Goal: Transaction & Acquisition: Purchase product/service

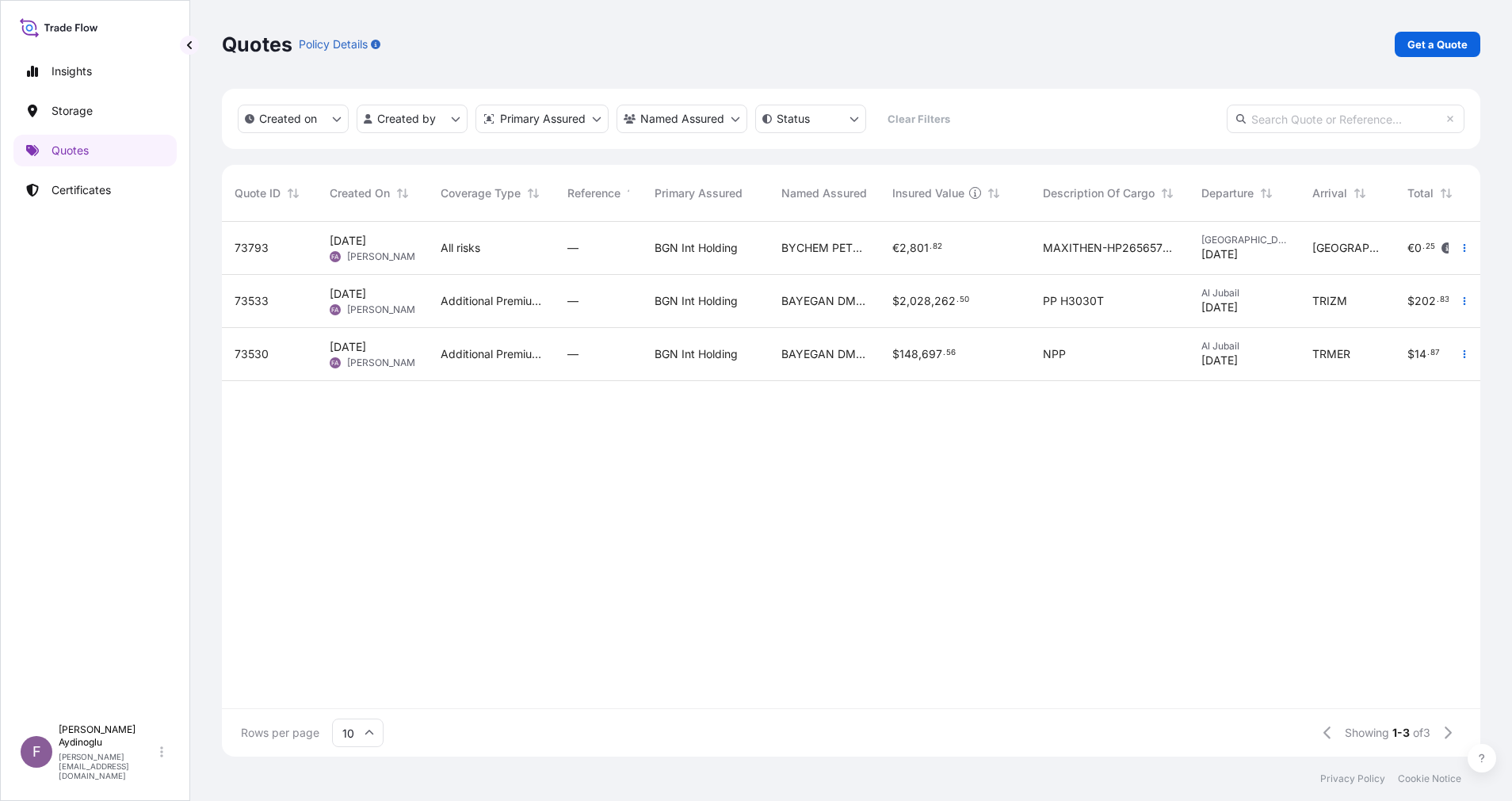
scroll to position [19, 19]
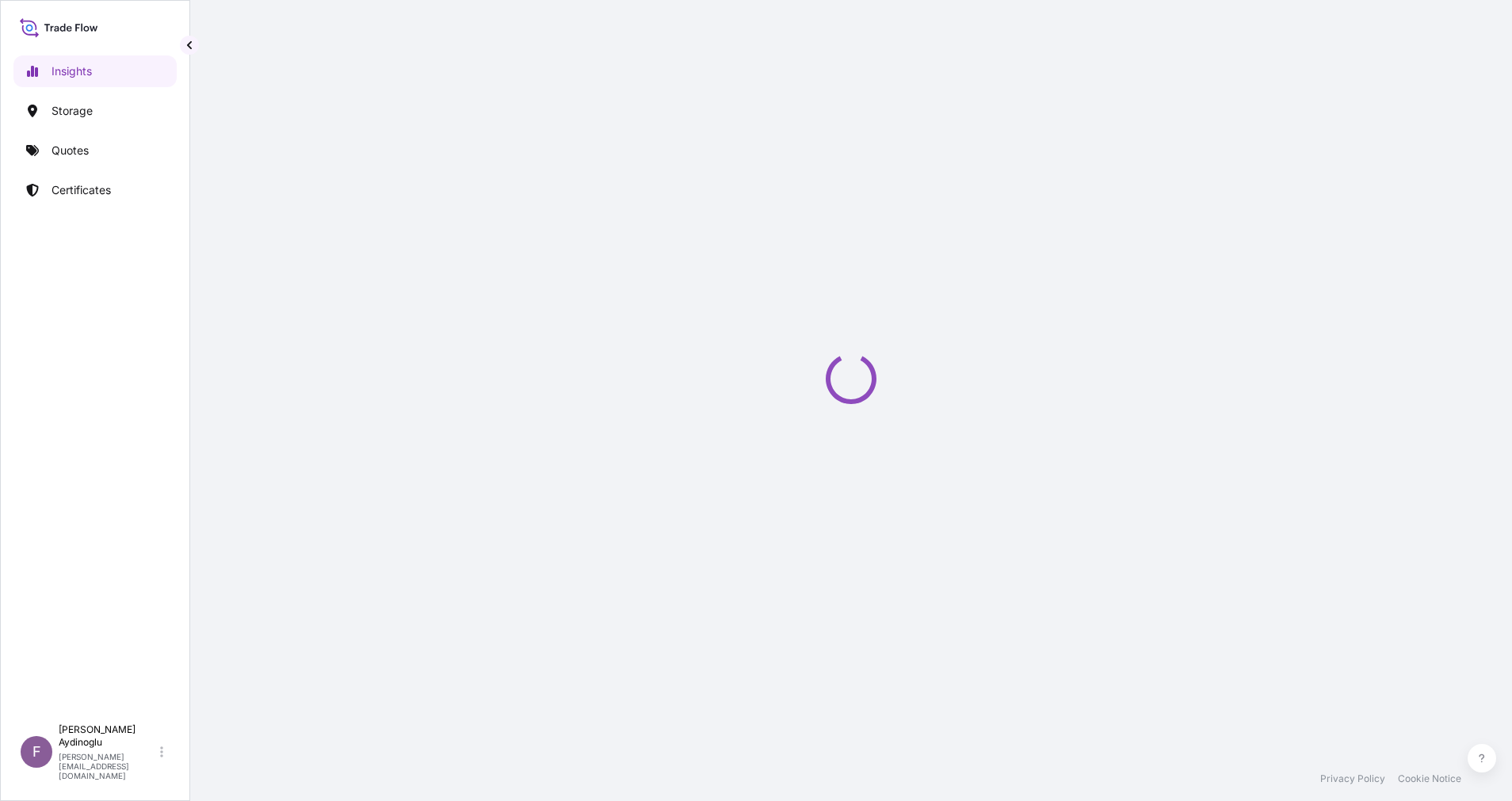
select select "2025"
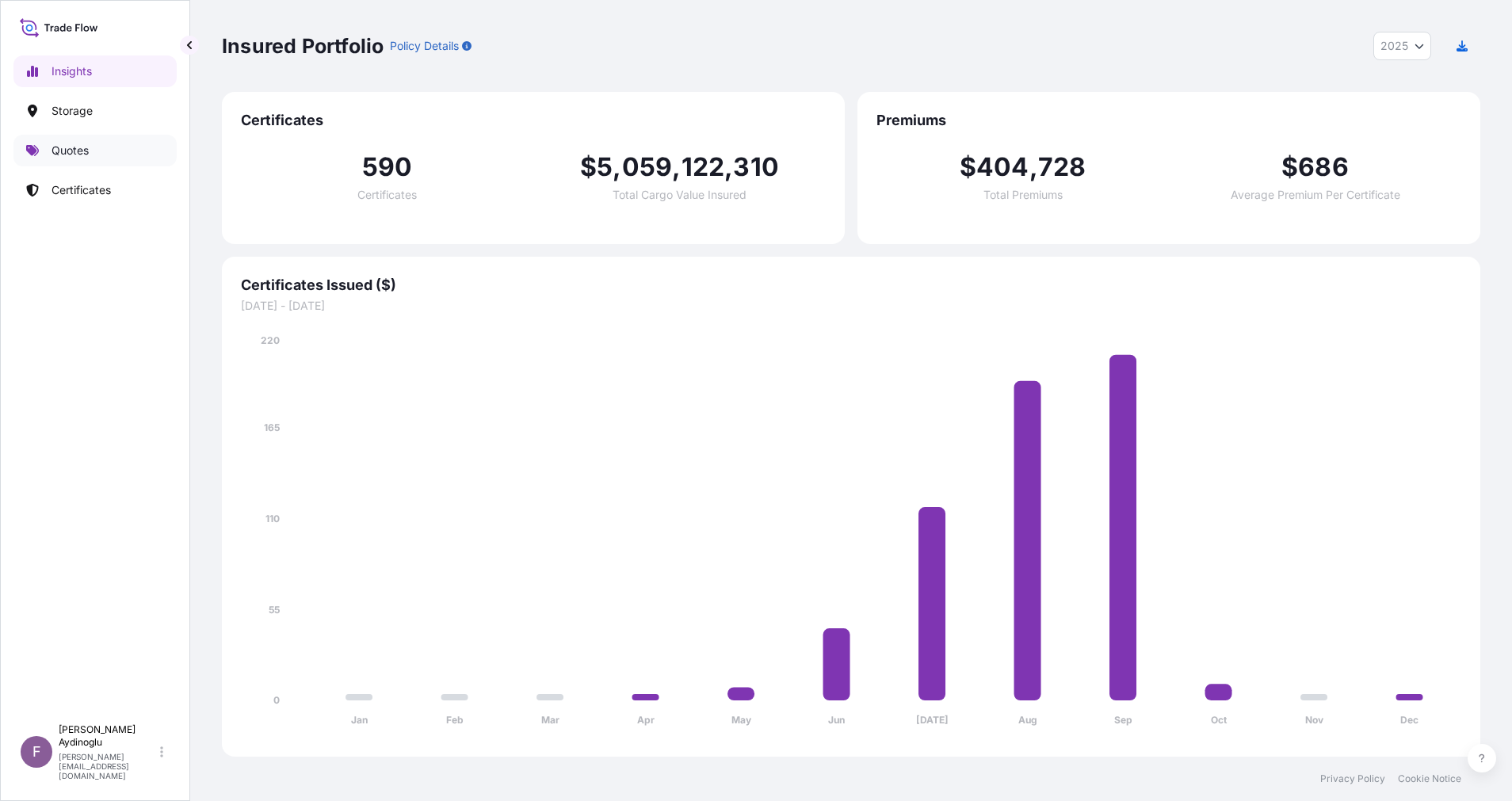
click at [88, 154] on p "Quotes" at bounding box center [69, 151] width 37 height 16
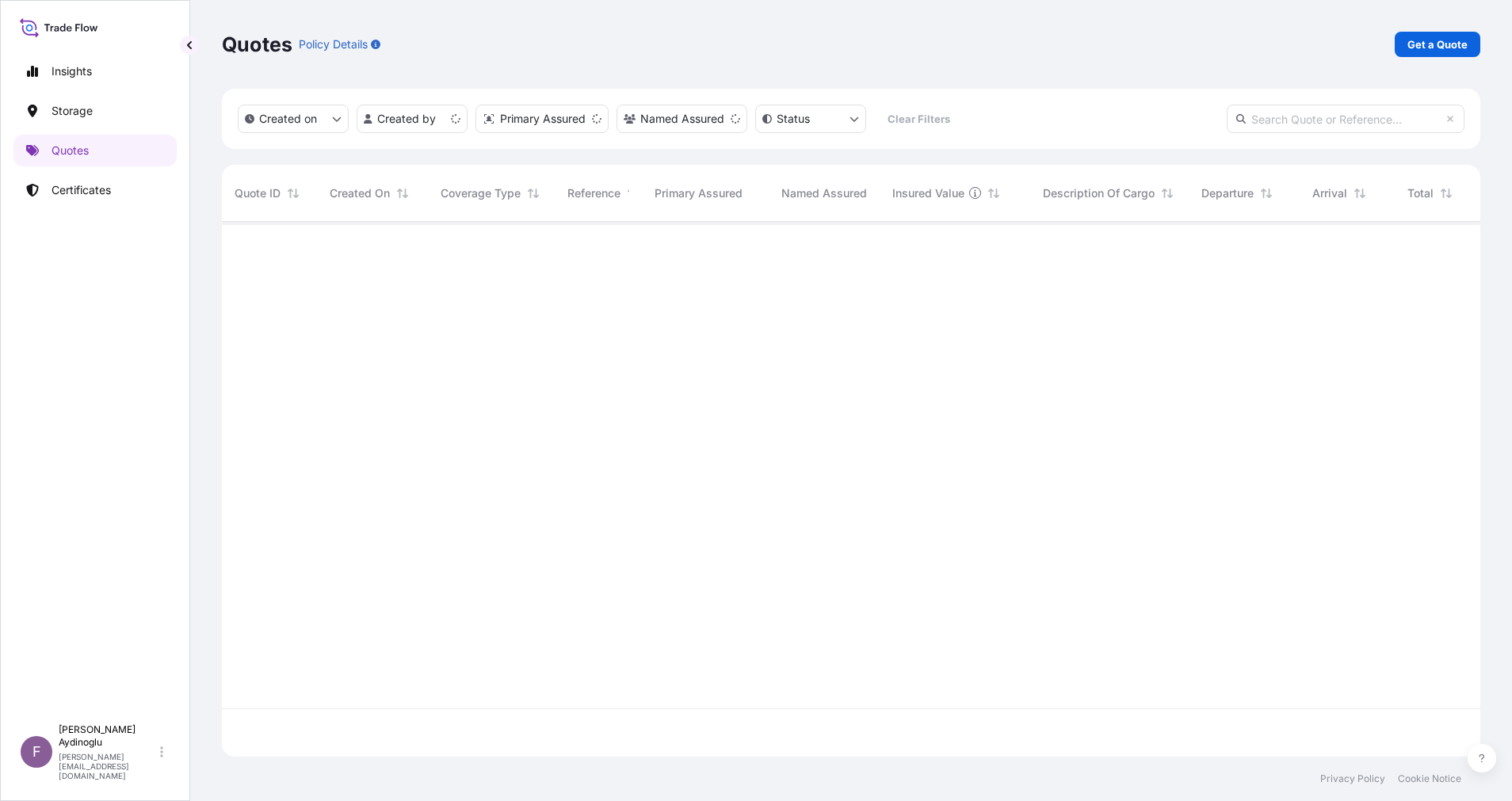
scroll to position [526, 1240]
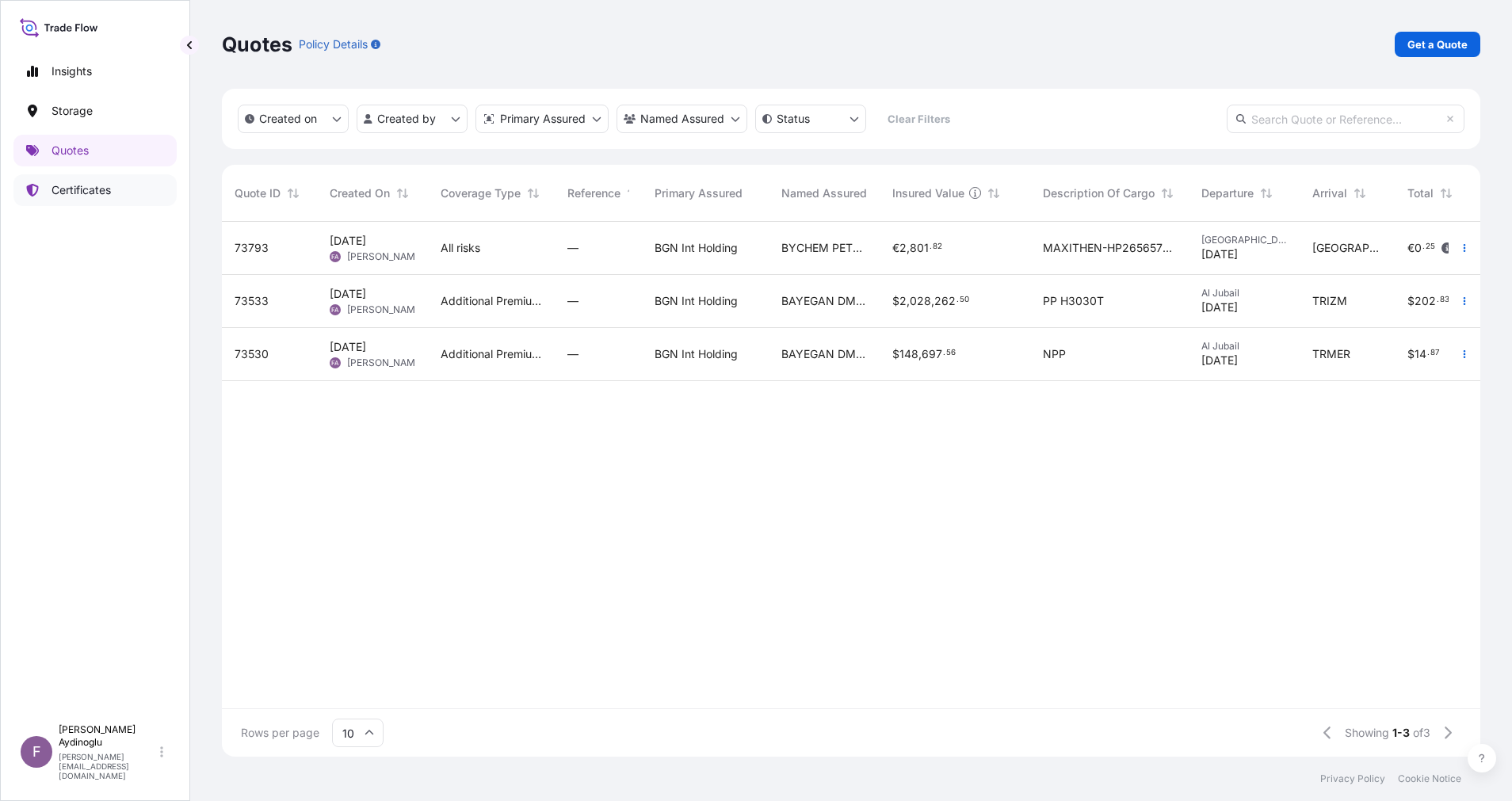
click at [113, 195] on link "Certificates" at bounding box center [95, 190] width 163 height 32
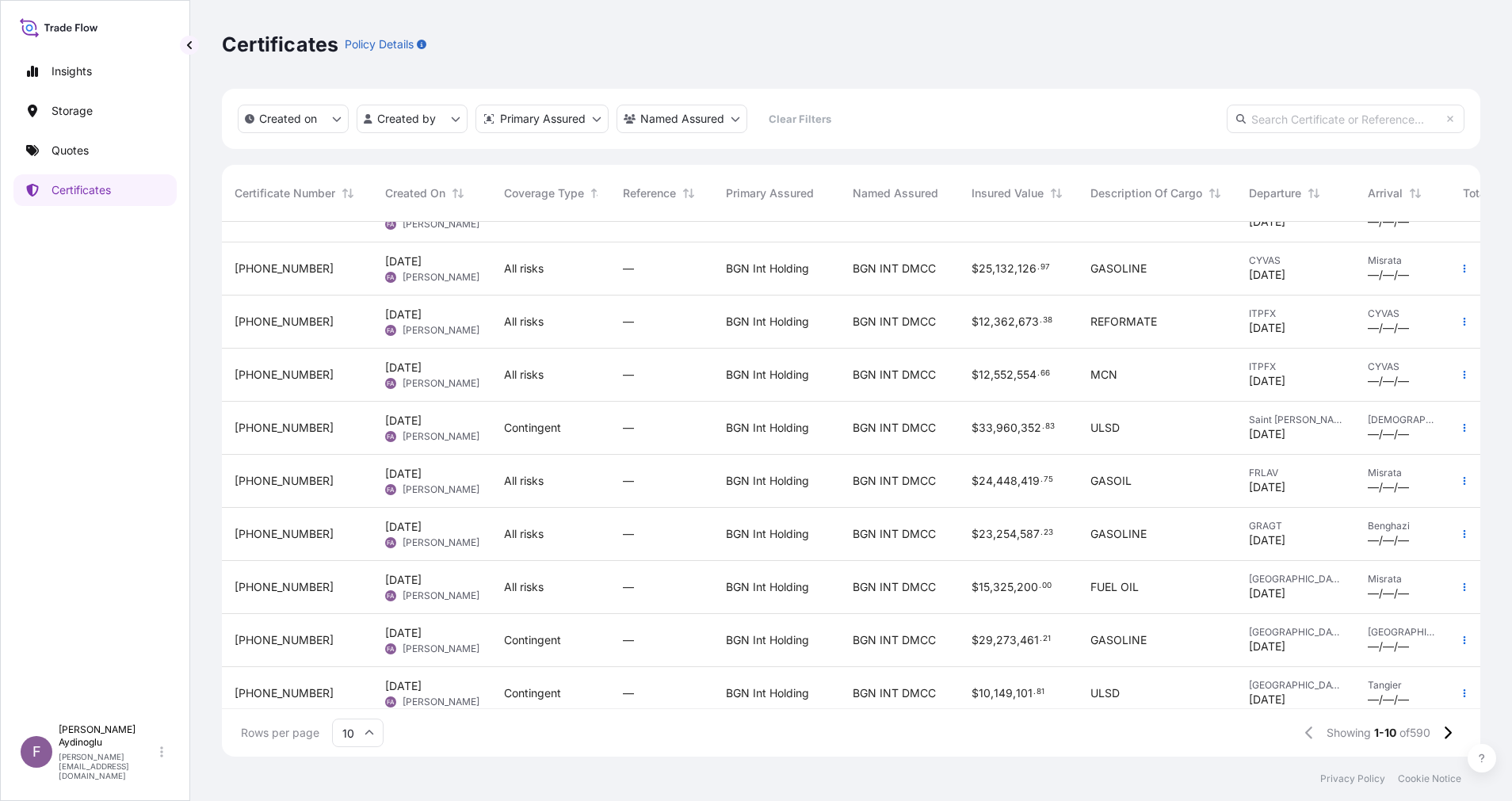
scroll to position [62, 0]
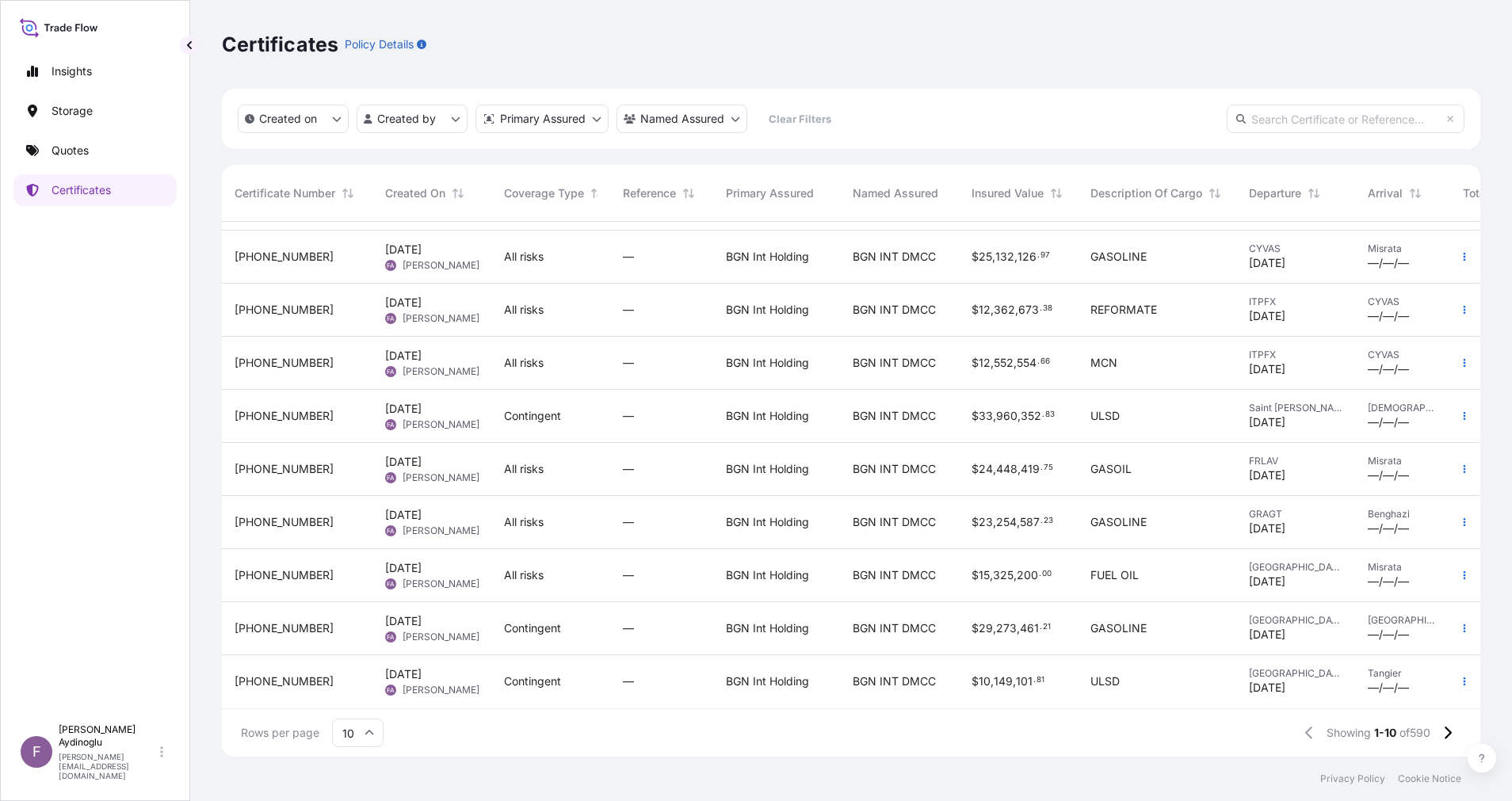
click at [741, 566] on div "BGN Int Holding" at bounding box center [777, 575] width 126 height 53
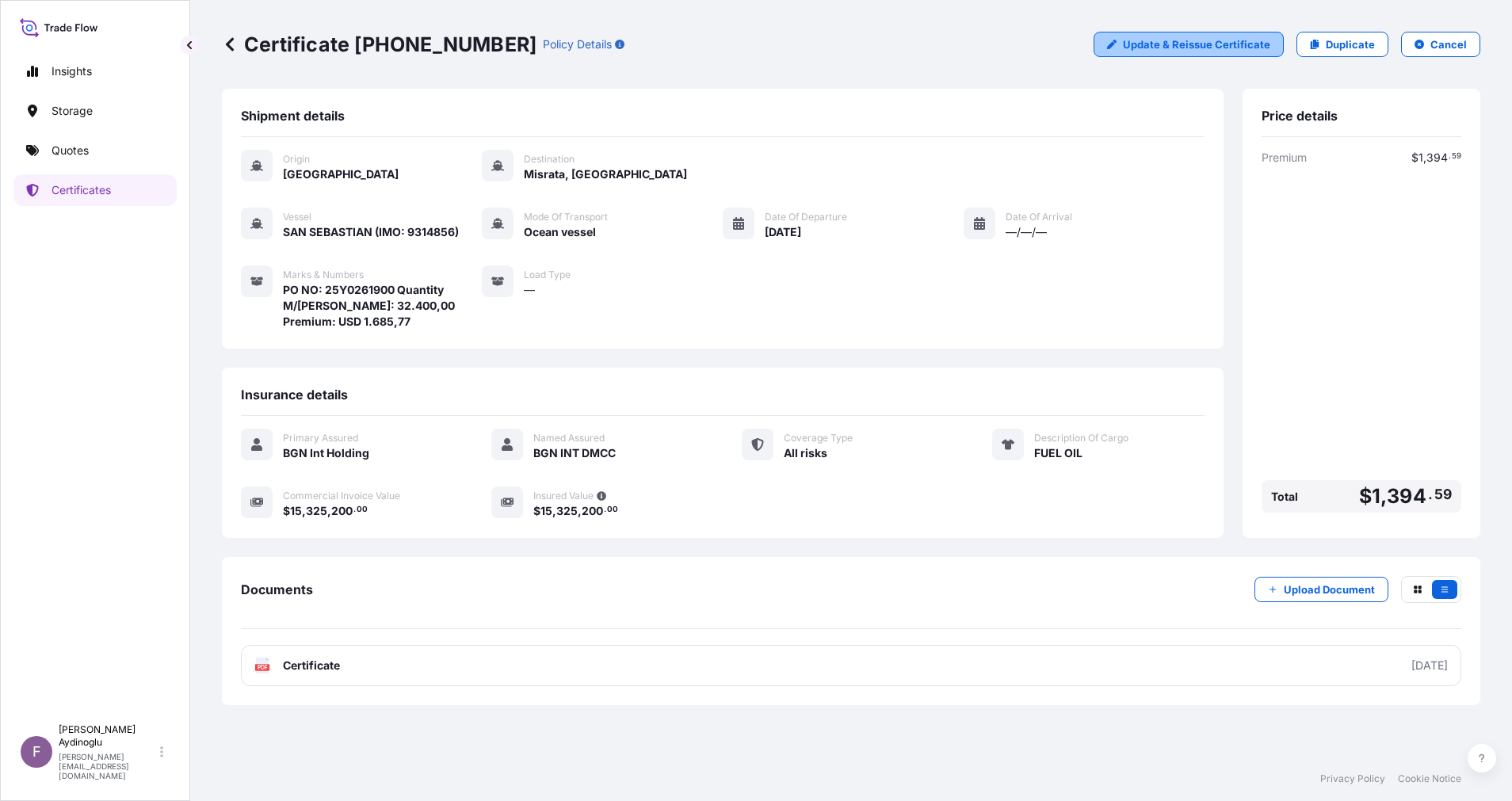
click at [1189, 42] on p "Update & Reissue Certificate" at bounding box center [1197, 44] width 147 height 16
select select "Ocean Vessel"
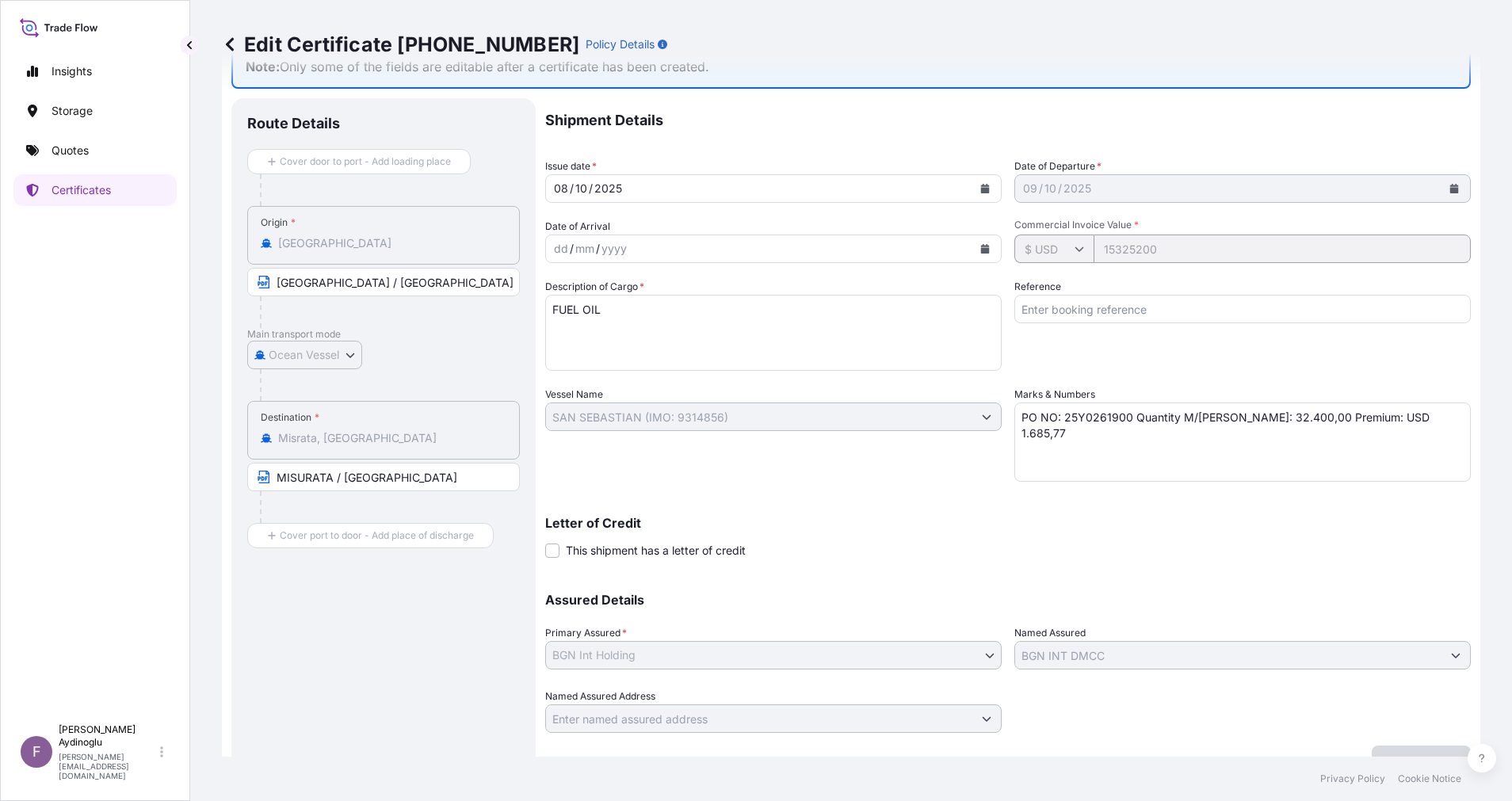
scroll to position [84, 0]
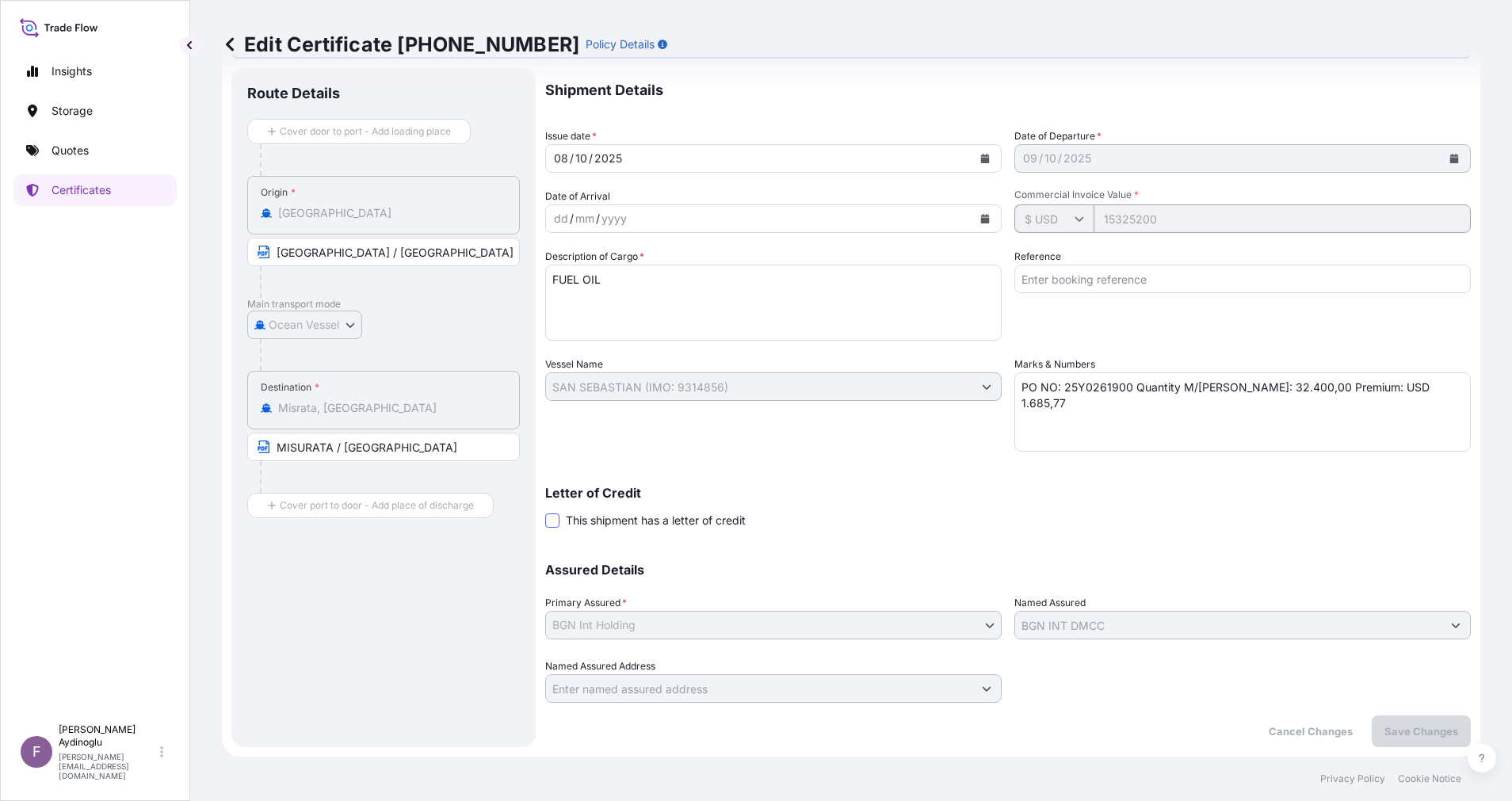
click at [549, 525] on span at bounding box center [552, 520] width 14 height 14
click at [546, 512] on input "This shipment has a letter of credit" at bounding box center [546, 512] width 0 height 0
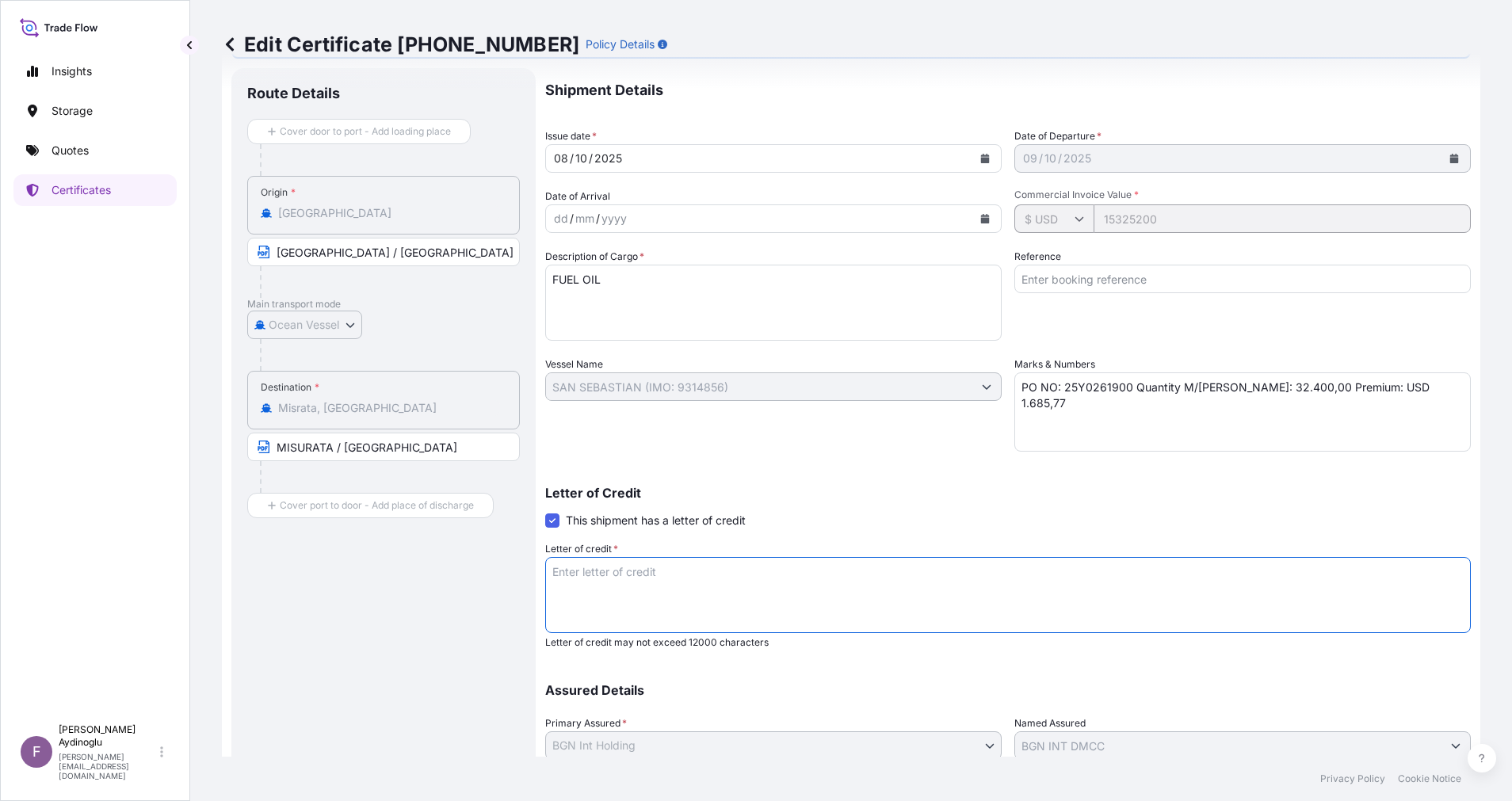
click at [661, 589] on textarea "Letter of credit *" at bounding box center [1008, 595] width 926 height 76
paste textarea "REMARKS: • INSURANCE IS COVERING MARINE RISK AND WAR RISK AND ALL RISKS FROM PO…"
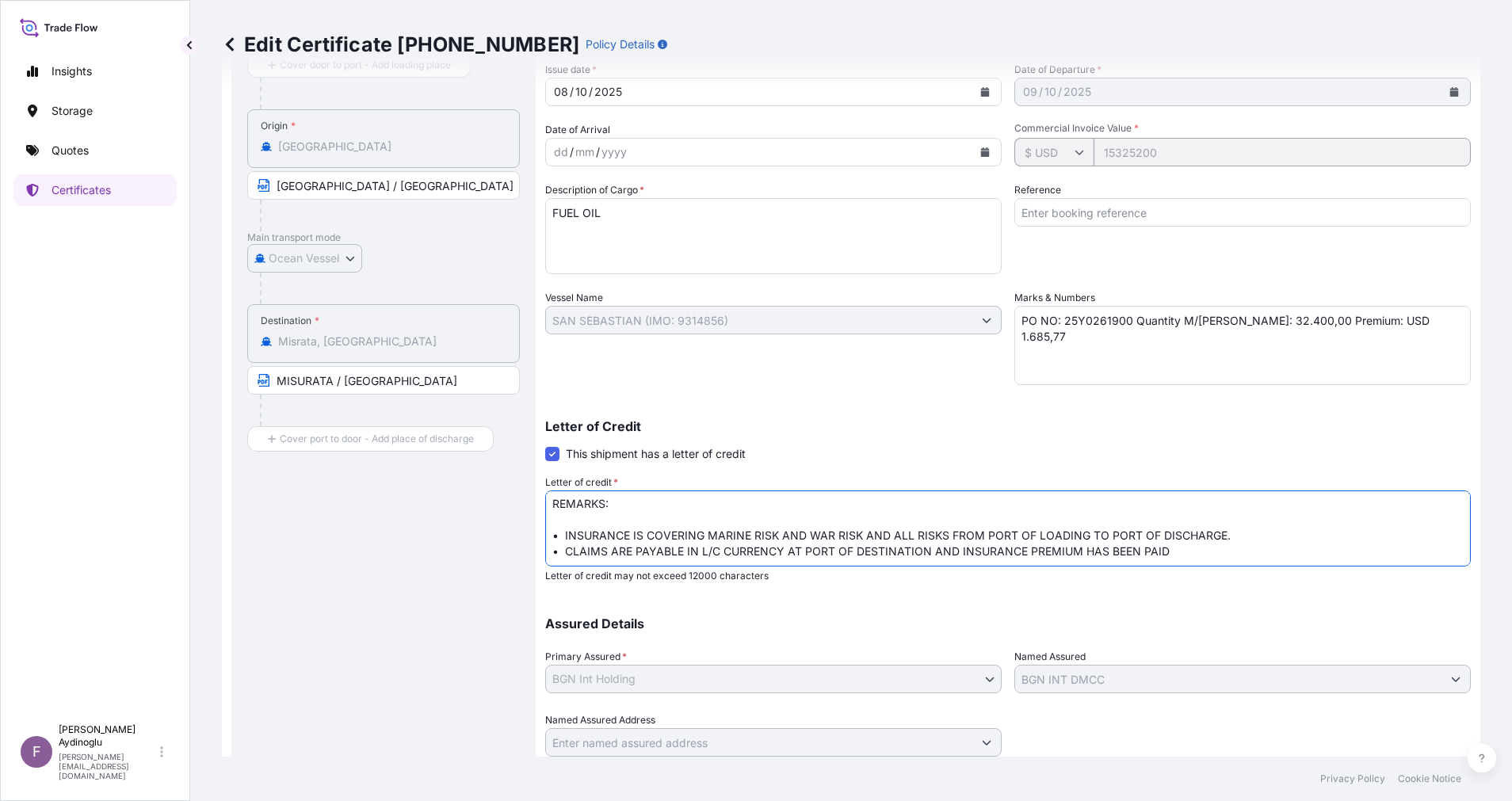
scroll to position [204, 0]
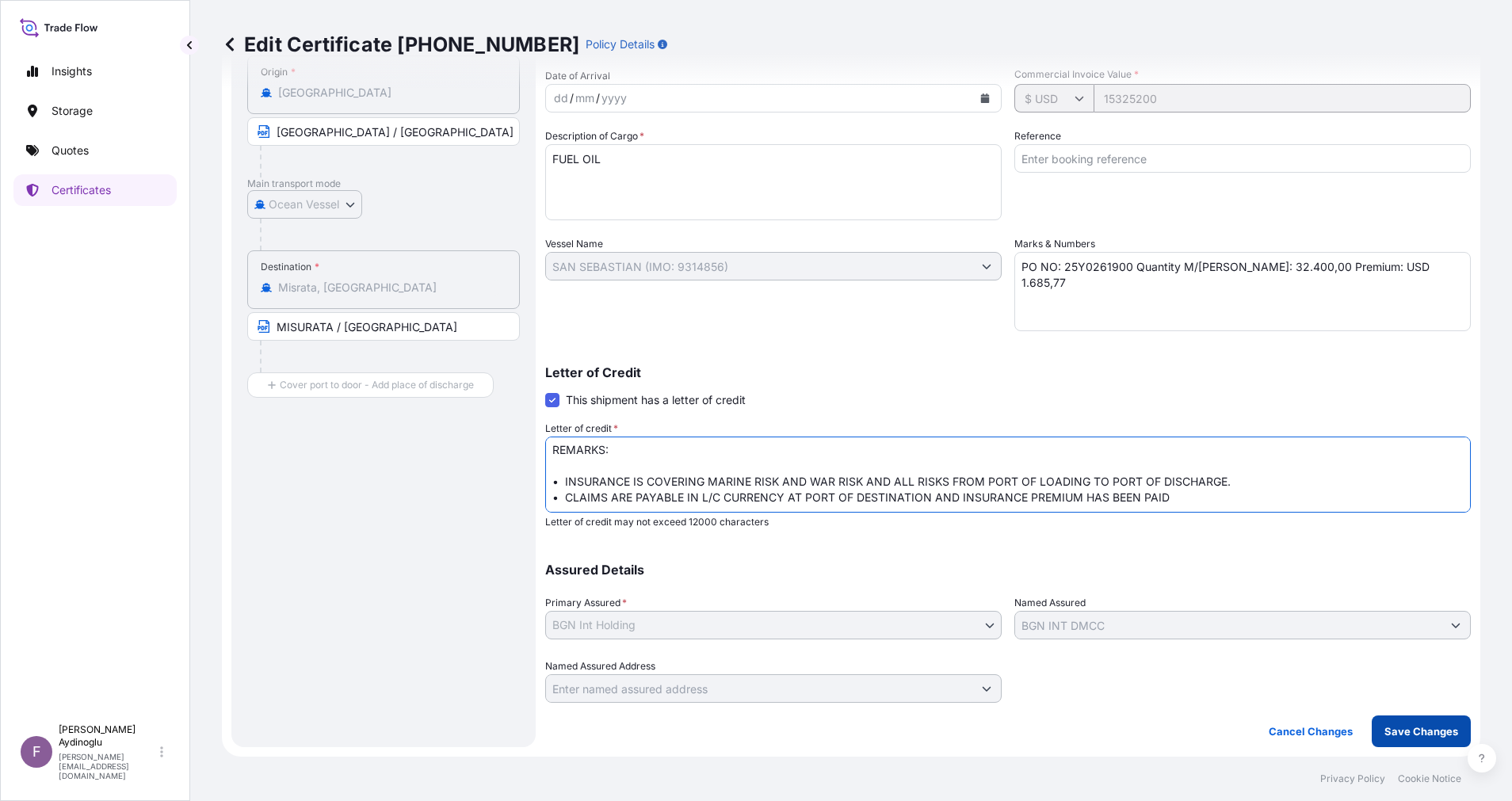
type textarea "REMARKS: • INSURANCE IS COVERING MARINE RISK AND WAR RISK AND ALL RISKS FROM PO…"
click at [1390, 722] on button "Save Changes" at bounding box center [1421, 731] width 99 height 32
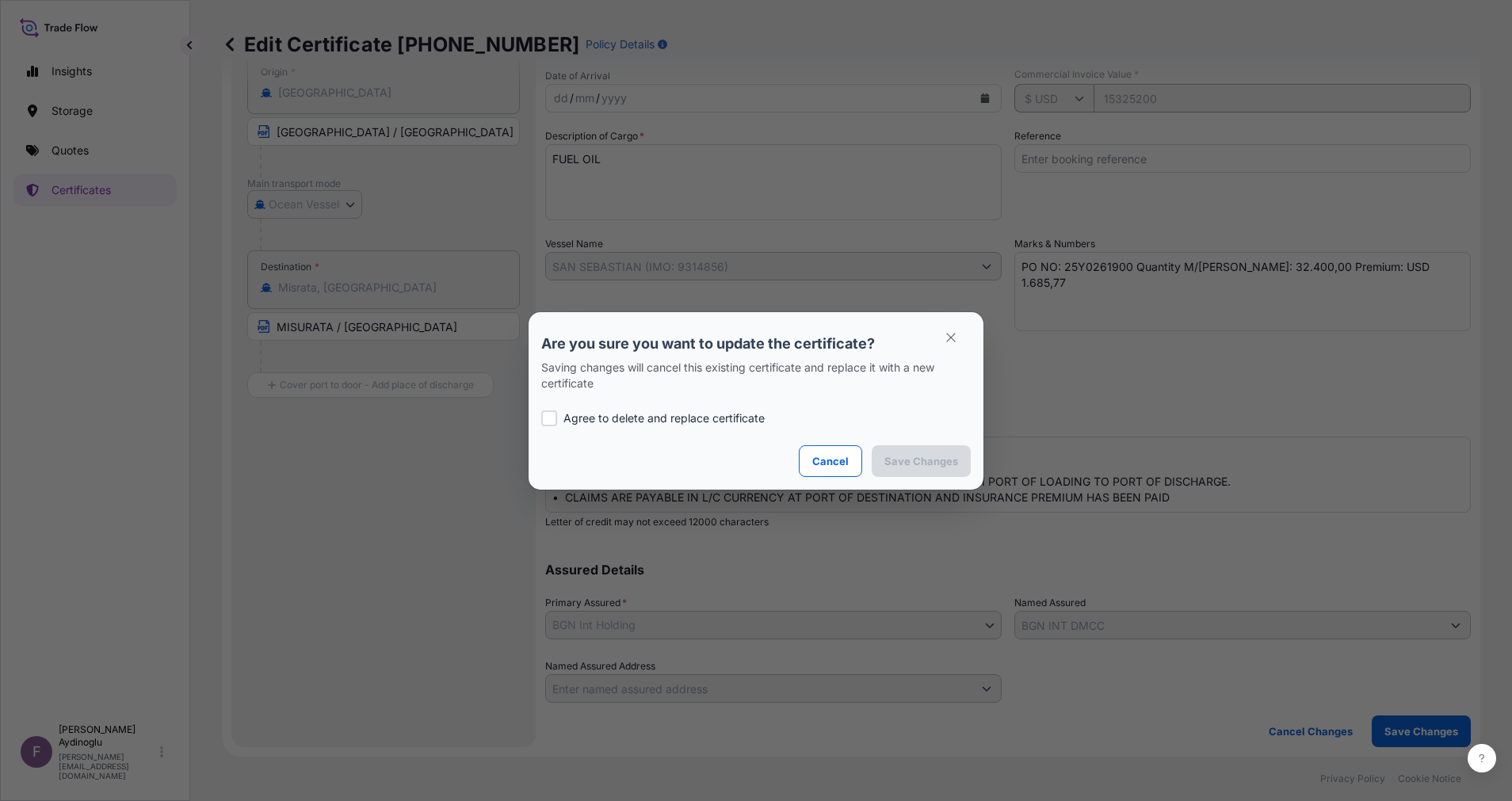
click at [669, 420] on p "Agree to delete and replace certificate" at bounding box center [664, 418] width 201 height 16
checkbox input "true"
click at [950, 460] on p "Save Changes" at bounding box center [921, 461] width 74 height 16
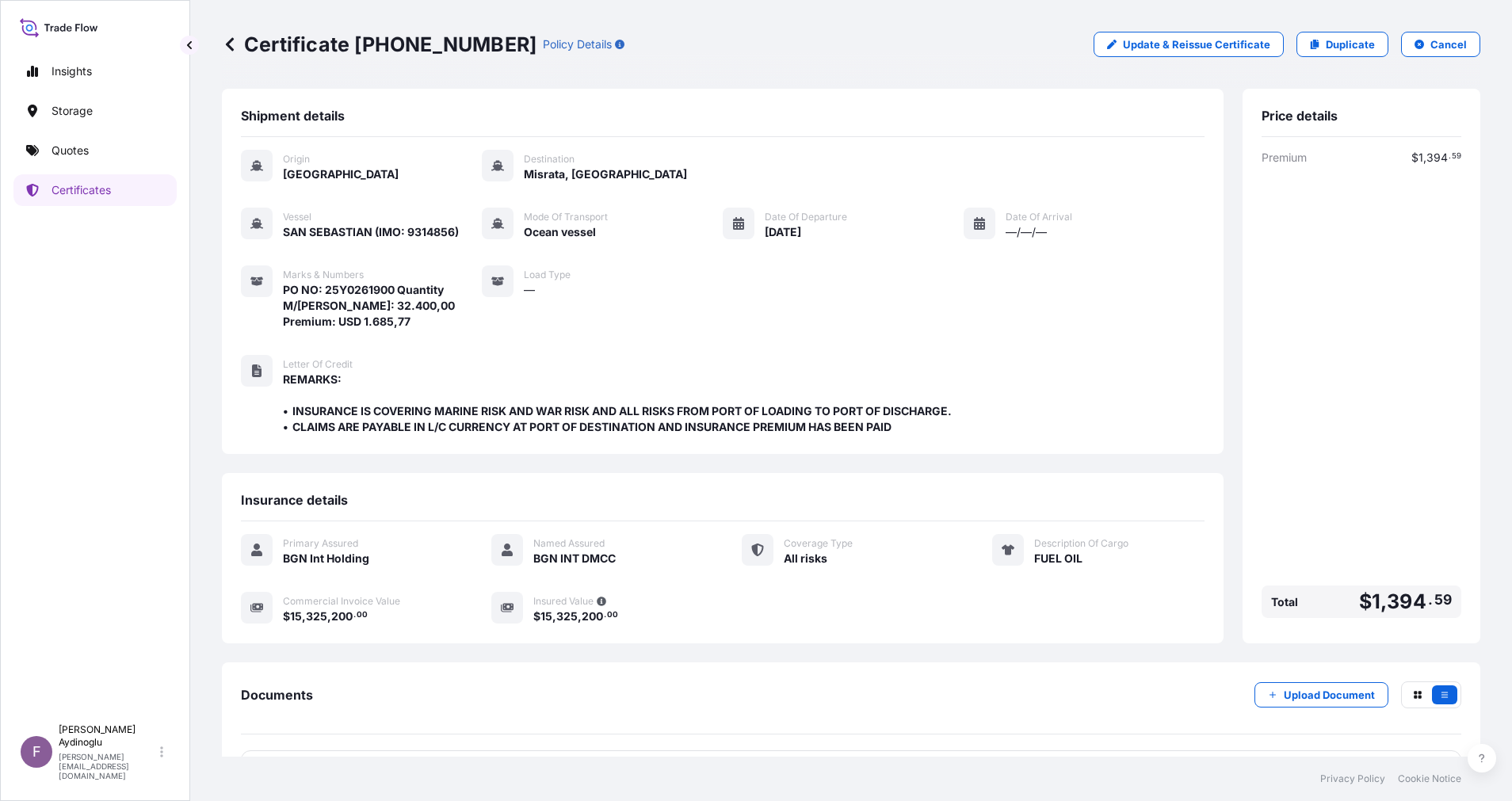
scroll to position [54, 0]
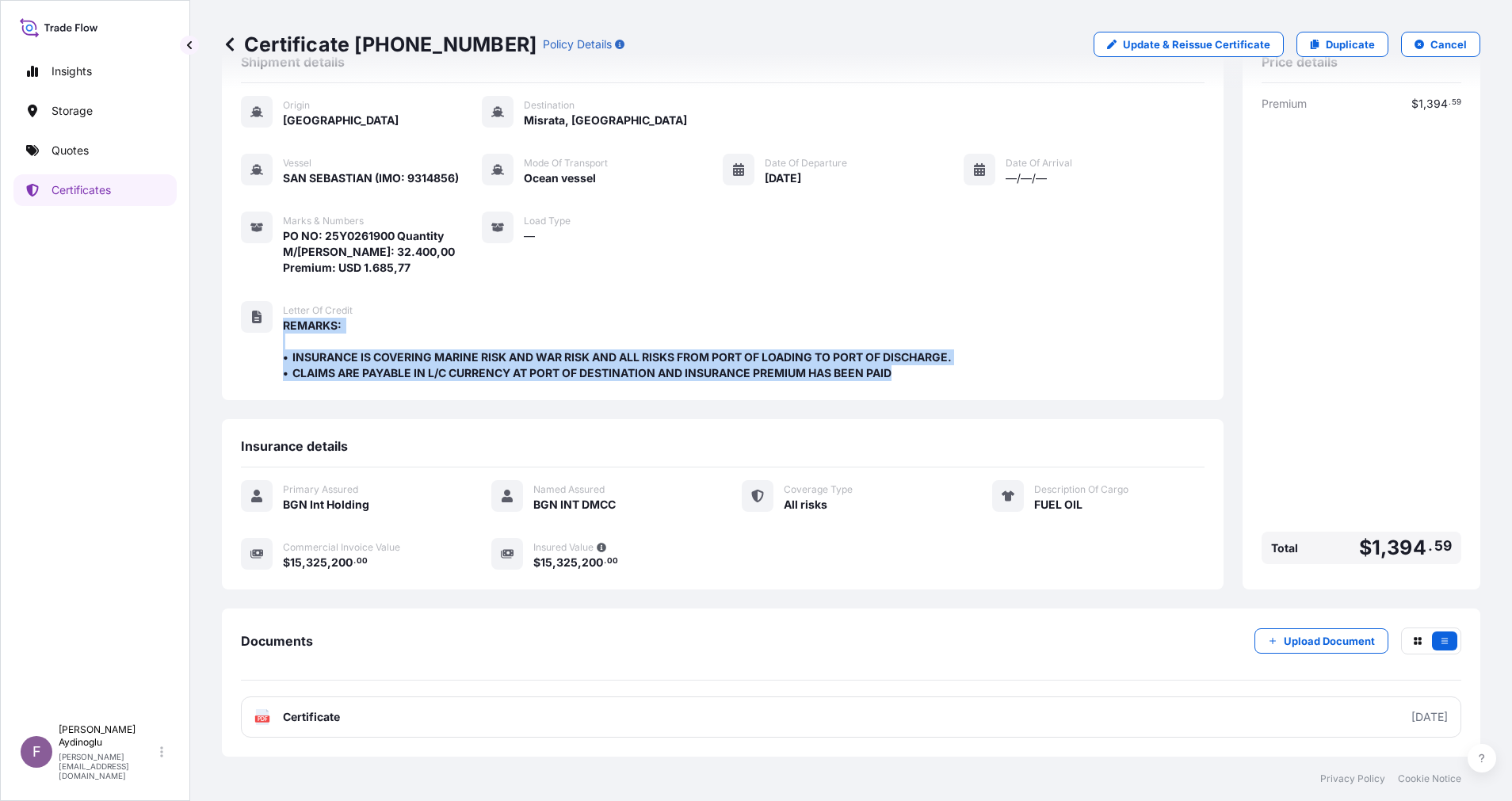
drag, startPoint x: 904, startPoint y: 367, endPoint x: 277, endPoint y: 350, distance: 627.2
click at [277, 350] on div "Letter of Credit REMARKS: • INSURANCE IS COVERING MARINE RISK AND WAR RISK AND …" at bounding box center [598, 341] width 714 height 80
click at [475, 371] on span "REMARKS: • INSURANCE IS COVERING MARINE RISK AND WAR RISK AND ALL RISKS FROM PO…" at bounding box center [618, 349] width 671 height 63
drag, startPoint x: 291, startPoint y: 357, endPoint x: 956, endPoint y: 374, distance: 665.2
click at [954, 374] on span "REMARKS: • INSURANCE IS COVERING MARINE RISK AND WAR RISK AND ALL RISKS FROM PO…" at bounding box center [618, 349] width 671 height 63
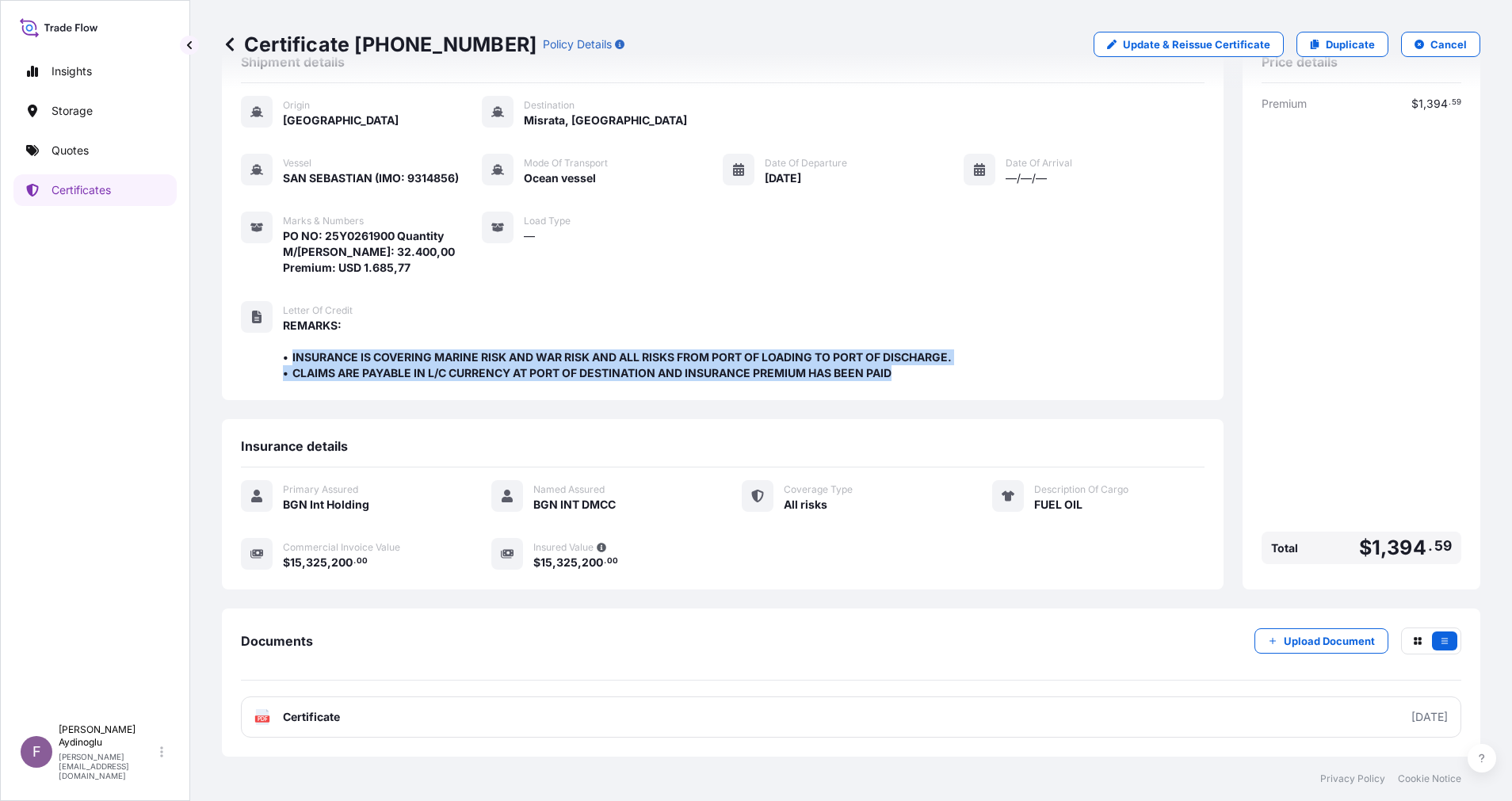
click at [954, 374] on span "REMARKS: • INSURANCE IS COVERING MARINE RISK AND WAR RISK AND ALL RISKS FROM PO…" at bounding box center [618, 349] width 671 height 63
drag, startPoint x: 283, startPoint y: 326, endPoint x: 1018, endPoint y: 371, distance: 736.4
click at [1018, 371] on div "Letter of Credit REMARKS: • INSURANCE IS COVERING MARINE RISK AND WAR RISK AND …" at bounding box center [722, 341] width 964 height 80
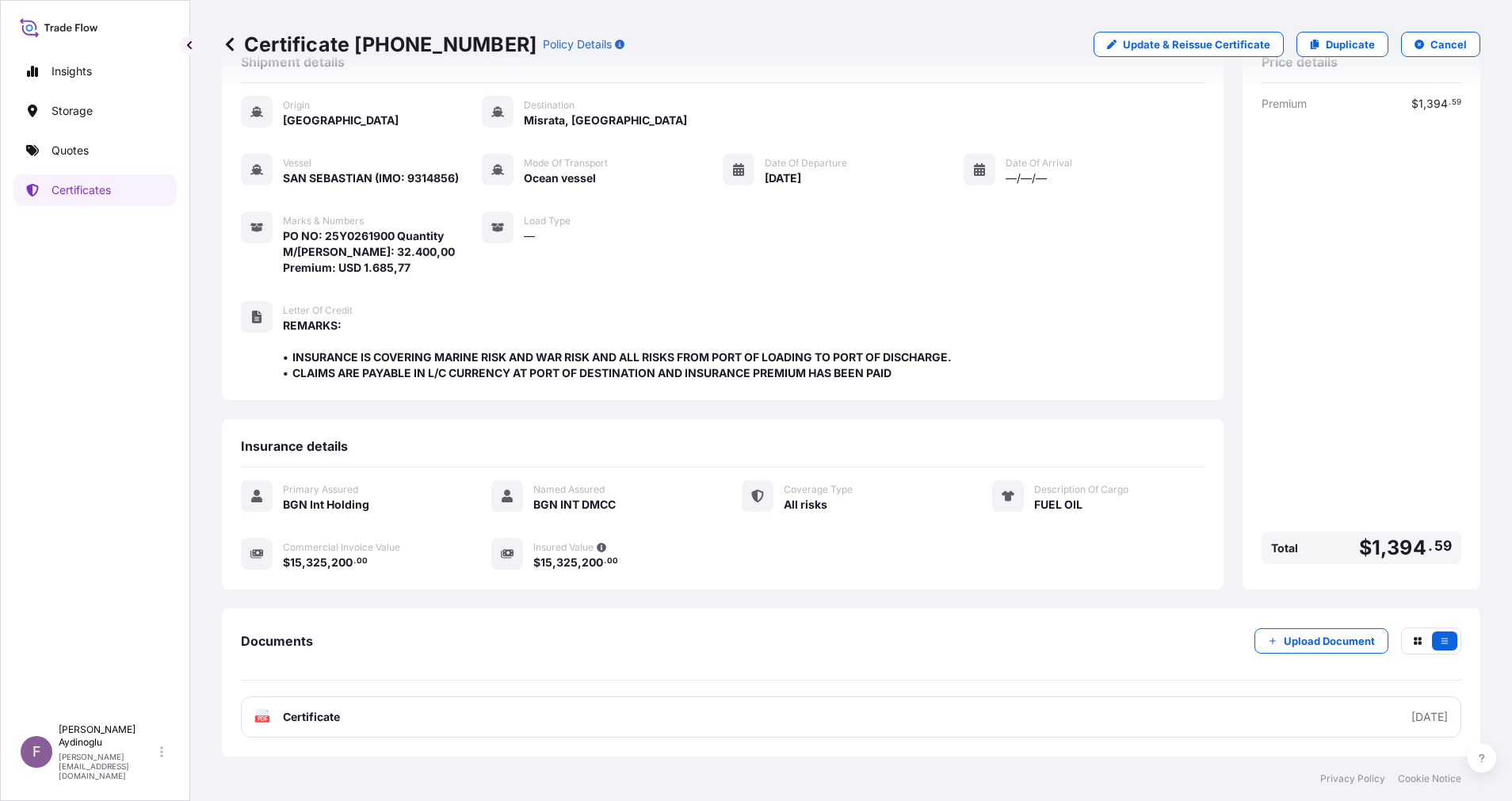
click at [1018, 371] on div "Letter of Credit REMARKS: • INSURANCE IS COVERING MARINE RISK AND WAR RISK AND …" at bounding box center [722, 341] width 964 height 80
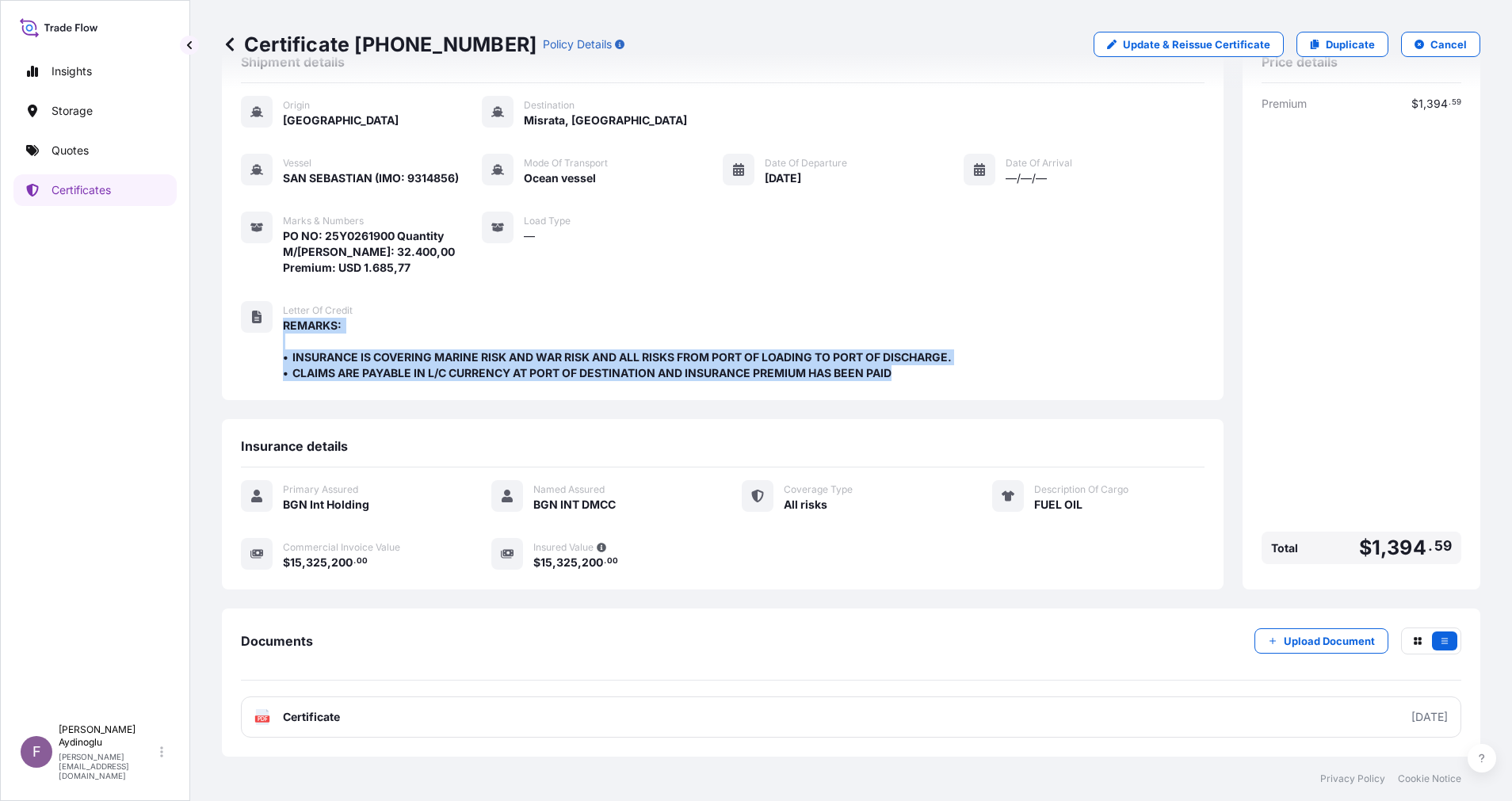
drag, startPoint x: 284, startPoint y: 322, endPoint x: 1111, endPoint y: 363, distance: 828.0
click at [1111, 363] on div "Letter of Credit REMARKS: • INSURANCE IS COVERING MARINE RISK AND WAR RISK AND …" at bounding box center [722, 341] width 964 height 80
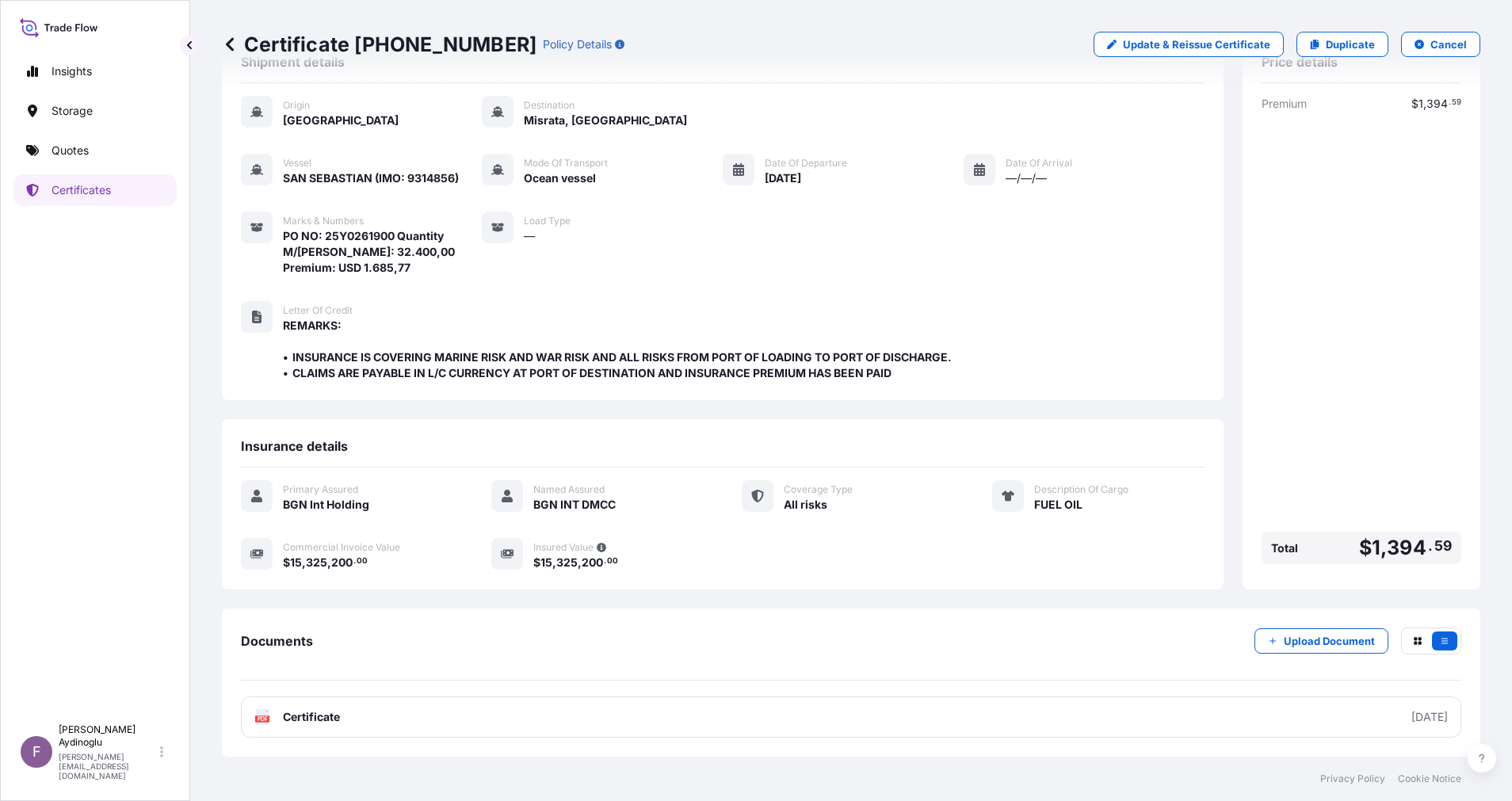
click at [1055, 369] on div "Letter of Credit REMARKS: • INSURANCE IS COVERING MARINE RISK AND WAR RISK AND …" at bounding box center [722, 341] width 964 height 80
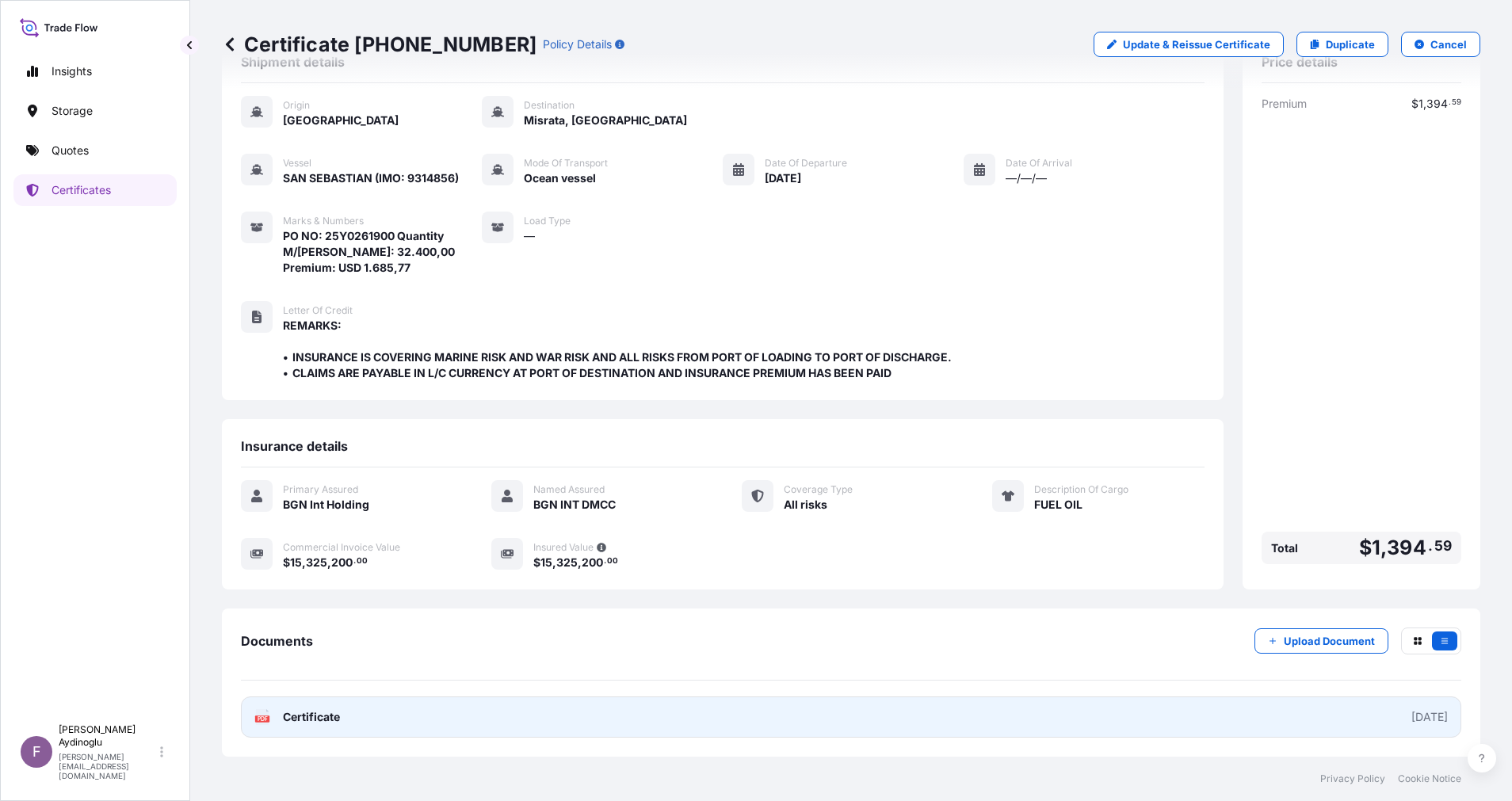
click at [908, 726] on link "PDF Certificate [DATE]" at bounding box center [850, 717] width 1220 height 42
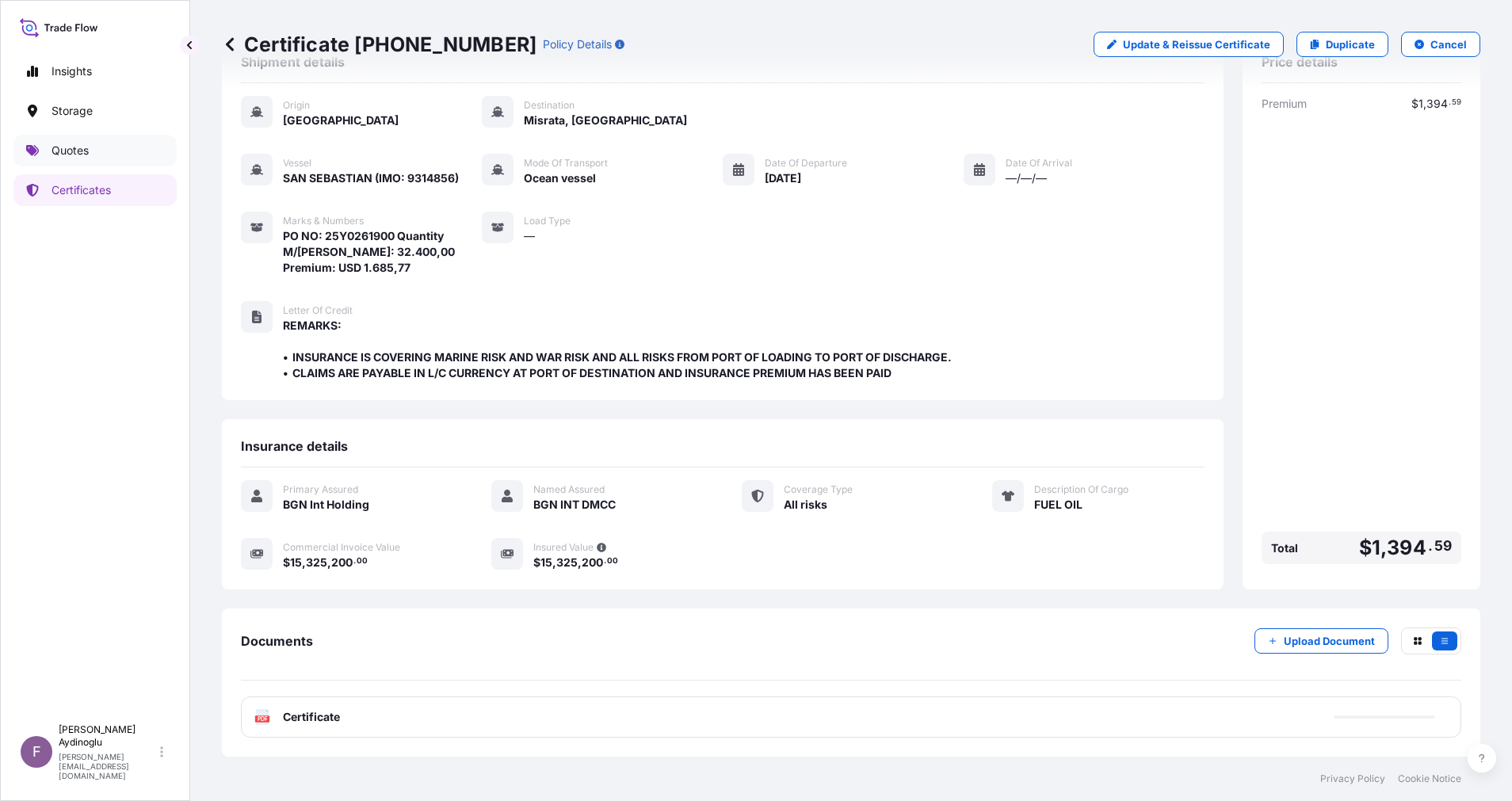
click at [91, 151] on link "Quotes" at bounding box center [95, 151] width 163 height 32
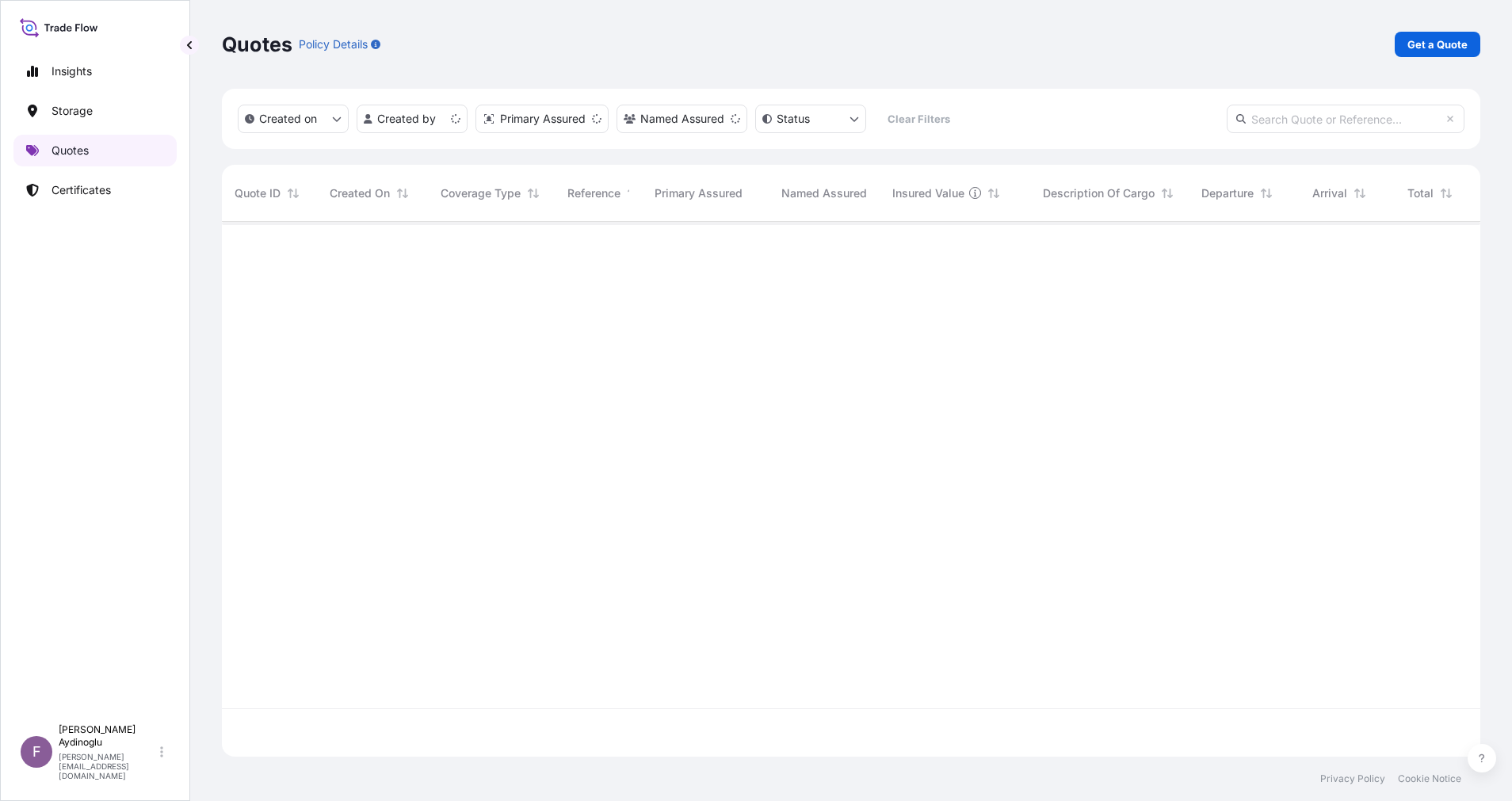
scroll to position [526, 1240]
click at [1438, 45] on p "Get a Quote" at bounding box center [1438, 44] width 61 height 16
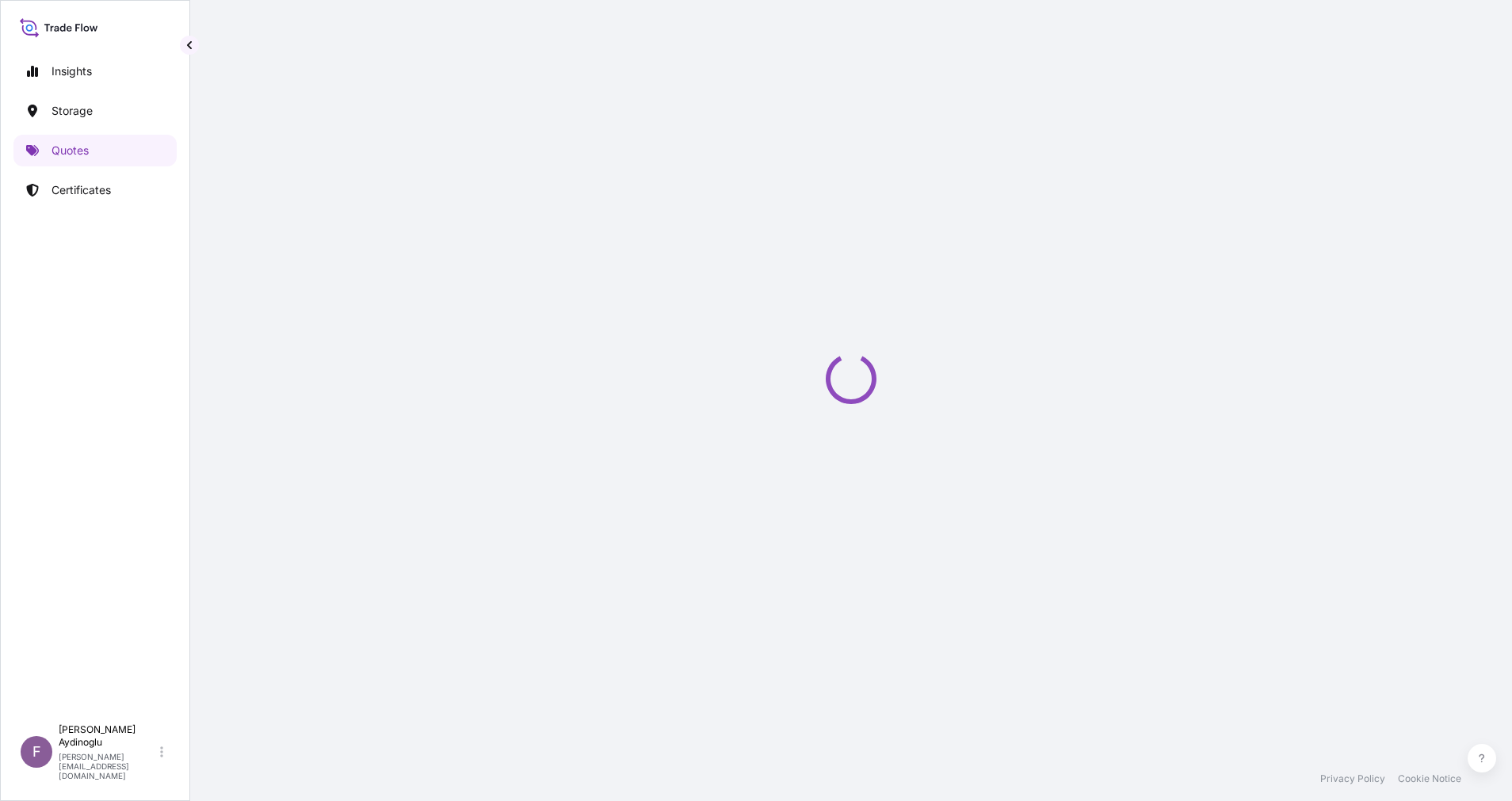
select select "Ocean Vessel"
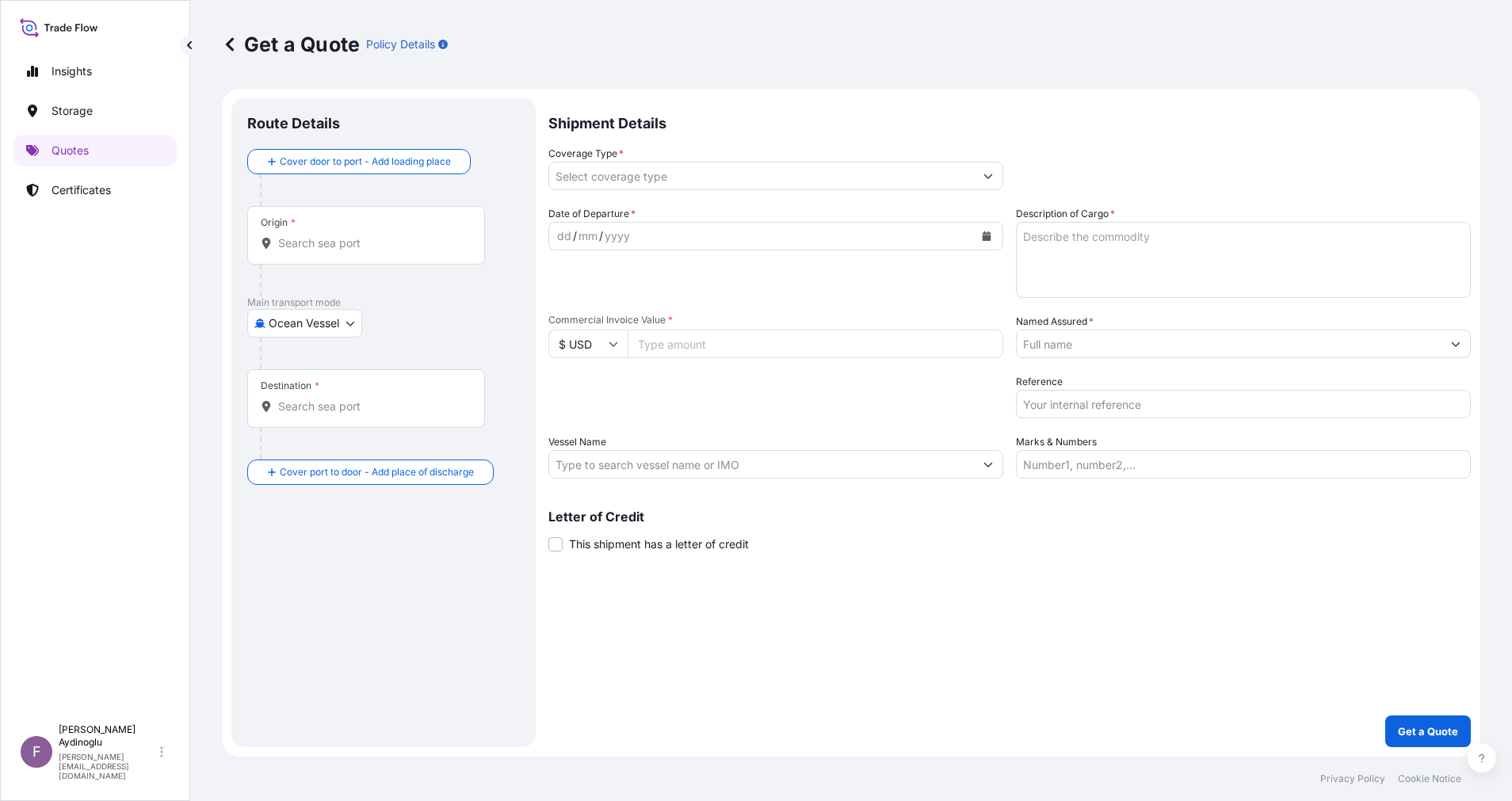
click at [1109, 469] on input "Marks & Numbers" at bounding box center [1243, 464] width 455 height 29
paste input "PO NO: 25Y0247700 Quantity M/[PERSON_NAME]: 26.603,56 Premium: USD 2.128,04"
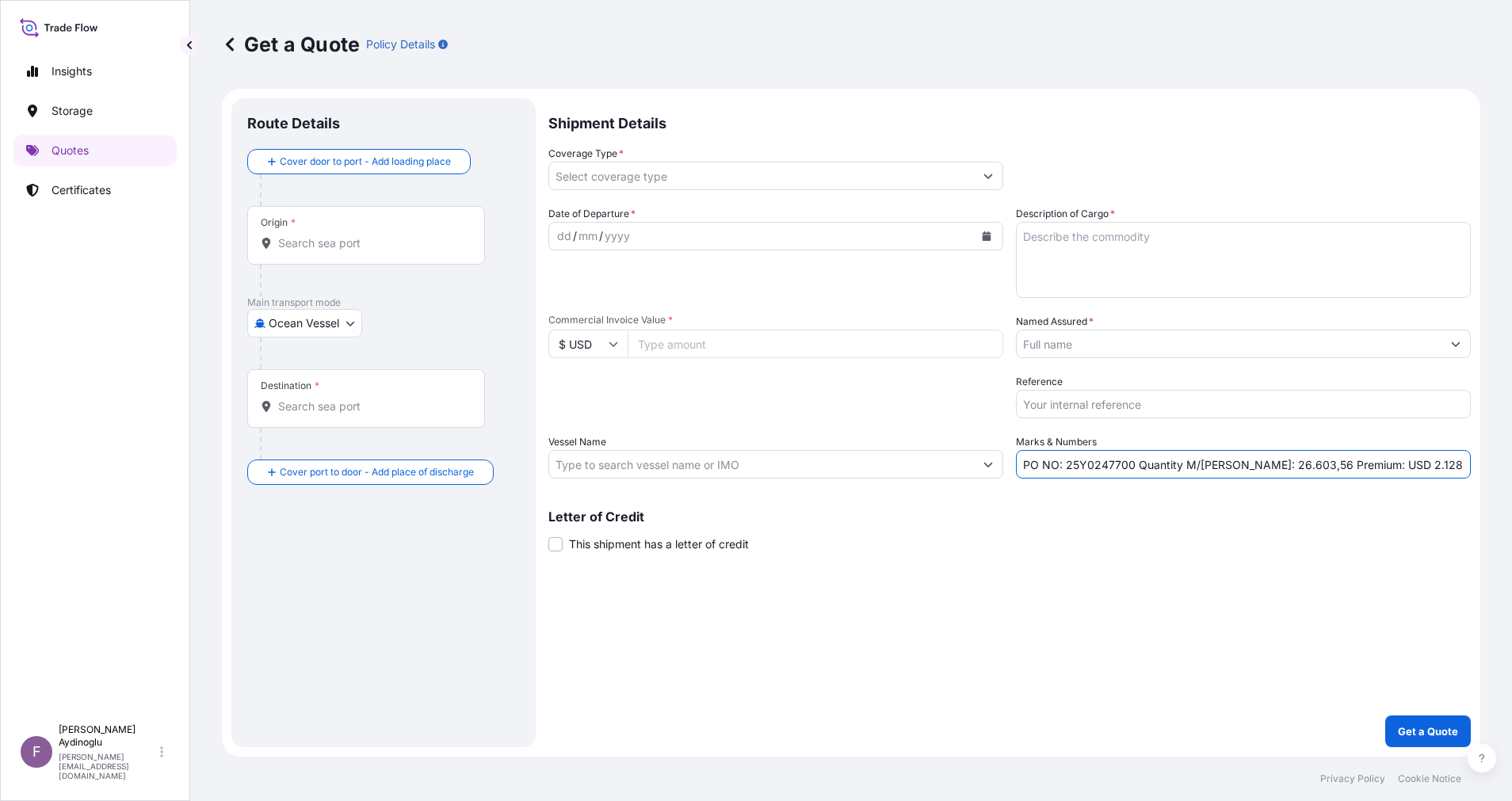
drag, startPoint x: 1068, startPoint y: 467, endPoint x: 1130, endPoint y: 468, distance: 62.0
click at [1130, 468] on input "PO NO: 25Y0247700 Quantity M/[PERSON_NAME]: 26.603,56 Premium: USD 2.128,04" at bounding box center [1243, 464] width 455 height 29
paste input "67100"
type input "PO NO: 25Y0267100 Quantity M/[PERSON_NAME]: 26.603,56 Premium: USD 2.128,04"
click at [722, 346] on input "Commercial Invoice Value *" at bounding box center [816, 344] width 376 height 29
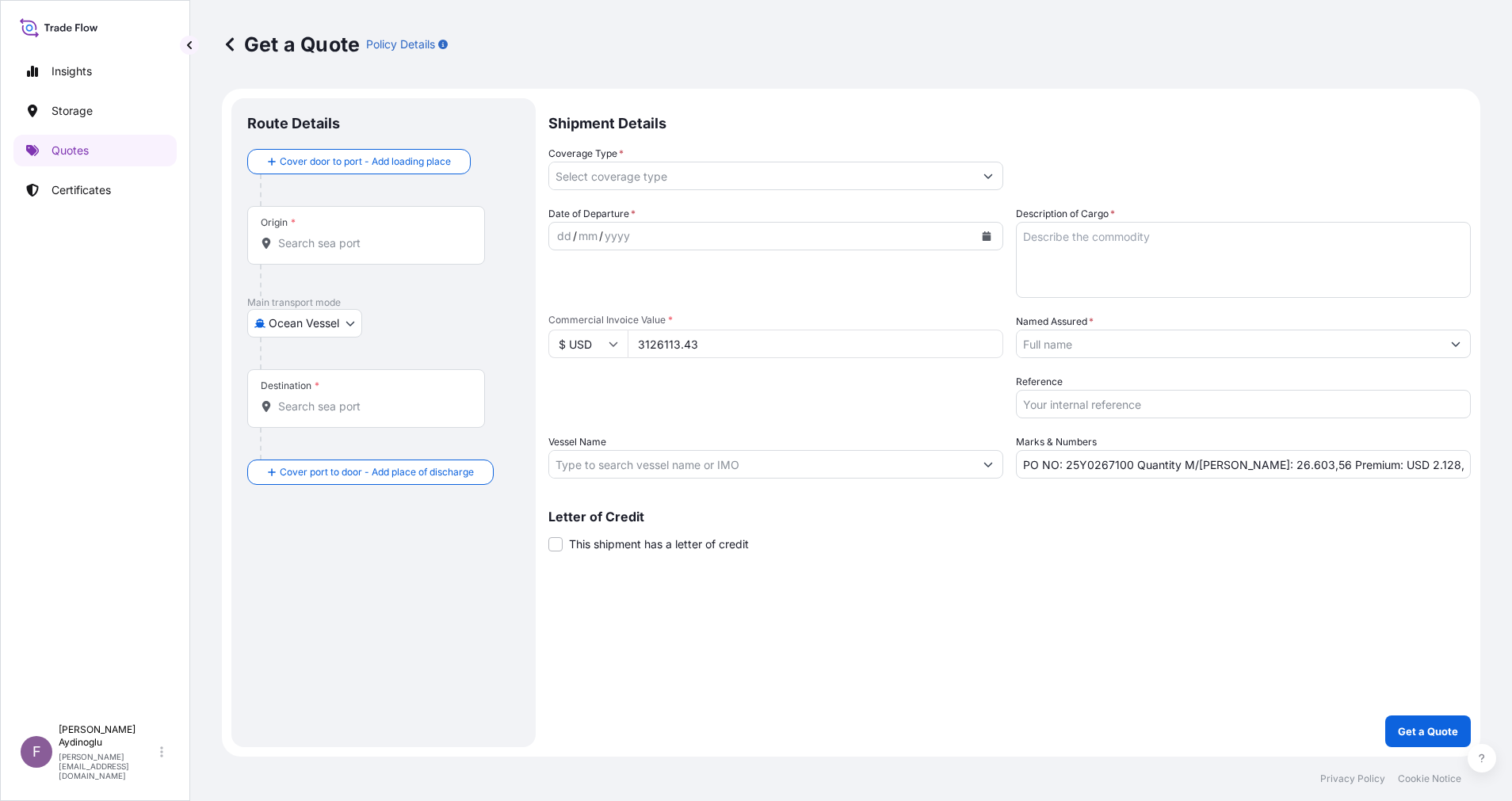
type input "3126113.43"
click at [1217, 252] on textarea "Description of Cargo *" at bounding box center [1243, 260] width 455 height 76
paste textarea "[MEDICAL_DATA]"
type textarea "[MEDICAL_DATA]"
click at [1122, 605] on div "Shipment Details Coverage Type * Date of Departure * dd / mm / yyyy Cargo Categ…" at bounding box center [1009, 422] width 922 height 649
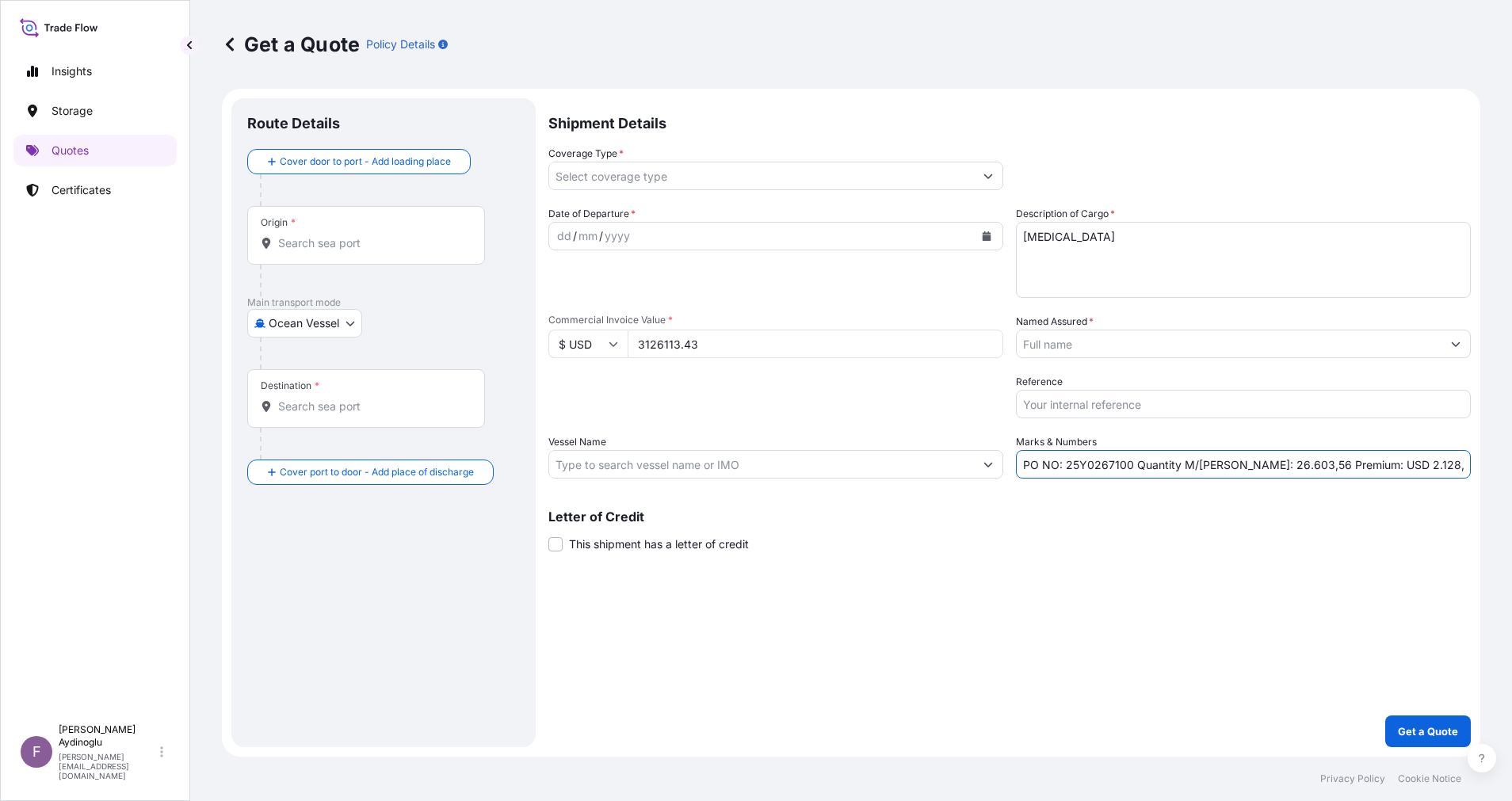
drag, startPoint x: 1231, startPoint y: 467, endPoint x: 1263, endPoint y: 467, distance: 32.0
click at [1263, 467] on input "PO NO: 25Y0267100 Quantity M/[PERSON_NAME]: 26.603,56 Premium: USD 2.128,04" at bounding box center [1243, 464] width 455 height 29
click at [1271, 462] on input "PO NO: 25Y0267100 Quantity M/[PERSON_NAME]: 5.395,56 Premium: USD 2.128,04" at bounding box center [1243, 464] width 455 height 29
type input "PO NO: 25Y0267100 Quantity M/[PERSON_NAME]: 5.395,10 Premium: USD 2.128,04"
click at [751, 471] on input "Vessel Name" at bounding box center [761, 464] width 424 height 29
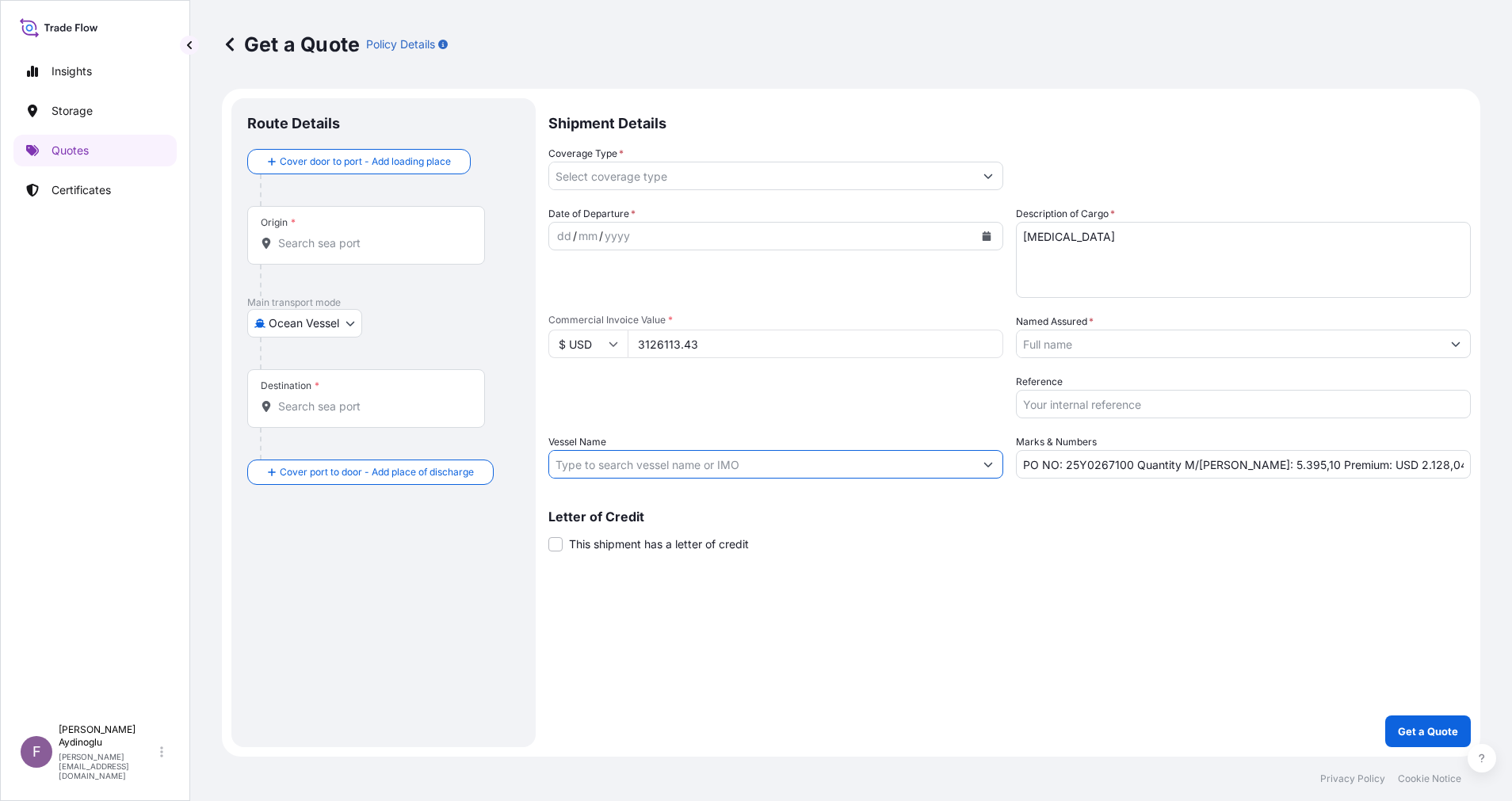
paste input "MRC [PERSON_NAME]"
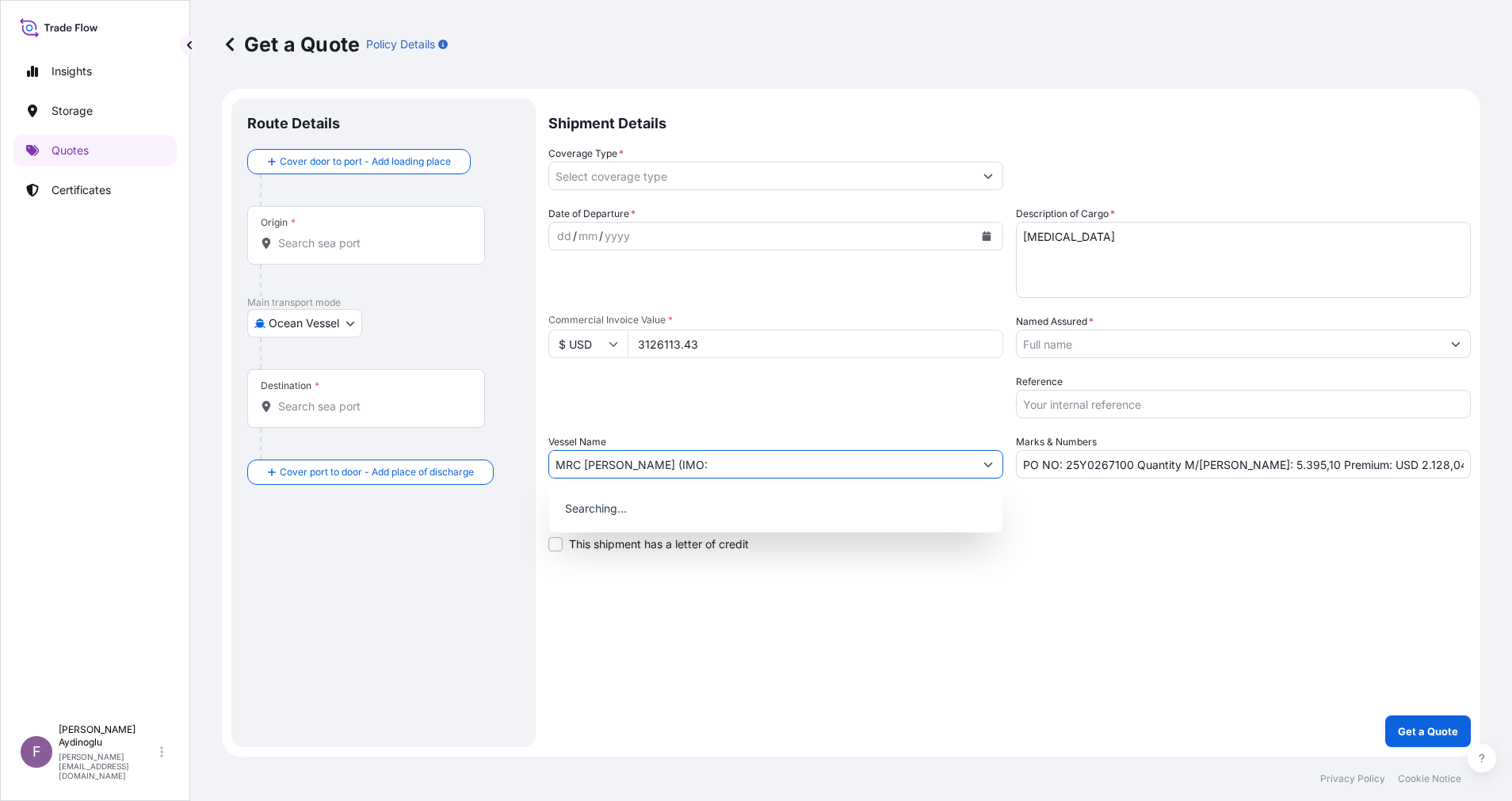
paste input "9462299"
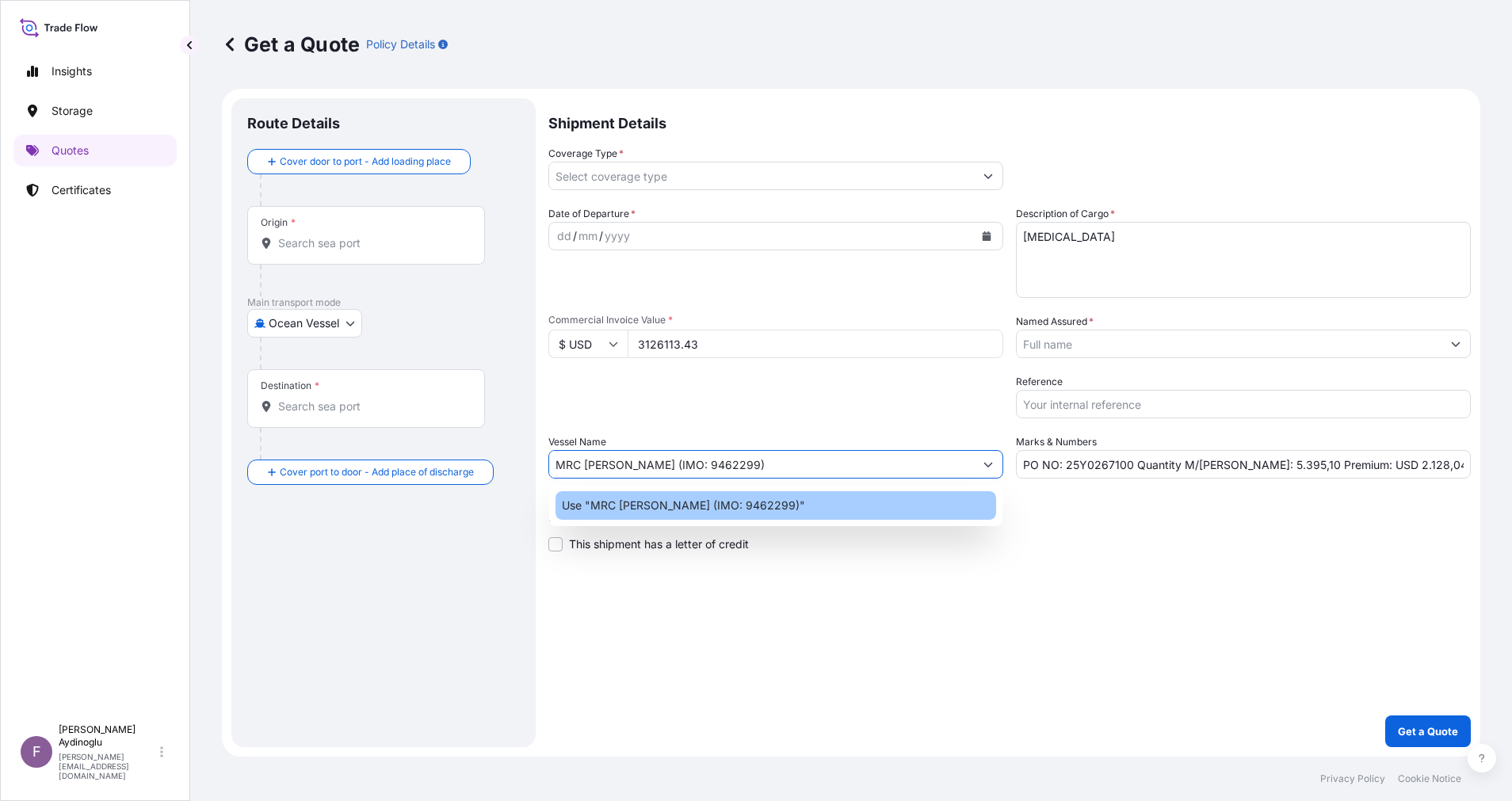
click at [830, 511] on div "Use "MRC [PERSON_NAME] (IMO: 9462299)"" at bounding box center [775, 505] width 441 height 29
type input "MRC [PERSON_NAME] (IMO: 9462299)"
click at [960, 573] on div "Shipment Details Coverage Type * Date of Departure * dd / mm / yyyy Cargo Categ…" at bounding box center [1009, 422] width 922 height 649
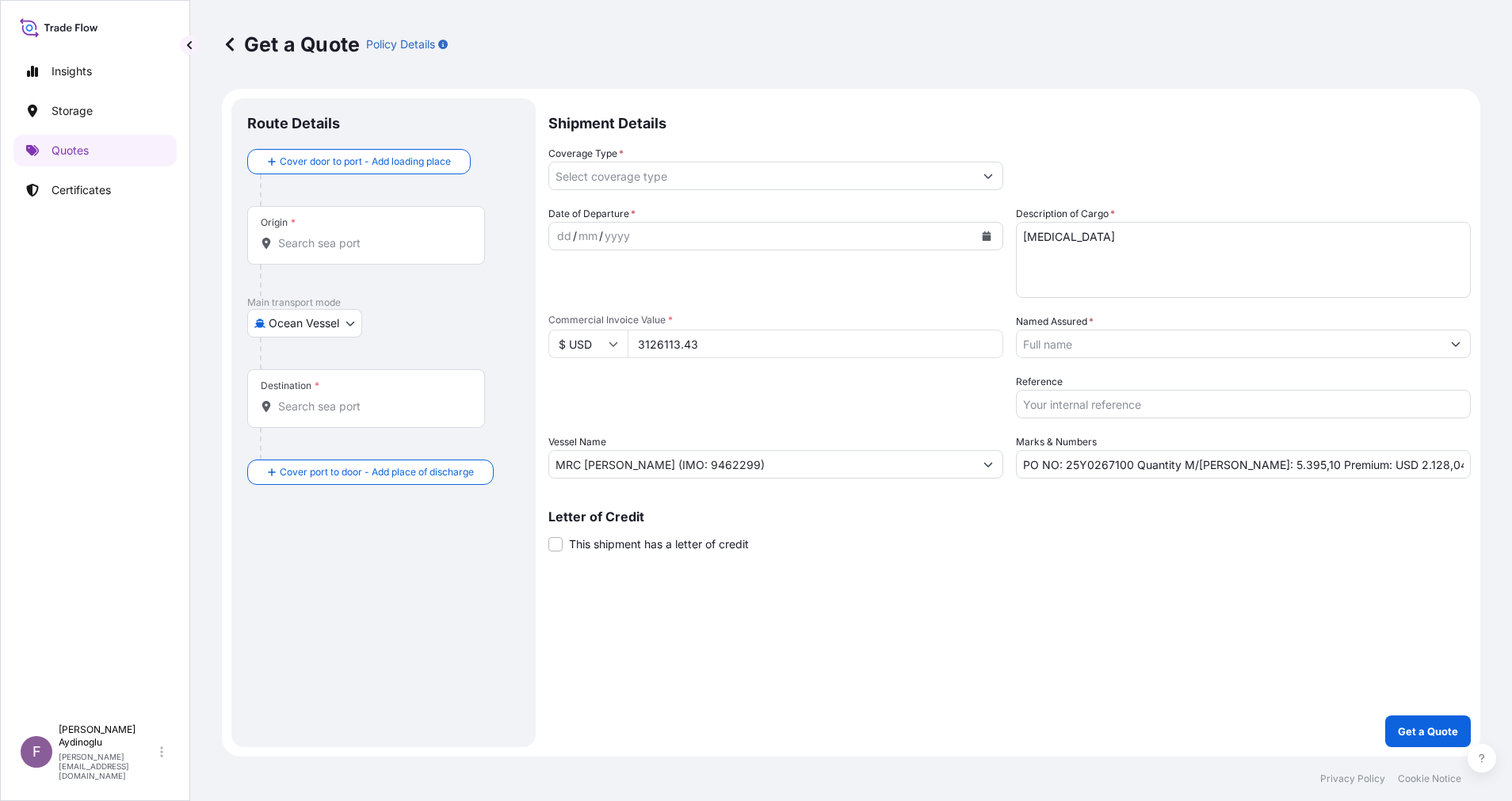
click at [387, 240] on input "Origin *" at bounding box center [372, 243] width 187 height 16
paste input "CONSTANTA"
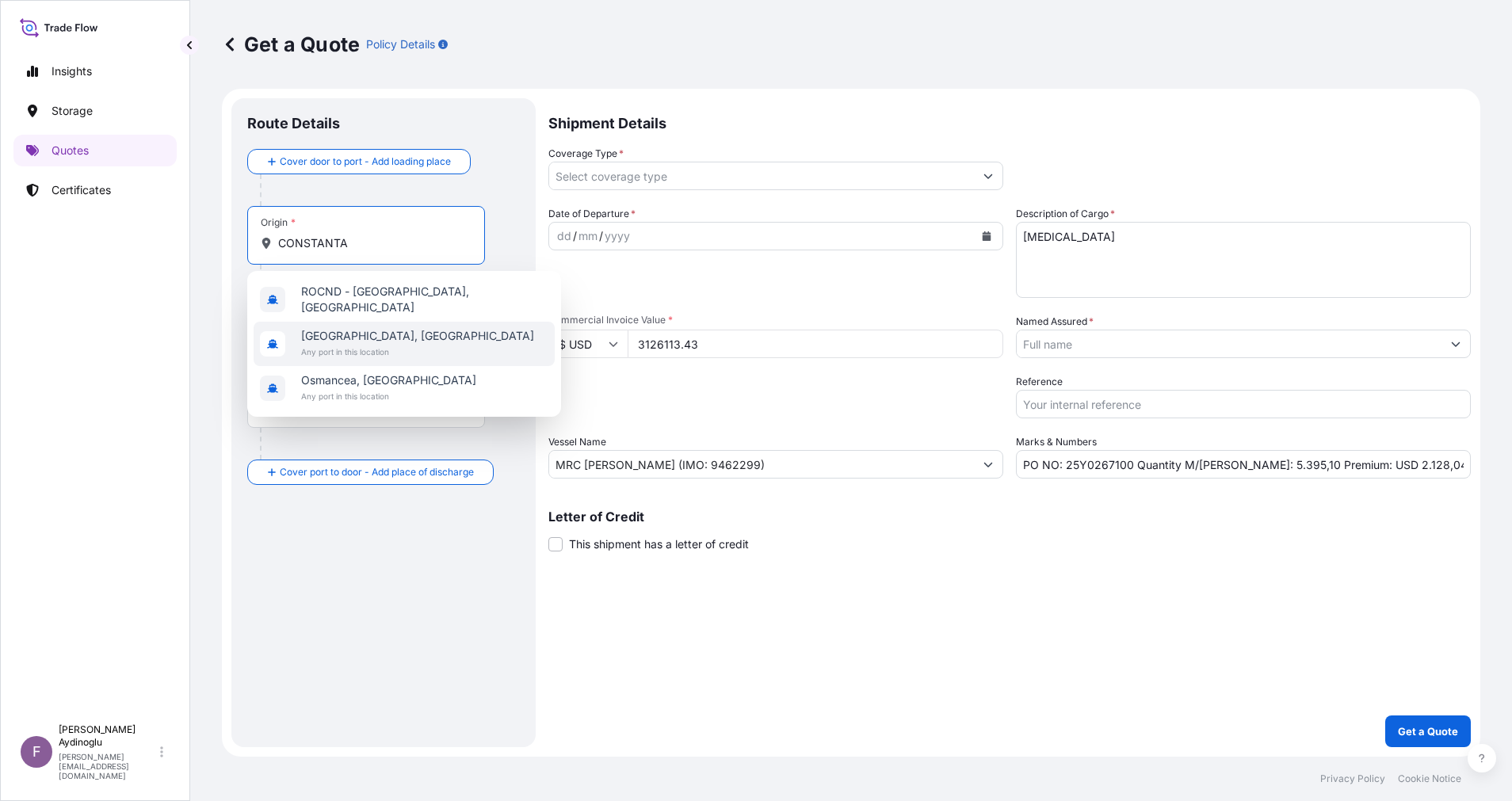
click at [394, 347] on span "Any port in this location" at bounding box center [417, 352] width 233 height 16
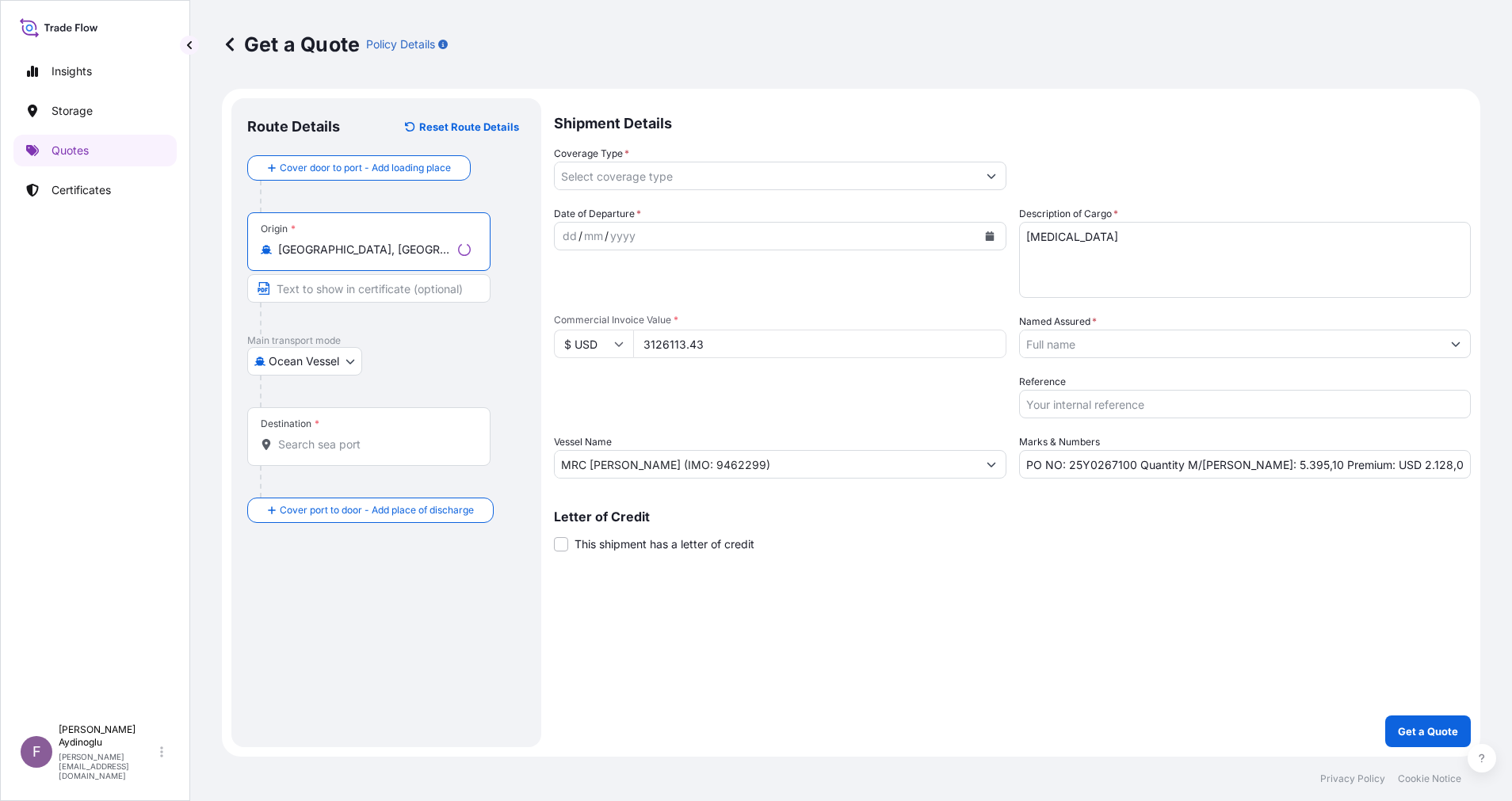
type input "[GEOGRAPHIC_DATA], [GEOGRAPHIC_DATA]"
click at [387, 294] on input "Text to appear on certificate" at bounding box center [368, 288] width 243 height 29
type input "CONSTANTA / [GEOGRAPHIC_DATA]"
click at [381, 437] on input "Destination *" at bounding box center [372, 444] width 187 height 16
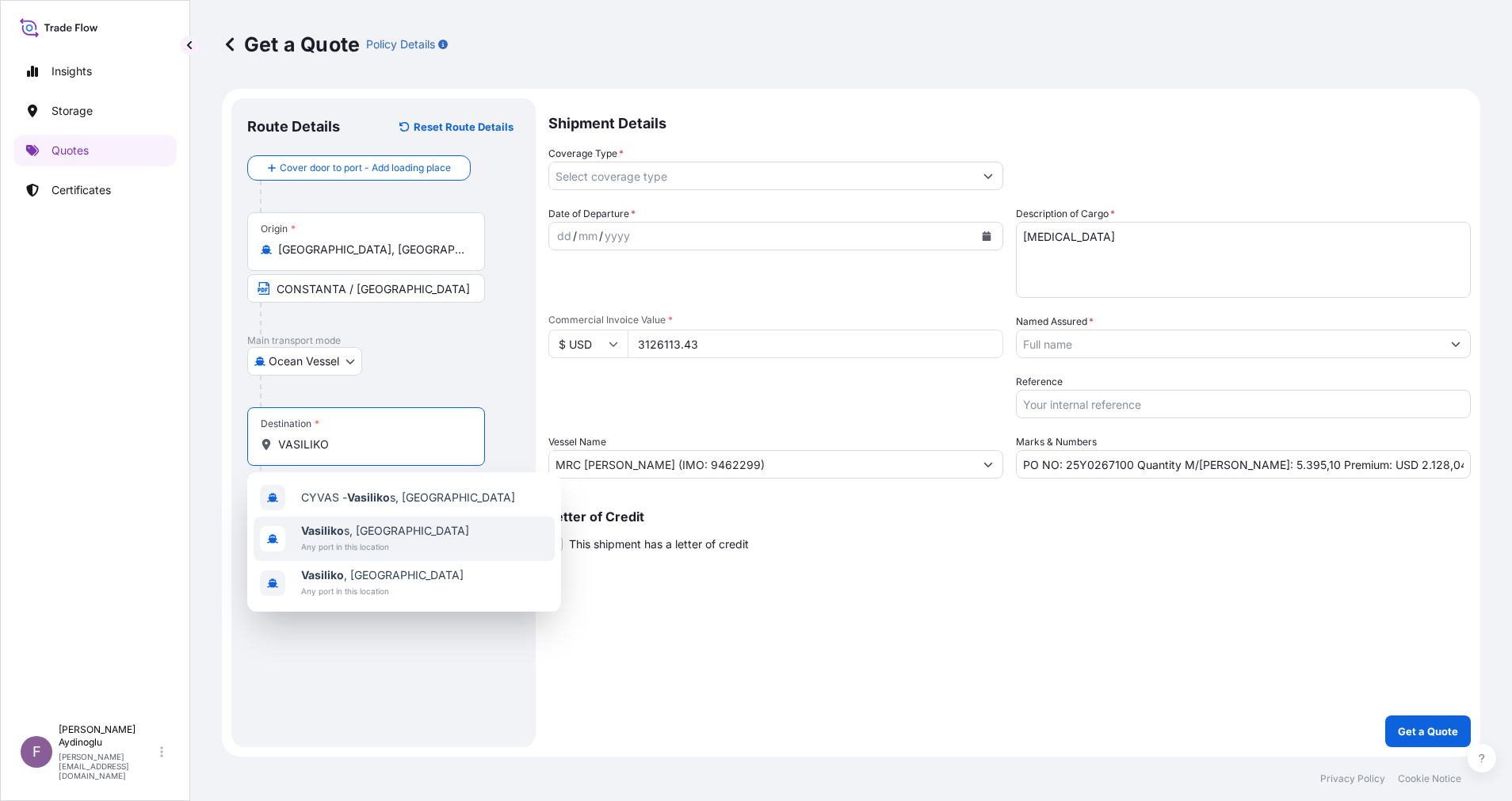
click at [398, 504] on span "CYVAS - Vasiliko s, [GEOGRAPHIC_DATA]" at bounding box center [408, 497] width 214 height 16
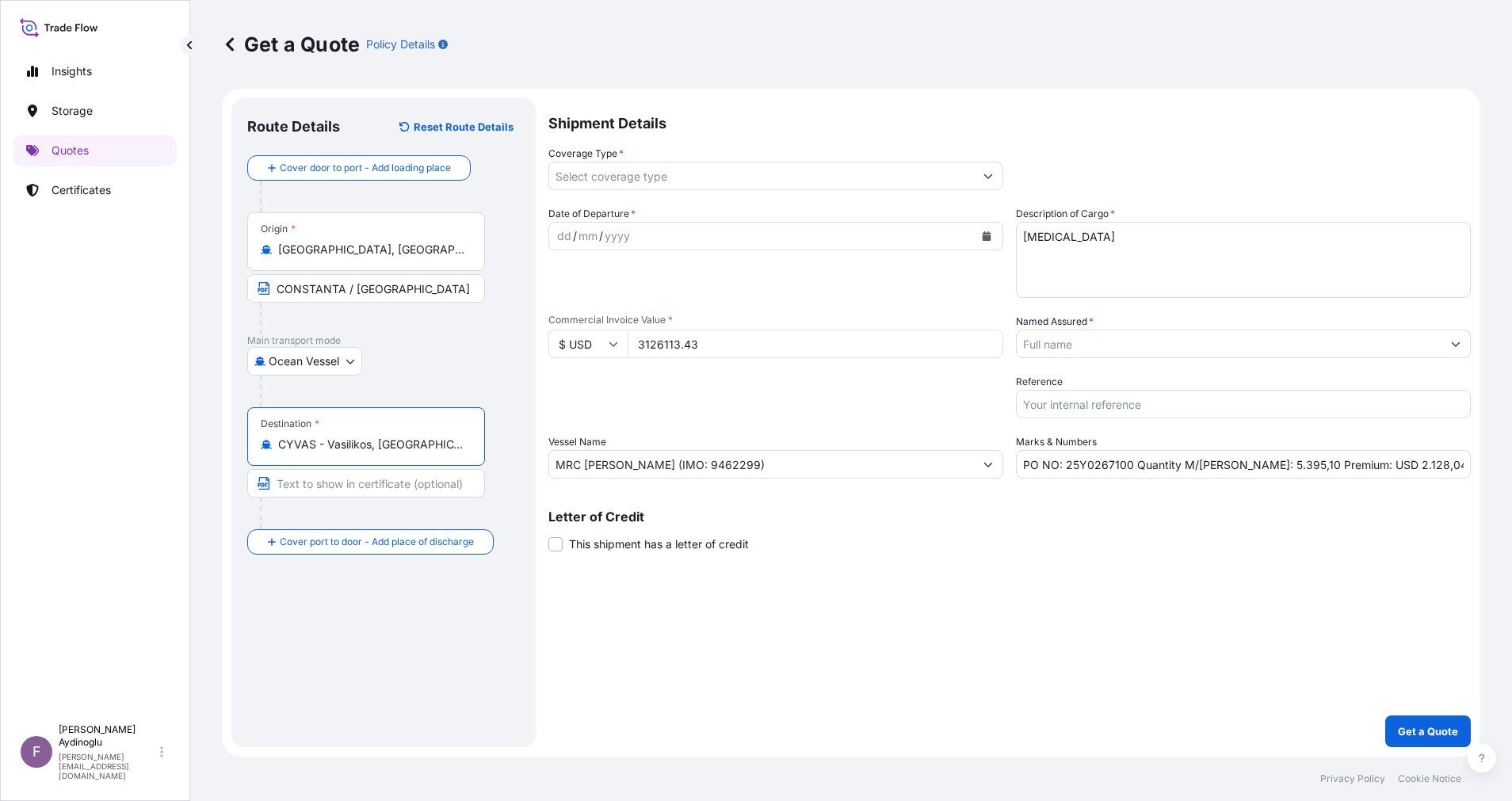
type input "CYVAS - Vasilikos, [GEOGRAPHIC_DATA]"
click at [373, 481] on input "Text to appear on certificate" at bounding box center [365, 483] width 238 height 29
type input "VASSILIKO / [GEOGRAPHIC_DATA]"
click at [769, 590] on div "Shipment Details Coverage Type * Date of Departure * dd / mm / yyyy Cargo Categ…" at bounding box center [1009, 422] width 922 height 649
click at [565, 237] on div "dd" at bounding box center [564, 236] width 17 height 19
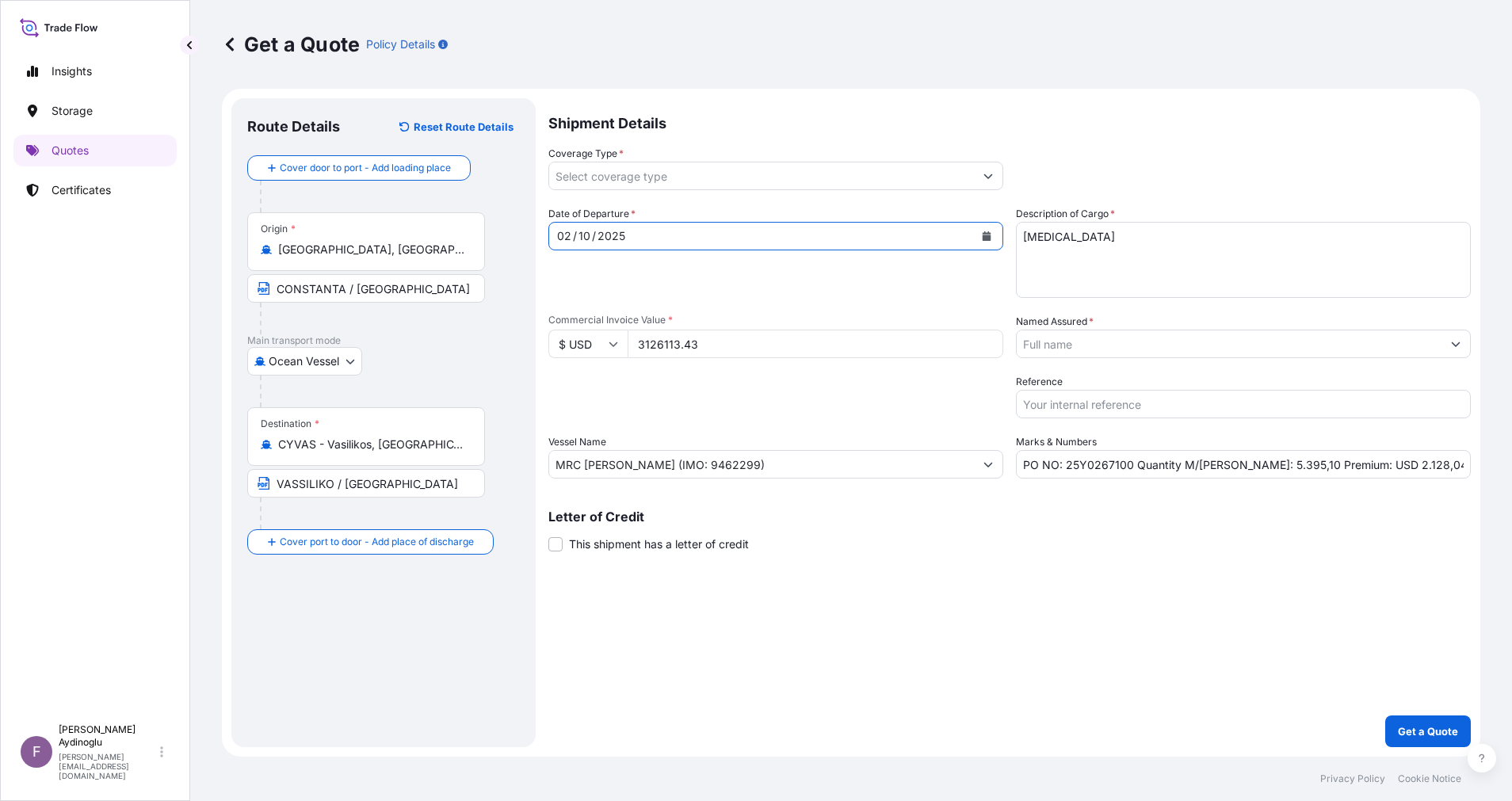
click at [990, 176] on icon "Show suggestions" at bounding box center [988, 176] width 9 height 4
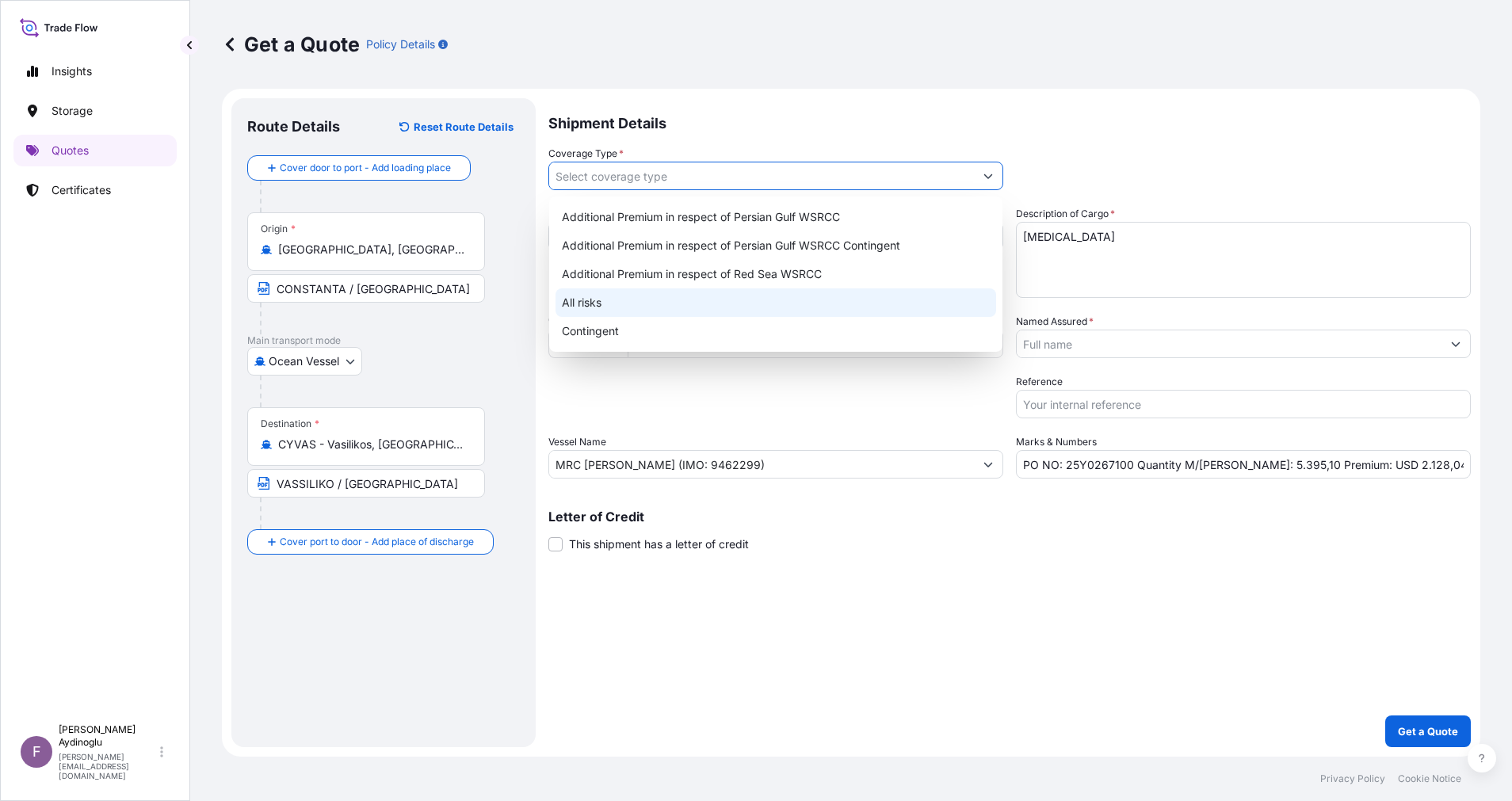
click at [720, 304] on div "All risks" at bounding box center [775, 302] width 441 height 29
type input "All risks"
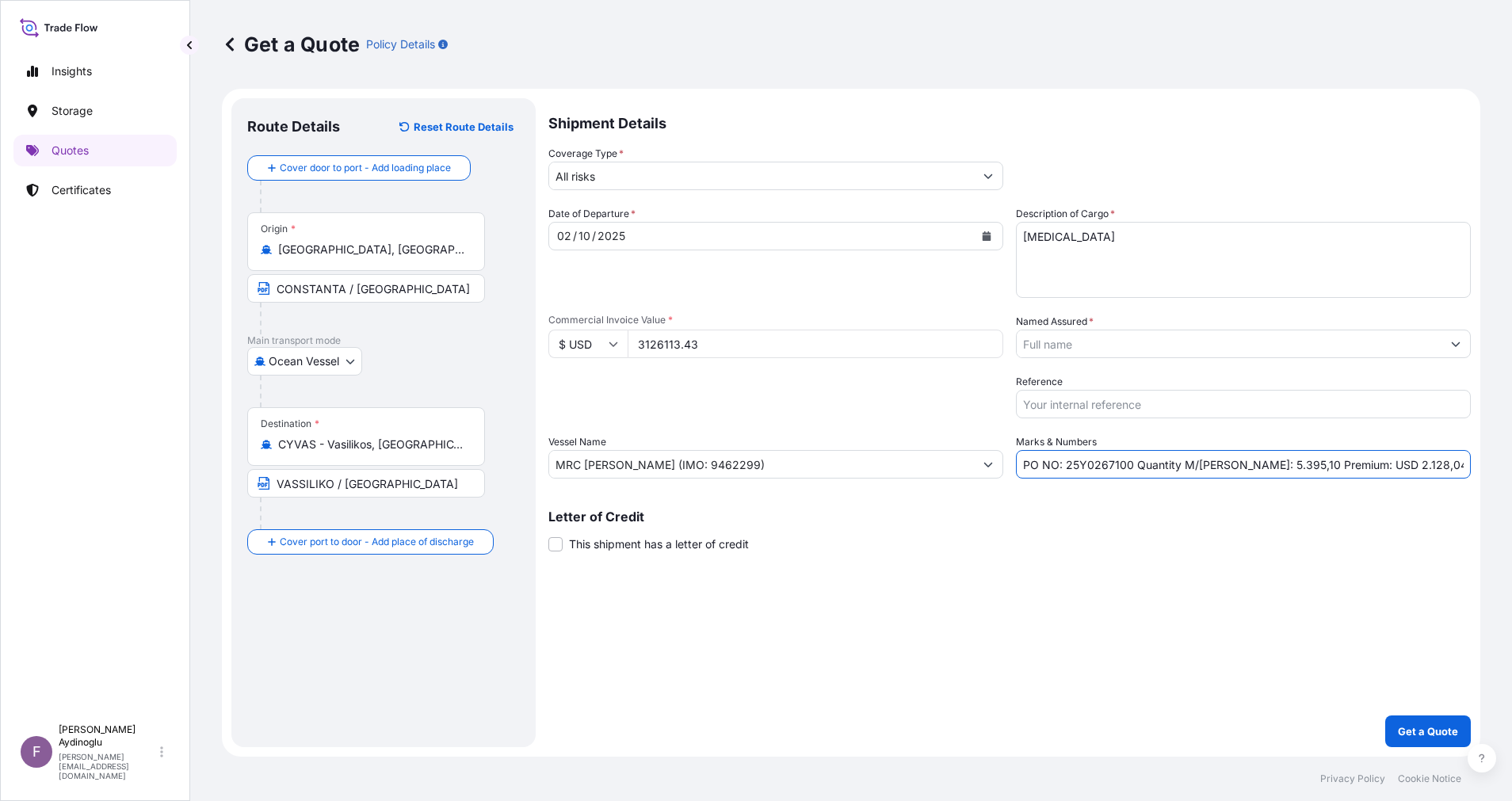
drag, startPoint x: 1411, startPoint y: 468, endPoint x: 1356, endPoint y: 463, distance: 55.2
click at [1356, 463] on input "PO NO: 25Y0267100 Quantity M/[PERSON_NAME]: 5.395,10 Premium: USD 2.128,04" at bounding box center [1243, 464] width 455 height 29
type input "PO NO: 25Y0267100 Quantity M/[PERSON_NAME]: 5.395,10 Premium: USD 343,87"
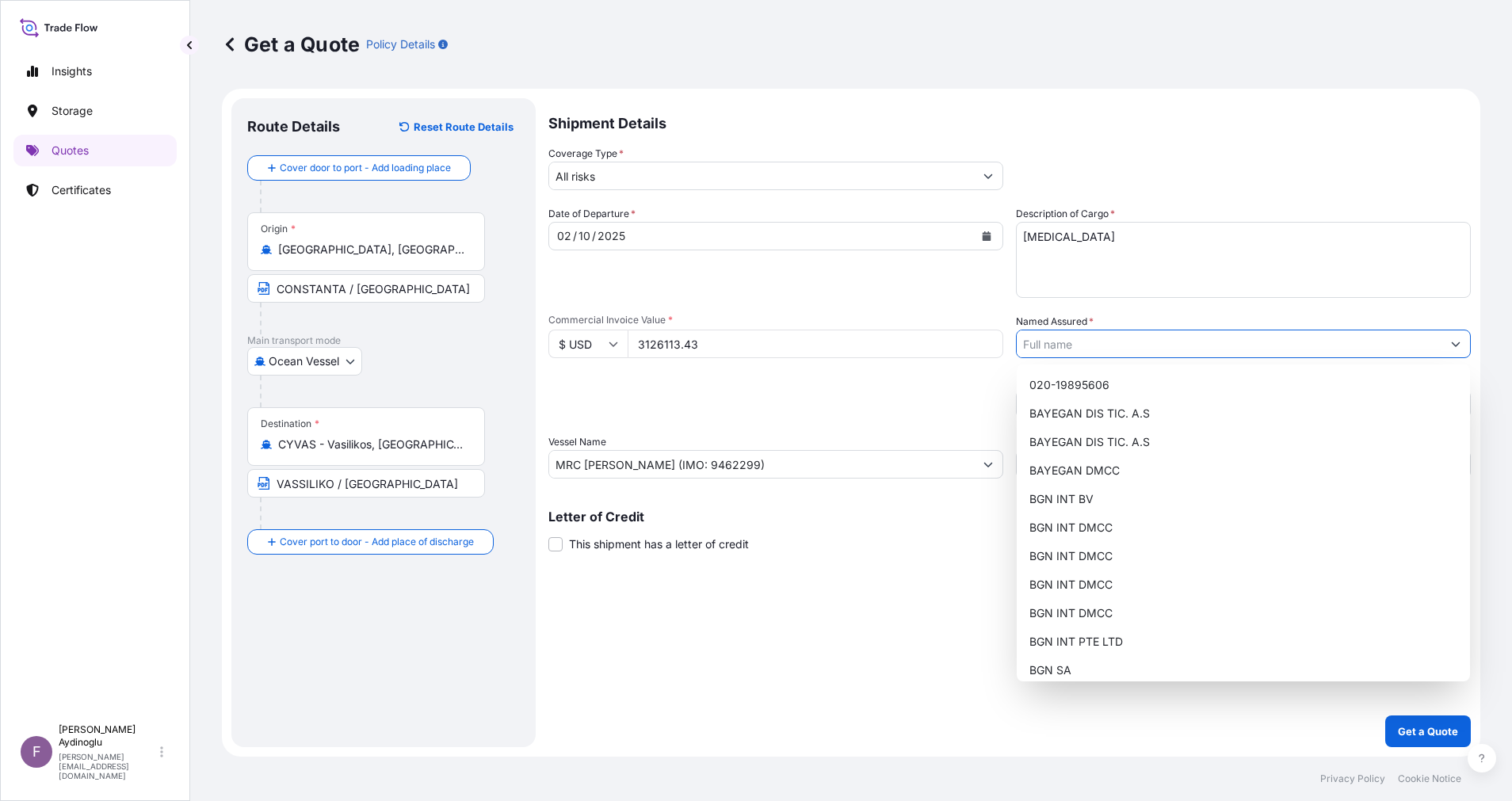
click at [1456, 336] on button "Show suggestions" at bounding box center [1455, 344] width 29 height 29
click at [1176, 518] on div "BGN INT DMCC" at bounding box center [1243, 527] width 441 height 29
type input "BGN INT DMCC"
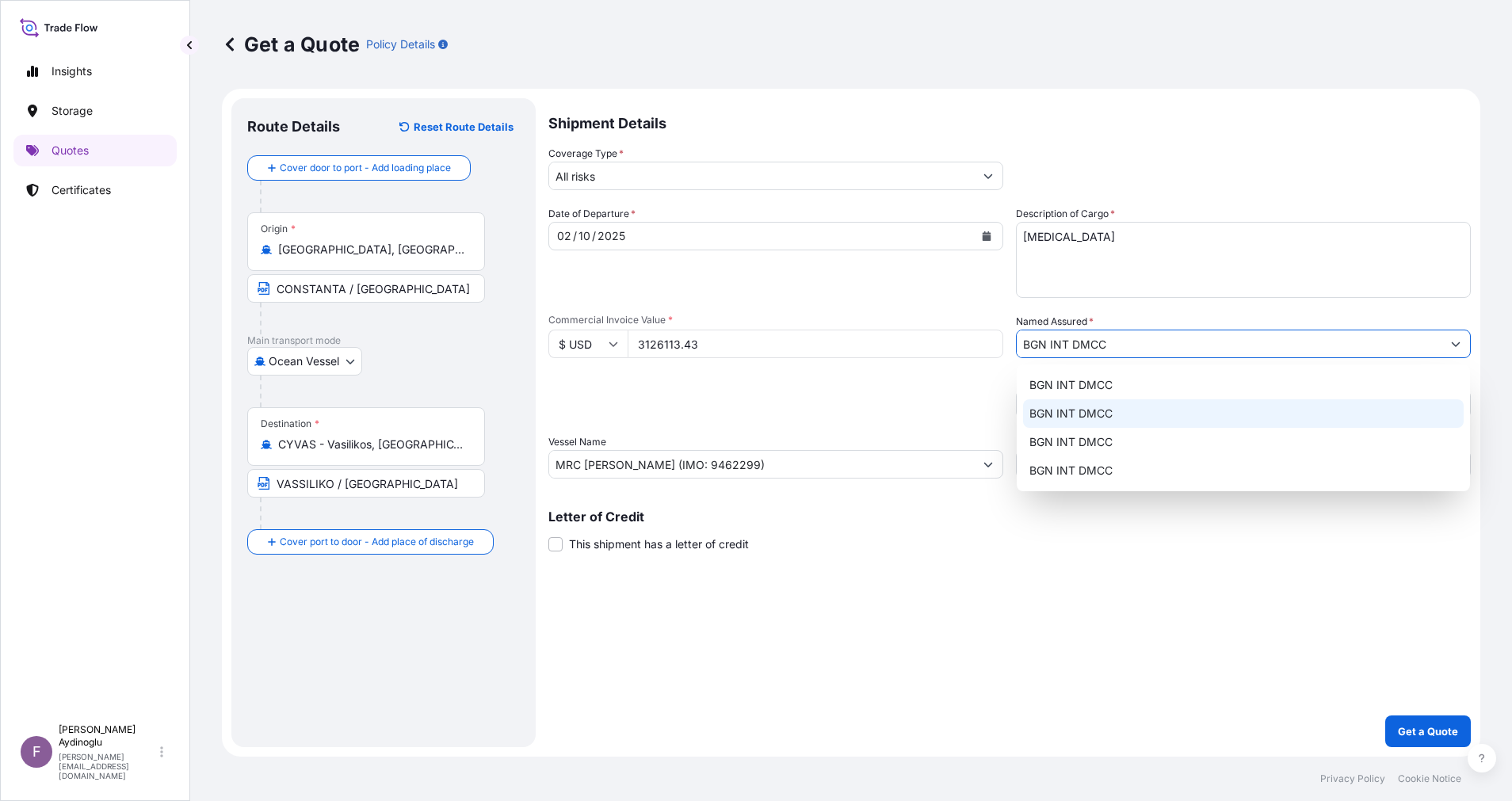
click at [1055, 607] on div "Shipment Details Coverage Type * All risks Date of Departure * [DATE] Cargo Cat…" at bounding box center [1009, 422] width 922 height 649
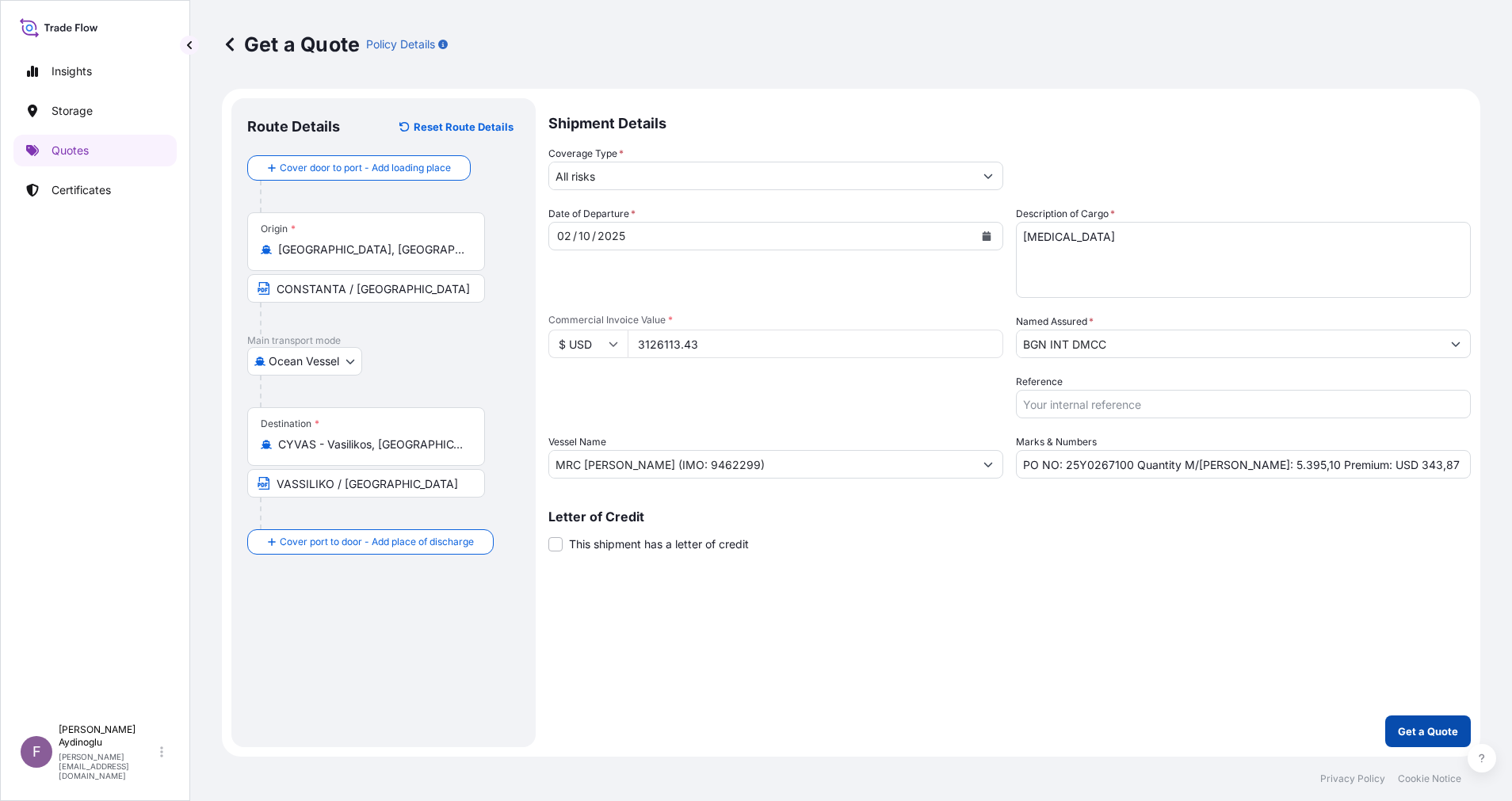
click at [1440, 721] on button "Get a Quote" at bounding box center [1427, 731] width 86 height 32
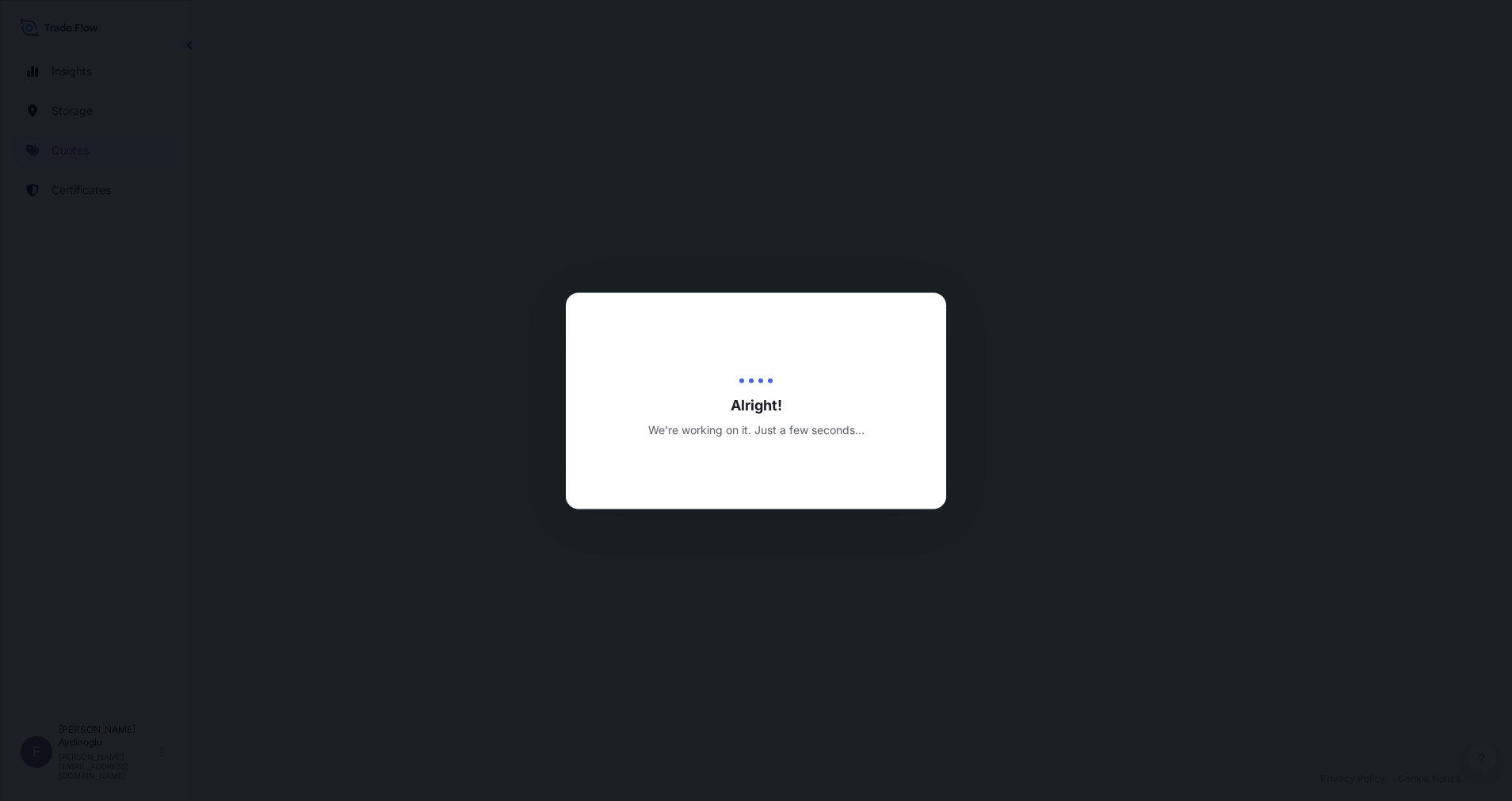
select select "Ocean Vessel"
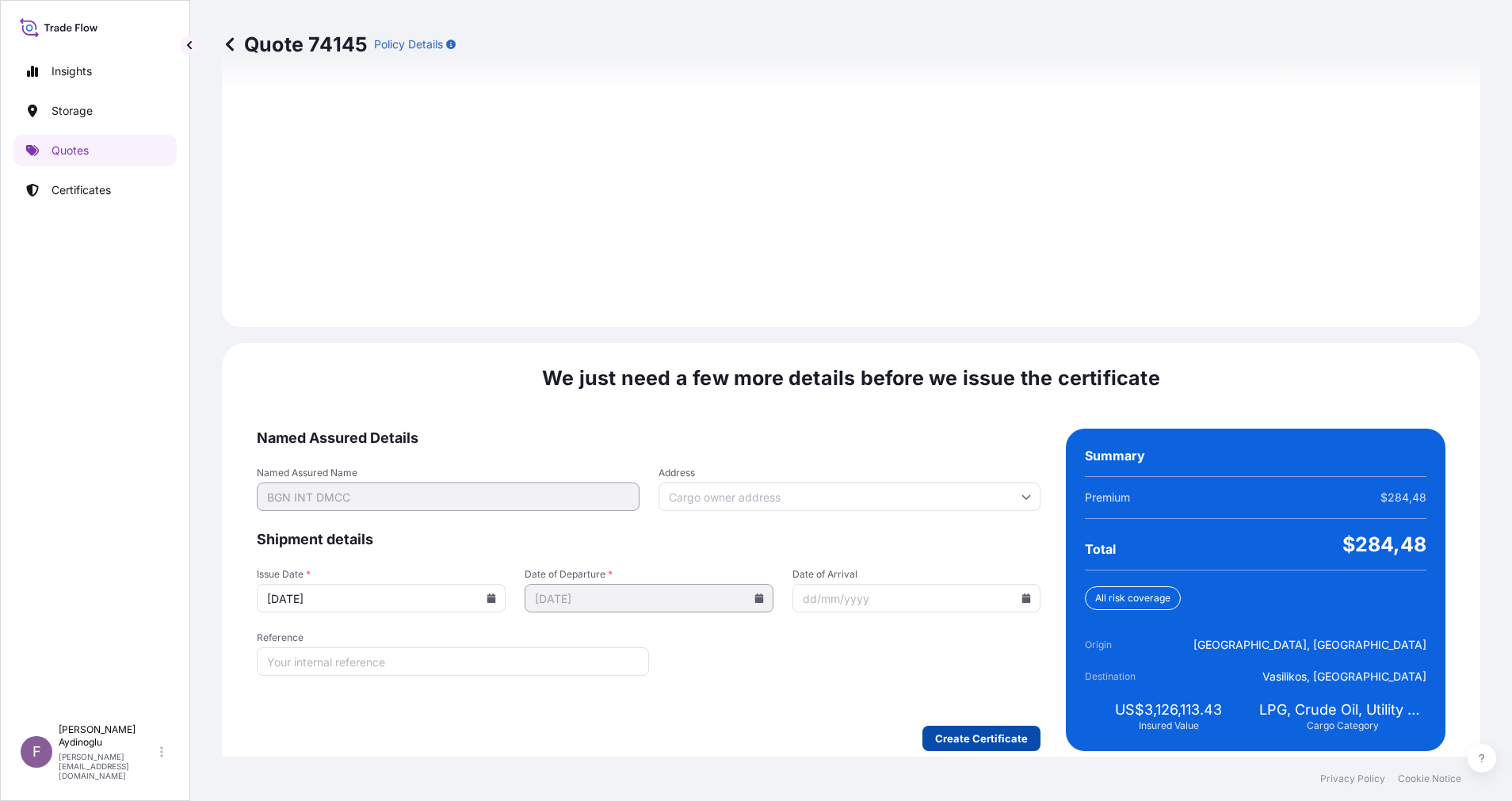
scroll to position [1702, 0]
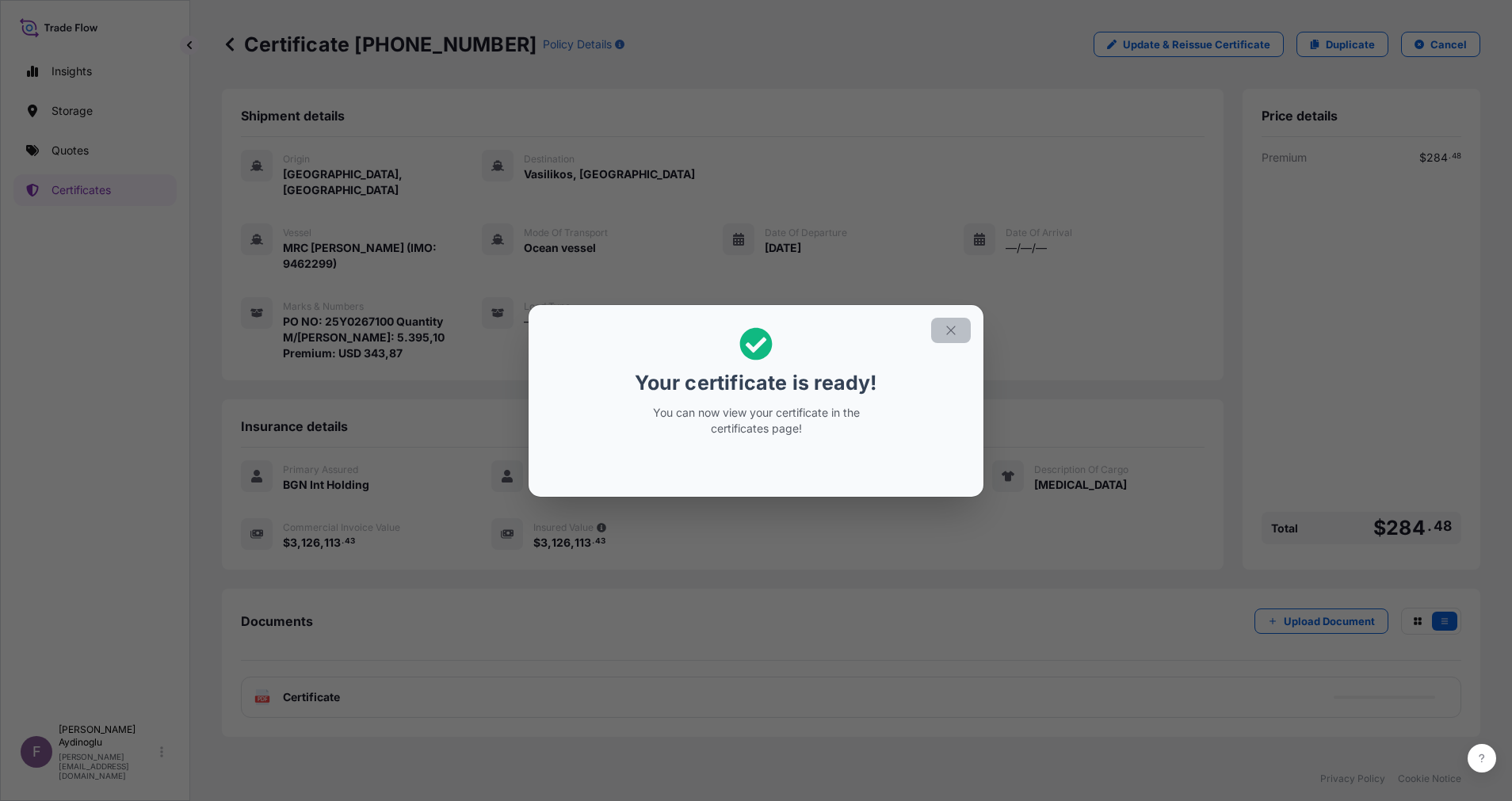
click at [970, 331] on button "button" at bounding box center [951, 330] width 40 height 25
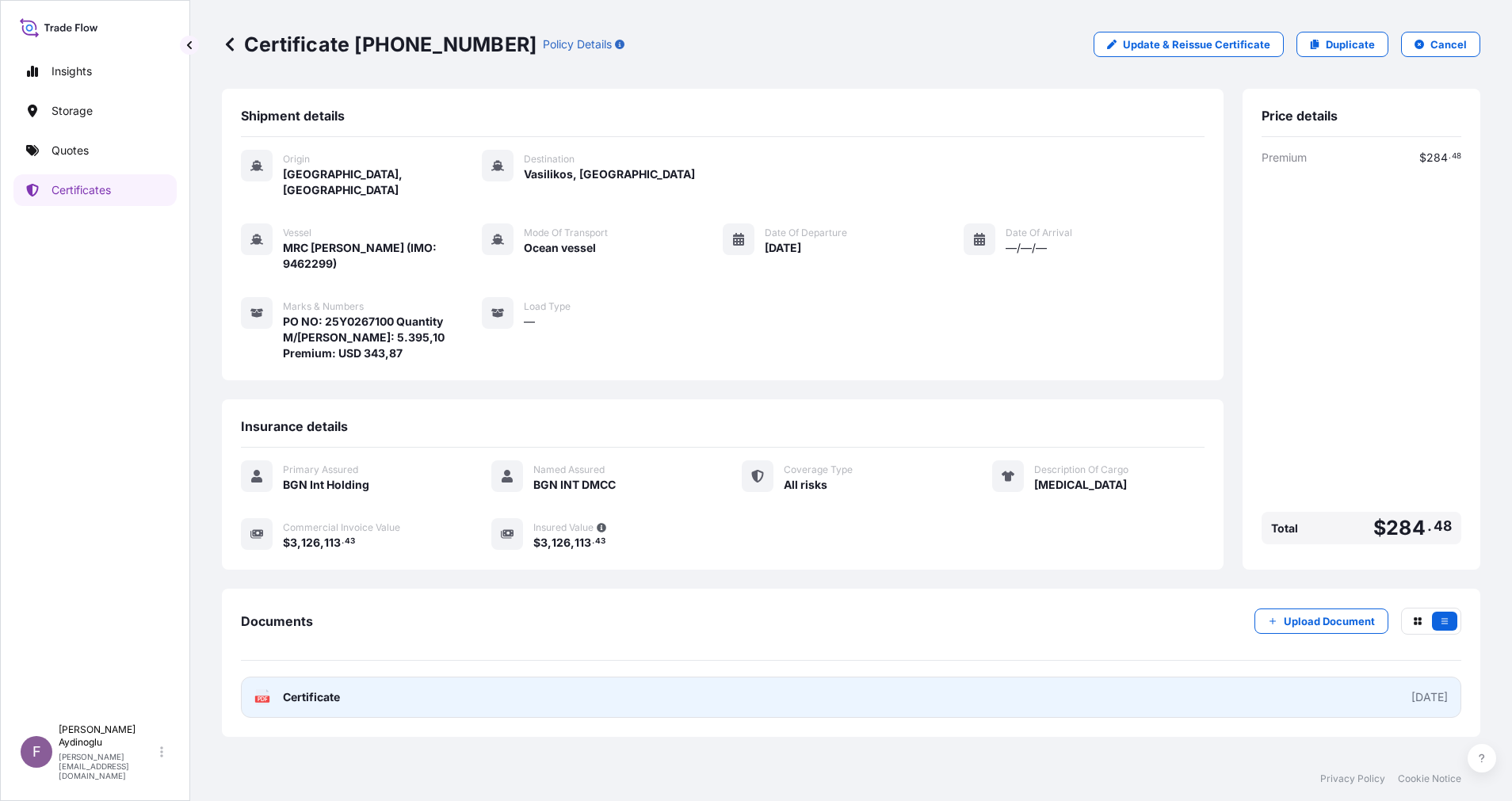
click at [816, 683] on link "PDF Certificate [DATE]" at bounding box center [850, 697] width 1220 height 42
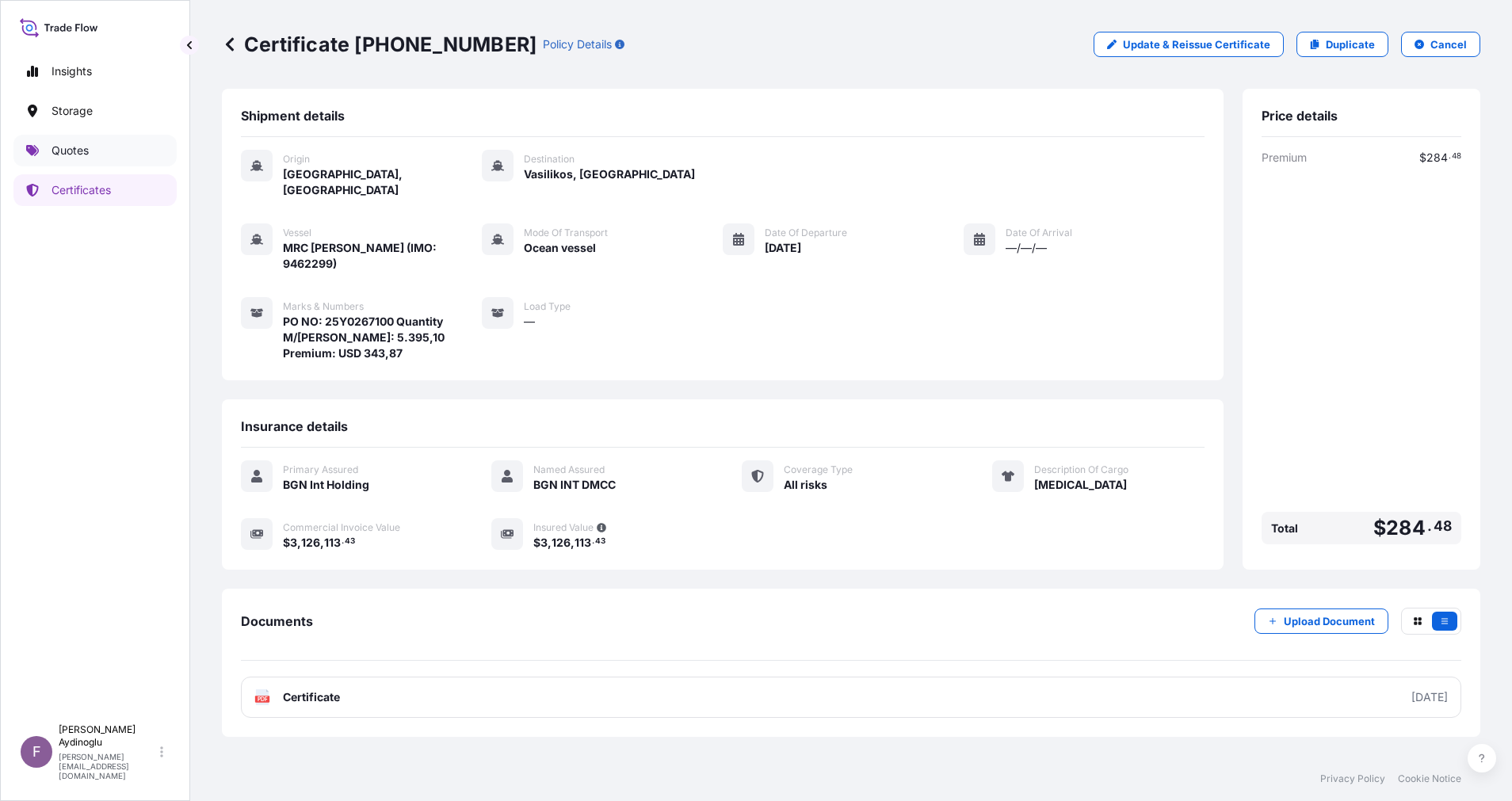
click at [113, 156] on link "Quotes" at bounding box center [95, 151] width 163 height 32
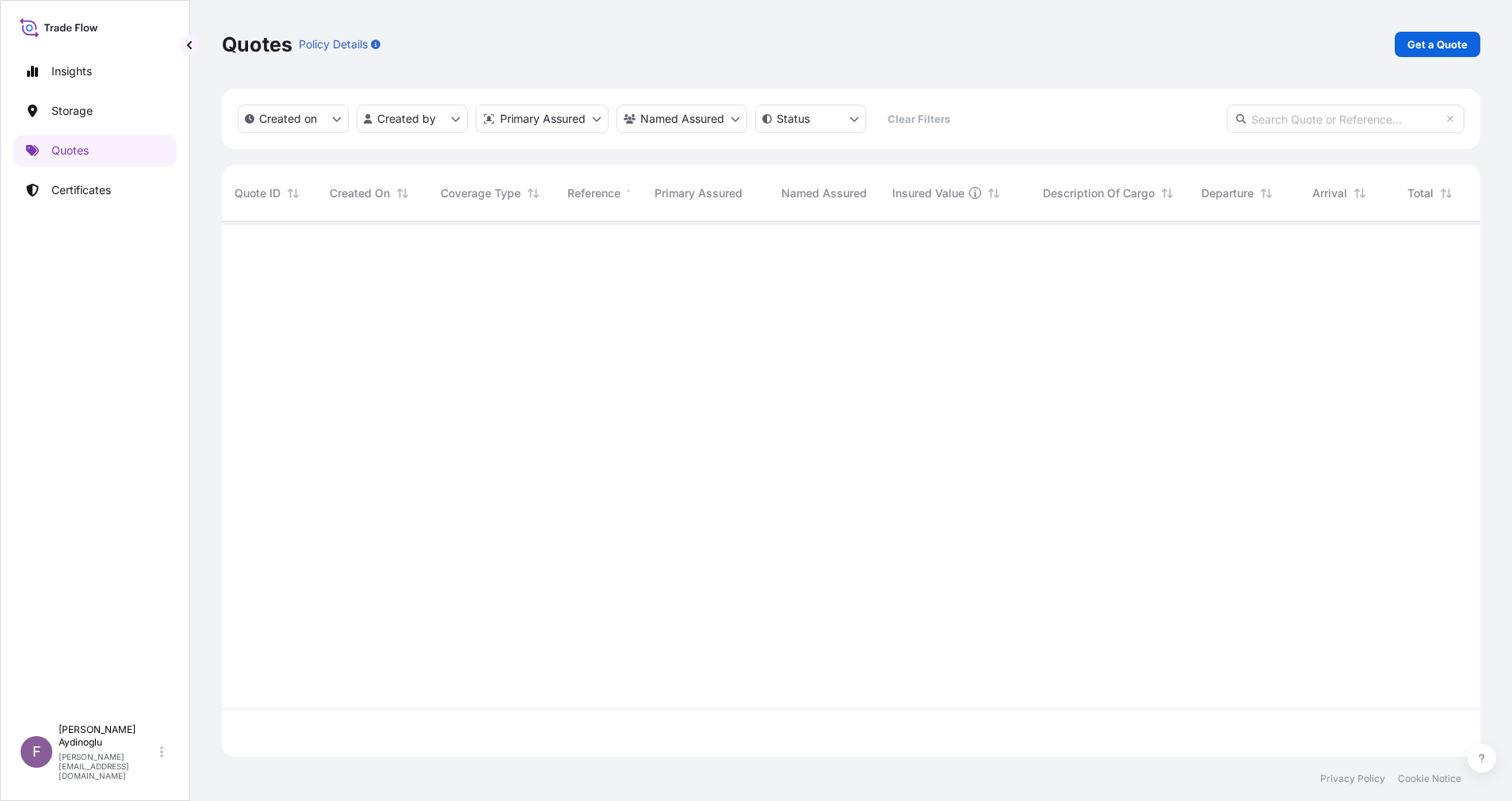
scroll to position [526, 1240]
click at [1425, 37] on p "Get a Quote" at bounding box center [1438, 44] width 61 height 16
select select "Ocean Vessel"
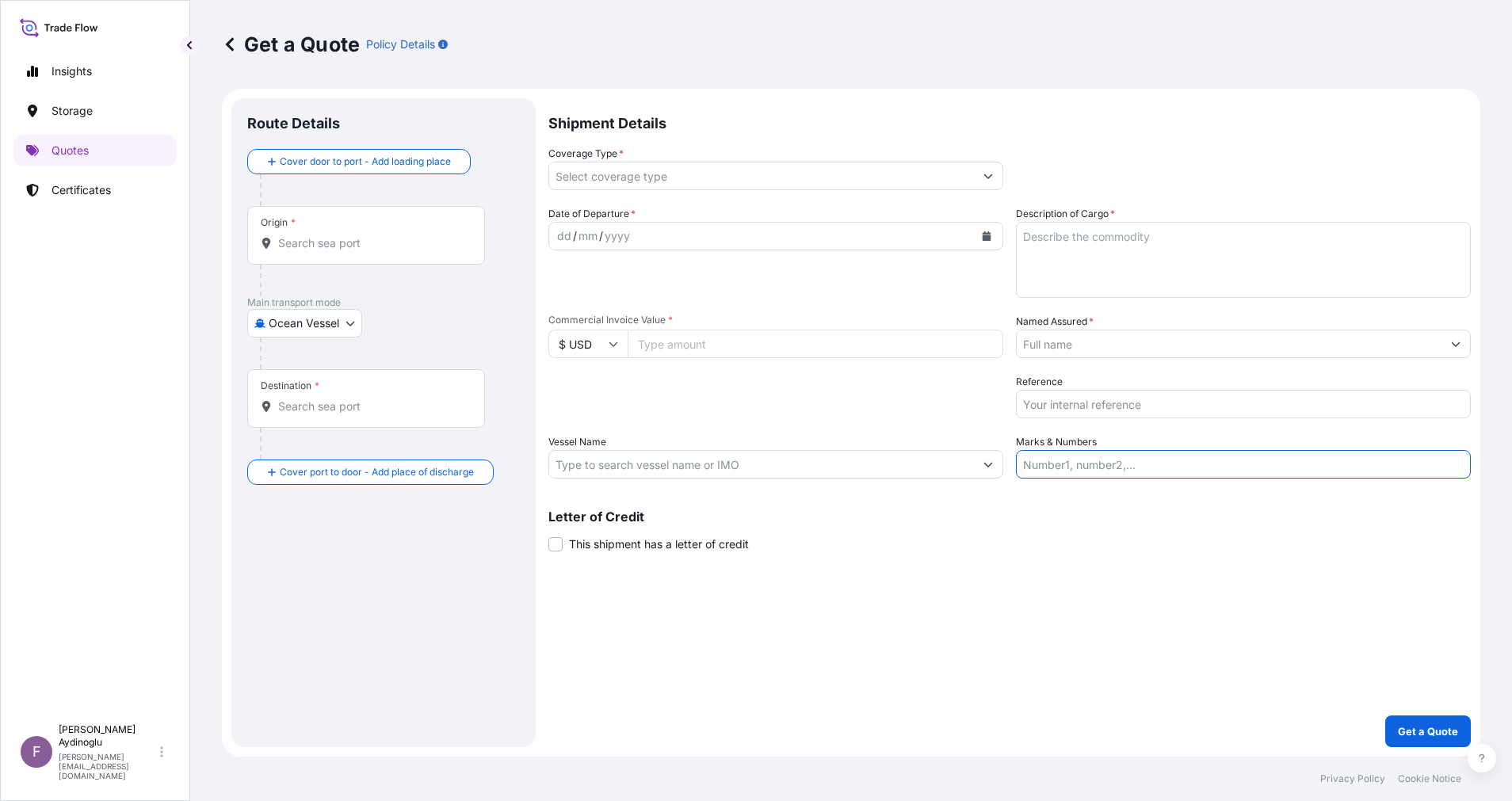
click at [1243, 455] on input "Marks & Numbers" at bounding box center [1243, 464] width 455 height 29
paste input "PO NO: 25Y0247700 Quantity M/[PERSON_NAME]: 26.603,56 Premium: USD 2.128,04"
type input "PO NO: 25Y0247700 Quantity M/[PERSON_NAME]: 26.603,56 Premium: USD 2.128,04"
drag, startPoint x: 1111, startPoint y: 617, endPoint x: 1102, endPoint y: 616, distance: 9.1
click at [1102, 616] on div "Shipment Details Coverage Type * Date of Departure * dd / mm / yyyy Cargo Categ…" at bounding box center [1009, 422] width 922 height 649
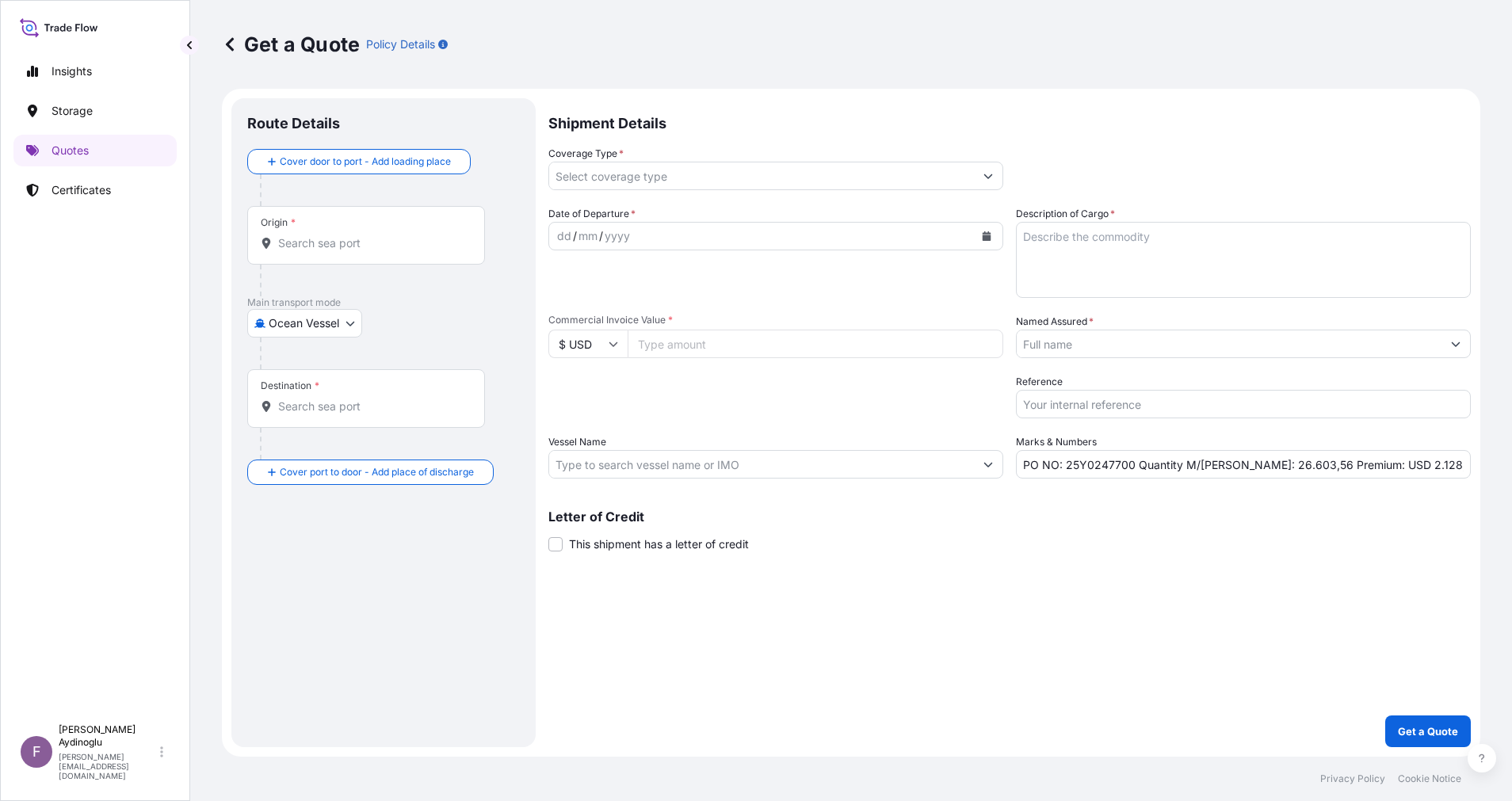
click at [797, 349] on input "Commercial Invoice Value *" at bounding box center [816, 344] width 376 height 29
type input "19228683.29"
click at [1088, 251] on textarea "Description of Cargo *" at bounding box center [1243, 260] width 455 height 76
type textarea "GASOLINE"
drag, startPoint x: 1238, startPoint y: 469, endPoint x: 1266, endPoint y: 469, distance: 28.0
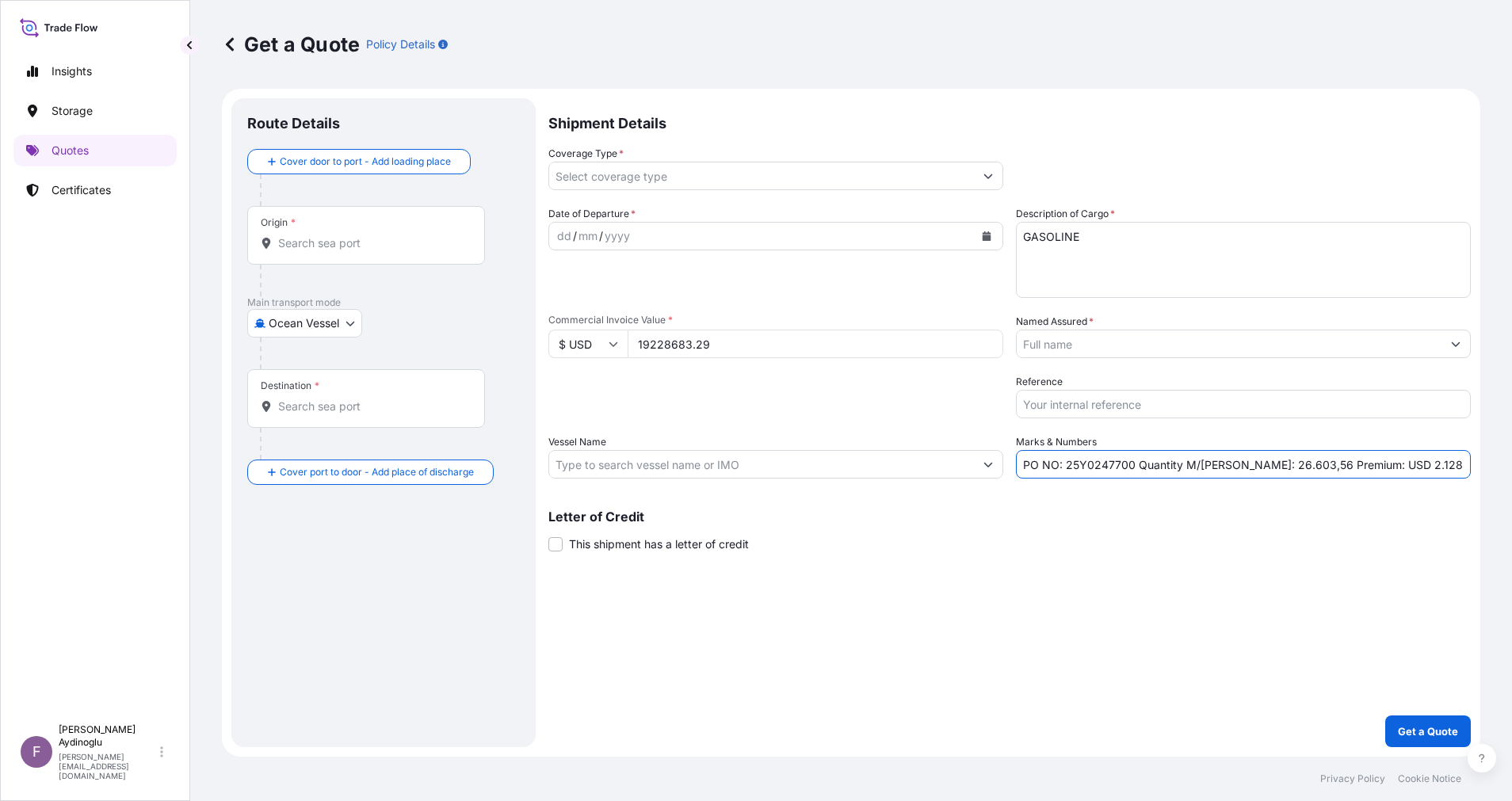
click at [1266, 469] on input "PO NO: 25Y0247700 Quantity M/[PERSON_NAME]: 26.603,56 Premium: USD 2.128,04" at bounding box center [1243, 464] width 455 height 29
type input "PO NO: 25Y0247700 Quantity M/[PERSON_NAME]: 23.955,57 Premium: USD 2.128,04"
click at [689, 470] on input "Vessel Name" at bounding box center [761, 464] width 424 height 29
paste input "HISTRIA DIONE"
paste input "9800805"
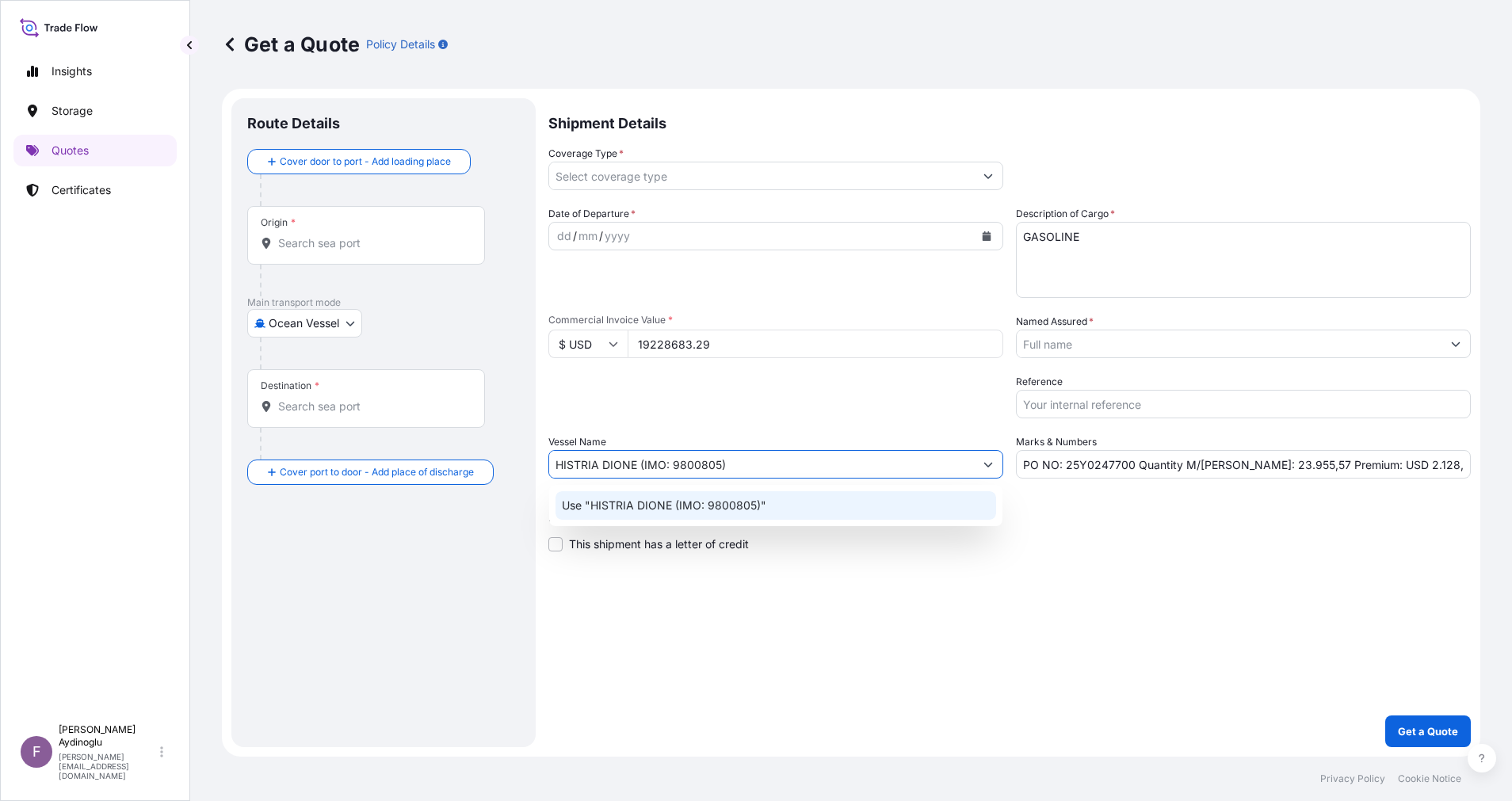
click at [798, 500] on div "Use "HISTRIA DIONE (IMO: 9800805)"" at bounding box center [775, 505] width 441 height 29
type input "HISTRIA DIONE (IMO: 9800805)"
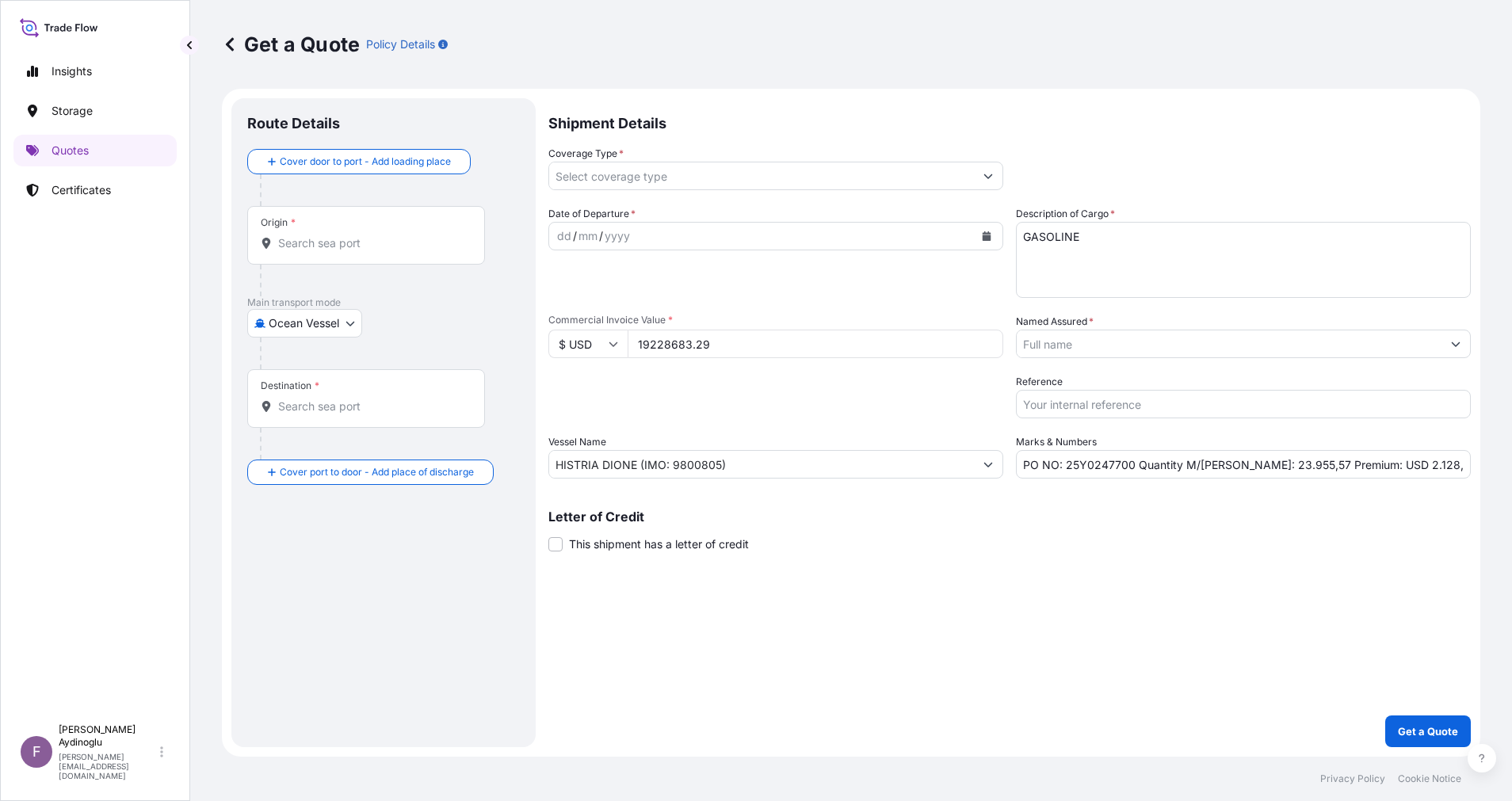
click at [1006, 542] on div "Letter of Credit This shipment has a letter of credit Letter of credit * Letter…" at bounding box center [1009, 531] width 922 height 42
click at [391, 236] on input "Origin *" at bounding box center [372, 243] width 187 height 16
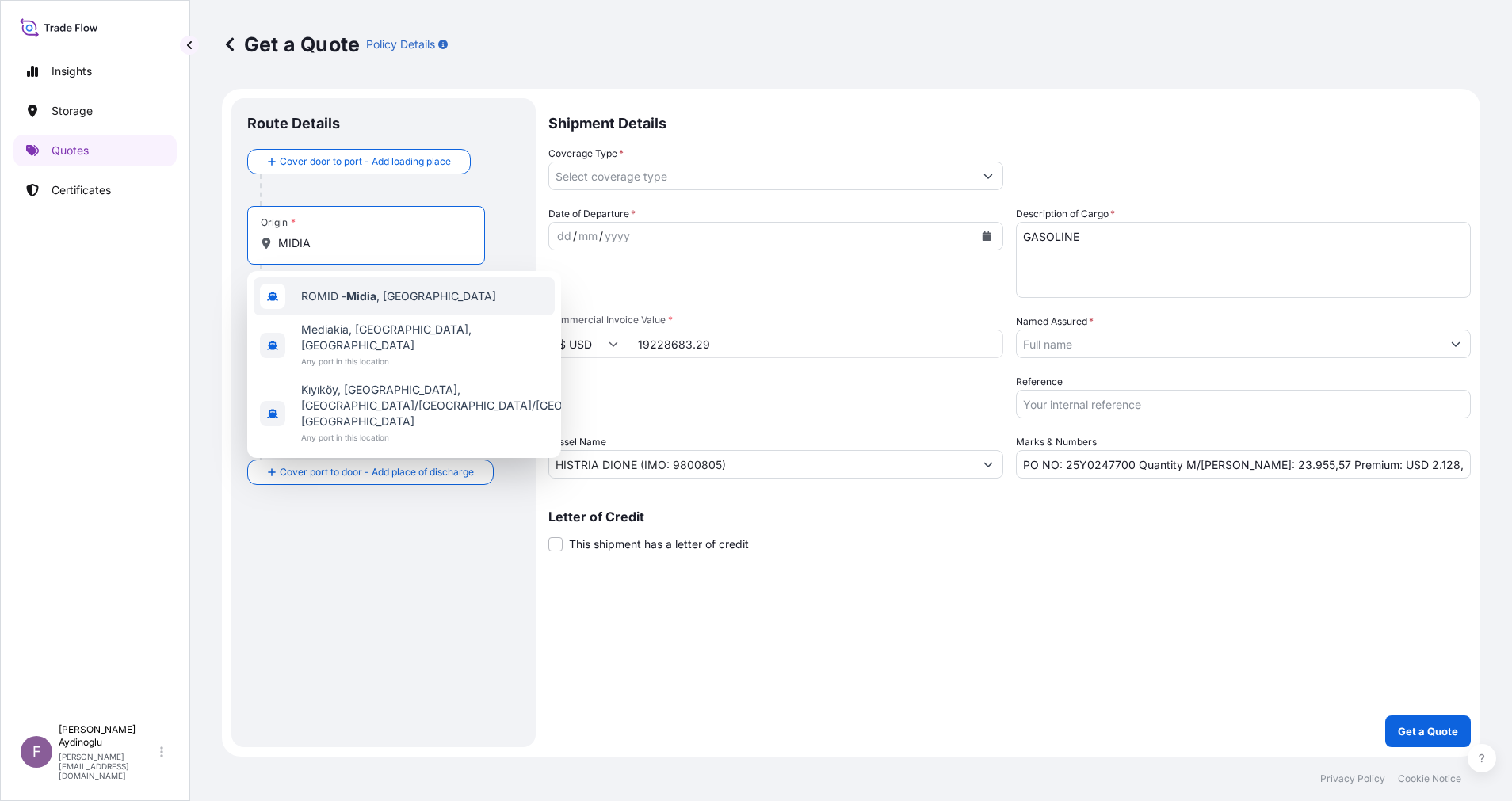
click at [412, 294] on span "ROMID - [GEOGRAPHIC_DATA] , [GEOGRAPHIC_DATA]" at bounding box center [398, 296] width 195 height 16
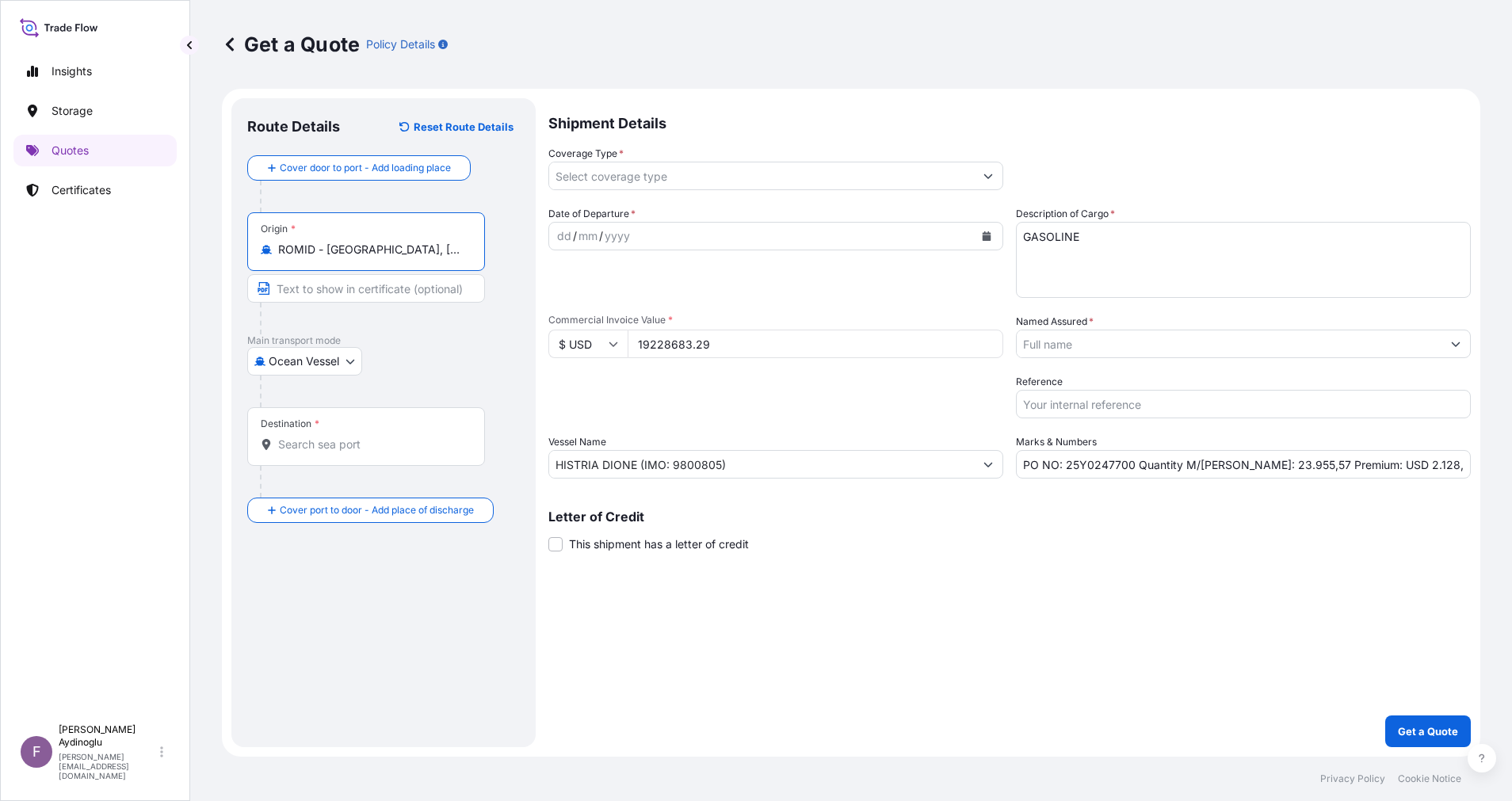
type input "ROMID - [GEOGRAPHIC_DATA], [GEOGRAPHIC_DATA]"
click at [411, 294] on input "Text to appear on certificate" at bounding box center [365, 288] width 238 height 29
type input "MIDIA / [GEOGRAPHIC_DATA]"
click at [404, 435] on div "Destination *" at bounding box center [365, 436] width 238 height 59
click at [404, 436] on input "Destination *" at bounding box center [372, 444] width 187 height 16
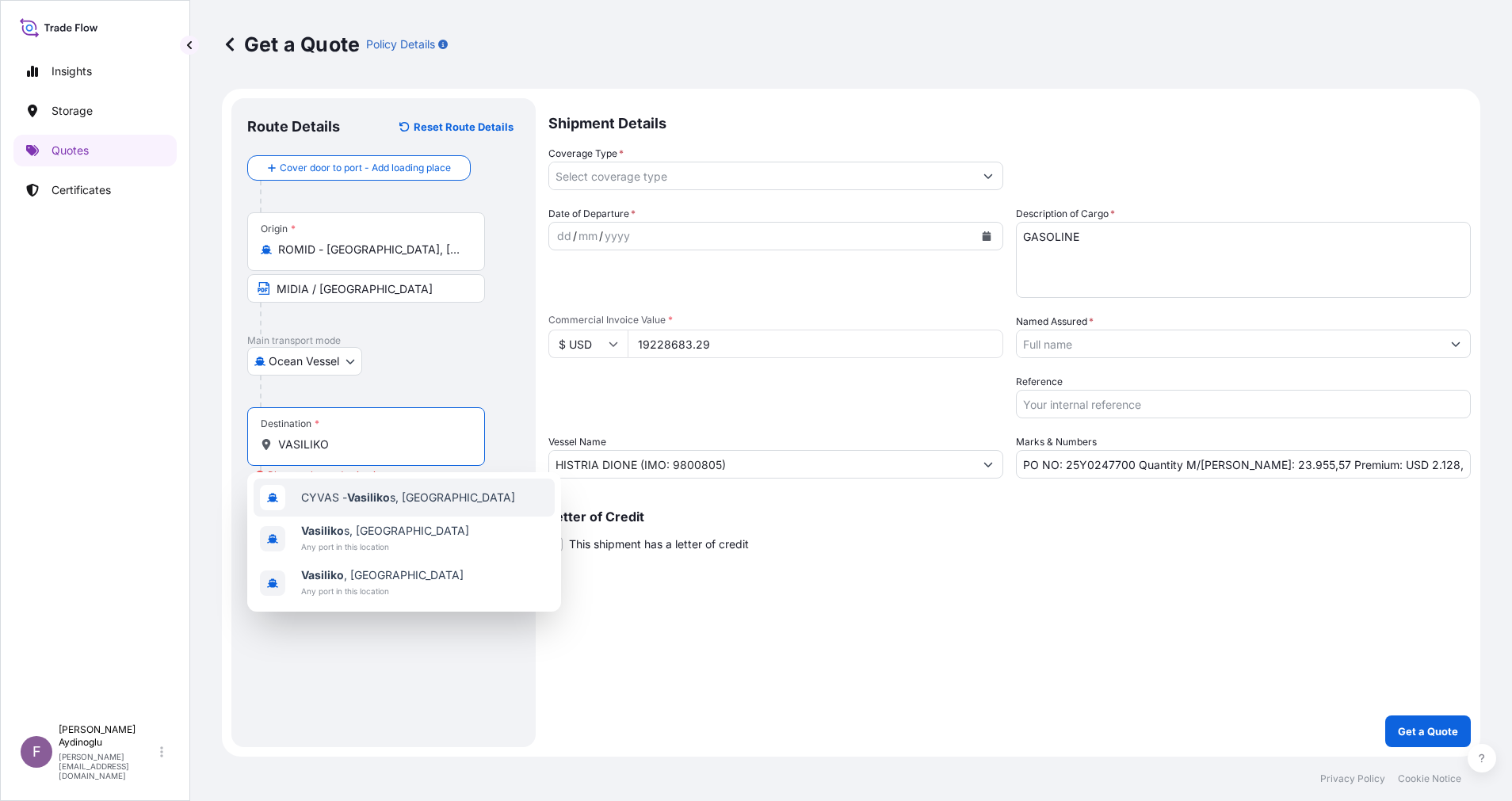
click at [423, 494] on span "CYVAS - Vasiliko s, [GEOGRAPHIC_DATA]" at bounding box center [408, 497] width 214 height 16
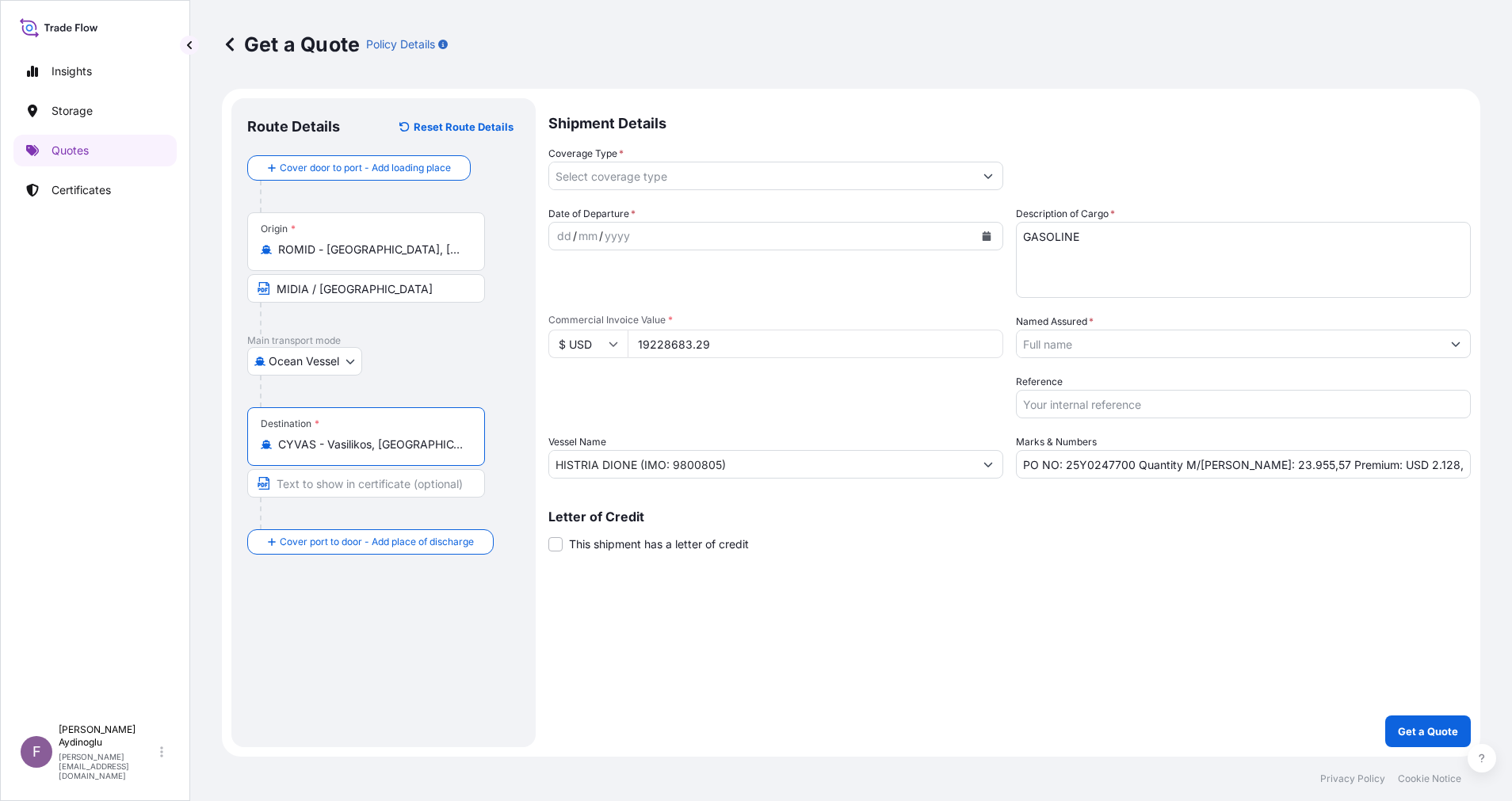
type input "CYVAS - Vasilikos, [GEOGRAPHIC_DATA]"
click at [423, 494] on input "Text to appear on certificate" at bounding box center [365, 483] width 238 height 29
type input "VASSILIKO / [GEOGRAPHIC_DATA]"
click at [952, 606] on div "Shipment Details Coverage Type * Date of Departure * dd / mm / yyyy Cargo Categ…" at bounding box center [1009, 422] width 922 height 649
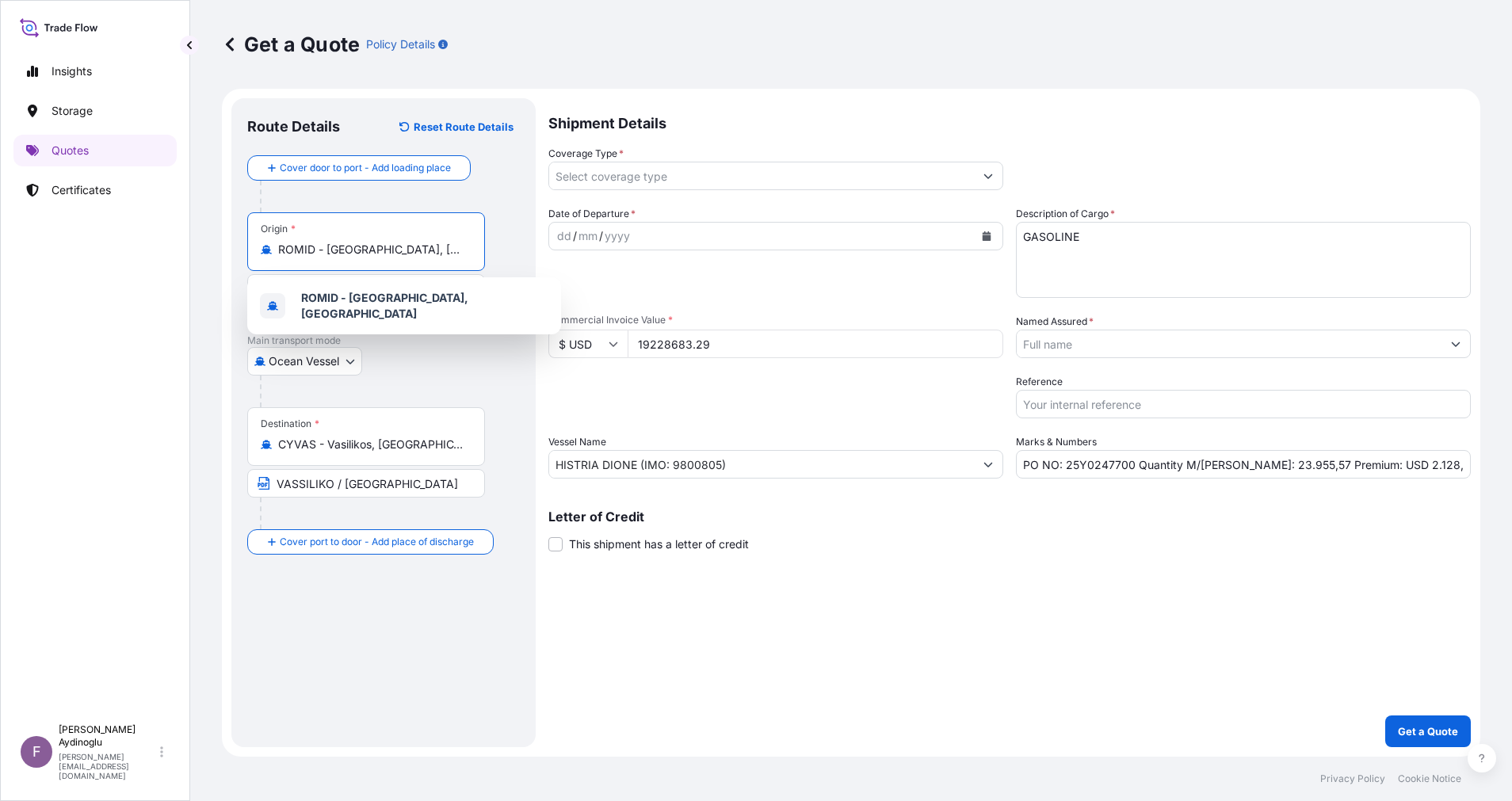
click at [413, 251] on input "ROMID - [GEOGRAPHIC_DATA], [GEOGRAPHIC_DATA]" at bounding box center [372, 249] width 187 height 16
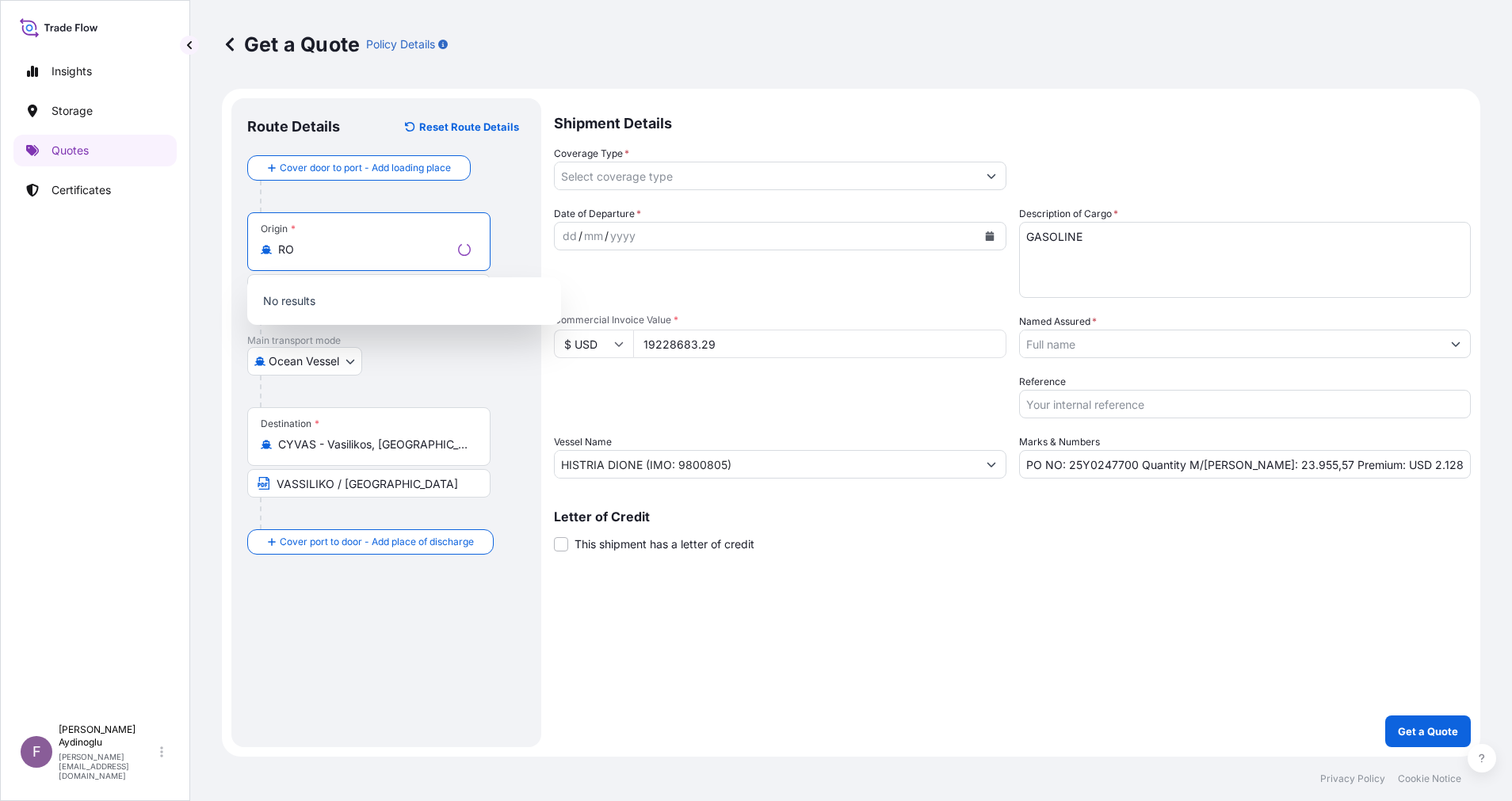
type input "R"
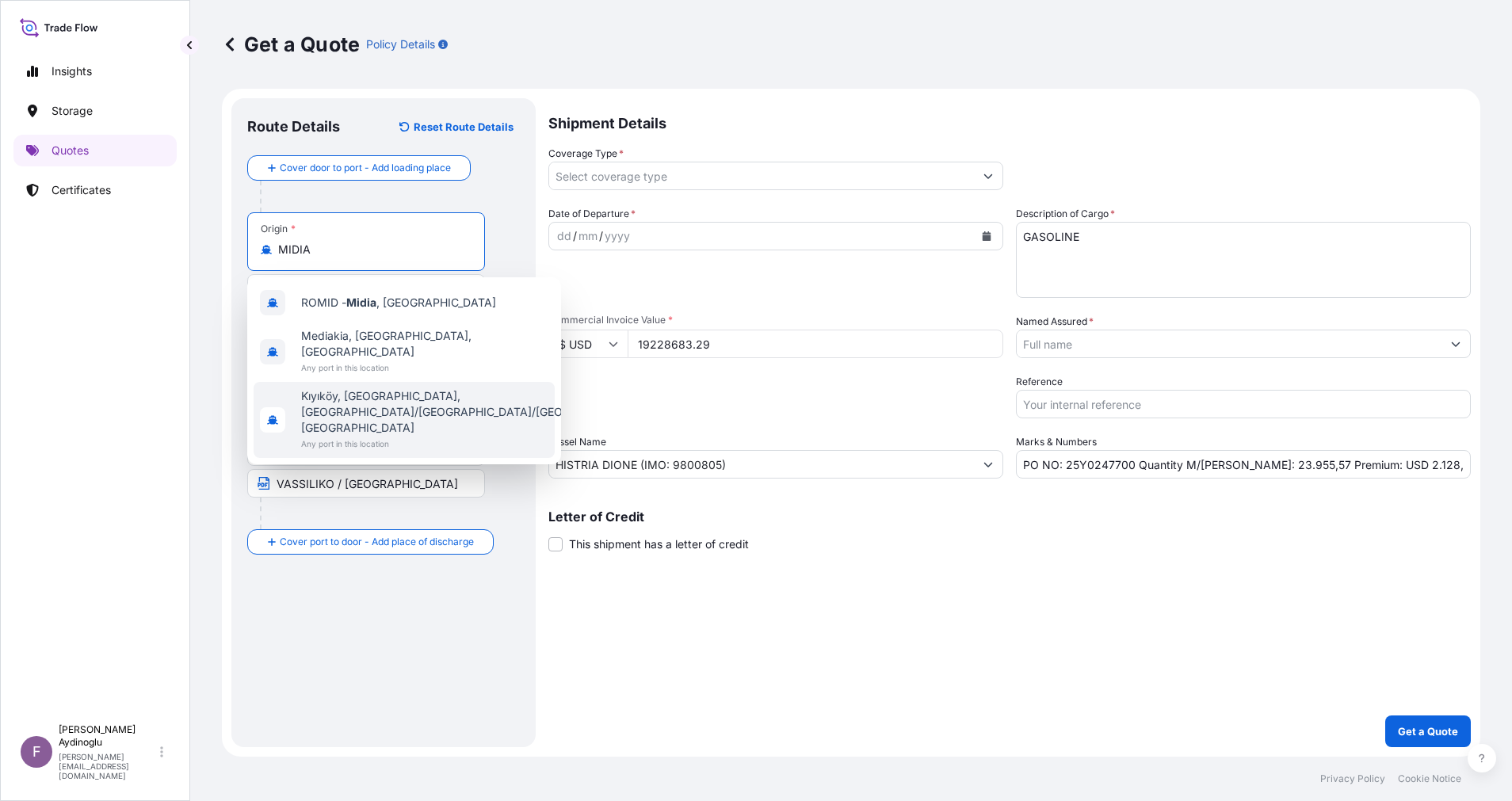
type input "ROMID - [GEOGRAPHIC_DATA], [GEOGRAPHIC_DATA]"
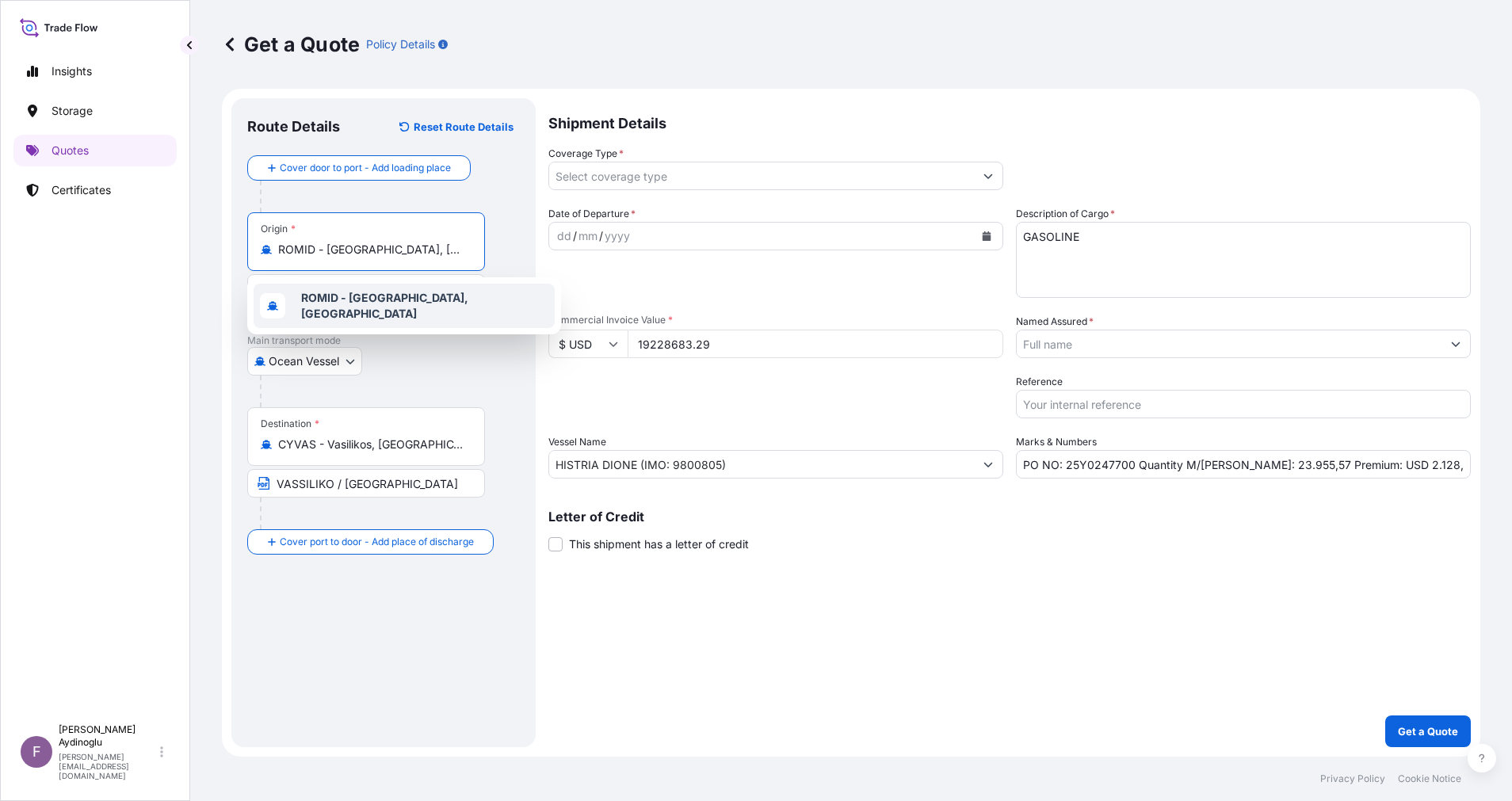
click at [404, 294] on div "ROMID - [GEOGRAPHIC_DATA], [GEOGRAPHIC_DATA]" at bounding box center [404, 306] width 301 height 44
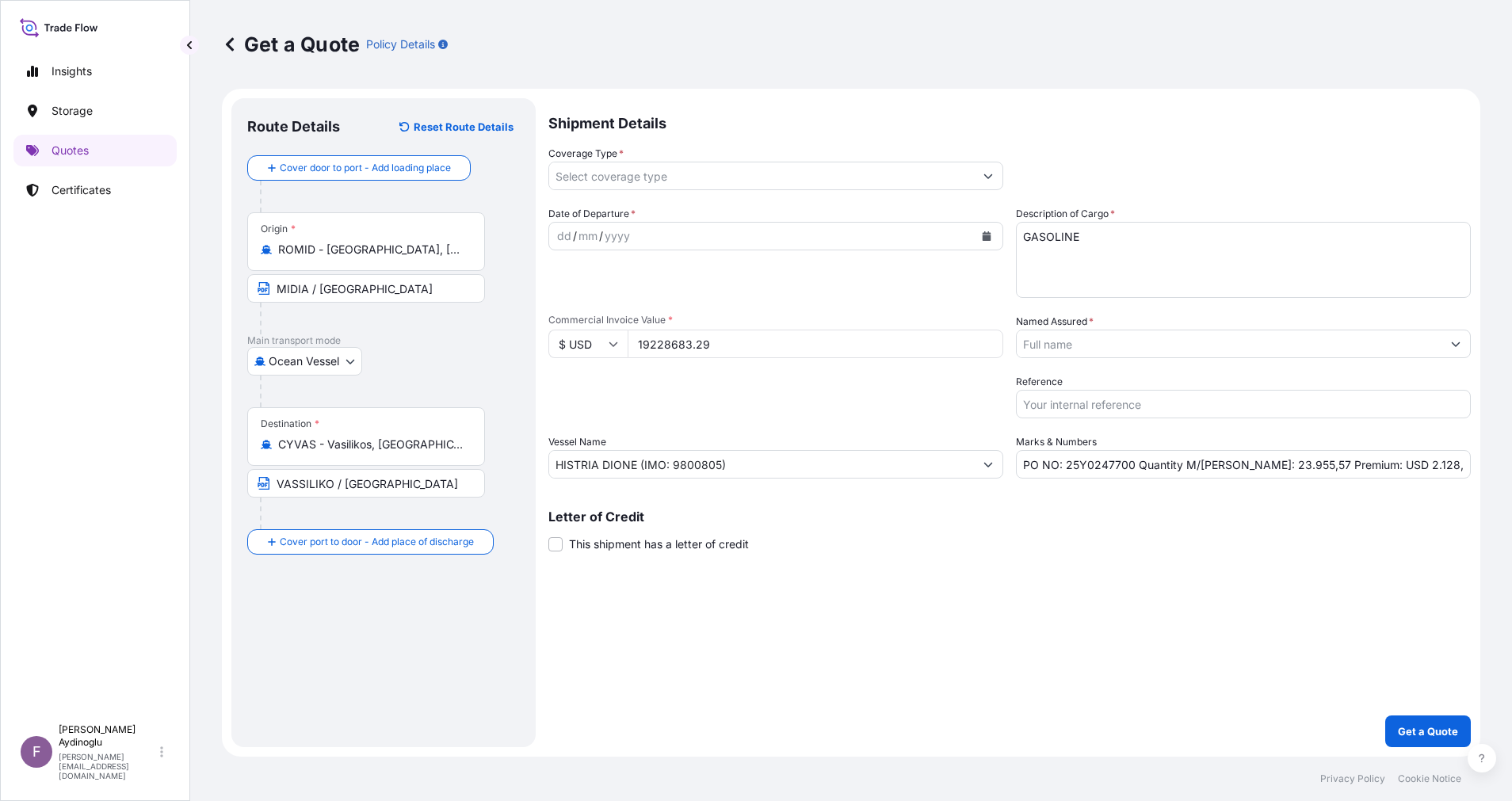
click at [842, 694] on div "Shipment Details Coverage Type * Date of Departure * dd / mm / yyyy Cargo Categ…" at bounding box center [1009, 422] width 922 height 649
click at [564, 231] on div "dd" at bounding box center [564, 236] width 17 height 19
click at [682, 234] on div "22 / 09 / 225" at bounding box center [761, 236] width 424 height 29
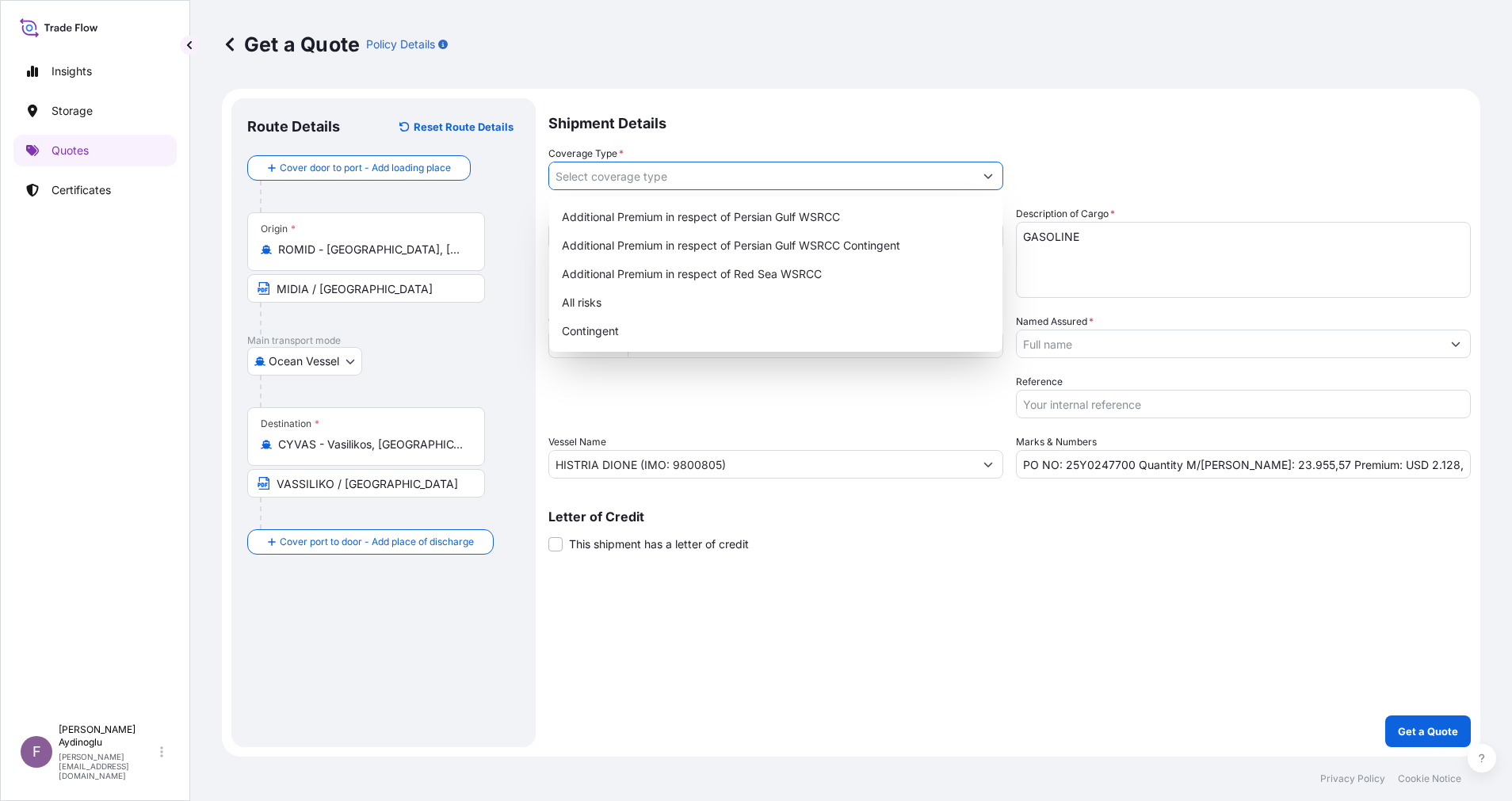
click at [989, 163] on button "Show suggestions" at bounding box center [988, 176] width 29 height 29
click at [826, 292] on div "All risks" at bounding box center [775, 302] width 441 height 29
type input "All risks"
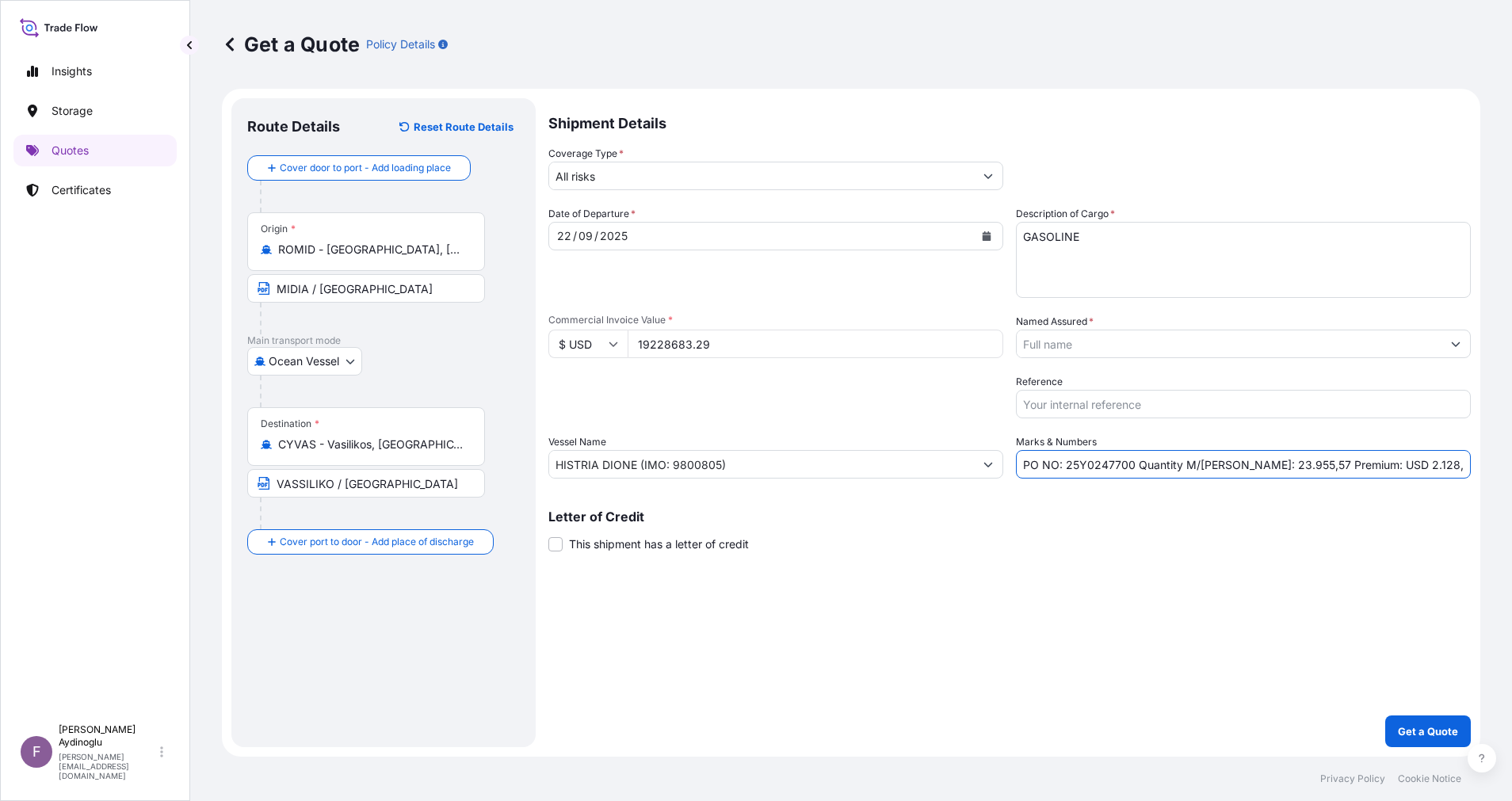
drag, startPoint x: 1232, startPoint y: 463, endPoint x: 1281, endPoint y: 463, distance: 49.0
click at [1281, 463] on input "PO NO: 25Y0247700 Quantity M/[PERSON_NAME]: 23.955,57 Premium: USD 2.128,04" at bounding box center [1243, 464] width 455 height 29
click at [1280, 539] on div "Letter of Credit This shipment has a letter of credit Letter of credit * Letter…" at bounding box center [1009, 531] width 922 height 42
drag, startPoint x: 1418, startPoint y: 466, endPoint x: 1377, endPoint y: 466, distance: 41.0
click at [1377, 466] on input "PO NO: 25Y0247700 Quantity M/[PERSON_NAME]: 23.955,57 Premium: USD 2.128,04" at bounding box center [1243, 464] width 455 height 29
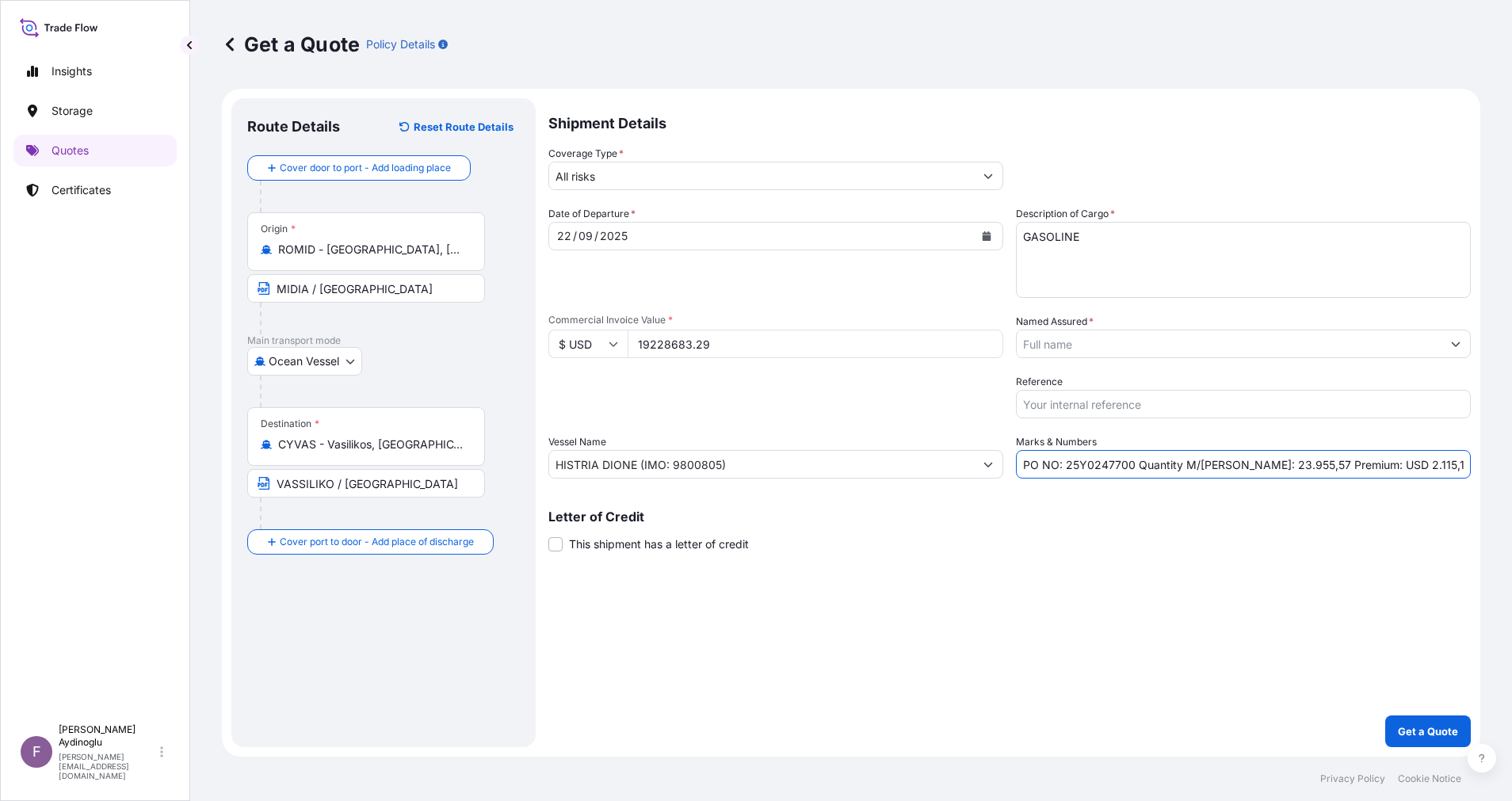
type input "PO NO: 25Y0247700 Quantity M/[PERSON_NAME]: 23.955,57 Premium: USD 2.115,16"
click at [1460, 346] on button "Show suggestions" at bounding box center [1455, 344] width 29 height 29
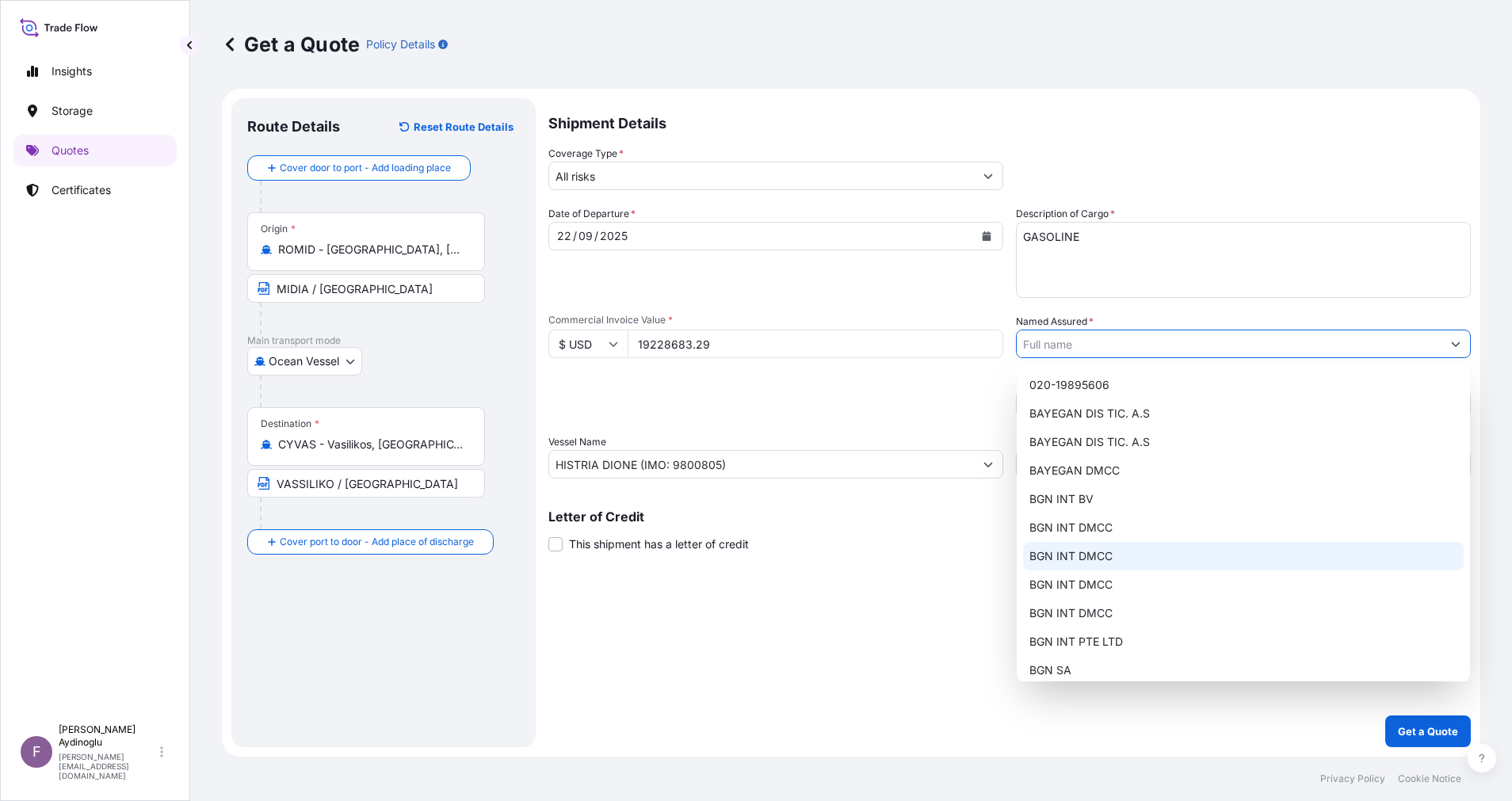
click at [1145, 550] on div "BGN INT DMCC" at bounding box center [1243, 556] width 441 height 29
type input "BGN INT DMCC"
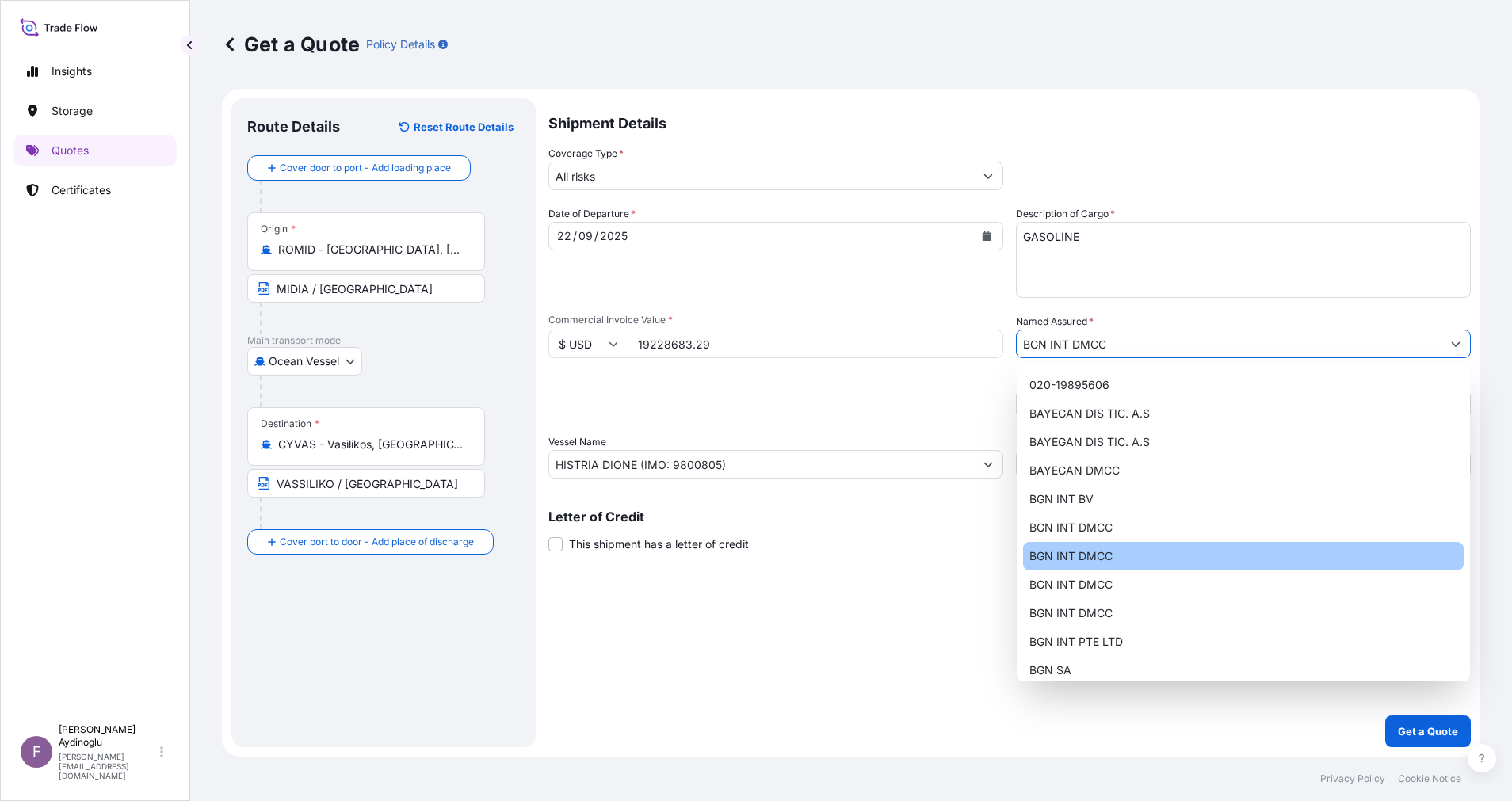
click at [1063, 592] on div "Shipment Details Coverage Type * All risks Date of Departure * [DATE] Cargo Cat…" at bounding box center [1009, 422] width 922 height 649
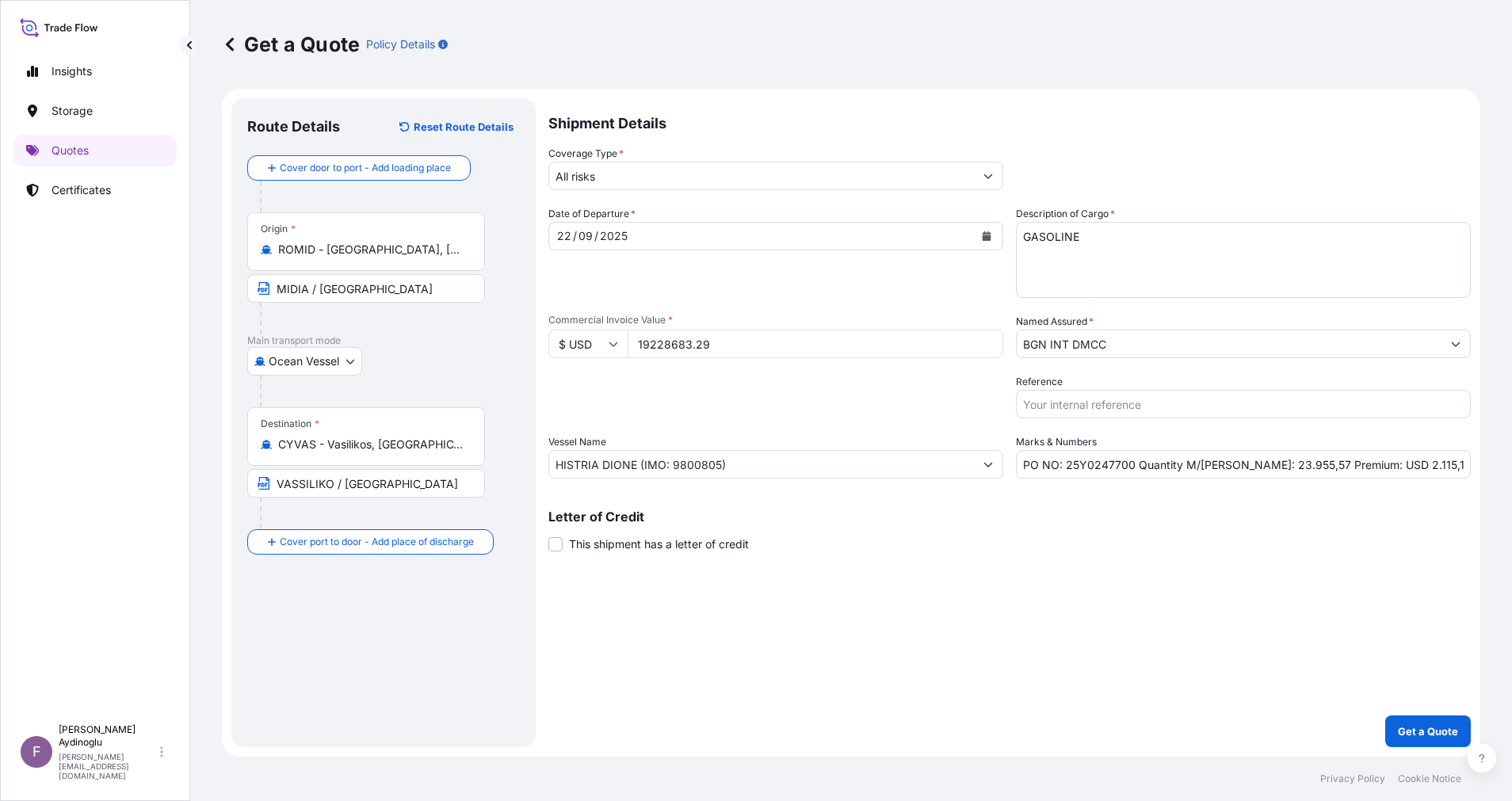
click at [884, 595] on div "Shipment Details Coverage Type * All risks Date of Departure * [DATE] Cargo Cat…" at bounding box center [1009, 422] width 922 height 649
click at [1426, 722] on button "Get a Quote" at bounding box center [1427, 731] width 86 height 32
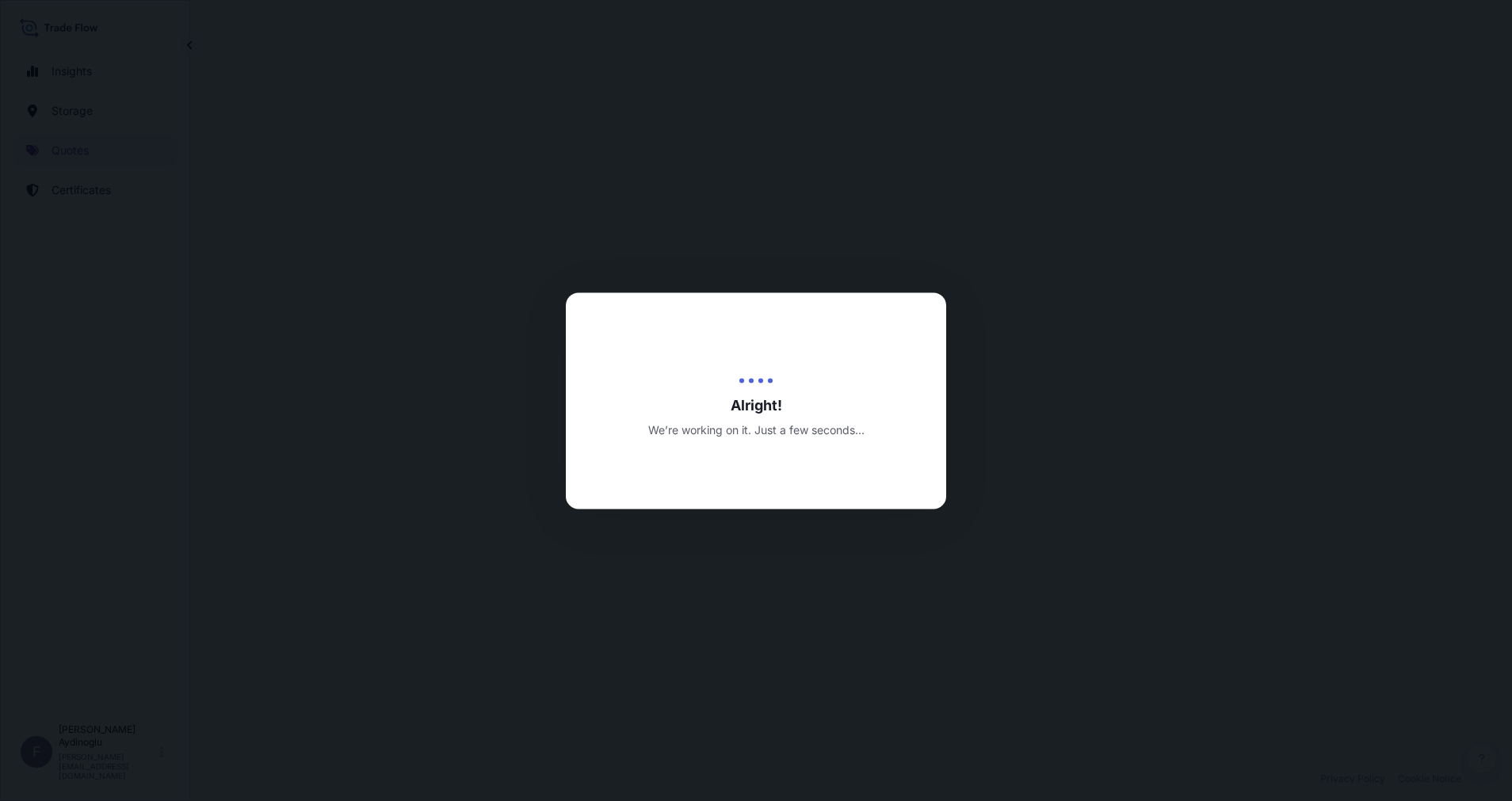
select select "Ocean Vessel"
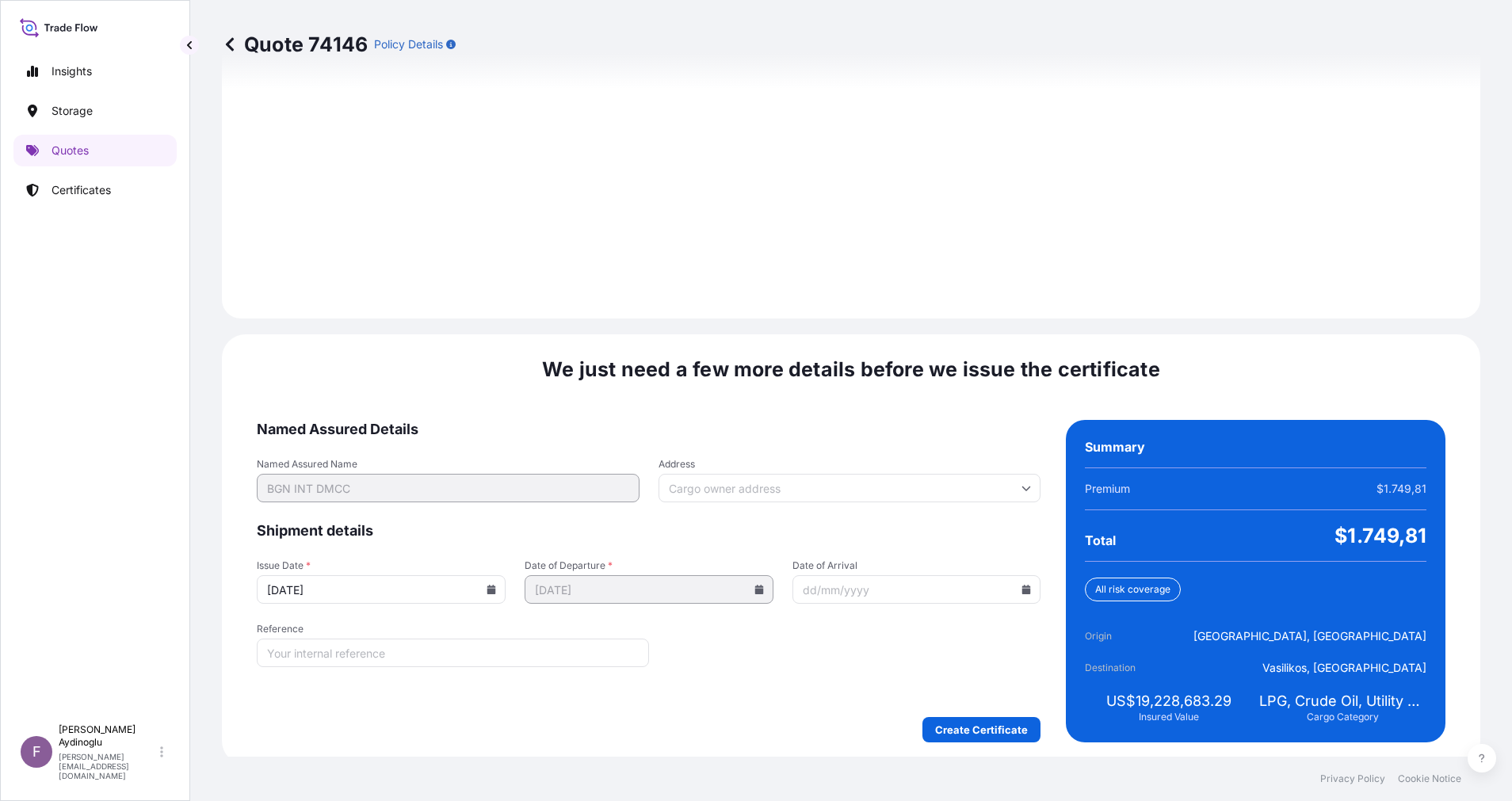
scroll to position [1702, 0]
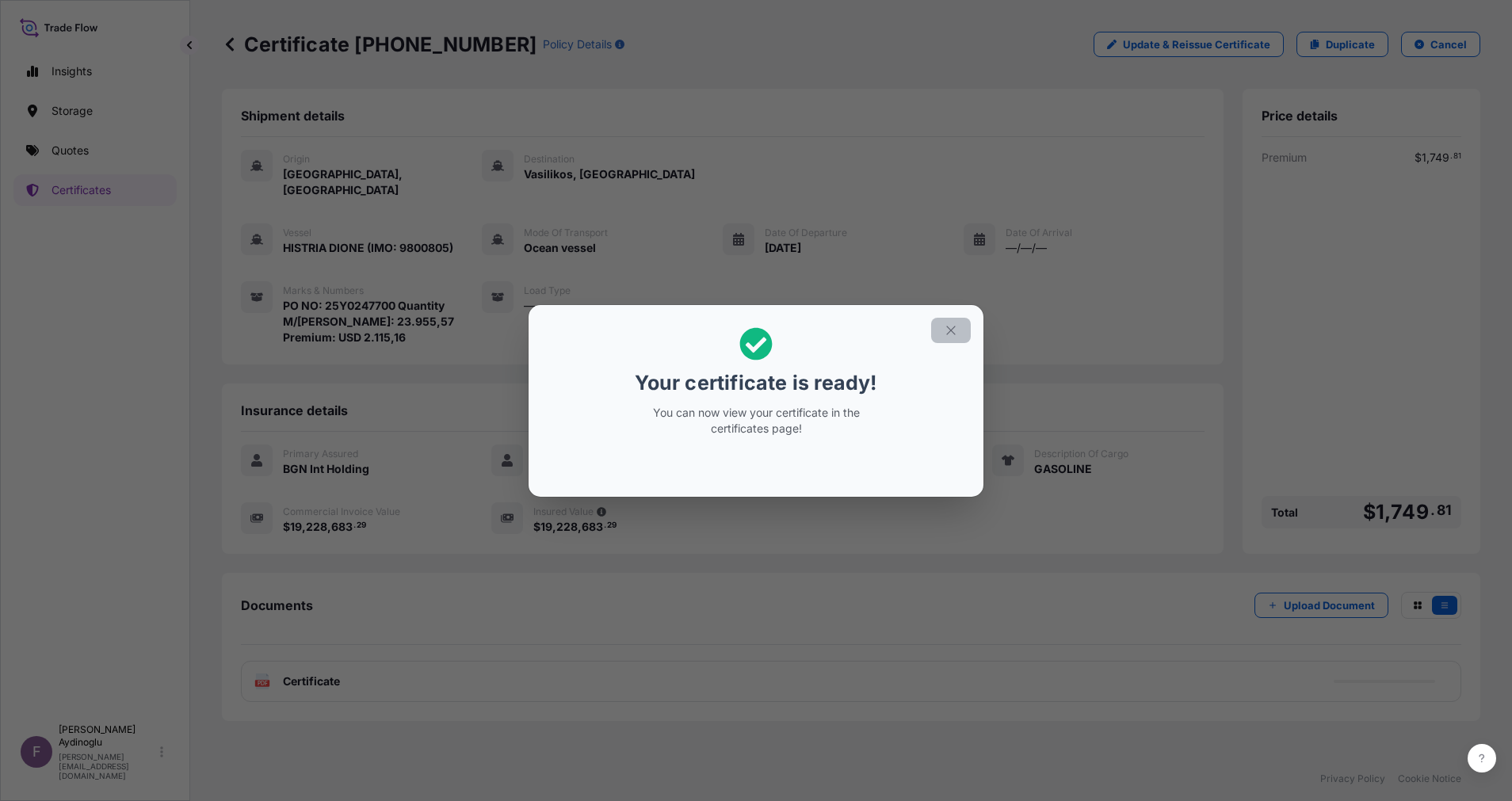
click at [956, 333] on icon "button" at bounding box center [951, 330] width 14 height 14
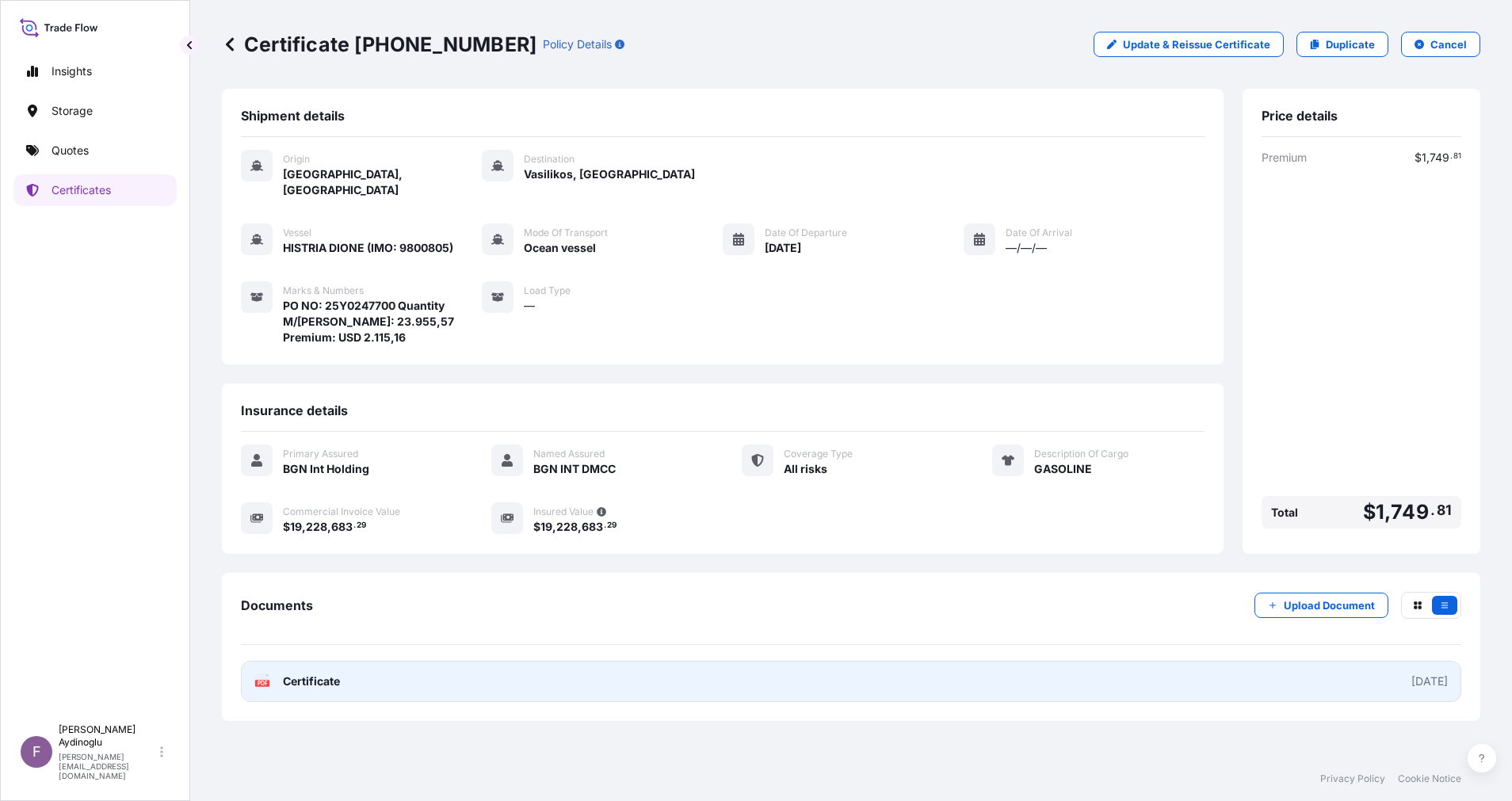
click at [784, 666] on link "PDF Certificate [DATE]" at bounding box center [850, 681] width 1220 height 42
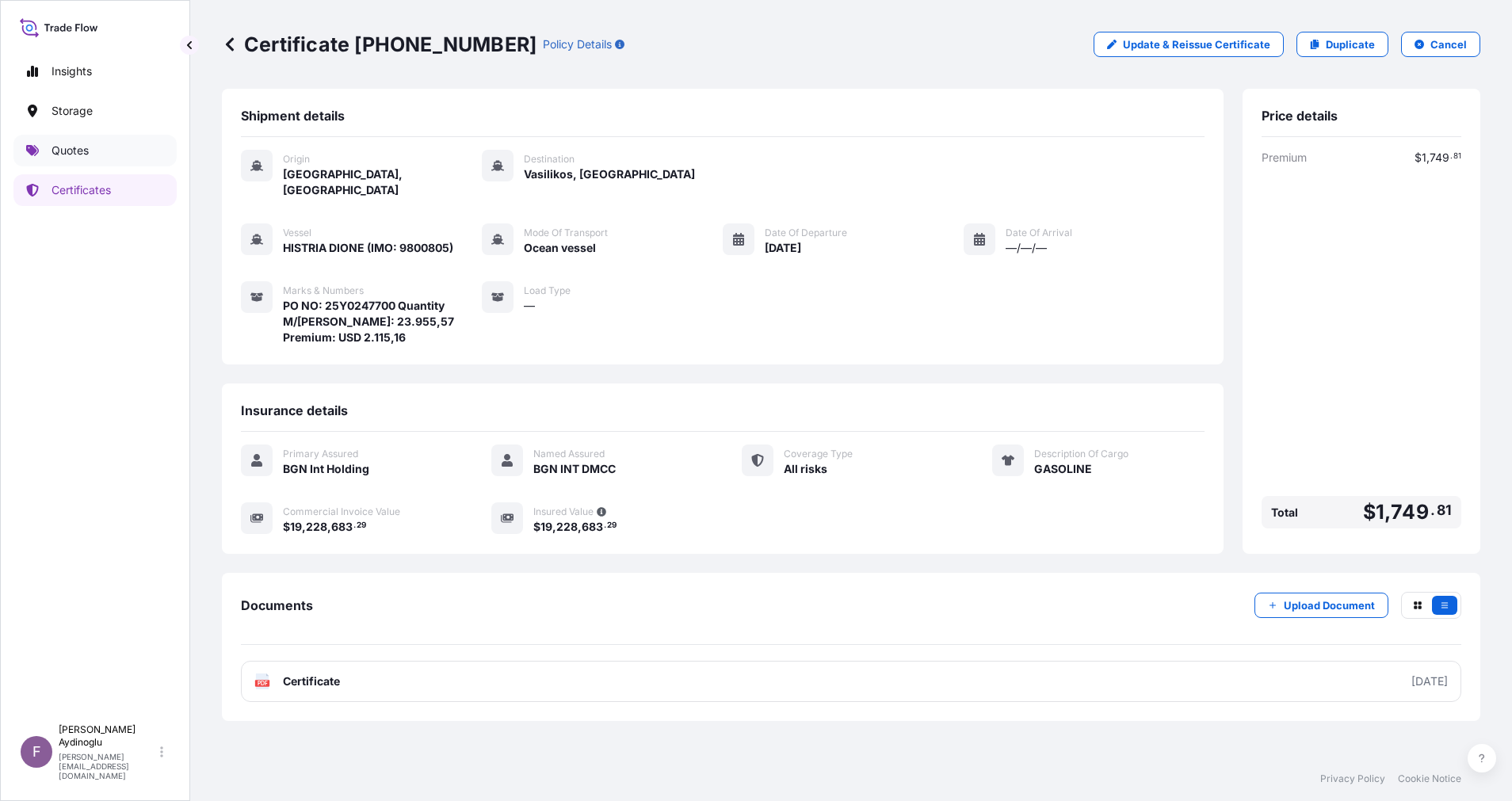
click at [133, 152] on link "Quotes" at bounding box center [95, 151] width 163 height 32
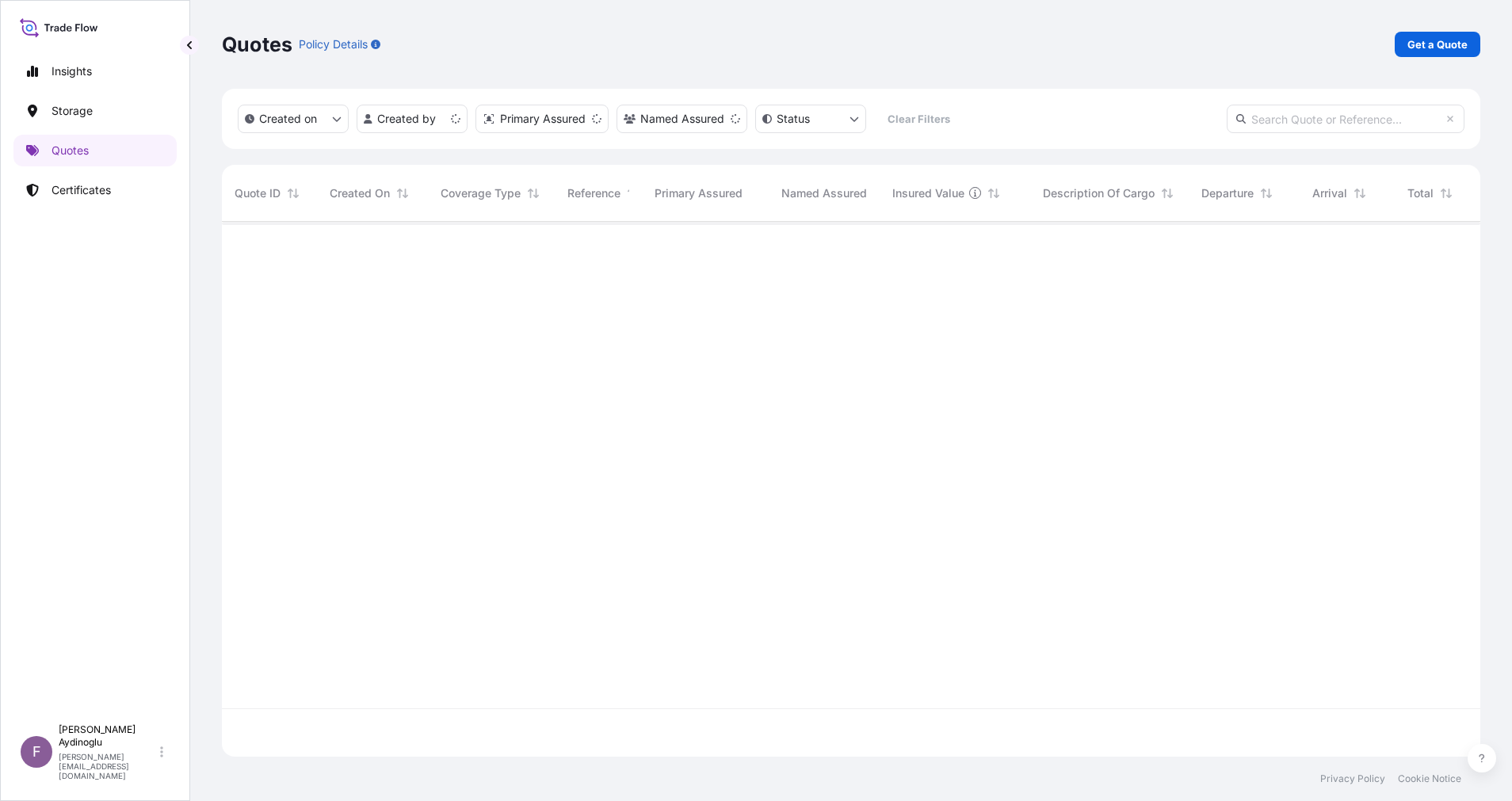
scroll to position [526, 1240]
click at [1425, 42] on p "Get a Quote" at bounding box center [1438, 44] width 61 height 16
select select "Ocean Vessel"
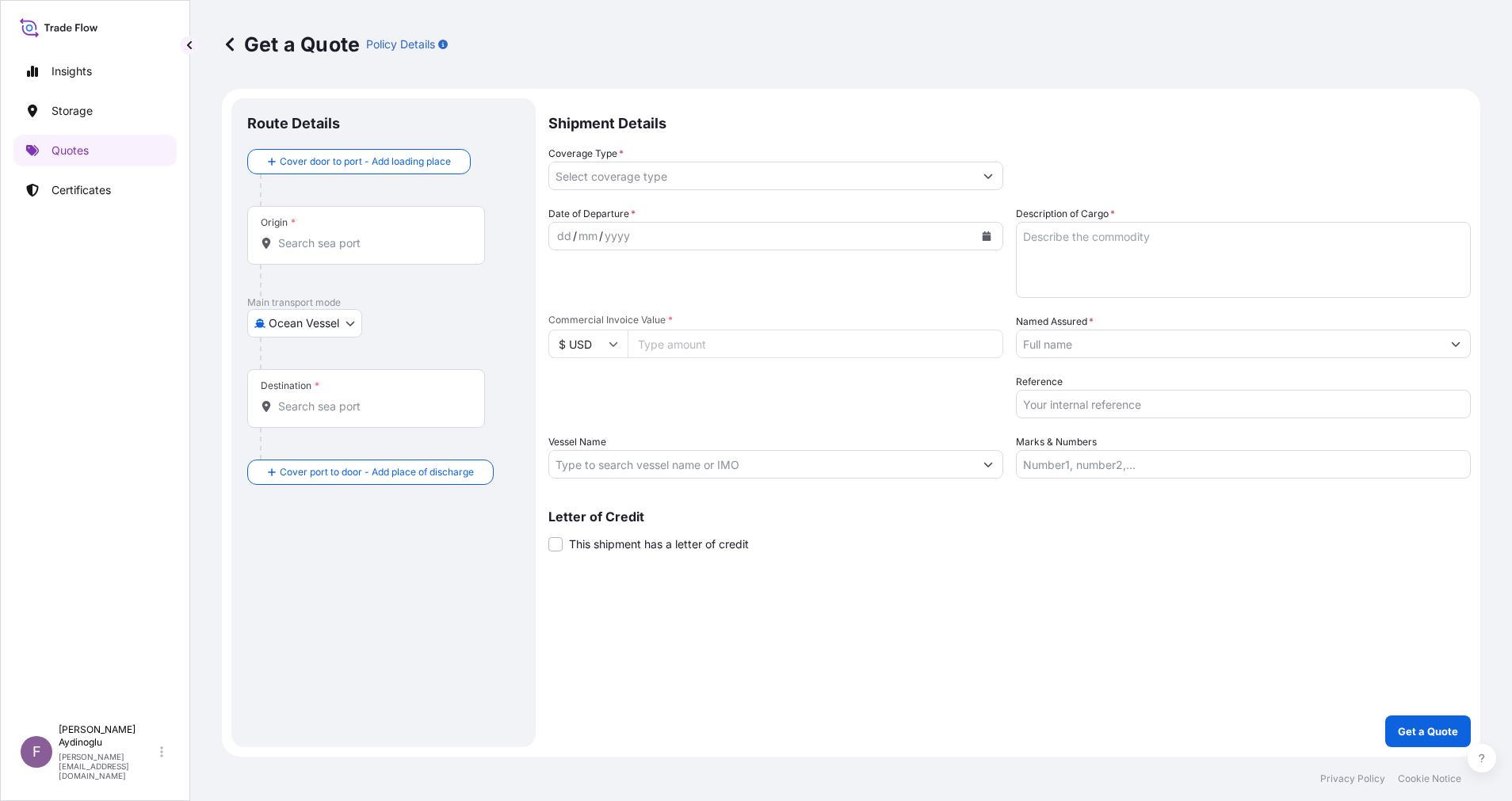
click at [1231, 462] on input "Marks & Numbers" at bounding box center [1243, 464] width 455 height 29
paste input "PO NO: 25Y0247700 Quantity M/[PERSON_NAME]: 26.603,56 Premium: USD 2.128,04"
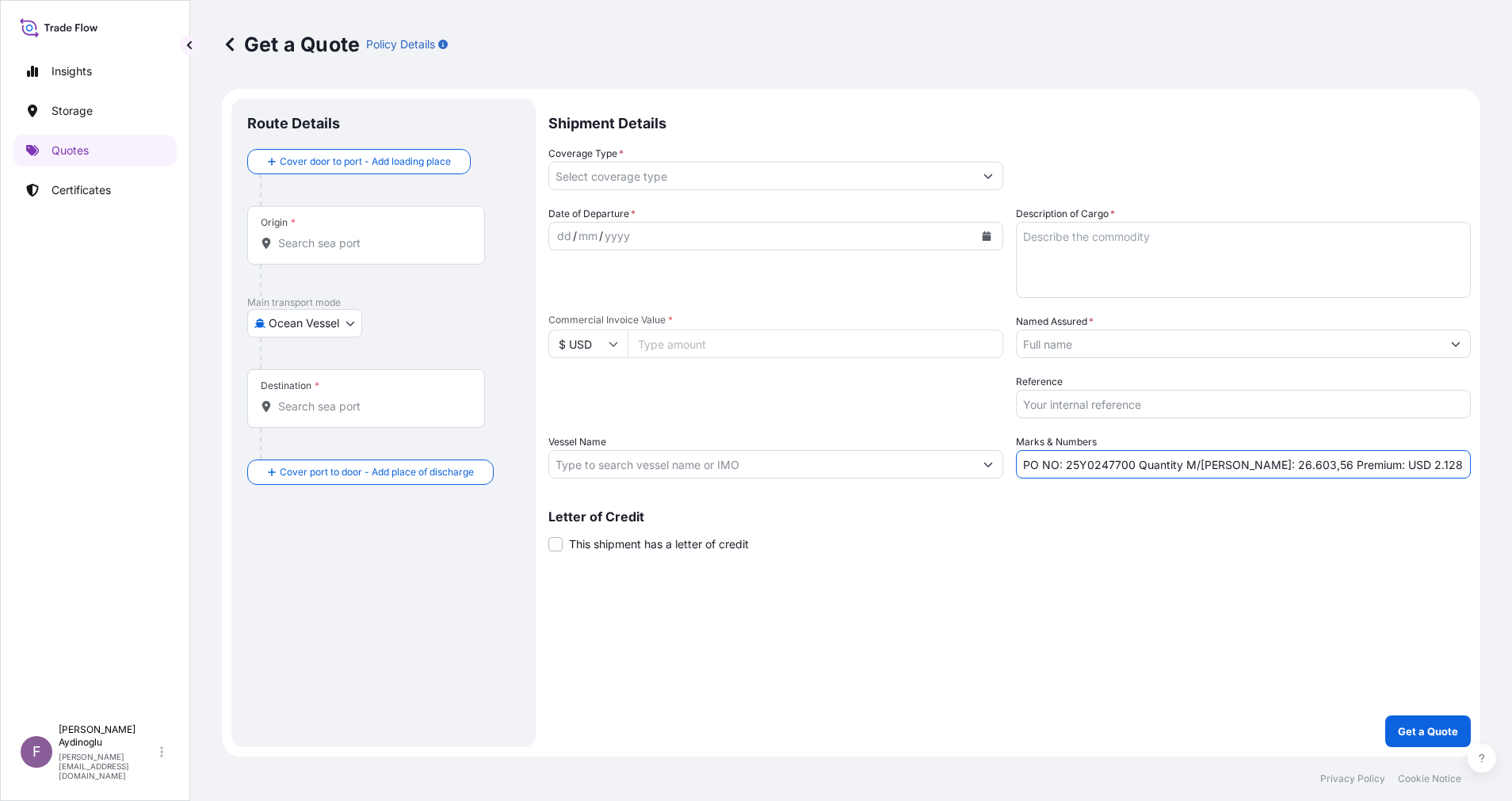
drag, startPoint x: 1069, startPoint y: 467, endPoint x: 1132, endPoint y: 467, distance: 63.0
click at [1132, 467] on input "PO NO: 25Y0247700 Quantity M/[PERSON_NAME]: 26.603,56 Premium: USD 2.128,04" at bounding box center [1243, 464] width 455 height 29
paste input "25Y0252200"
type input "PO NO: 25Y0252200 Quantity M/[PERSON_NAME]: 26.603,56 Premium: USD 2.128,04"
click at [709, 351] on input "Commercial Invoice Value *" at bounding box center [816, 344] width 376 height 29
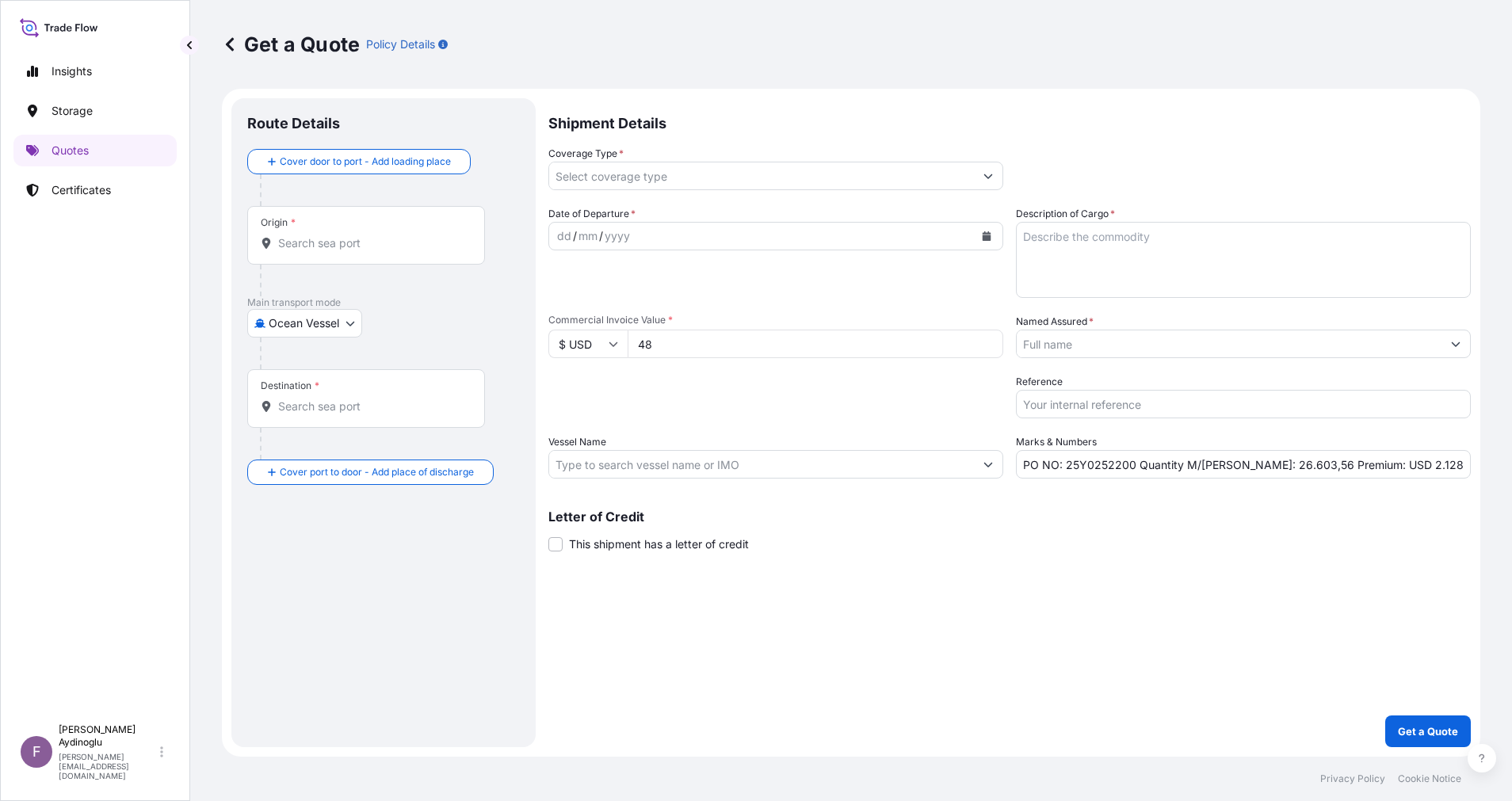
type input "4"
type input "48400000"
click at [1097, 235] on textarea "Description of Cargo *" at bounding box center [1243, 260] width 455 height 76
paste textarea "AZERI CRUDE OIL"
type textarea "AZERI CRUDE OIL"
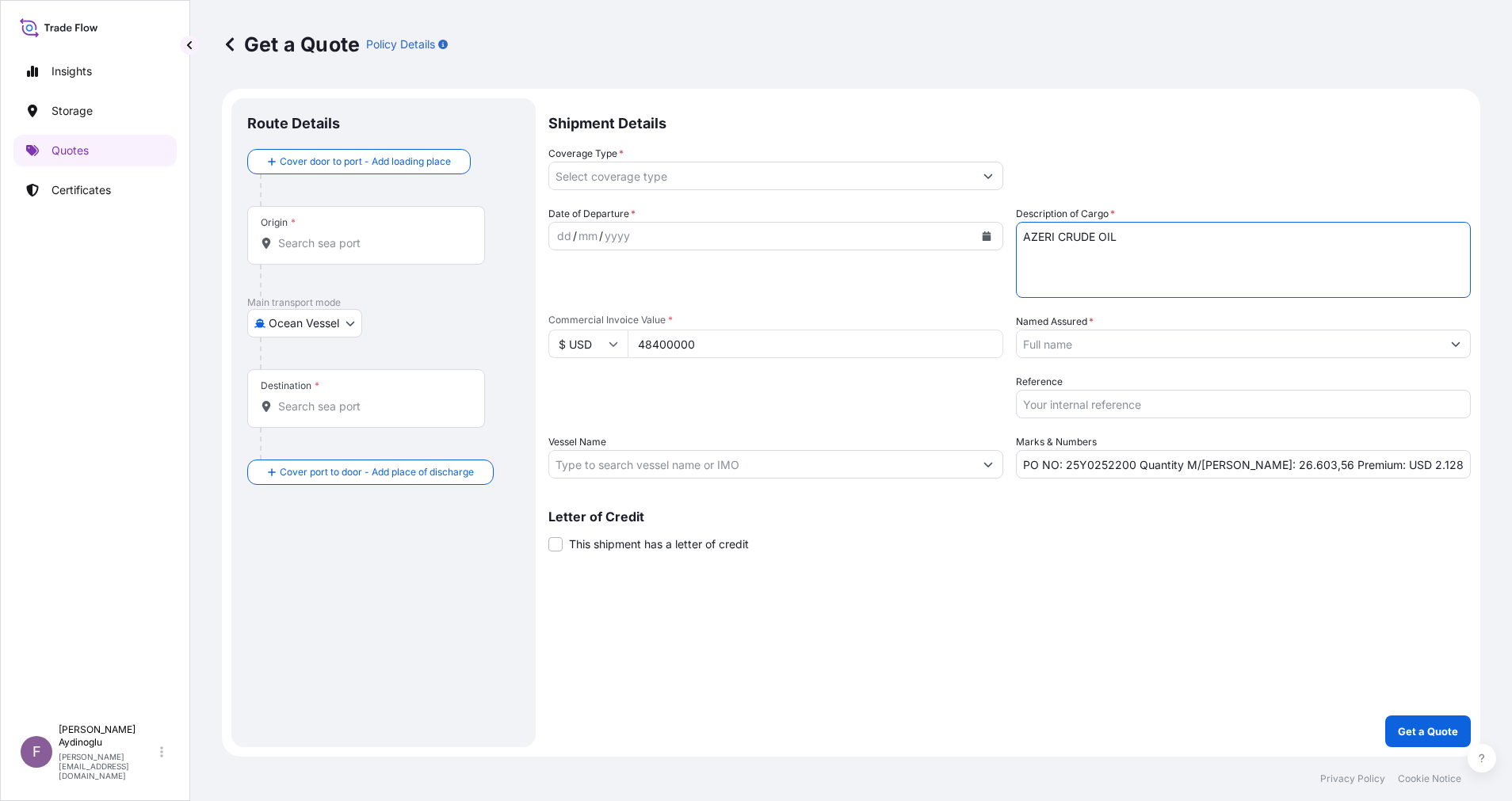
click at [1068, 594] on div "Shipment Details Coverage Type * Date of Departure * dd / mm / yyyy Cargo Categ…" at bounding box center [1009, 422] width 922 height 649
drag, startPoint x: 1233, startPoint y: 467, endPoint x: 1284, endPoint y: 467, distance: 51.0
click at [1284, 467] on input "PO NO: 25Y0252200 Quantity M/[PERSON_NAME]: 26.603,56 Premium: USD 2.128,04" at bounding box center [1243, 464] width 455 height 29
paste input "650'000 BBL +/- 5"
type input "PO NO: 25Y0252200 Quantity M/[PERSON_NAME]: 650'000 BBL +/- 5 Premium: USD 2.12…"
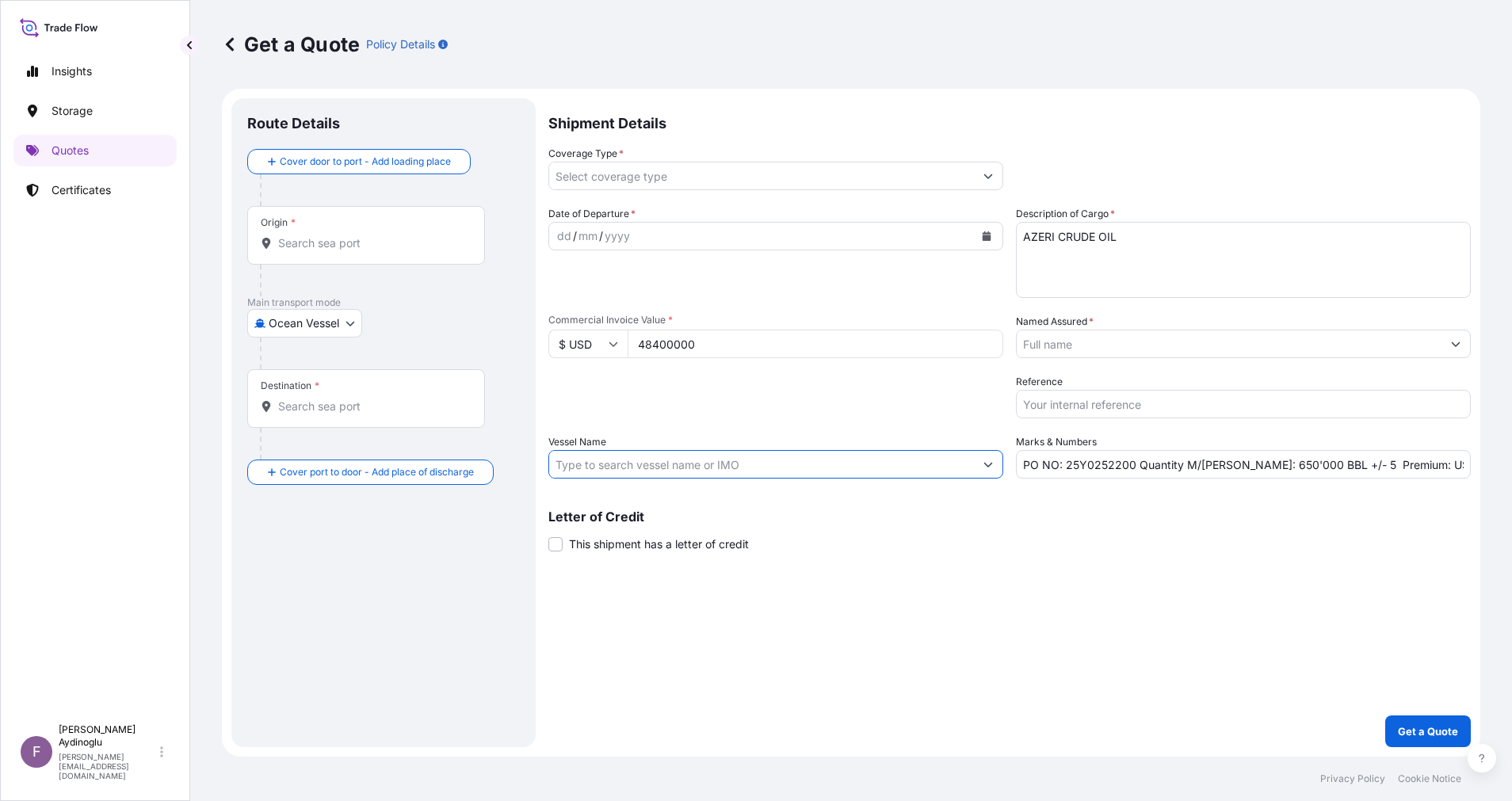
click at [748, 463] on input "Vessel Name" at bounding box center [761, 464] width 424 height 29
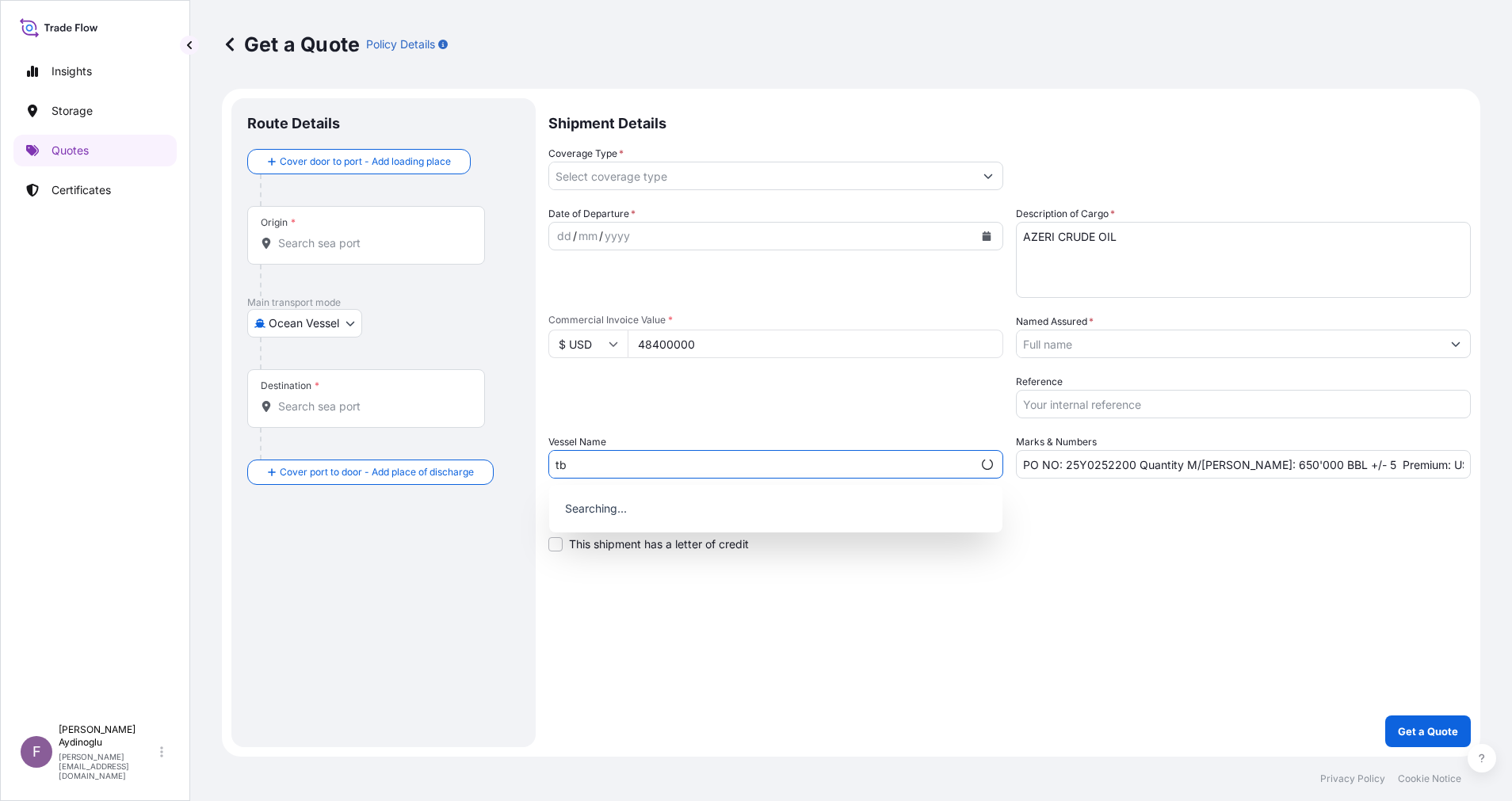
type input "t"
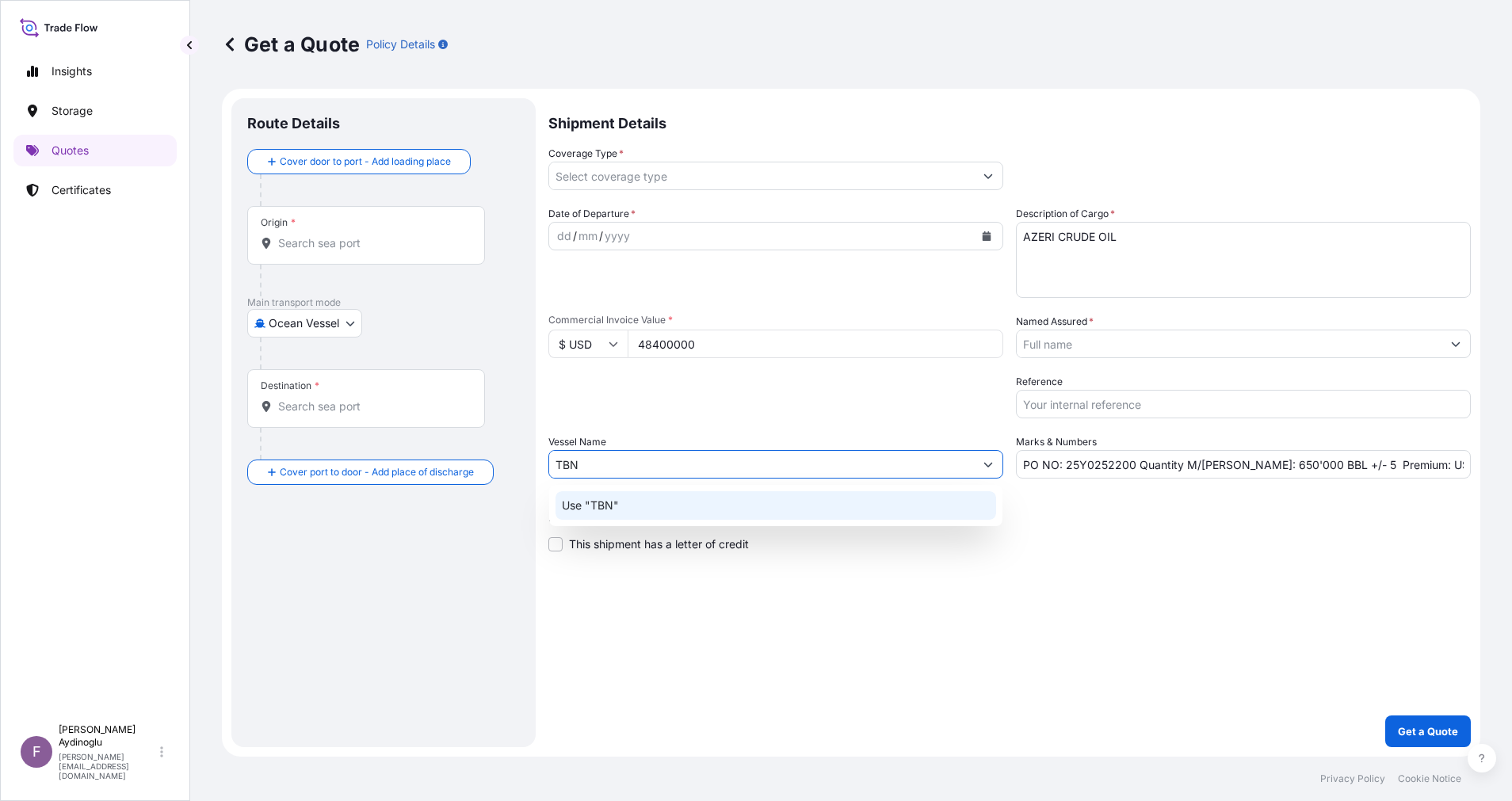
type input "TBN"
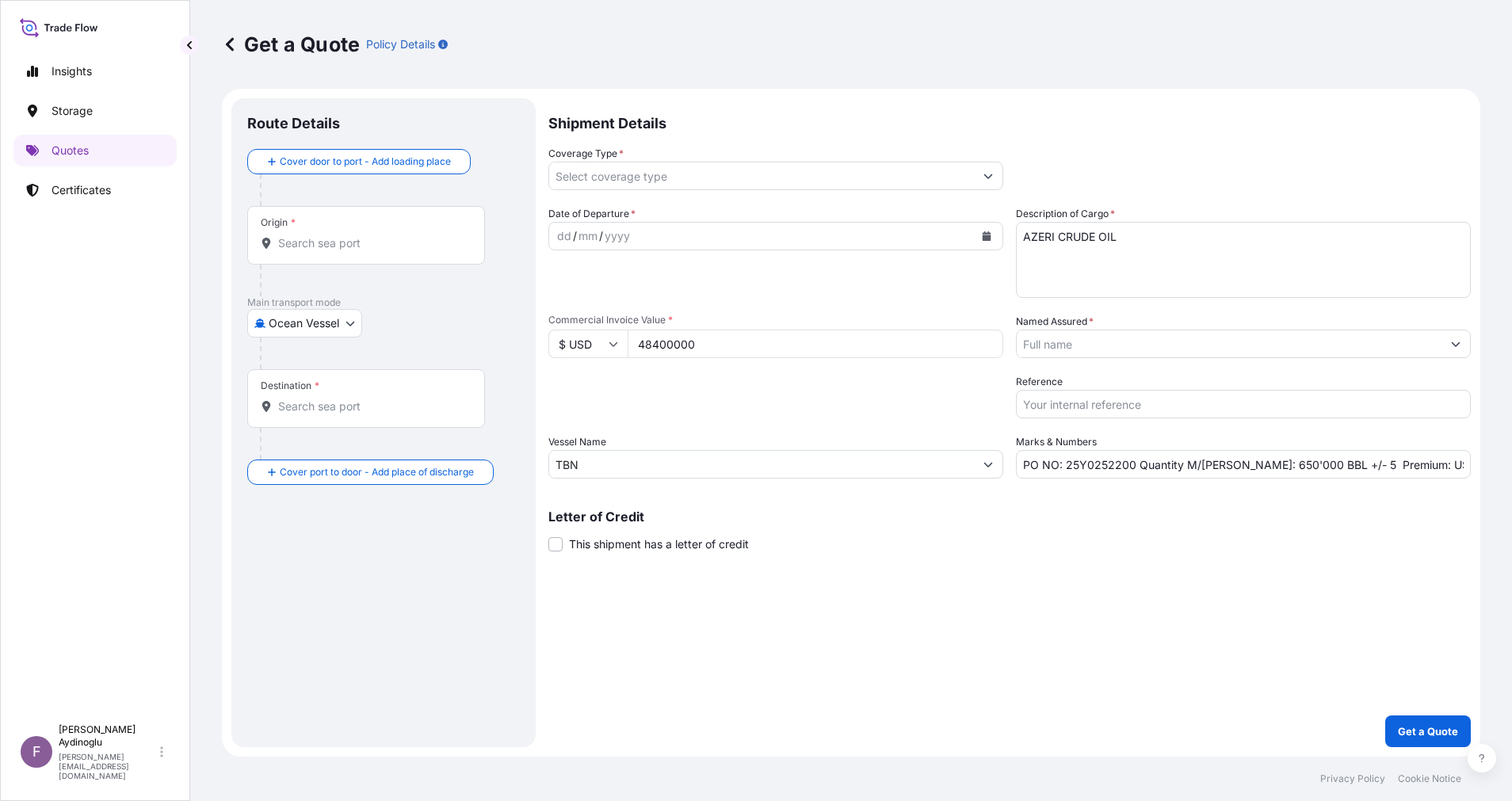
click at [842, 565] on div "Shipment Details Coverage Type * Date of Departure * dd / mm / yyyy Cargo Categ…" at bounding box center [1009, 422] width 922 height 649
click at [354, 245] on input "Origin *" at bounding box center [372, 243] width 187 height 16
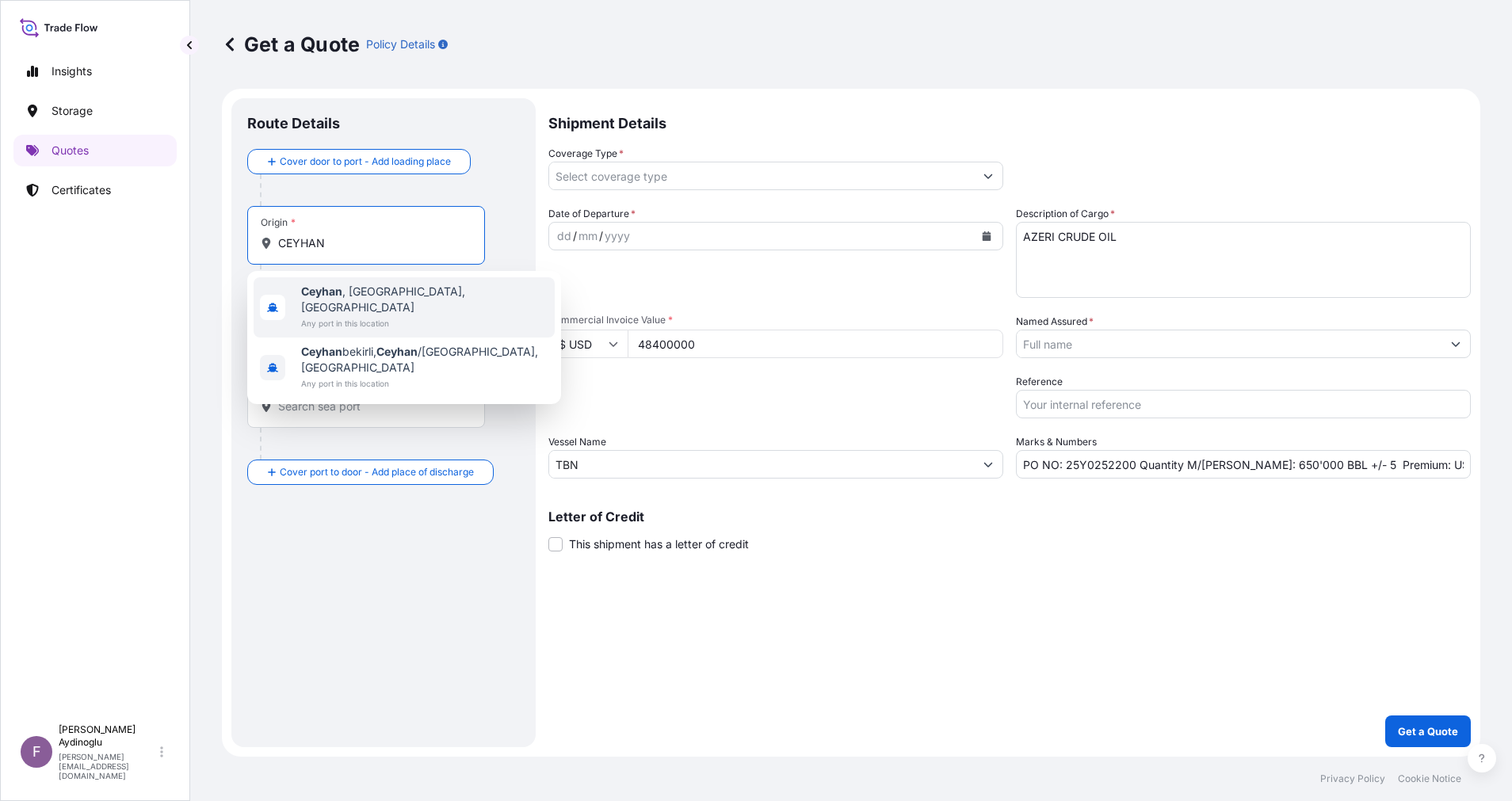
click at [405, 292] on span "Ceyhan , [GEOGRAPHIC_DATA], [GEOGRAPHIC_DATA]" at bounding box center [424, 300] width 247 height 32
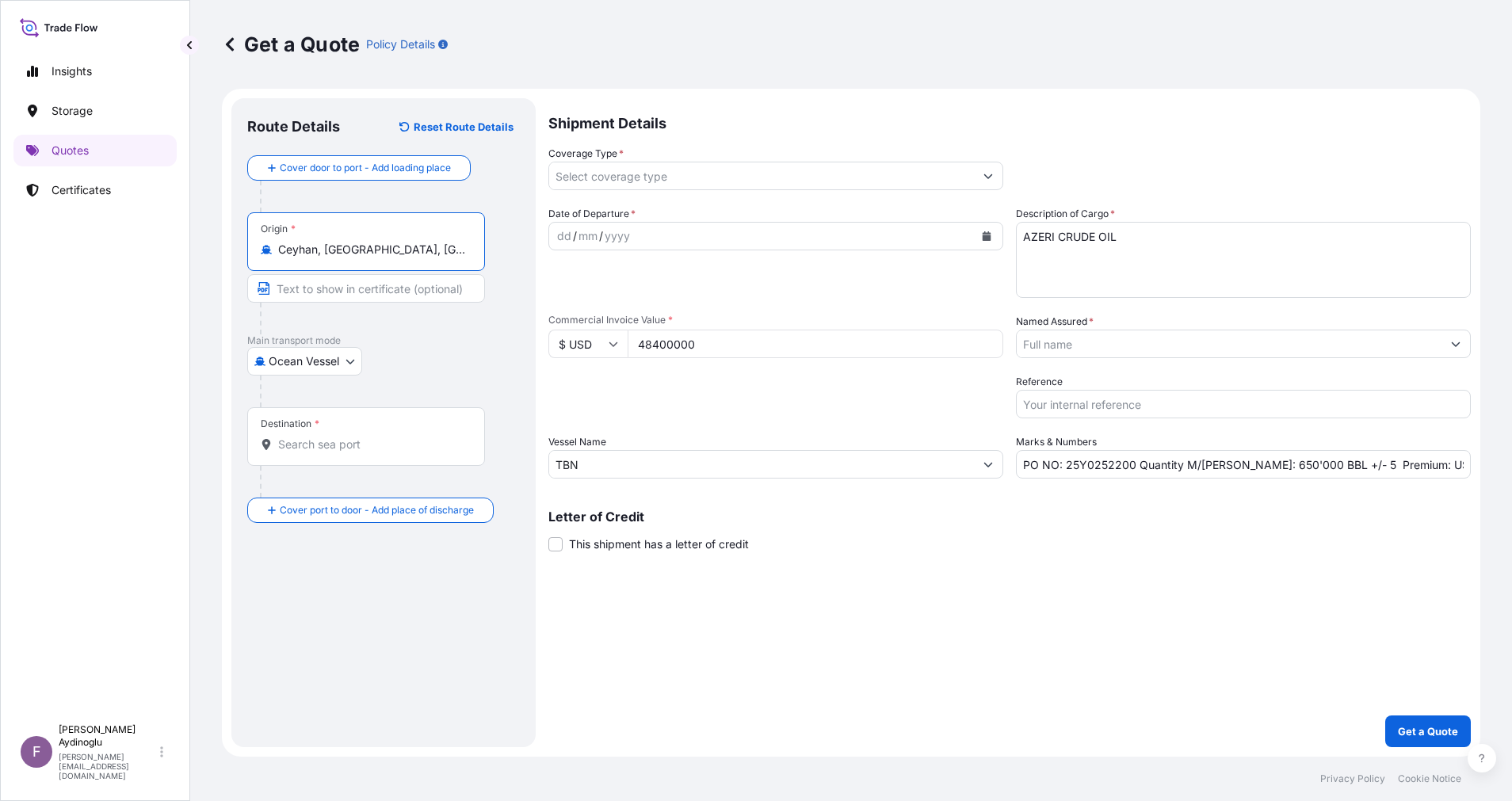
type input "Ceyhan, [GEOGRAPHIC_DATA], [GEOGRAPHIC_DATA]"
click at [404, 285] on input "Text to appear on certificate" at bounding box center [368, 288] width 243 height 29
type input "CEYHAN / [GEOGRAPHIC_DATA]"
click at [387, 436] on div "Destination *" at bounding box center [365, 436] width 238 height 59
click at [387, 436] on input "Destination *" at bounding box center [372, 444] width 187 height 16
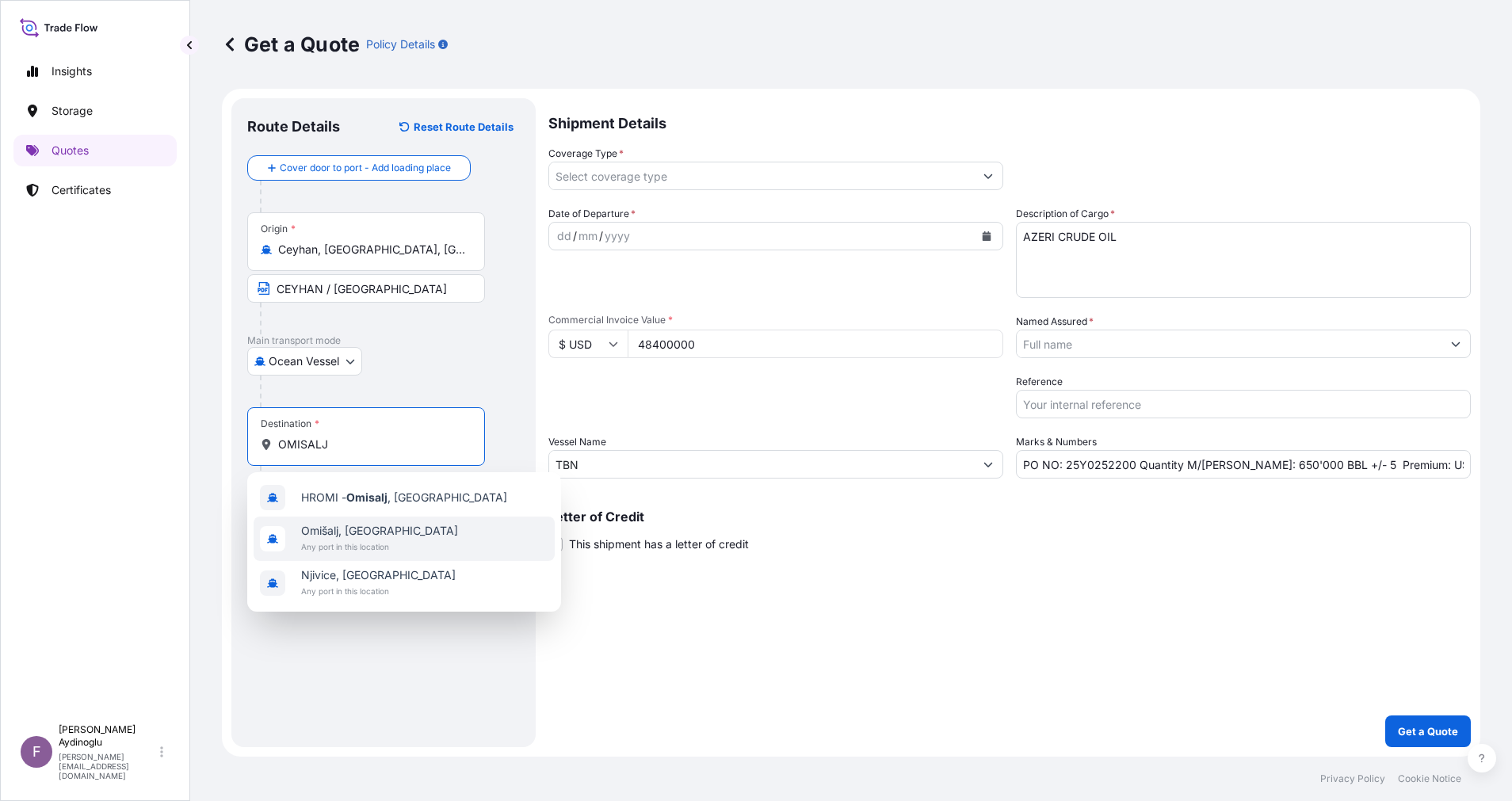
click at [418, 530] on div "[GEOGRAPHIC_DATA], [GEOGRAPHIC_DATA] Any port in this location" at bounding box center [404, 539] width 301 height 44
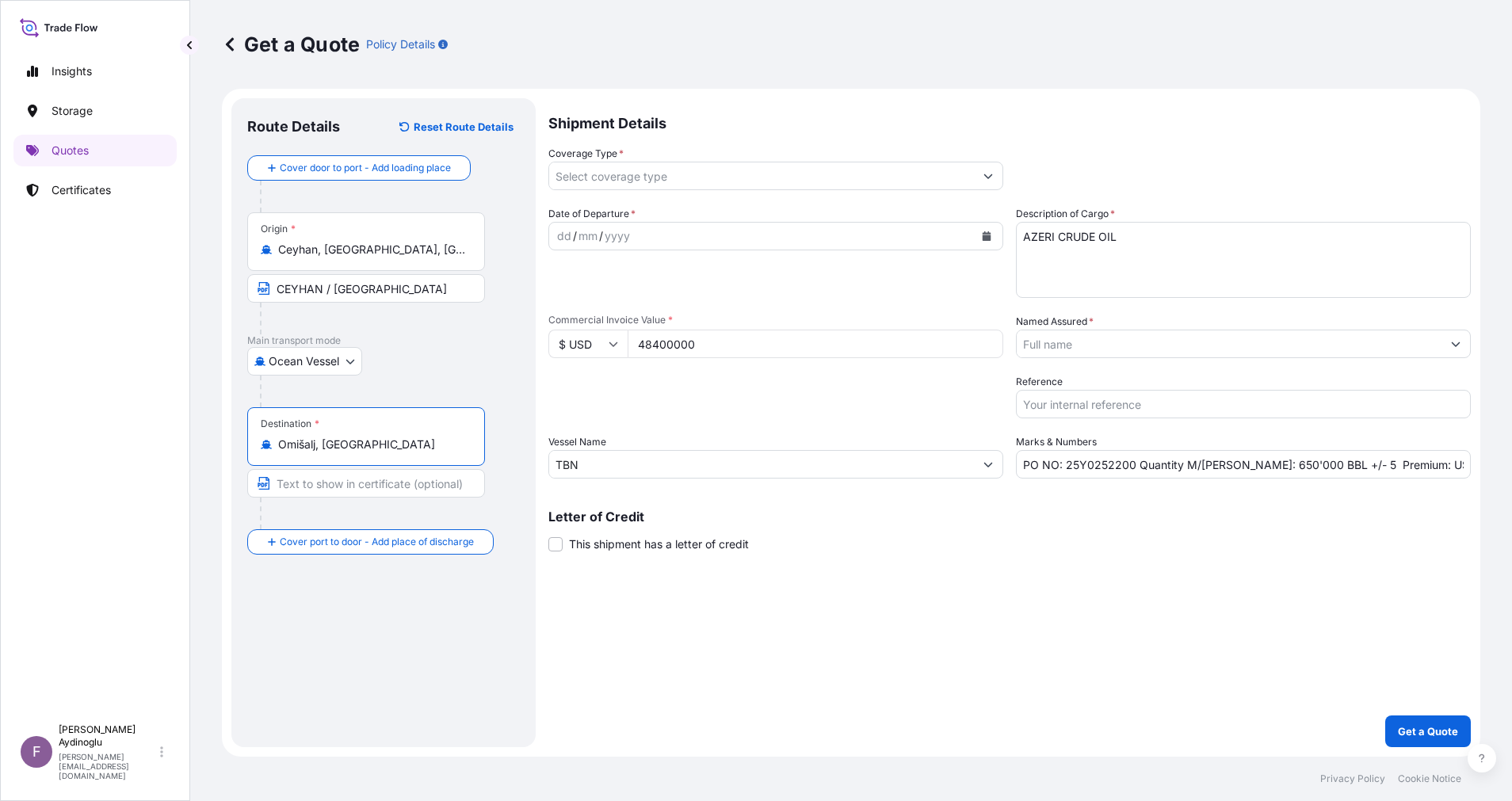
type input "Omišalj, [GEOGRAPHIC_DATA]"
drag, startPoint x: 399, startPoint y: 486, endPoint x: 423, endPoint y: 501, distance: 28.3
click at [399, 486] on input "Text to appear on certificate" at bounding box center [365, 483] width 238 height 29
type input "OMISALJ / [GEOGRAPHIC_DATA]"
click at [400, 583] on div "Route Details Reset Route Details Cover door to port - Add loading place Place …" at bounding box center [383, 423] width 273 height 617
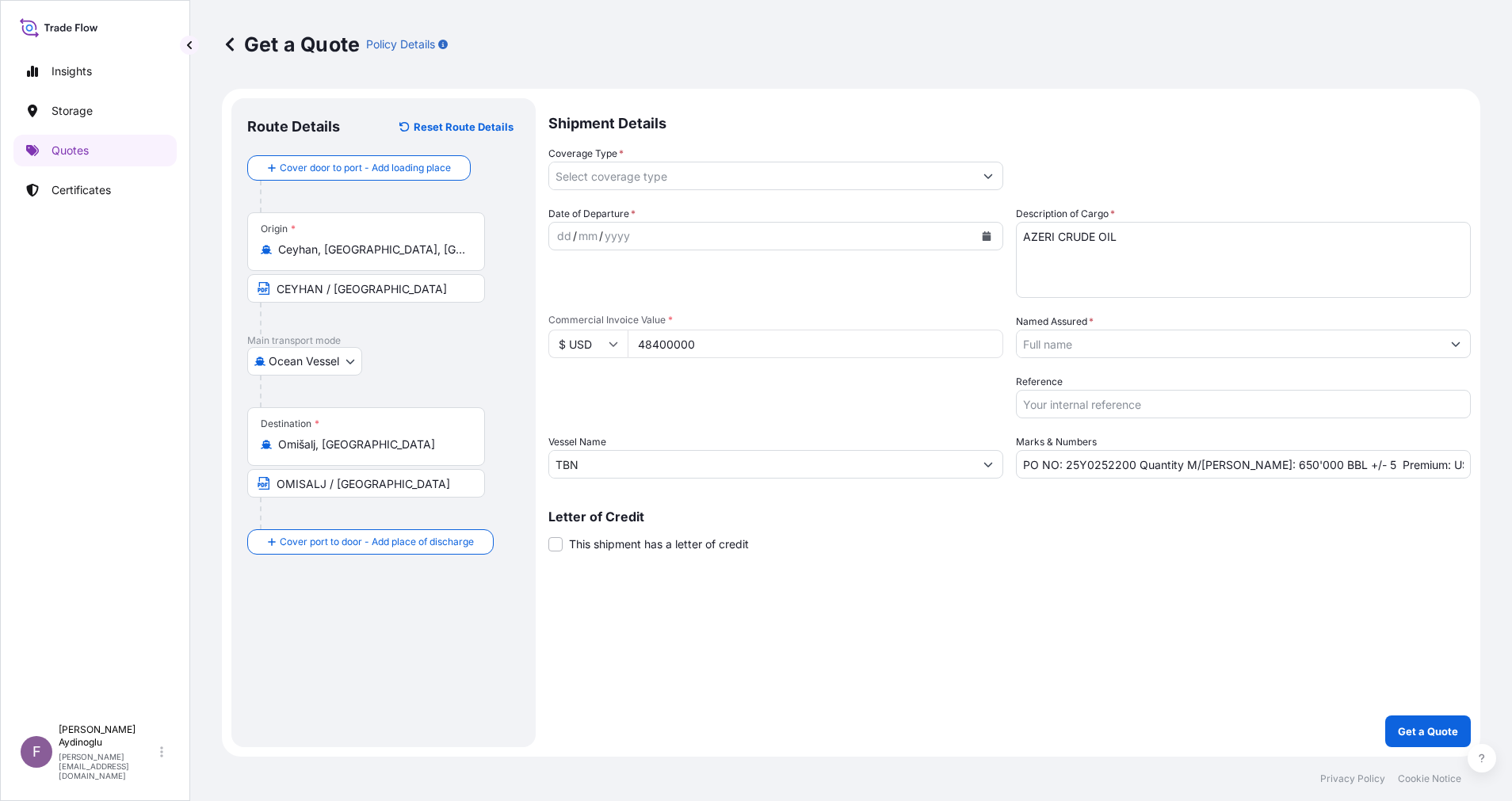
click at [563, 229] on div "dd" at bounding box center [564, 236] width 17 height 19
click at [999, 176] on button "Show suggestions" at bounding box center [988, 176] width 29 height 29
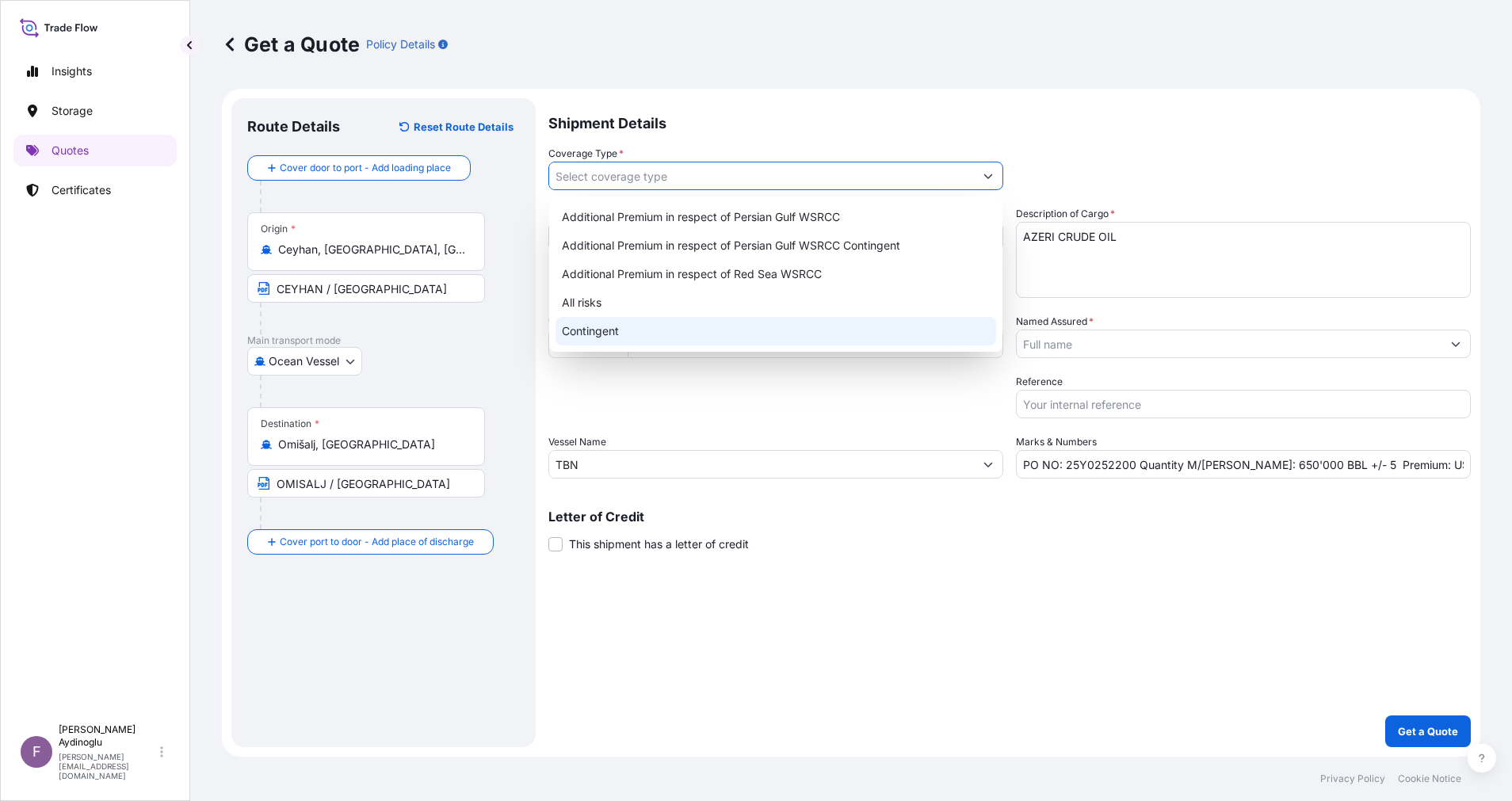
click at [685, 305] on div "All risks" at bounding box center [775, 302] width 441 height 29
type input "All risks"
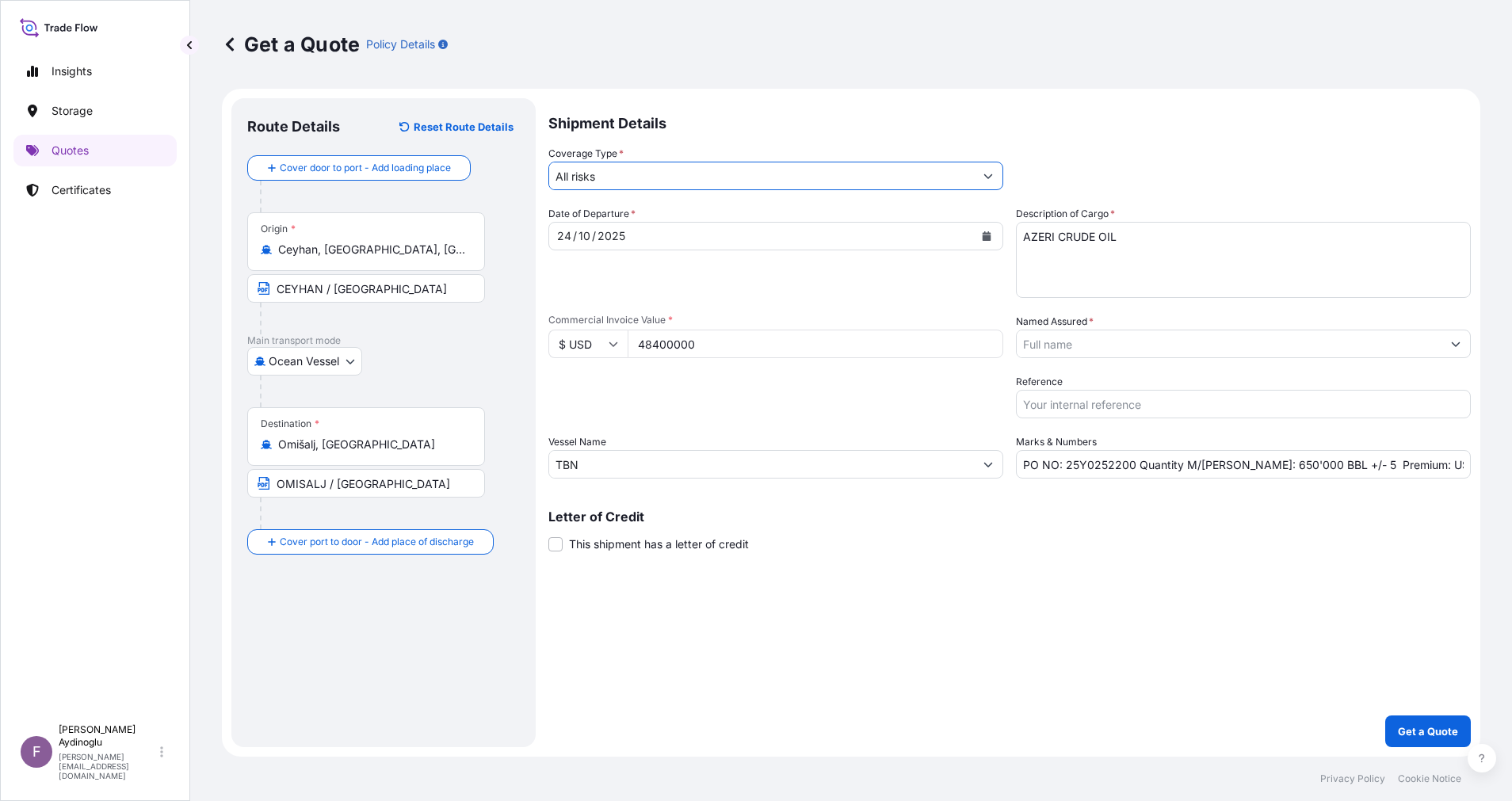
click at [1003, 695] on div "Shipment Details Coverage Type * All risks Date of Departure * [DATE] Cargo Cat…" at bounding box center [1009, 422] width 922 height 649
drag, startPoint x: 1414, startPoint y: 468, endPoint x: 1493, endPoint y: 468, distance: 79.0
click at [1493, 468] on div "Get a Quote Policy Details Route Details Reset Route Details Cover door to port…" at bounding box center [851, 378] width 1321 height 757
type input "PO NO: 25Y0252200 Quantity M/[PERSON_NAME]: 650'000 BBL +/- 5 Premium: USD 5.32…"
click at [1450, 334] on button "Show suggestions" at bounding box center [1455, 344] width 29 height 29
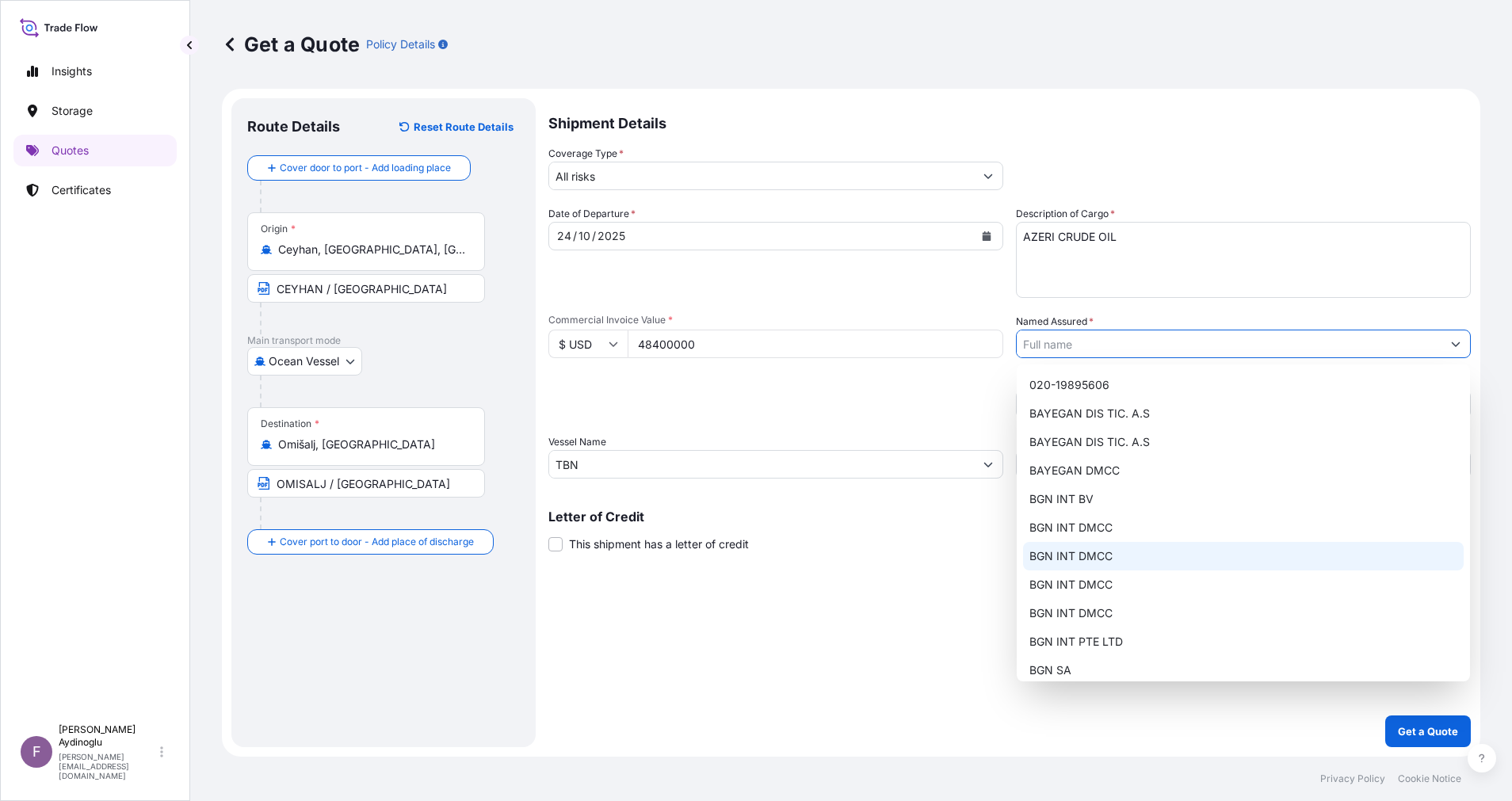
click at [1194, 558] on div "BGN INT DMCC" at bounding box center [1243, 556] width 441 height 29
type input "BGN INT DMCC"
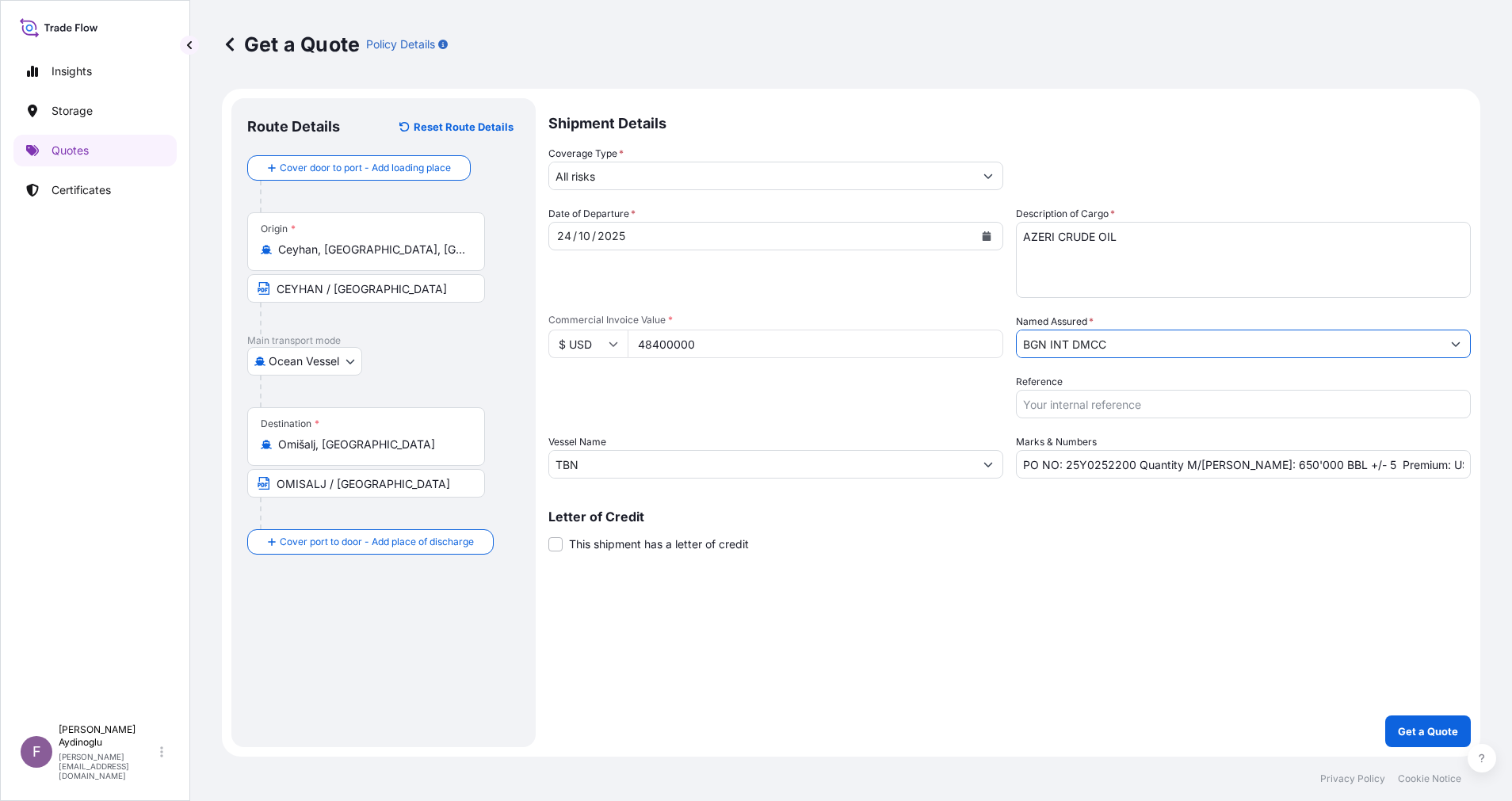
click at [1189, 588] on div "Shipment Details Coverage Type * All risks Date of Departure * [DATE] Cargo Cat…" at bounding box center [1009, 422] width 922 height 649
click at [1408, 723] on p "Get a Quote" at bounding box center [1428, 731] width 61 height 16
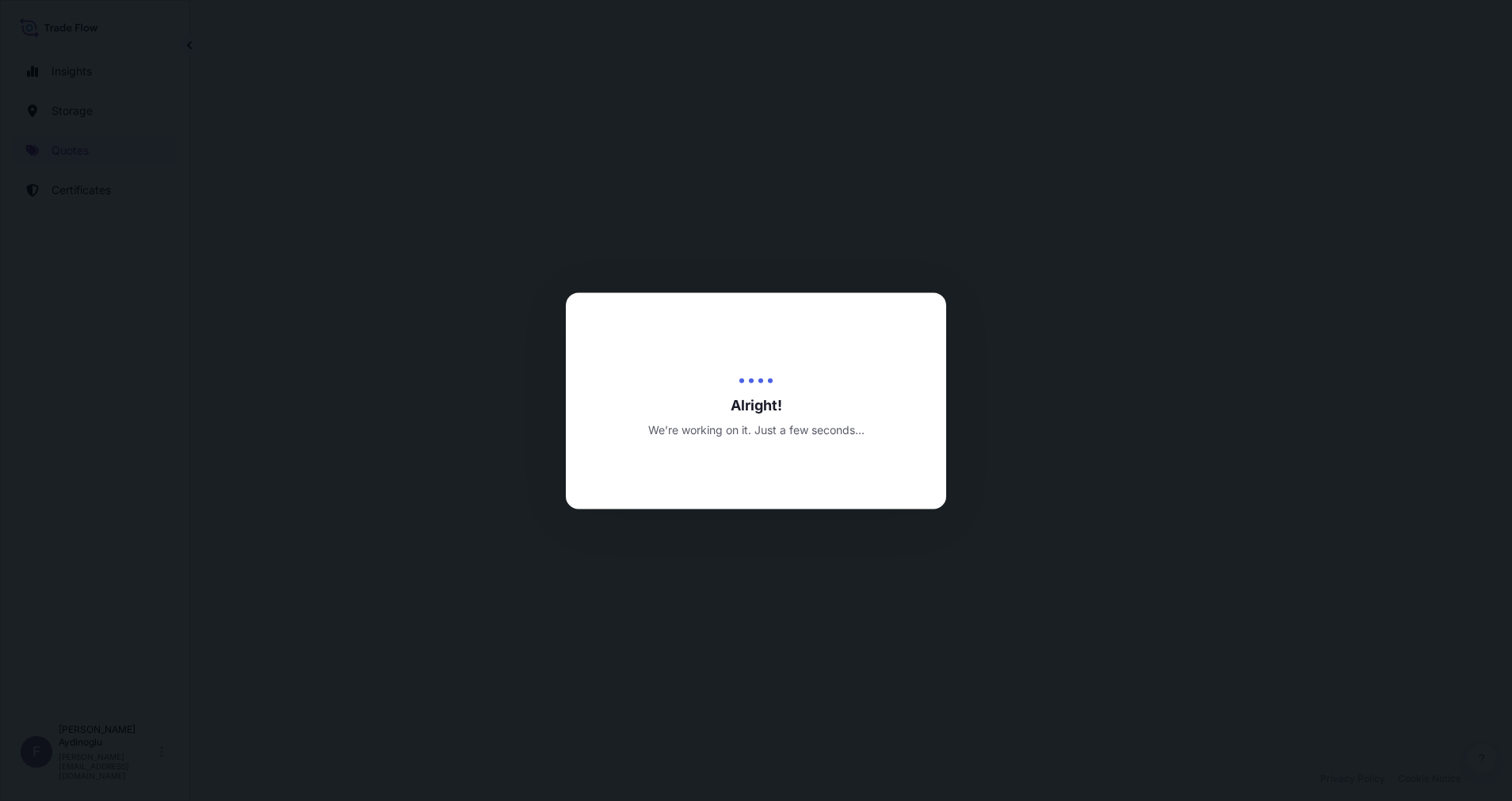
select select "Ocean Vessel"
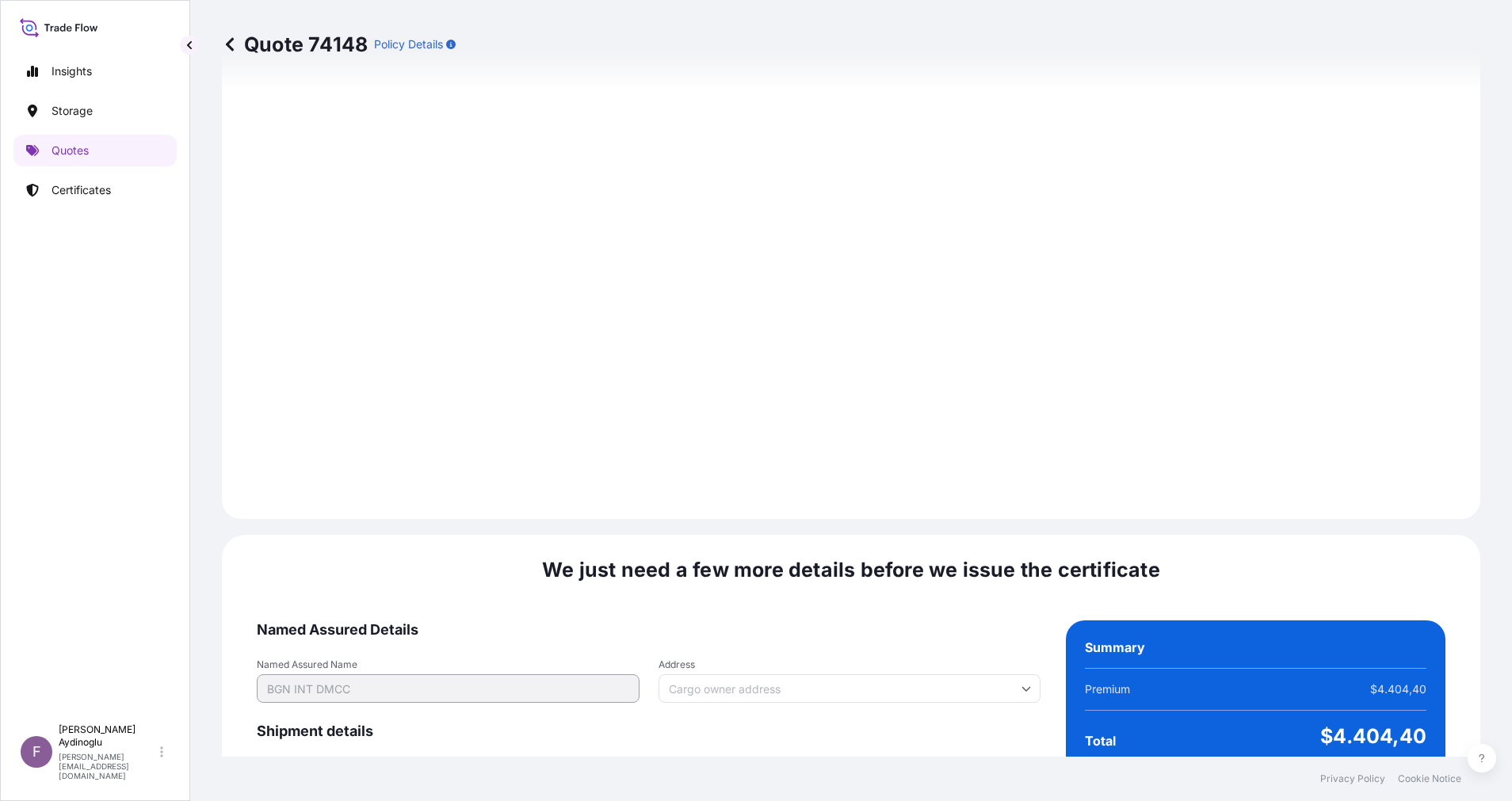
scroll to position [1702, 0]
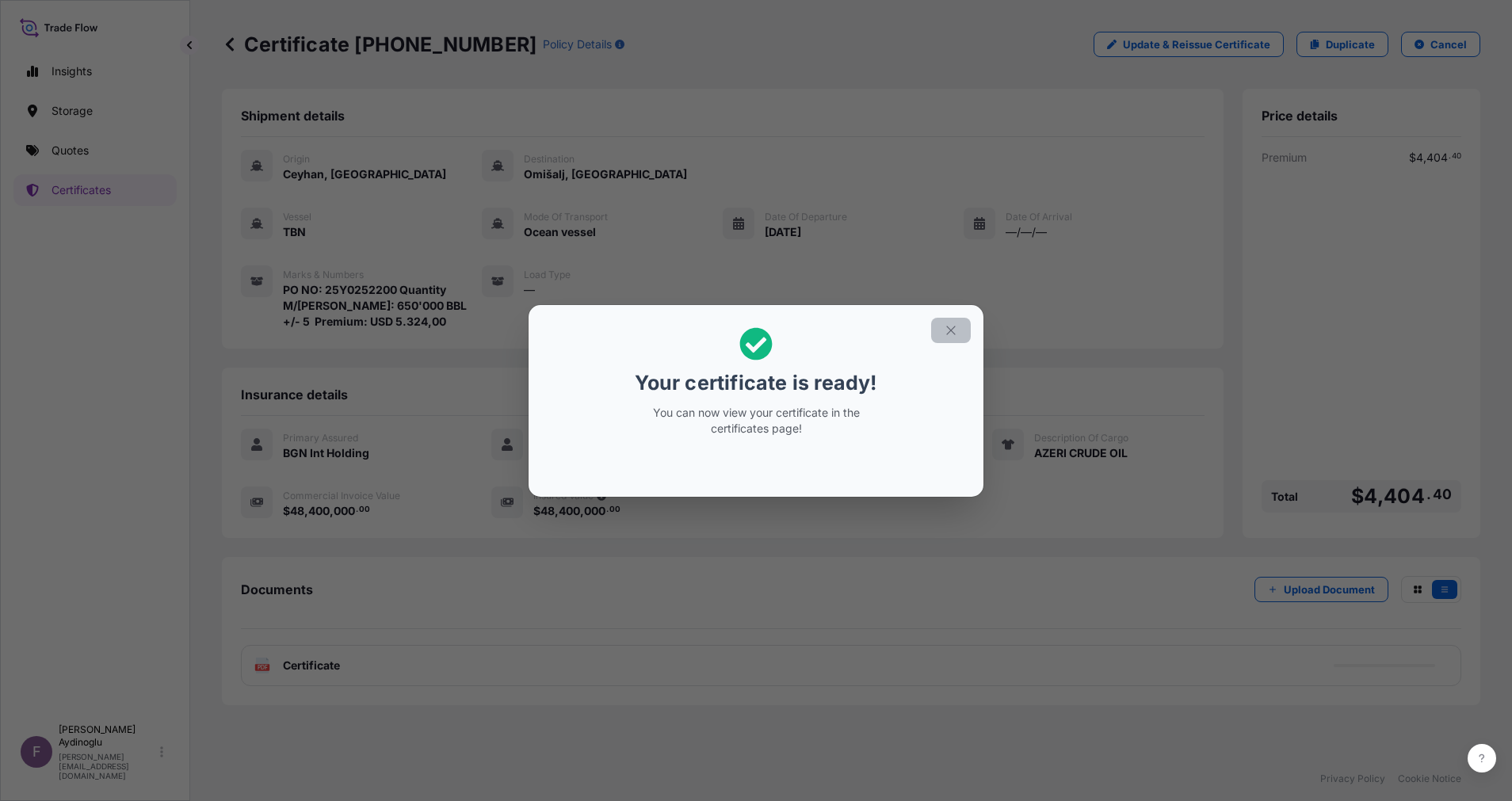
click at [966, 328] on button "button" at bounding box center [951, 330] width 40 height 25
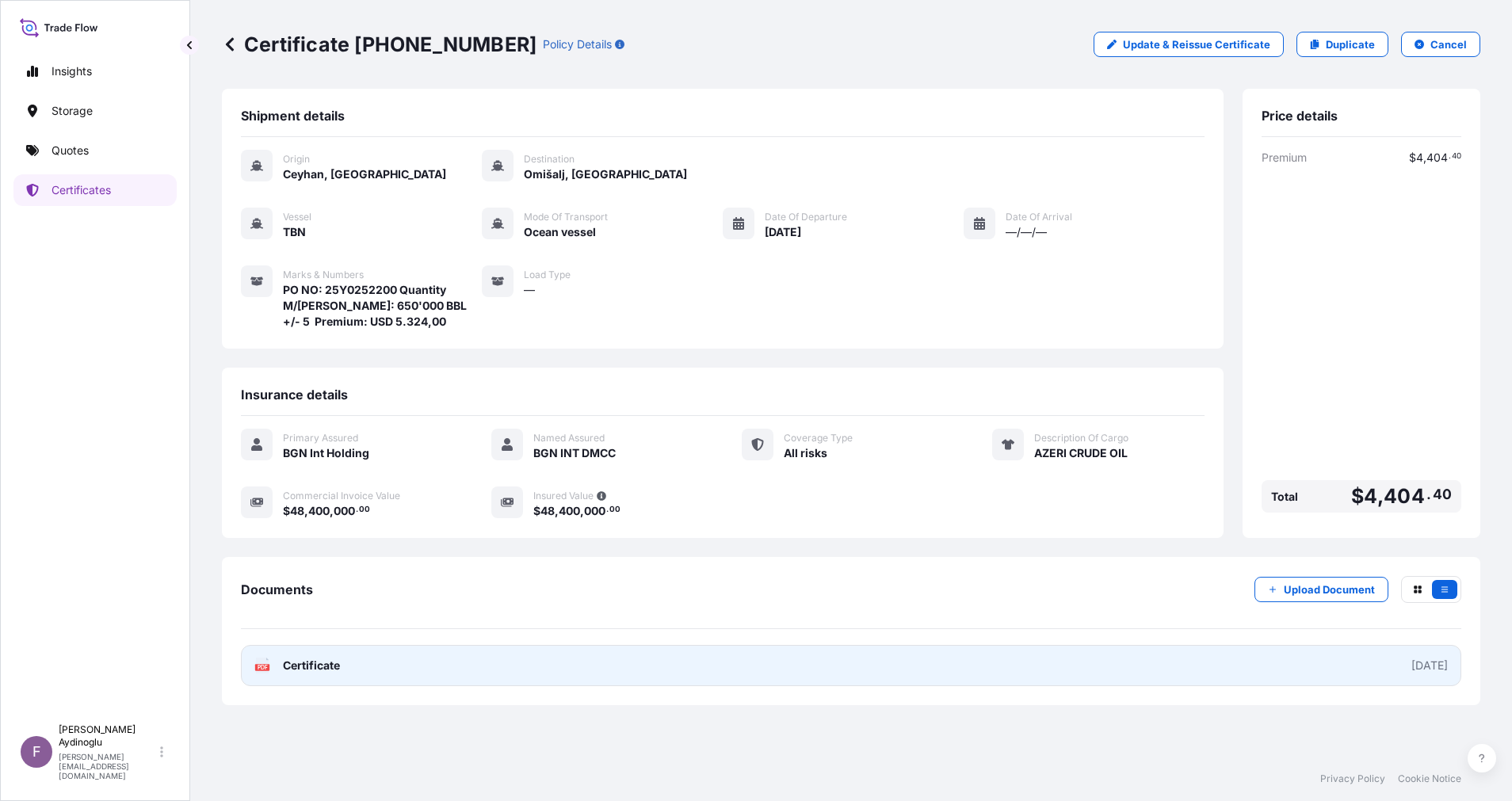
click at [771, 681] on link "PDF Certificate [DATE]" at bounding box center [850, 666] width 1220 height 42
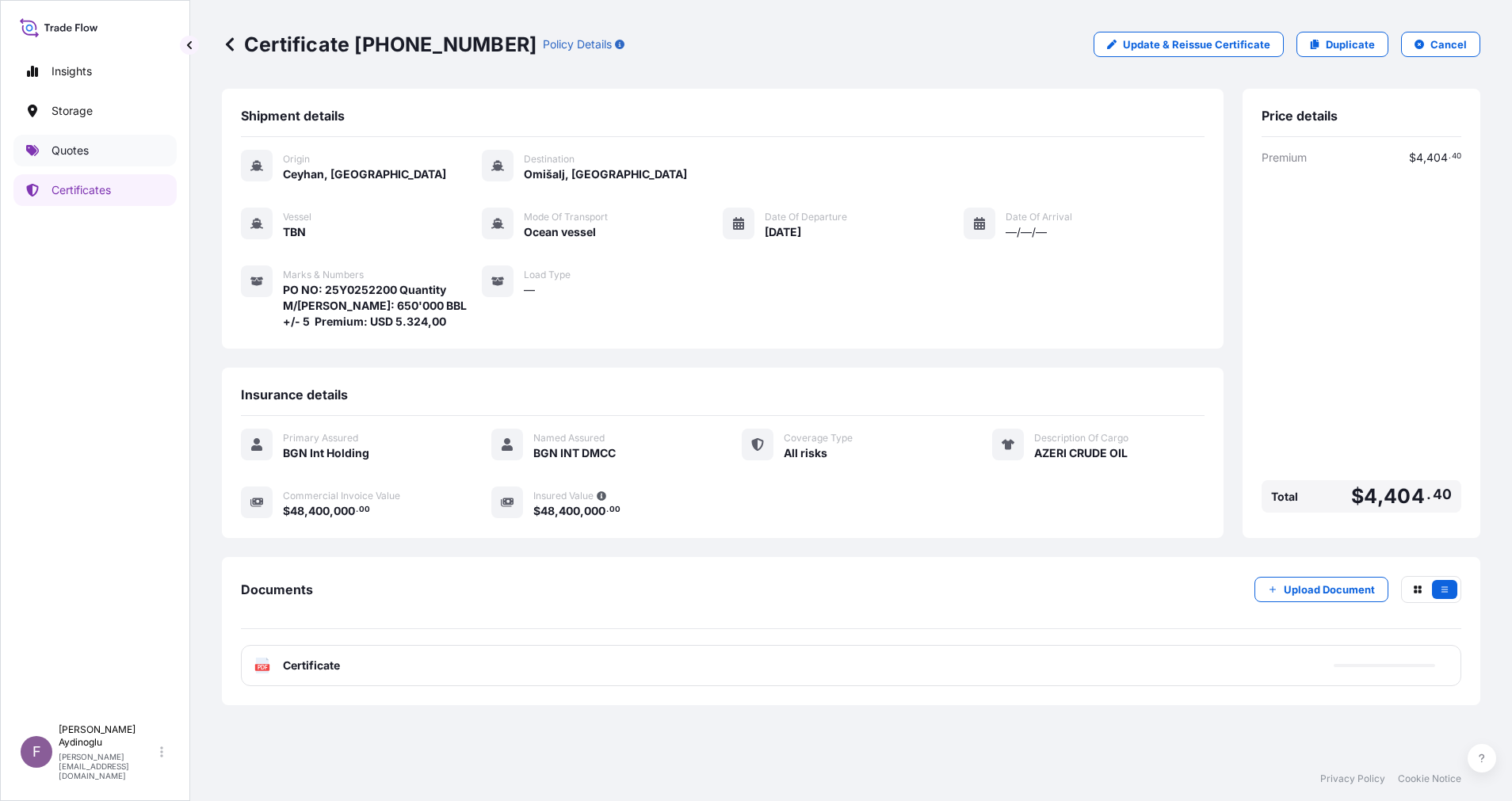
click at [152, 142] on link "Quotes" at bounding box center [95, 151] width 163 height 32
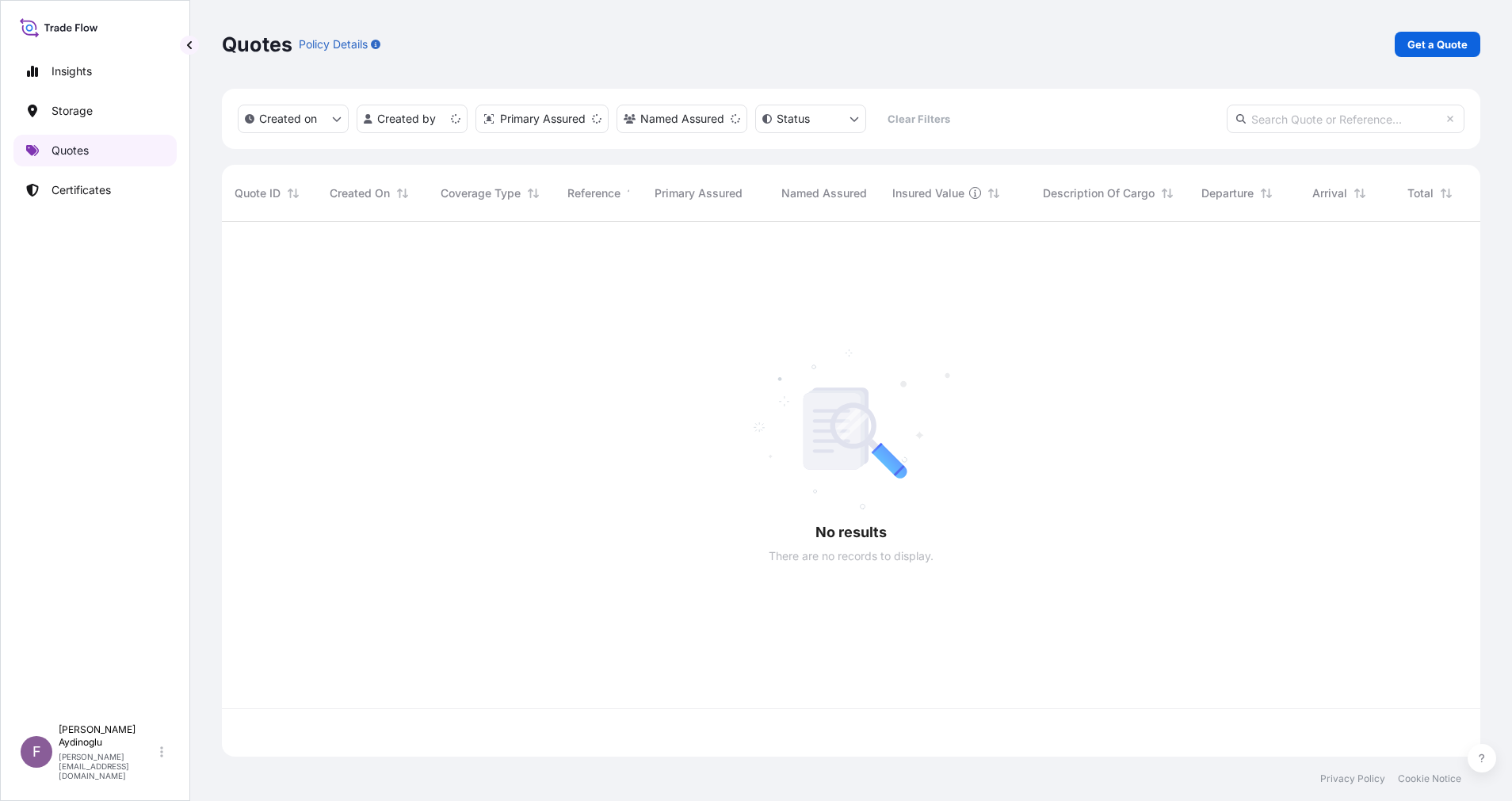
scroll to position [526, 1240]
click at [1433, 23] on div "Quotes Policy Details Get a Quote" at bounding box center [850, 44] width 1258 height 88
click at [1436, 39] on p "Get a Quote" at bounding box center [1438, 44] width 61 height 16
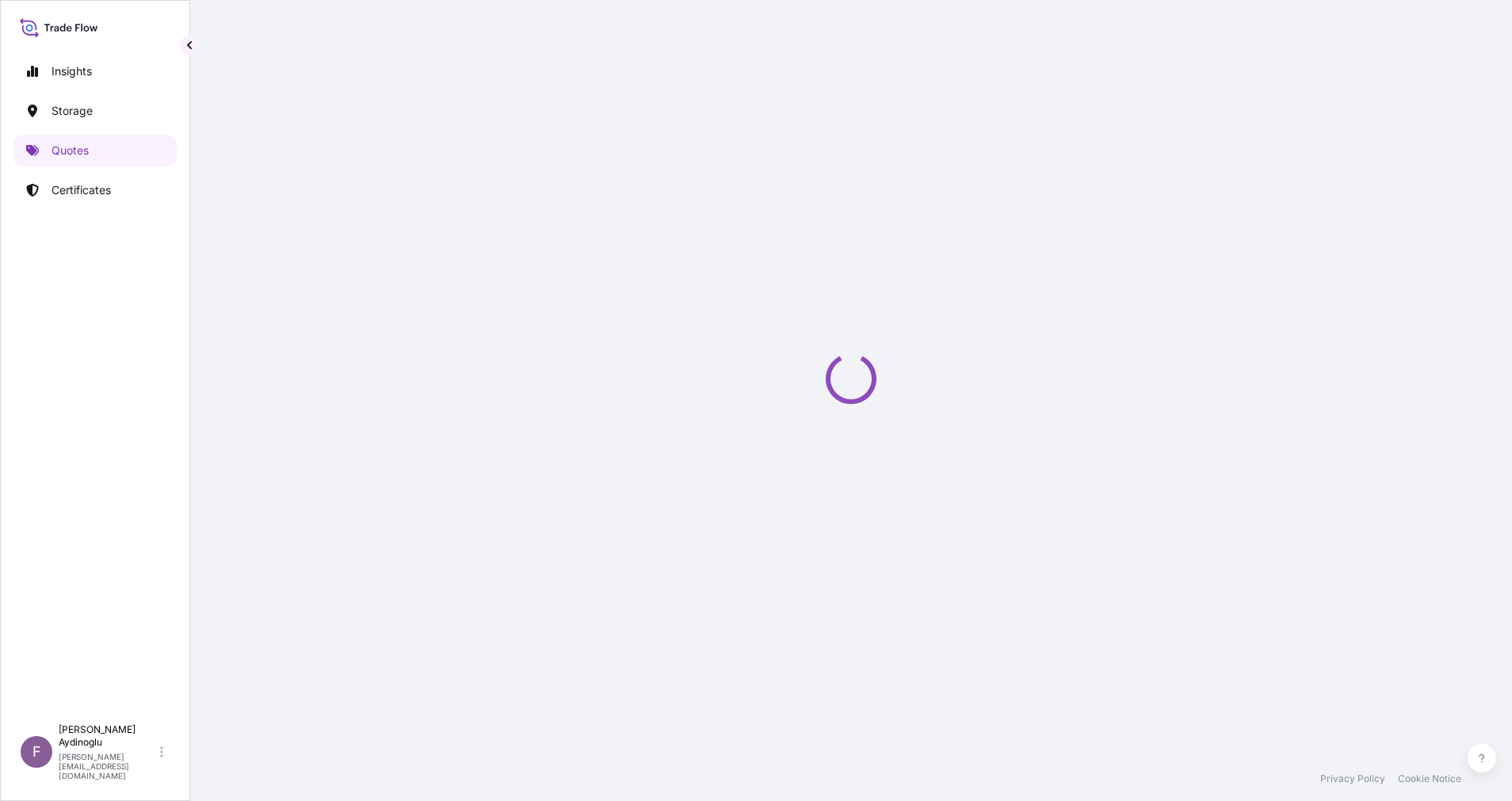
select select "Ocean Vessel"
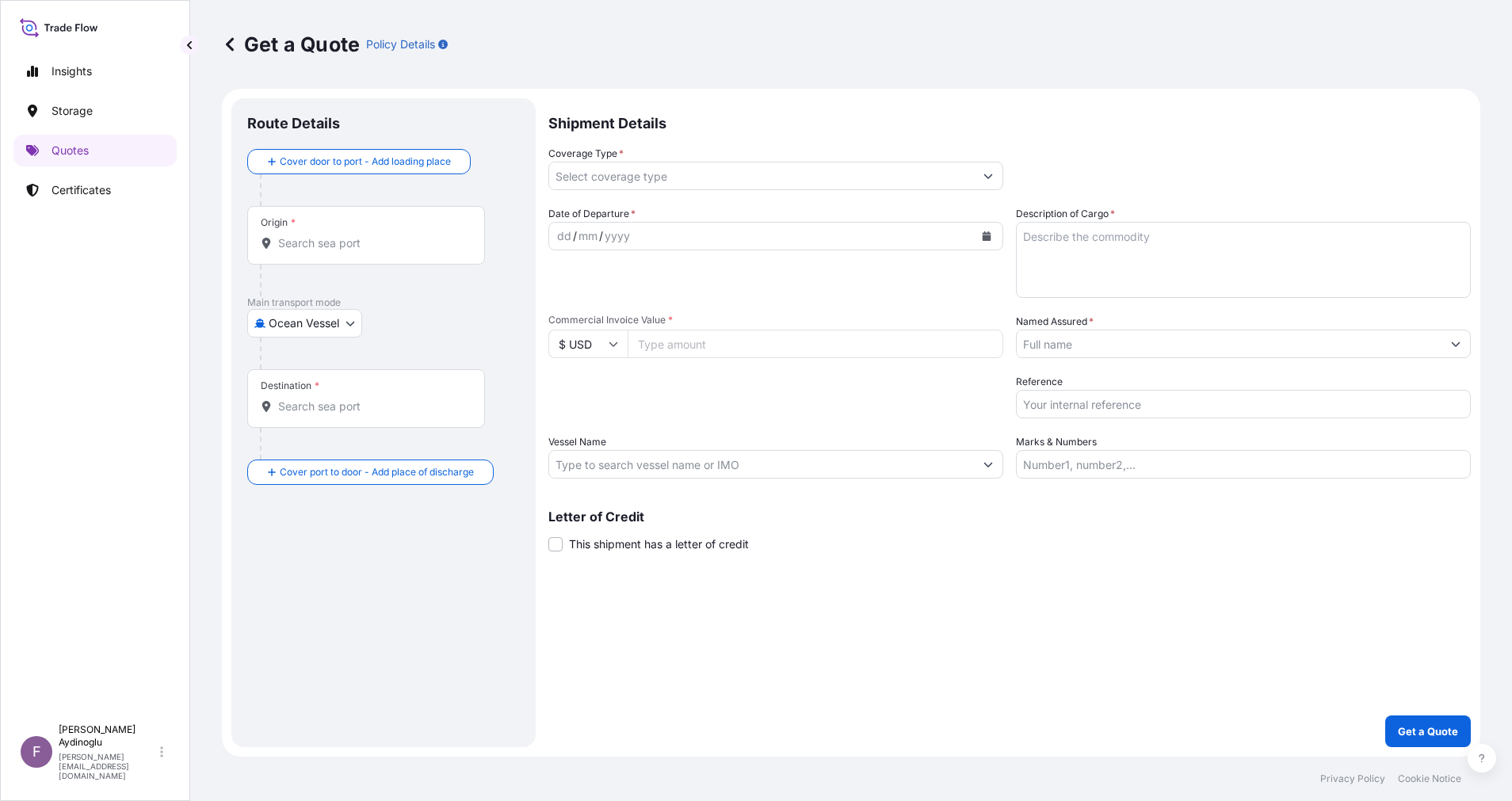
click at [1101, 460] on input "Marks & Numbers" at bounding box center [1243, 464] width 455 height 29
paste input "PO NO: 25Y0247700 Quantity M/[PERSON_NAME]: 23.955,57 Premium: USD 2.115,16"
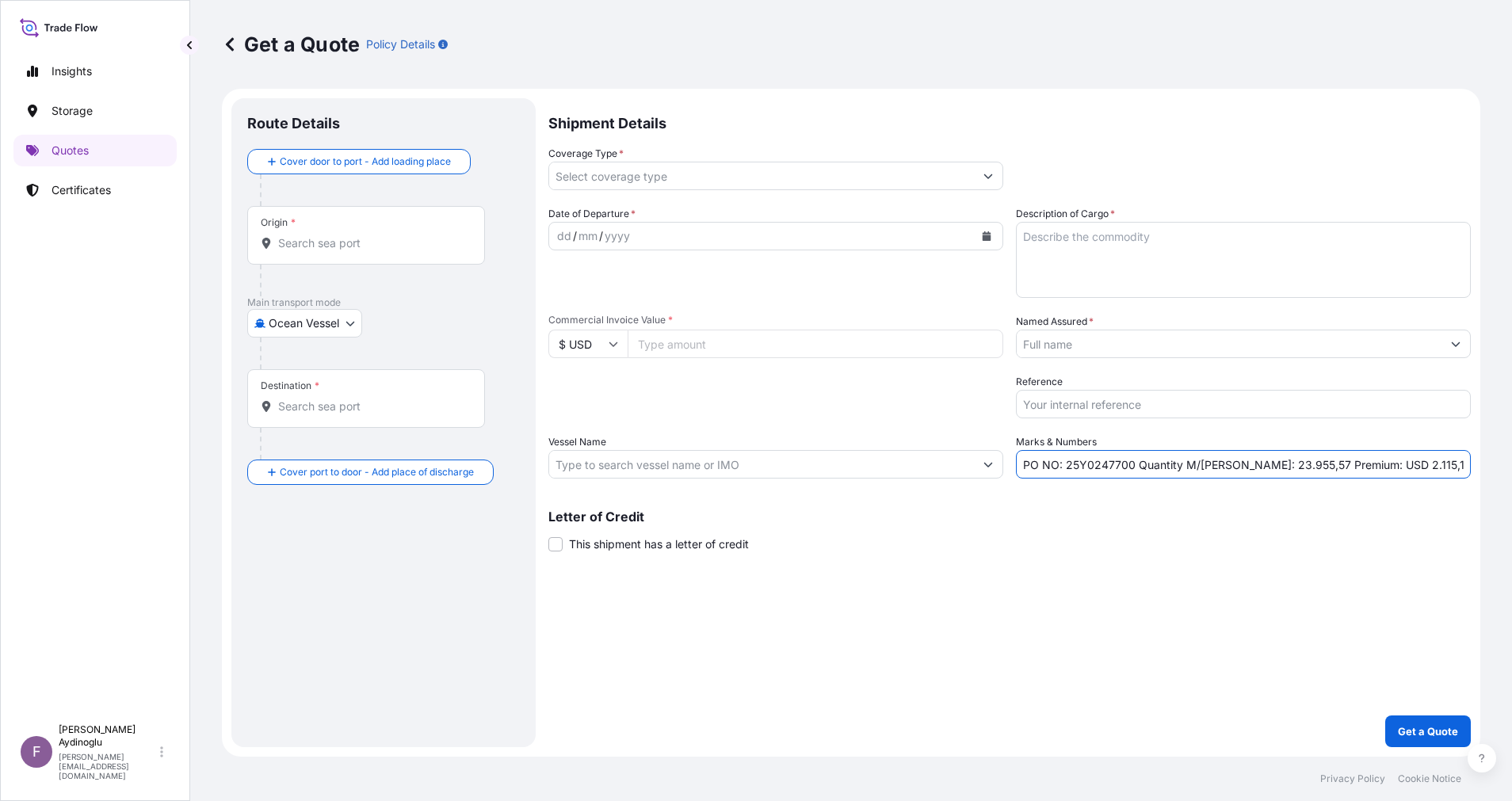
drag, startPoint x: 1065, startPoint y: 466, endPoint x: 1131, endPoint y: 465, distance: 66.0
click at [1131, 465] on input "PO NO: 25Y0247700 Quantity M/[PERSON_NAME]: 23.955,57 Premium: USD 2.115,16" at bounding box center [1243, 464] width 455 height 29
paste input "09000049 – 2509000050"
type input "PO NO: 2509000049 – 2509000050 Quantity M/[PERSON_NAME]: 23.955,57 Premium: USD…"
click at [598, 338] on input "$ USD" at bounding box center [588, 344] width 80 height 29
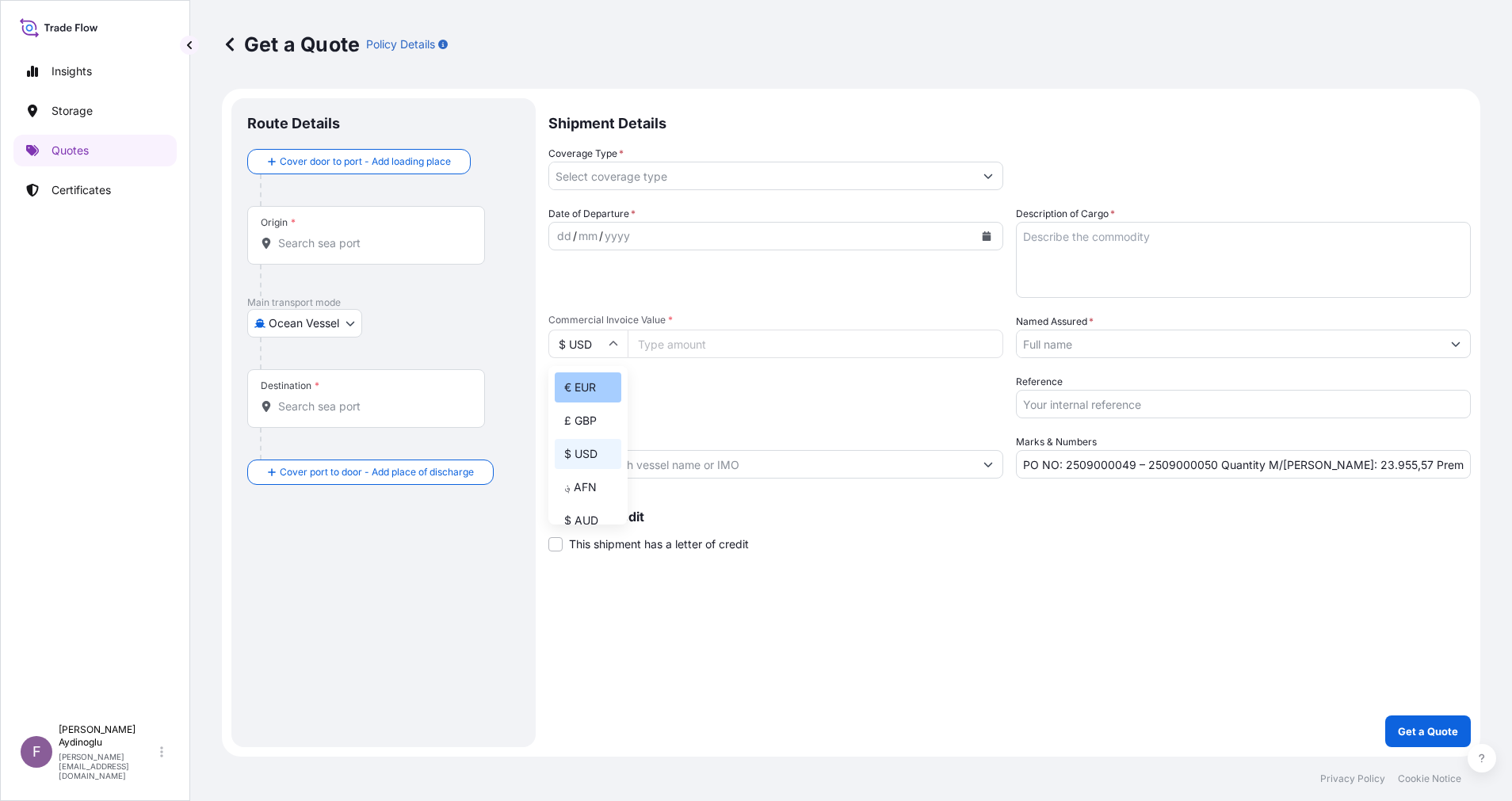
click at [598, 399] on div "€ EUR" at bounding box center [588, 387] width 67 height 30
type input "€ EUR"
drag, startPoint x: 1422, startPoint y: 467, endPoint x: 1439, endPoint y: 467, distance: 17.0
click at [1439, 467] on input "PO NO: 2509000049 – 2509000050 Quantity M/[PERSON_NAME]: 23.955,57 Premium: USD…" at bounding box center [1243, 464] width 455 height 29
type input "PO NO: 2509000049 – 2509000050 Quantity M/[PERSON_NAME]: 23.955,57 Premium: EUR…"
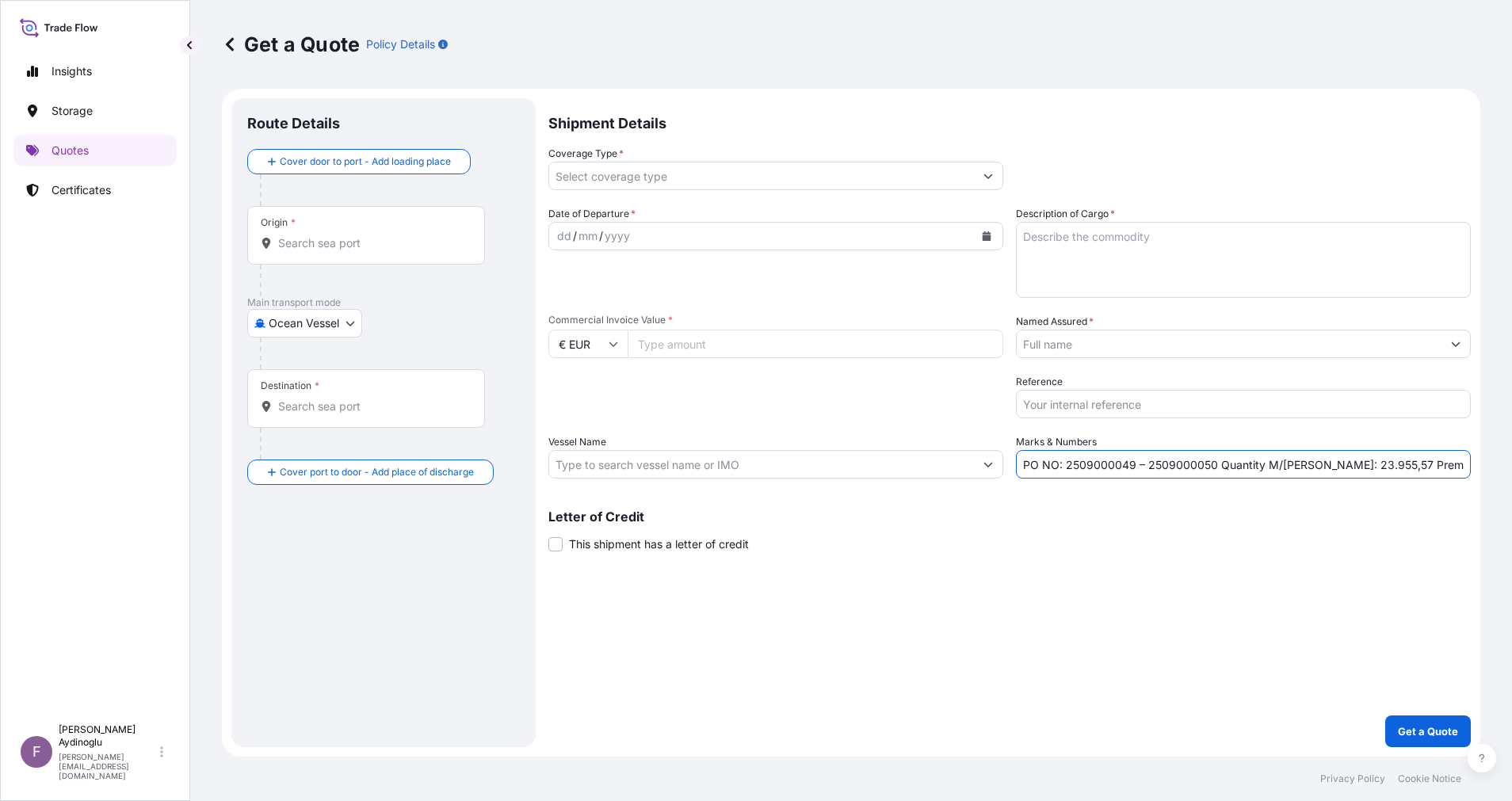
click at [675, 344] on input "Commercial Invoice Value *" at bounding box center [816, 344] width 376 height 29
type input "61"
type input "61248.00"
click at [730, 398] on div "Packing Category Type to search a container mode Please select a primary mode o…" at bounding box center [775, 396] width 455 height 44
click at [1216, 250] on textarea "Description of Cargo *" at bounding box center [1243, 260] width 455 height 76
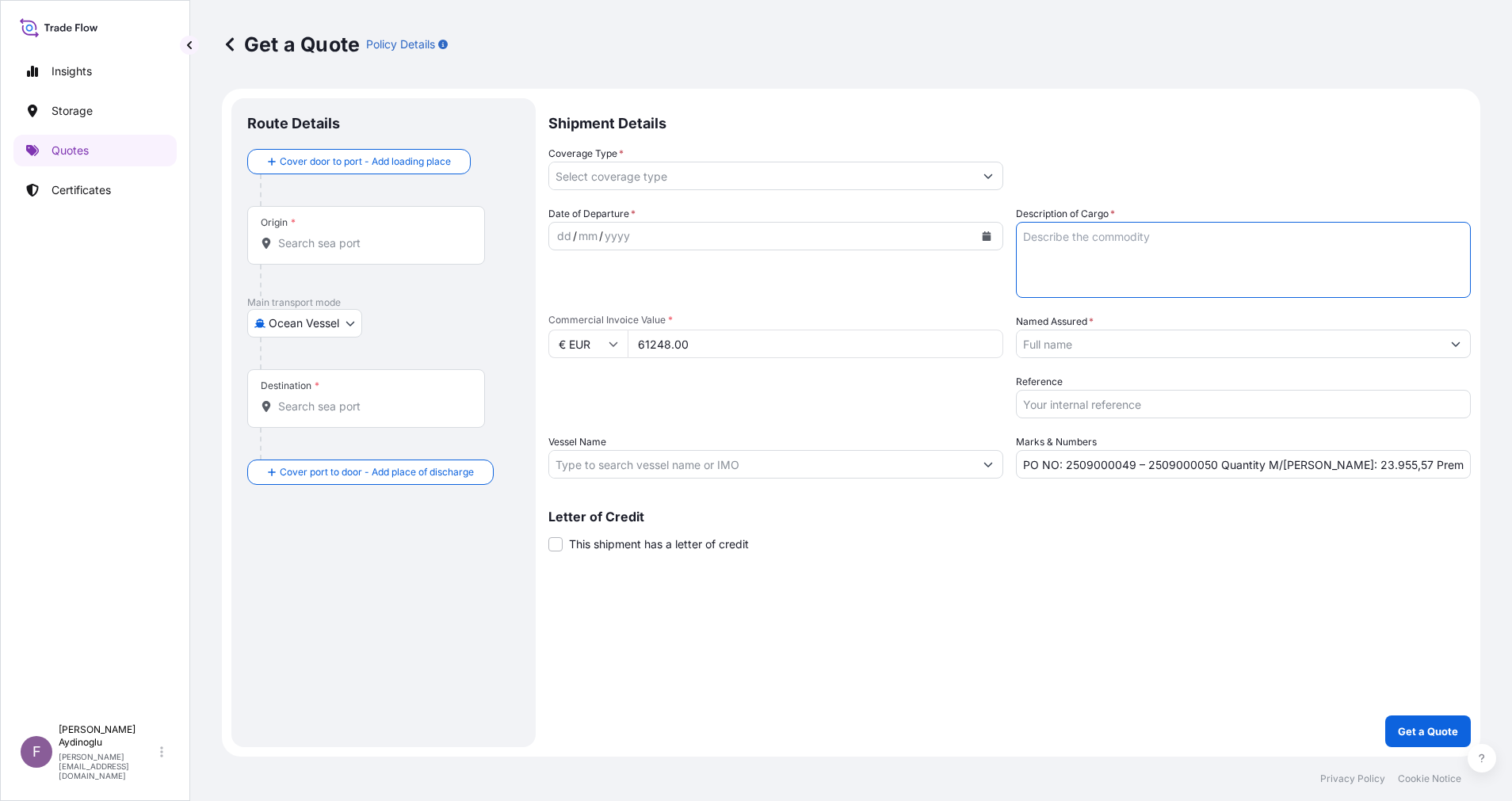
paste textarea "DIOCTYL TEREPHTHALATE"
type textarea "DIOCTYL TEREPHTHALATE"
click at [1170, 582] on div "Shipment Details Coverage Type * Date of Departure * dd / mm / yyyy Cargo Categ…" at bounding box center [1009, 422] width 922 height 649
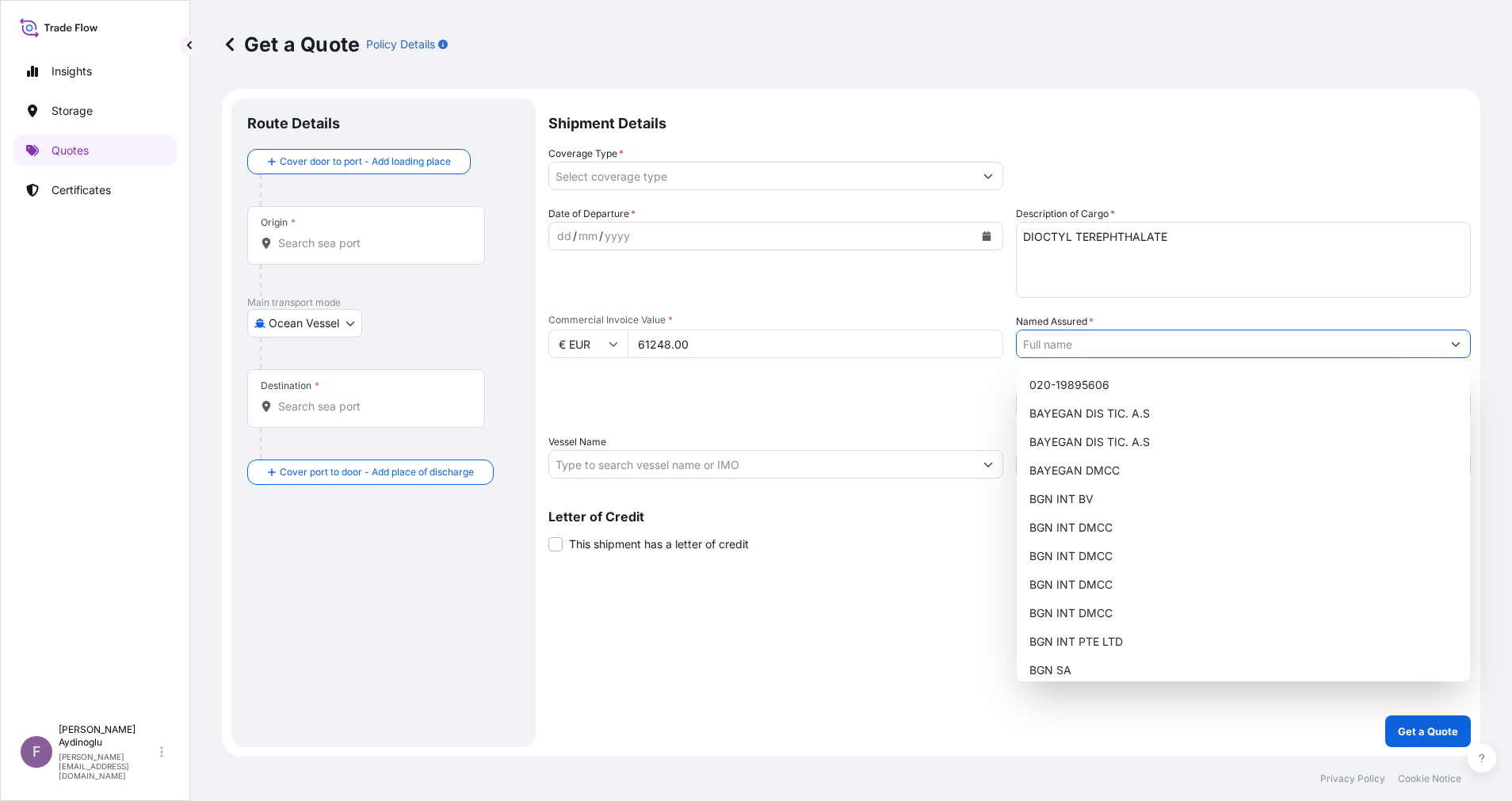
click at [1464, 340] on button "Show suggestions" at bounding box center [1455, 344] width 29 height 29
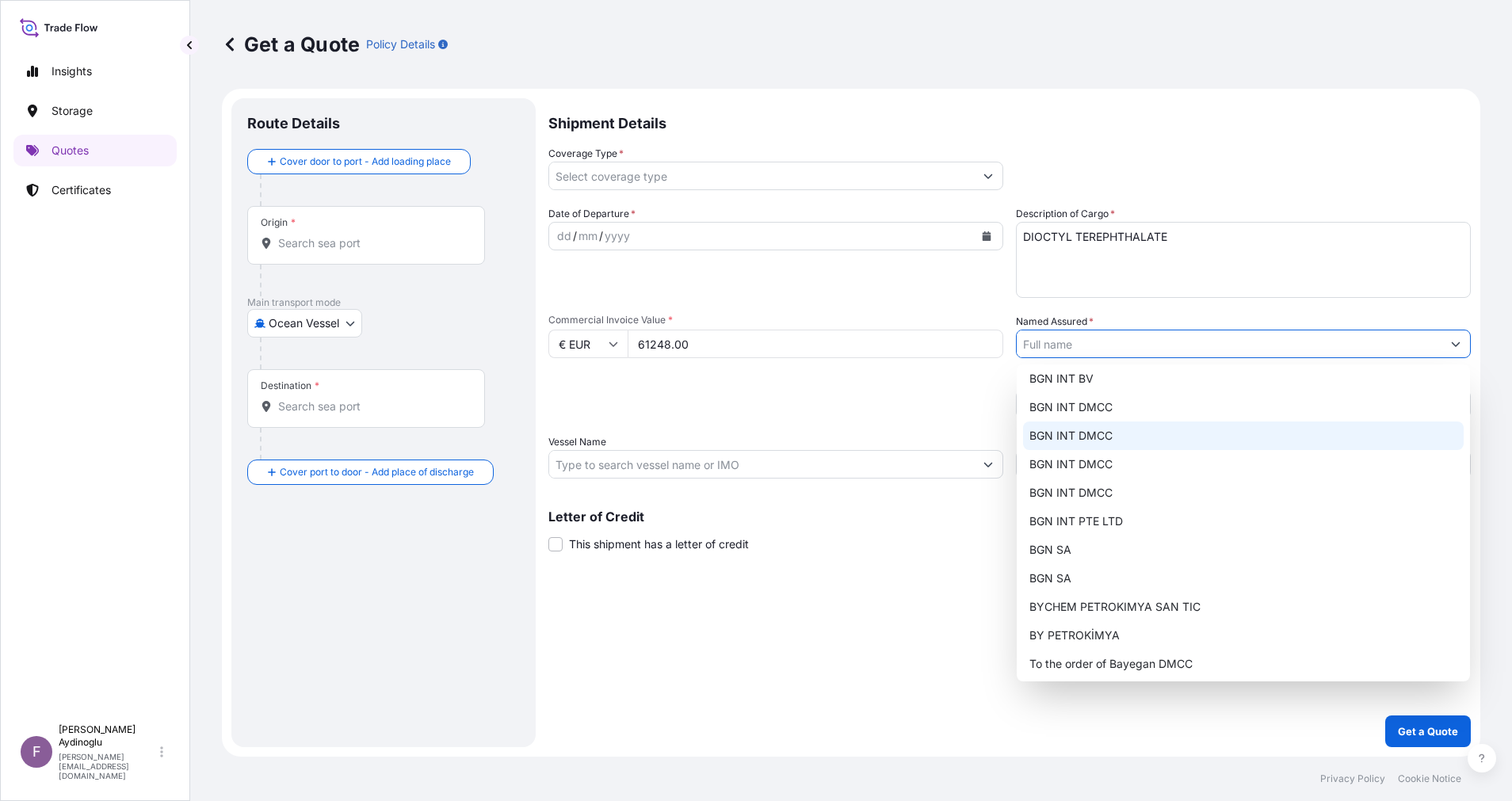
scroll to position [124, 0]
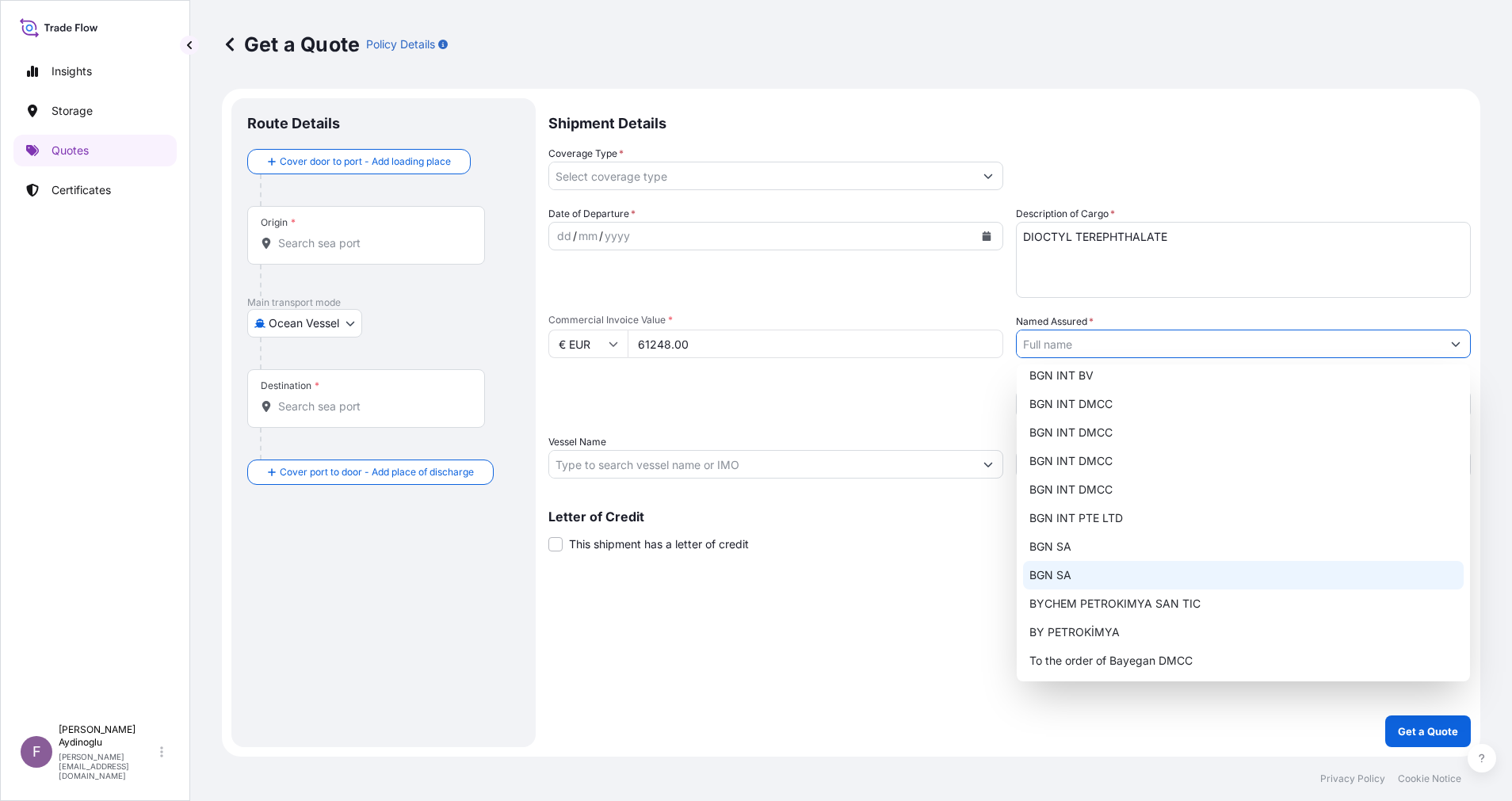
click at [1128, 567] on div "BGN SA" at bounding box center [1243, 575] width 441 height 29
type input "BGN SA"
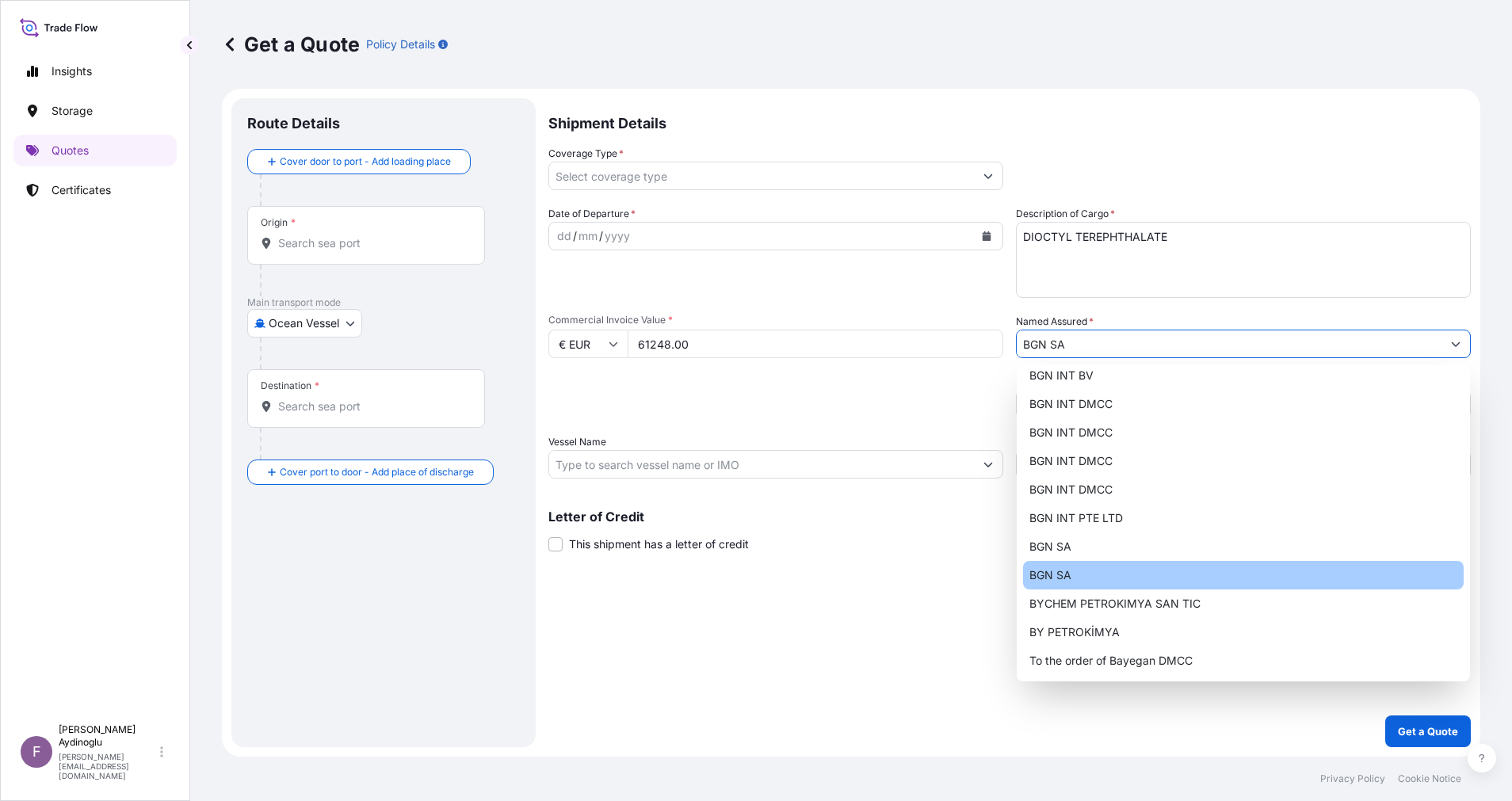
click at [1095, 625] on div "Shipment Details Coverage Type * Date of Departure * dd / mm / yyyy Cargo Categ…" at bounding box center [1009, 422] width 922 height 649
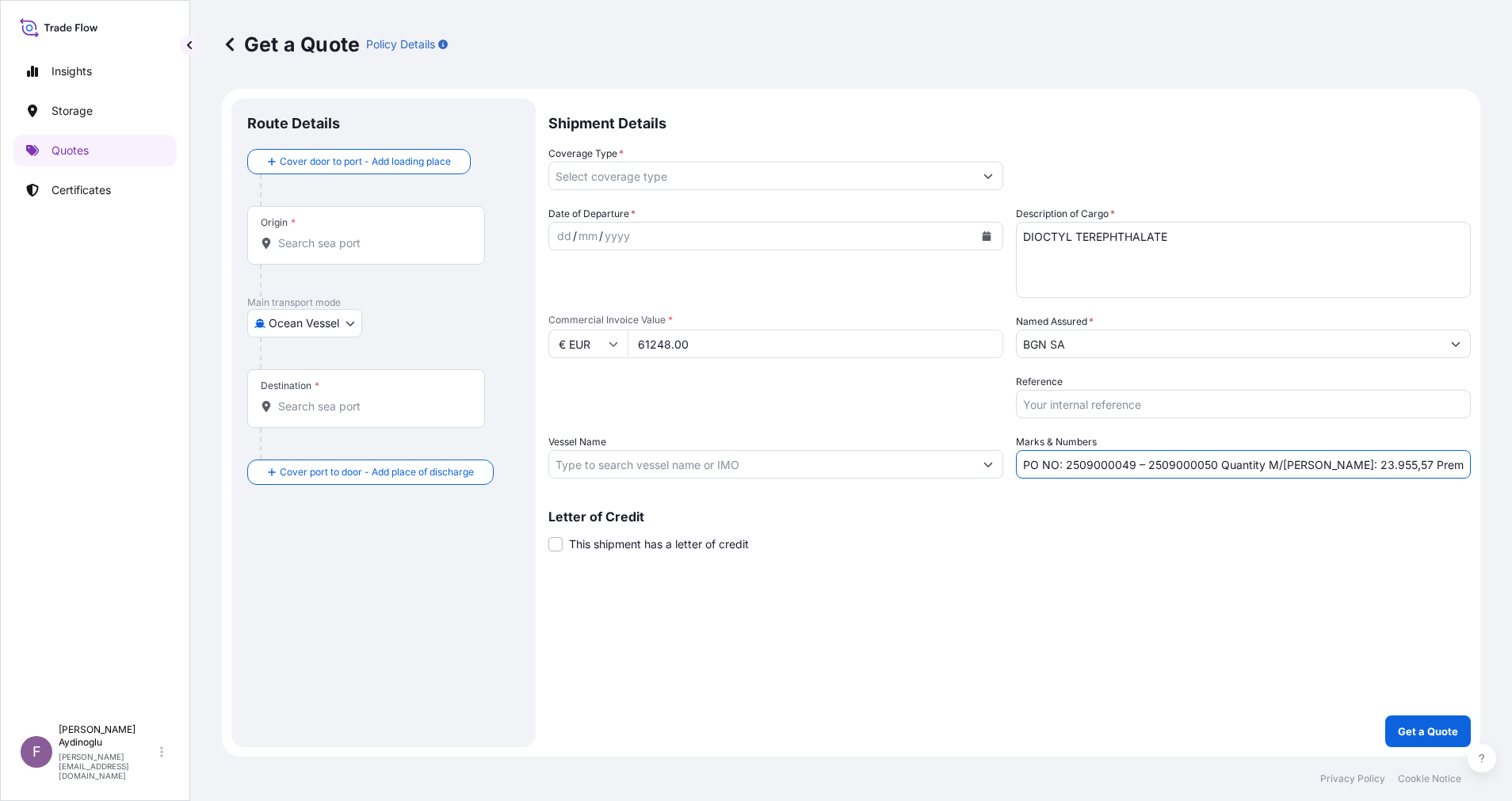
drag, startPoint x: 1312, startPoint y: 469, endPoint x: 1363, endPoint y: 471, distance: 51.0
click at [1363, 471] on input "PO NO: 2509000049 – 2509000050 Quantity M/[PERSON_NAME]: 23.955,57 Premium: EUR…" at bounding box center [1243, 464] width 455 height 29
type input "PO NO: 2509000049 – 2509000050 Quantity M/[PERSON_NAME]: 48,000 Premium: EUR 2.…"
click at [822, 471] on input "Vessel Name" at bounding box center [761, 464] width 424 height 29
paste input "CMA [MEDICAL_DATA] [GEOGRAPHIC_DATA]"
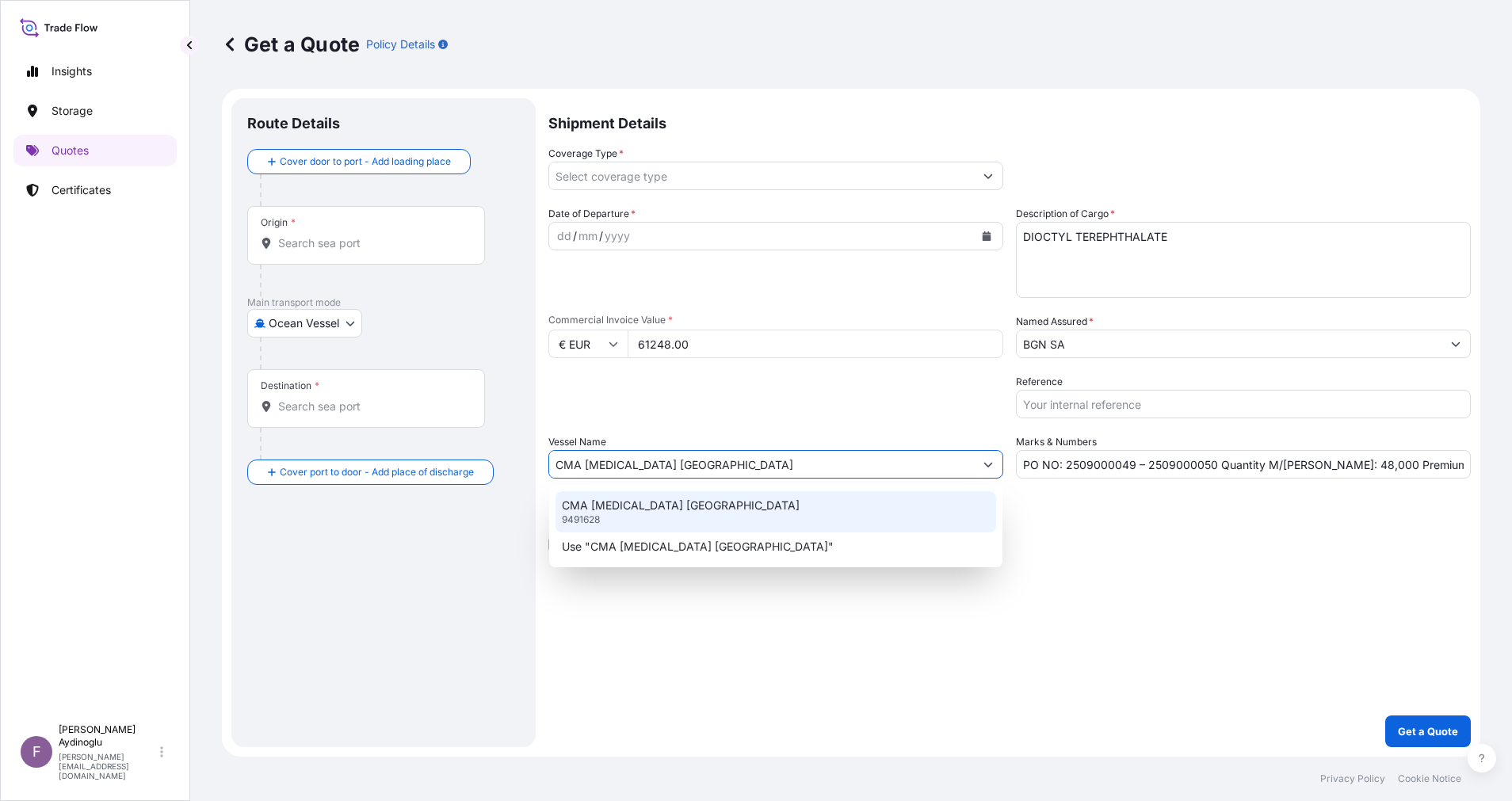
click at [850, 516] on div "CMA [MEDICAL_DATA] [GEOGRAPHIC_DATA] 9491628" at bounding box center [775, 512] width 441 height 42
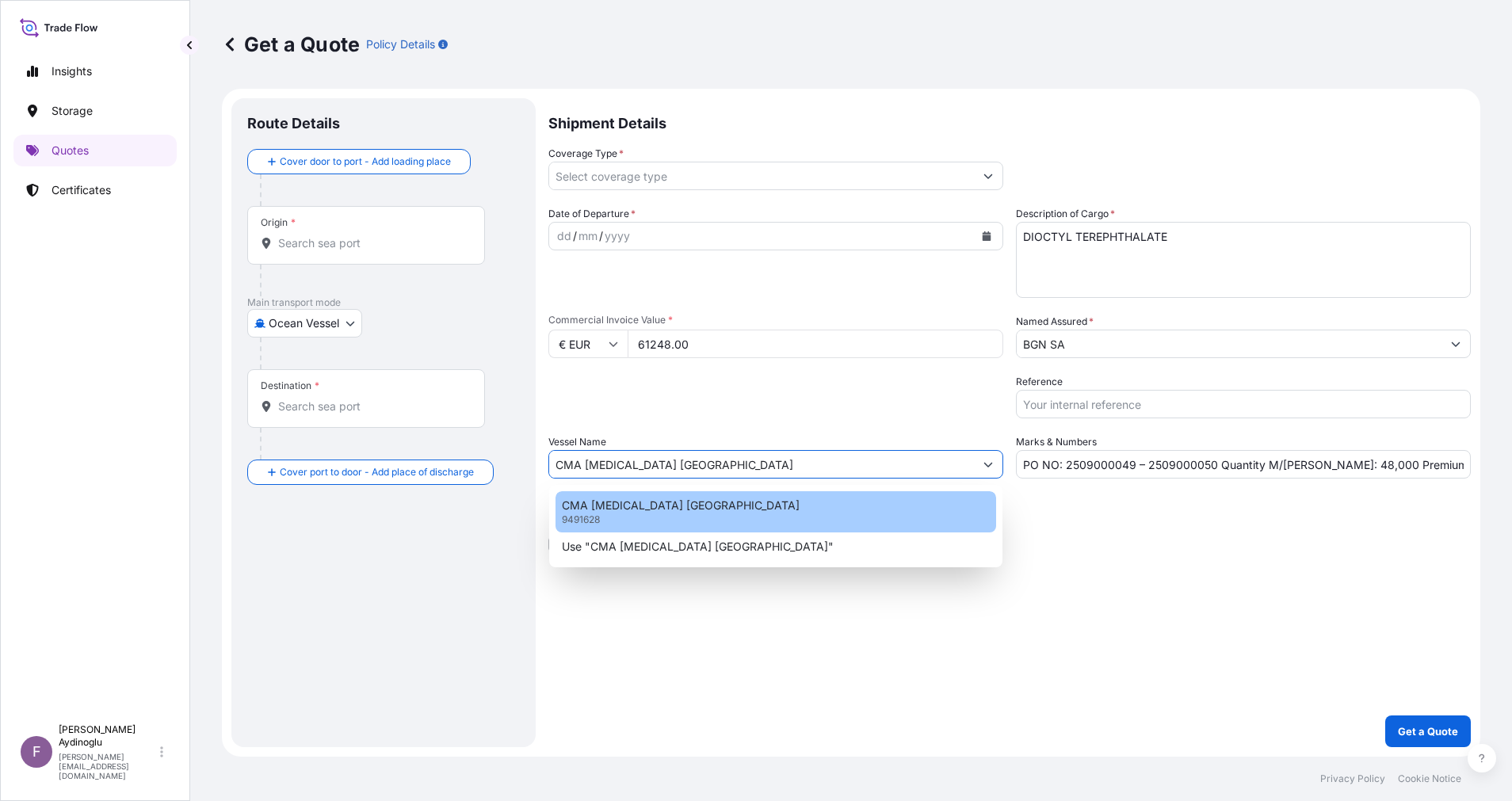
type input "CMA [MEDICAL_DATA] [GEOGRAPHIC_DATA]"
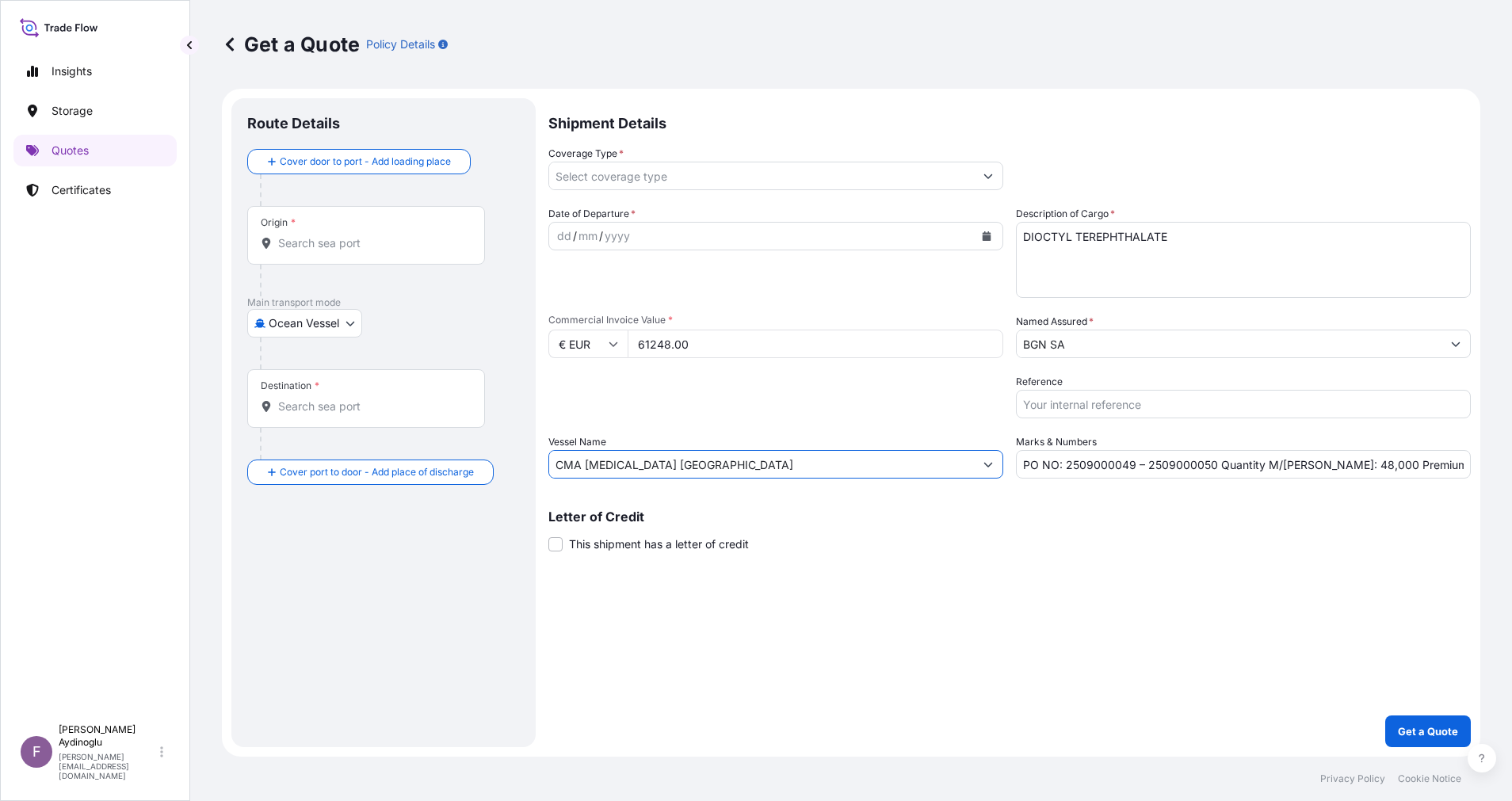
click at [409, 256] on div "Origin *" at bounding box center [365, 236] width 238 height 59
click at [409, 251] on input "Origin *" at bounding box center [372, 243] width 187 height 16
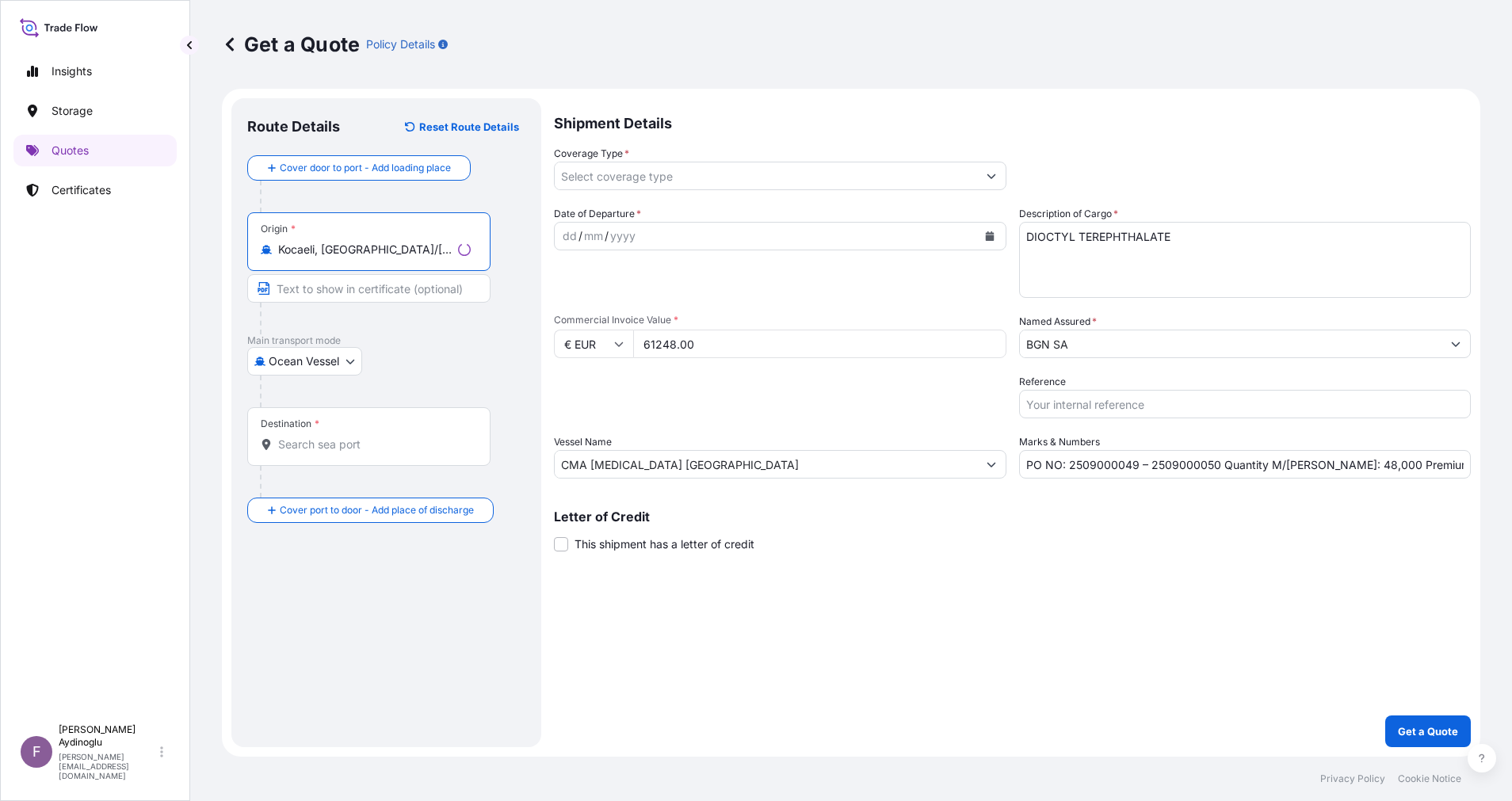
type input "Kocaeli, [GEOGRAPHIC_DATA]/[GEOGRAPHIC_DATA], [GEOGRAPHIC_DATA]"
click at [400, 286] on input "Text to appear on certificate" at bounding box center [368, 288] width 243 height 29
type input "KOCAELI / [GEOGRAPHIC_DATA]"
click at [347, 439] on input "Destination *" at bounding box center [372, 444] width 187 height 16
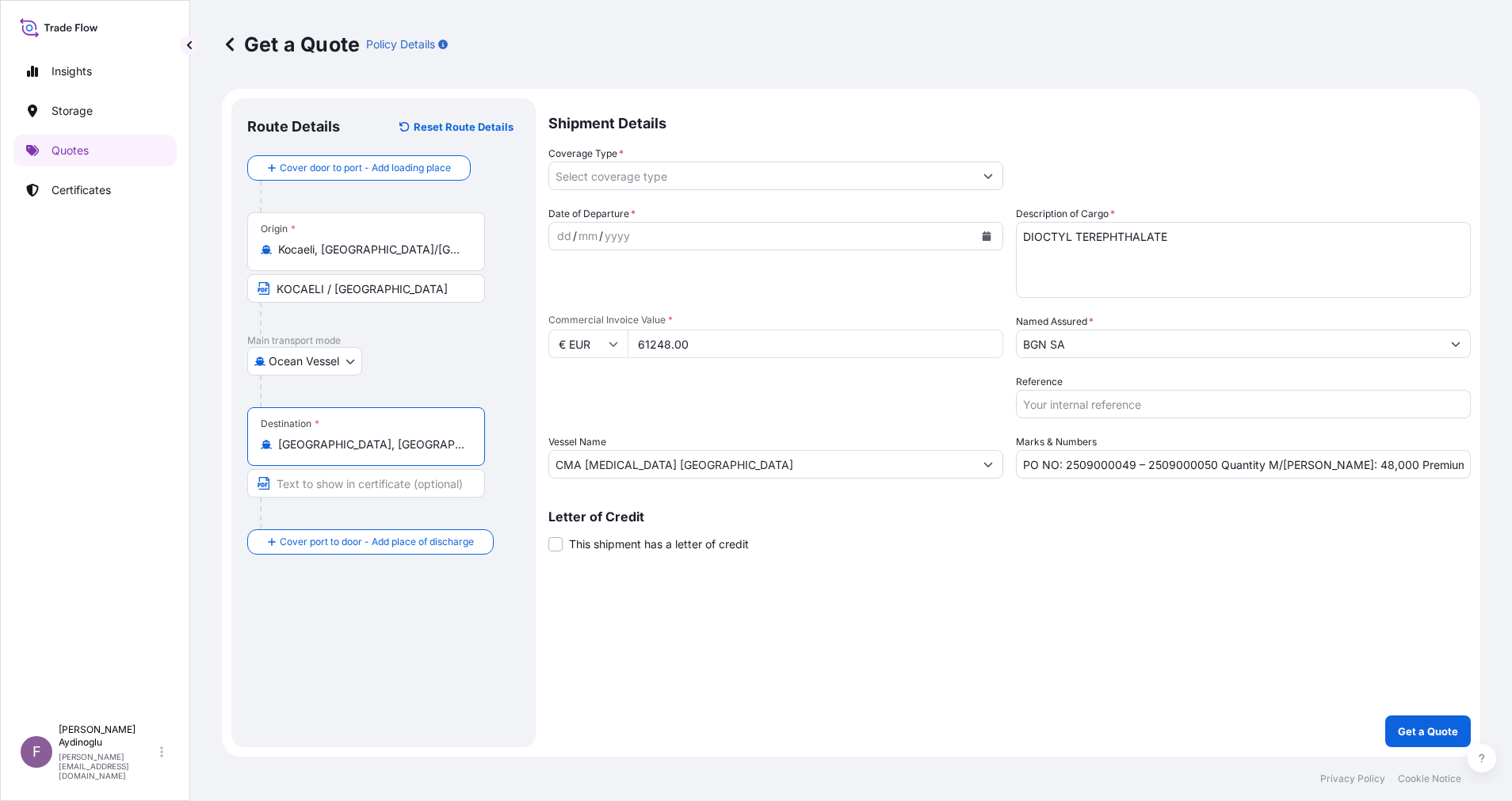
type input "[GEOGRAPHIC_DATA], [GEOGRAPHIC_DATA] of [GEOGRAPHIC_DATA], [GEOGRAPHIC_DATA]"
type input "[GEOGRAPHIC_DATA] / [GEOGRAPHIC_DATA]"
click at [565, 242] on div "dd" at bounding box center [564, 236] width 17 height 19
drag, startPoint x: 1450, startPoint y: 465, endPoint x: 1508, endPoint y: 466, distance: 58.0
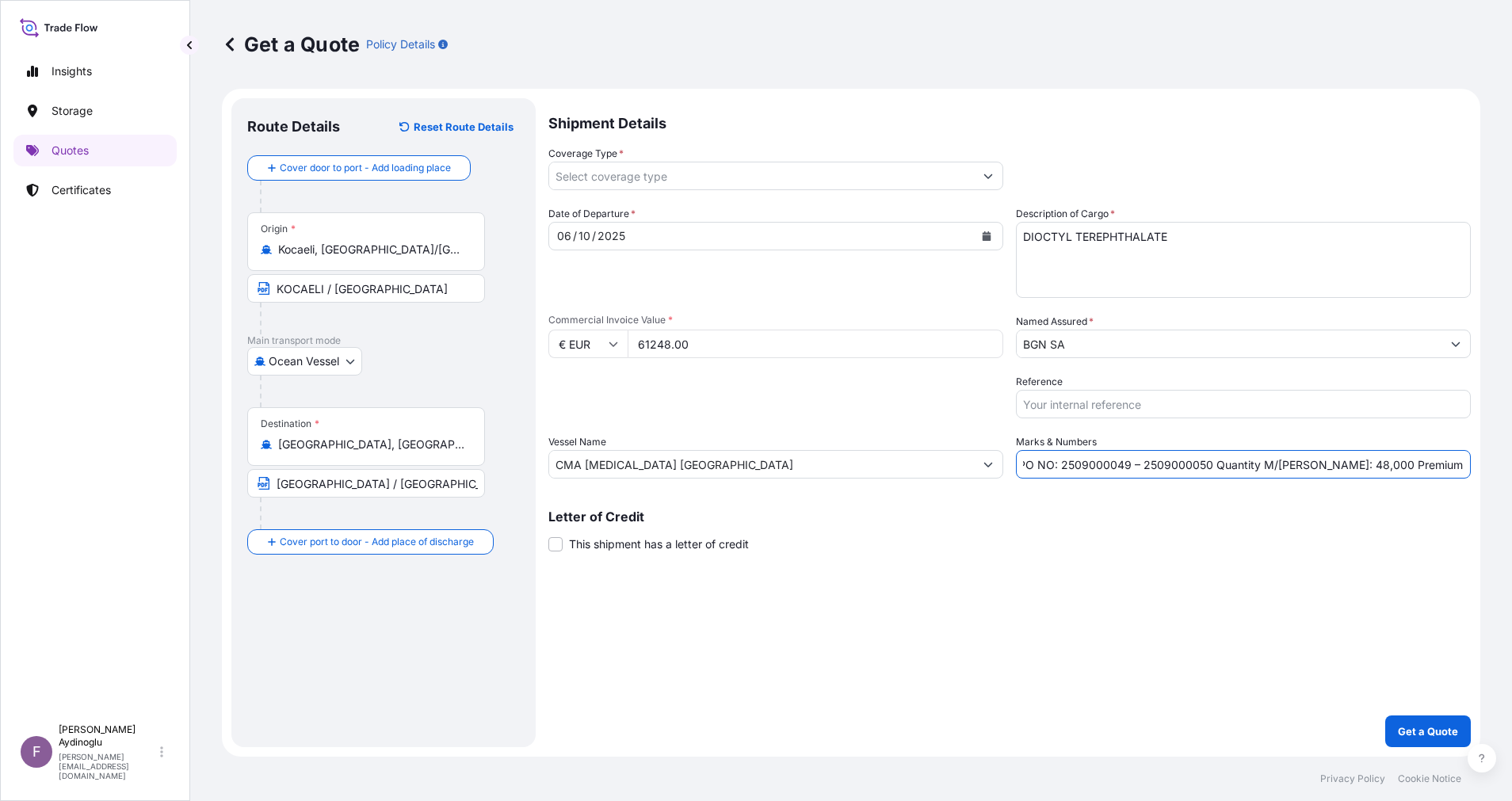
click at [1508, 466] on div "Get a Quote Policy Details Route Details Reset Route Details Cover door to port…" at bounding box center [851, 378] width 1321 height 757
type input "PO NO: 2509000049 – 2509000050 Quantity M/[PERSON_NAME]: 48,000 Premium: EUR 6,…"
click at [980, 179] on button "Show suggestions" at bounding box center [988, 176] width 29 height 29
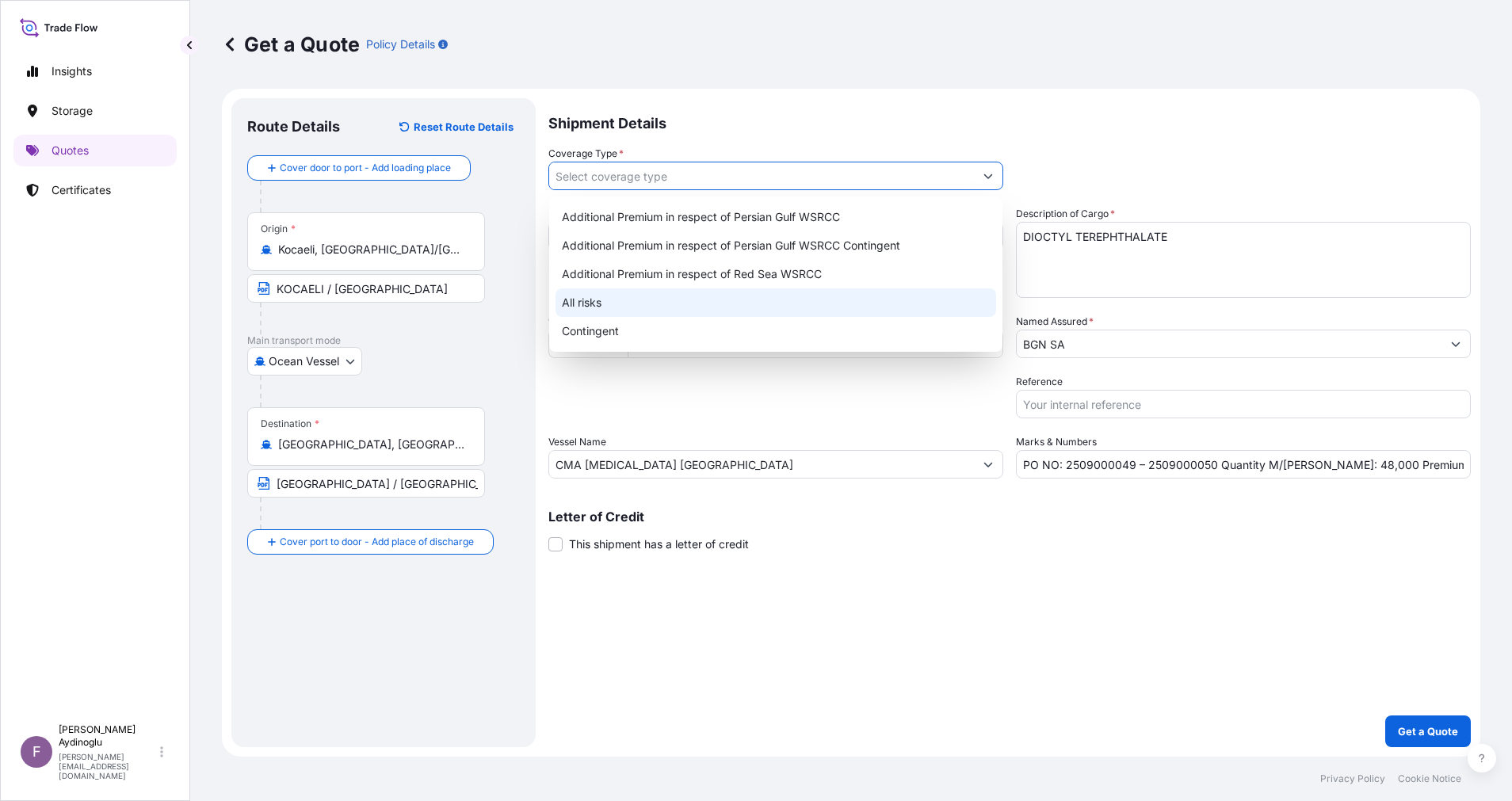
click at [819, 312] on div "All risks" at bounding box center [775, 302] width 441 height 29
type input "All risks"
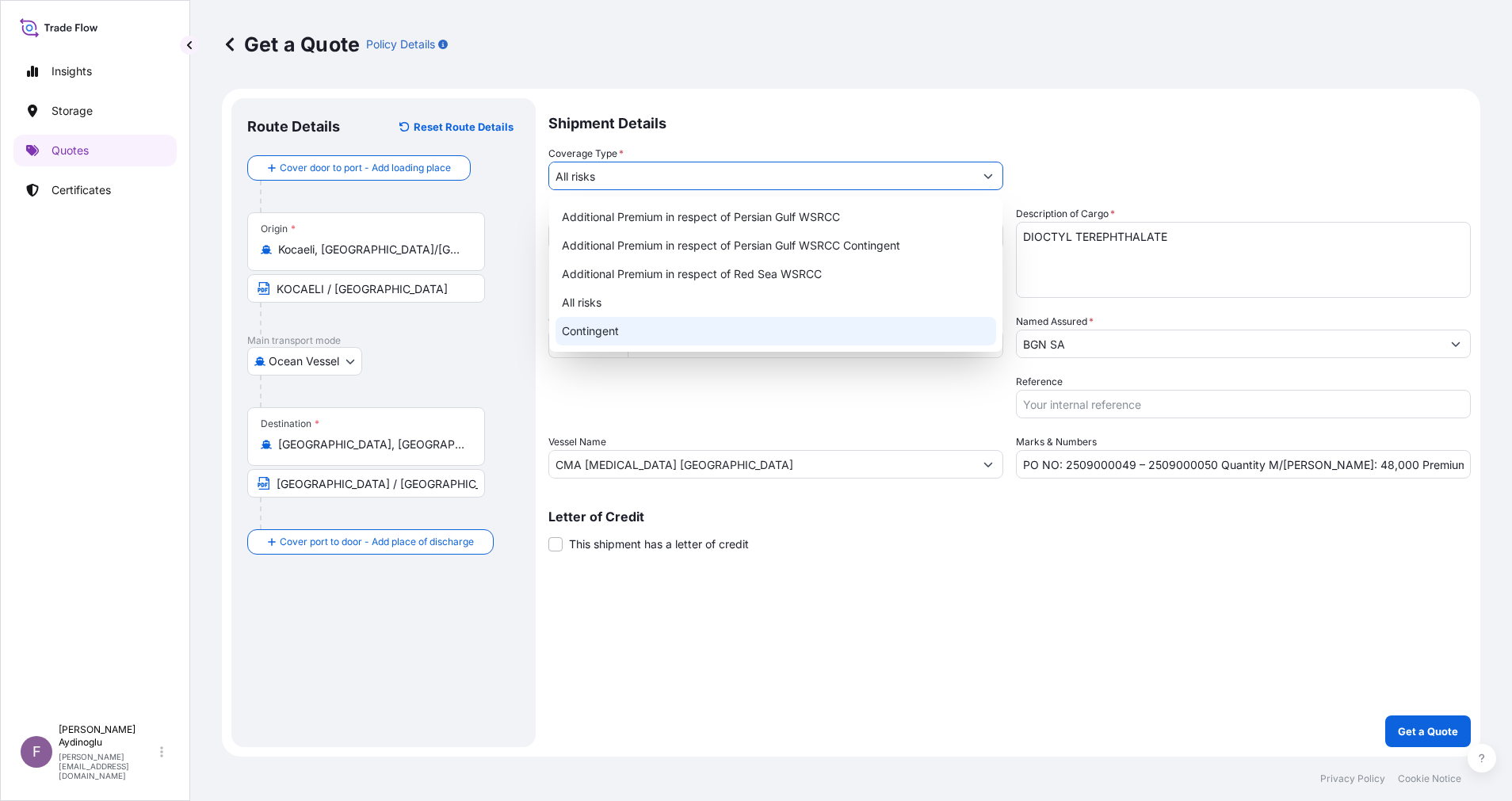
click at [1211, 681] on div "Shipment Details Coverage Type * All risks Date of Departure * [DATE] Cargo Cat…" at bounding box center [1009, 422] width 922 height 649
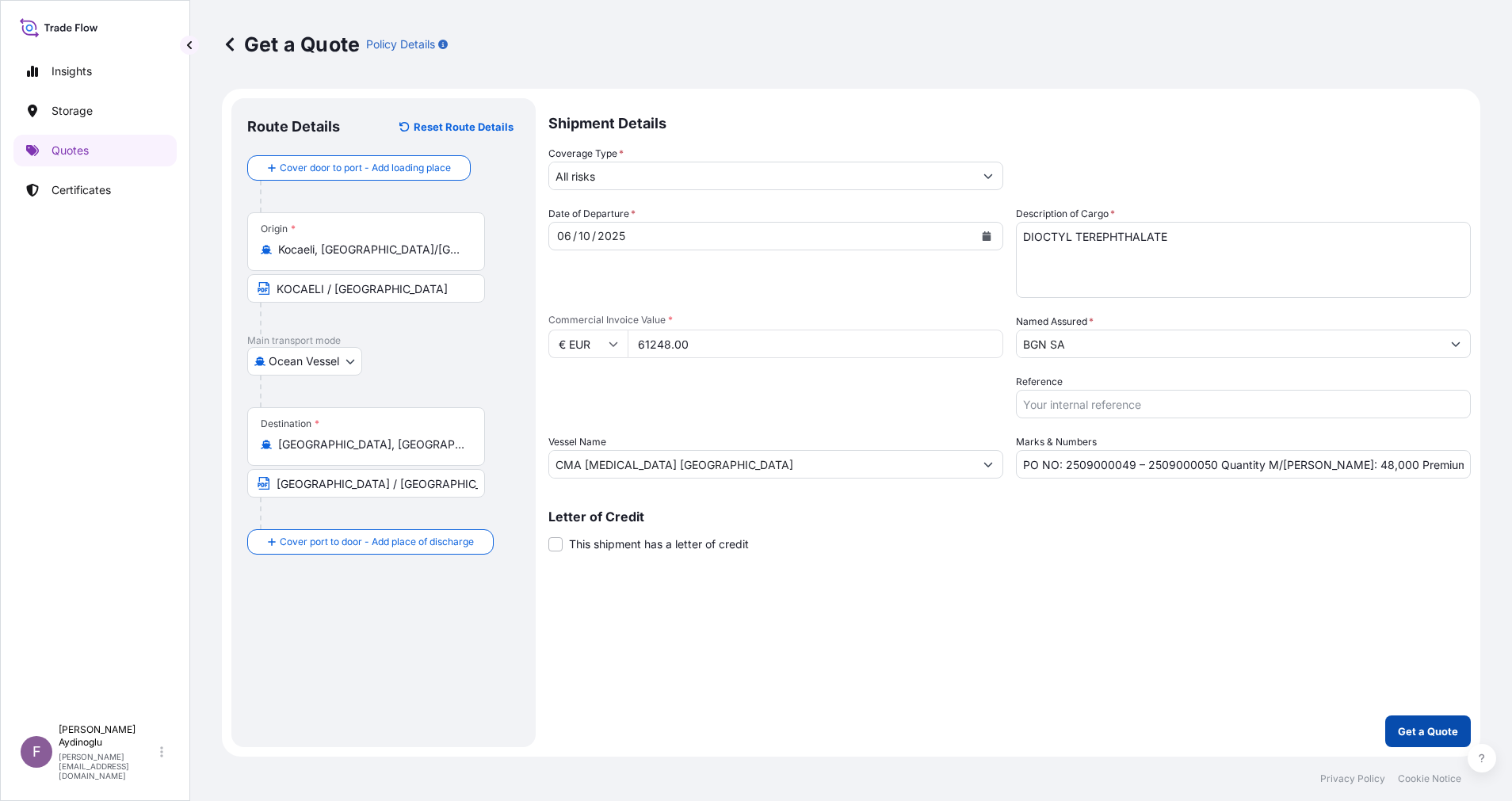
click at [1420, 723] on button "Get a Quote" at bounding box center [1427, 731] width 86 height 32
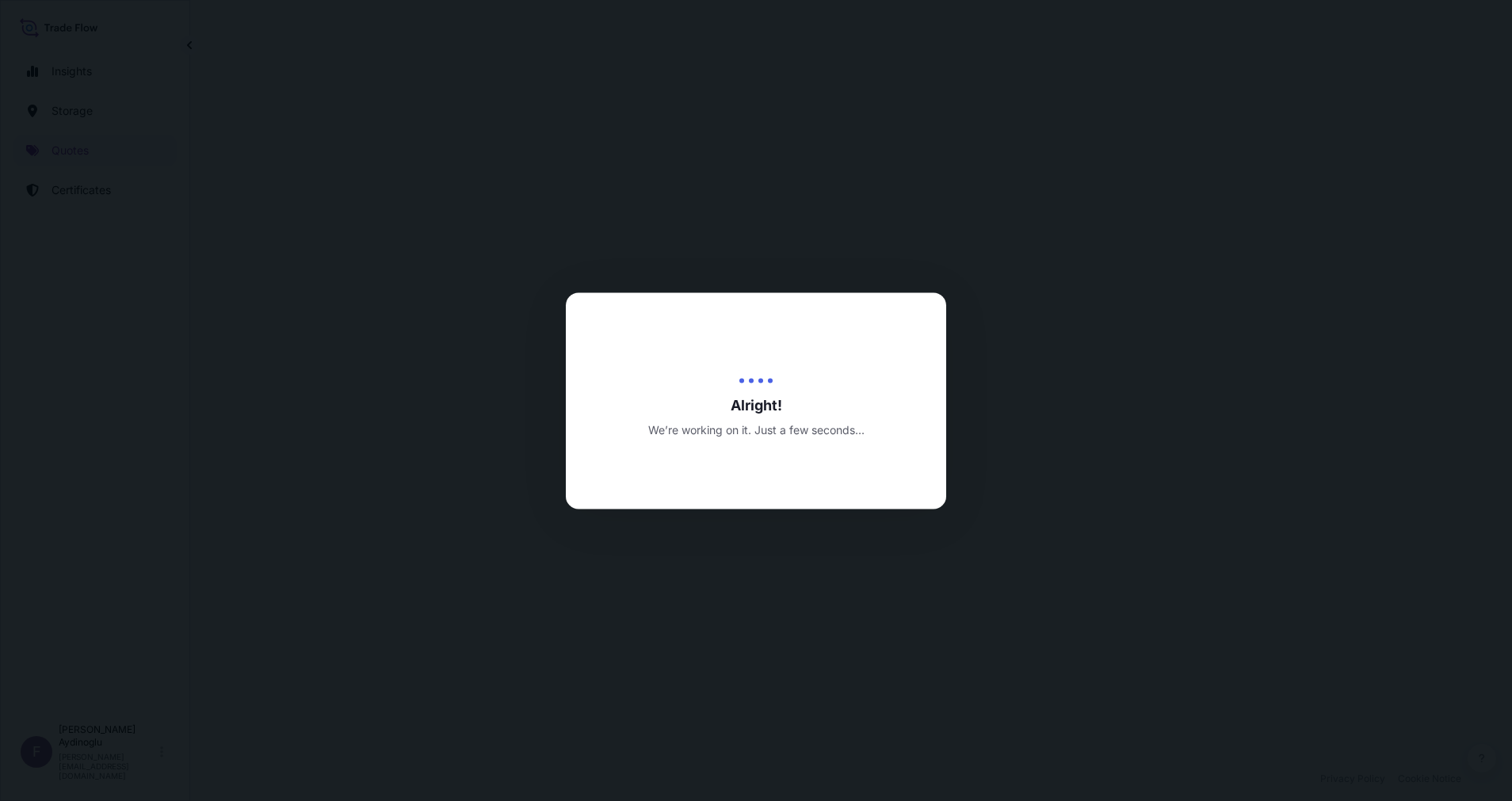
select select "Ocean Vessel"
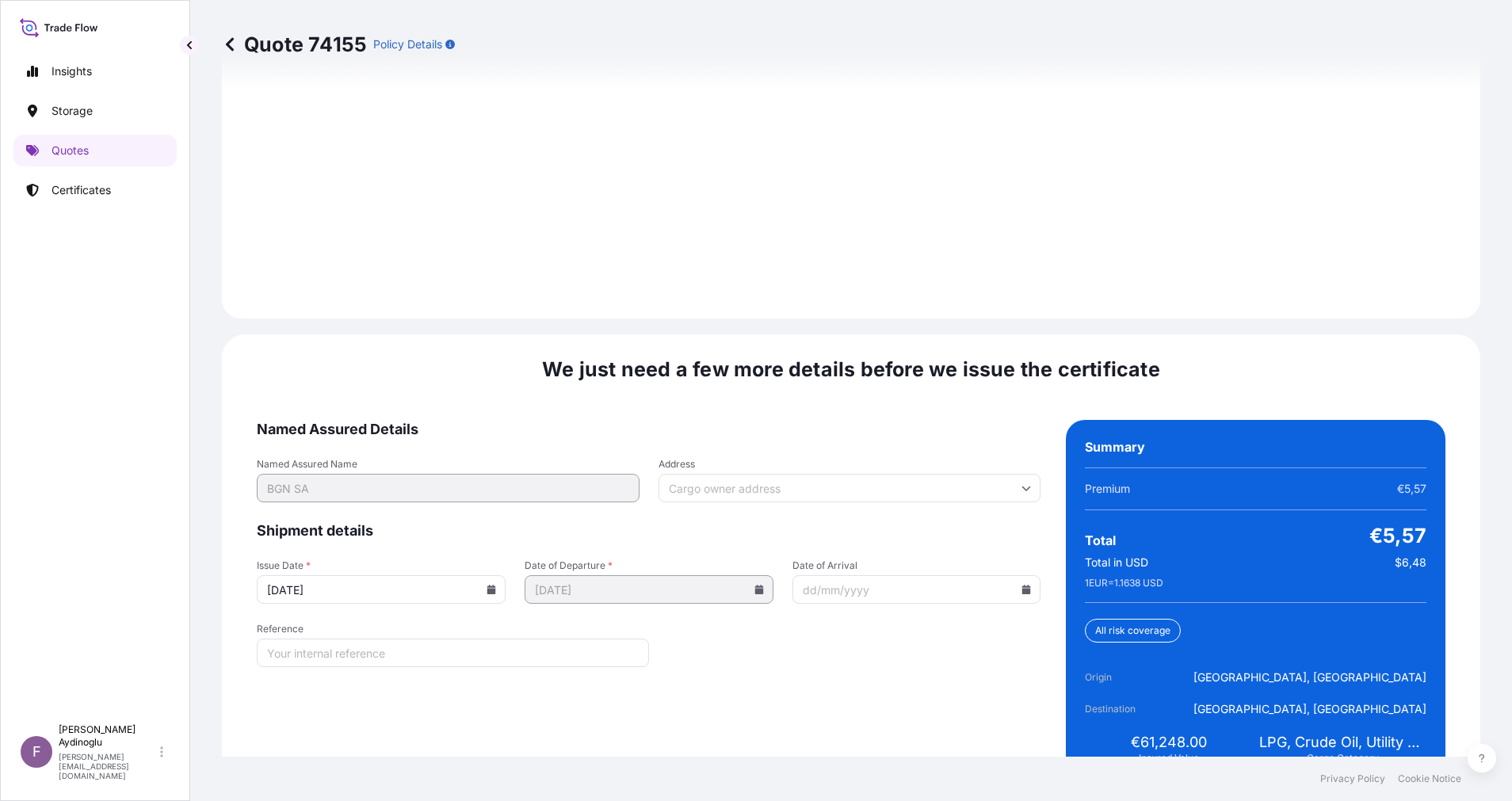
scroll to position [1784, 0]
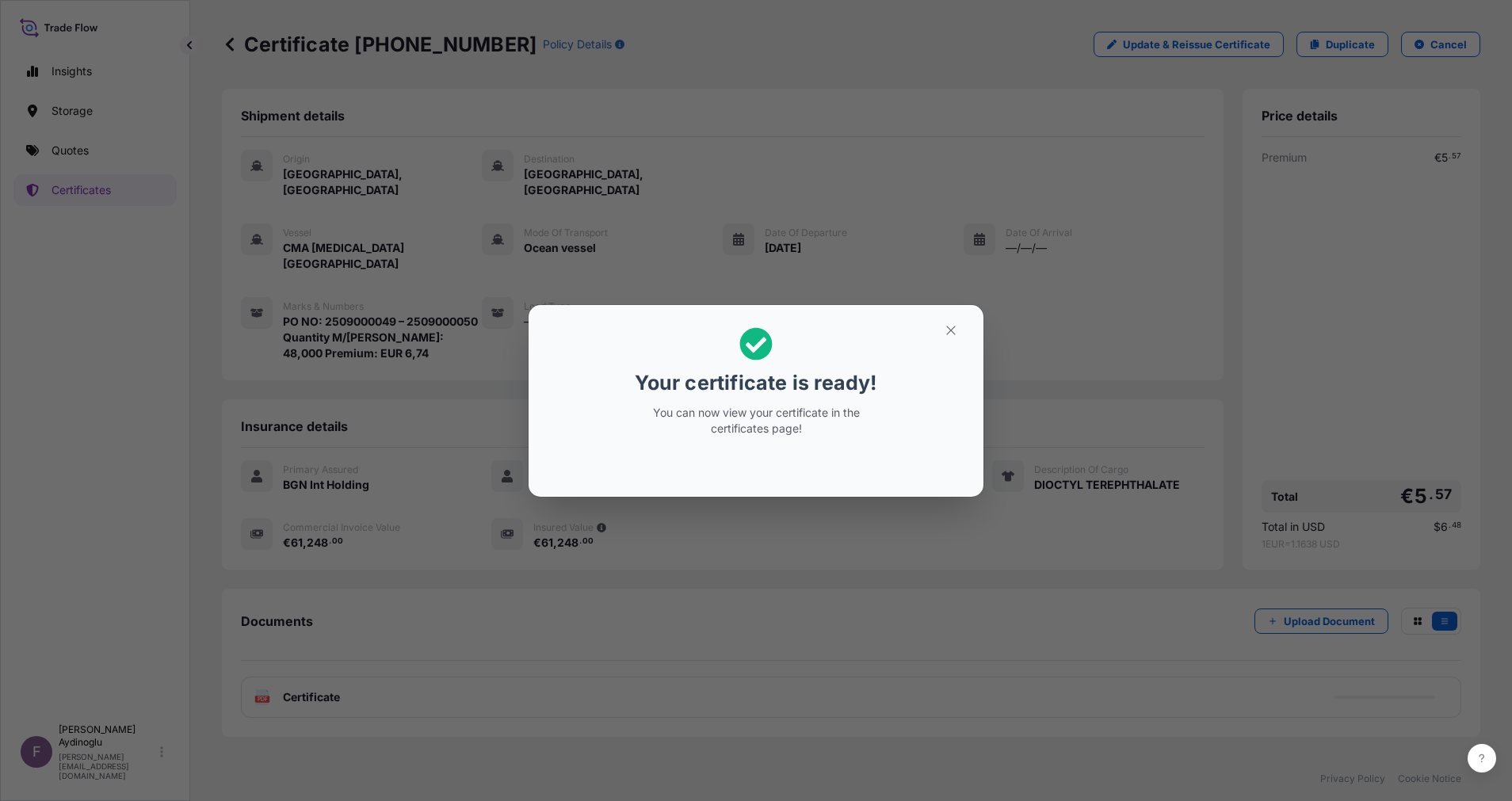
click at [950, 331] on icon "button" at bounding box center [951, 330] width 9 height 9
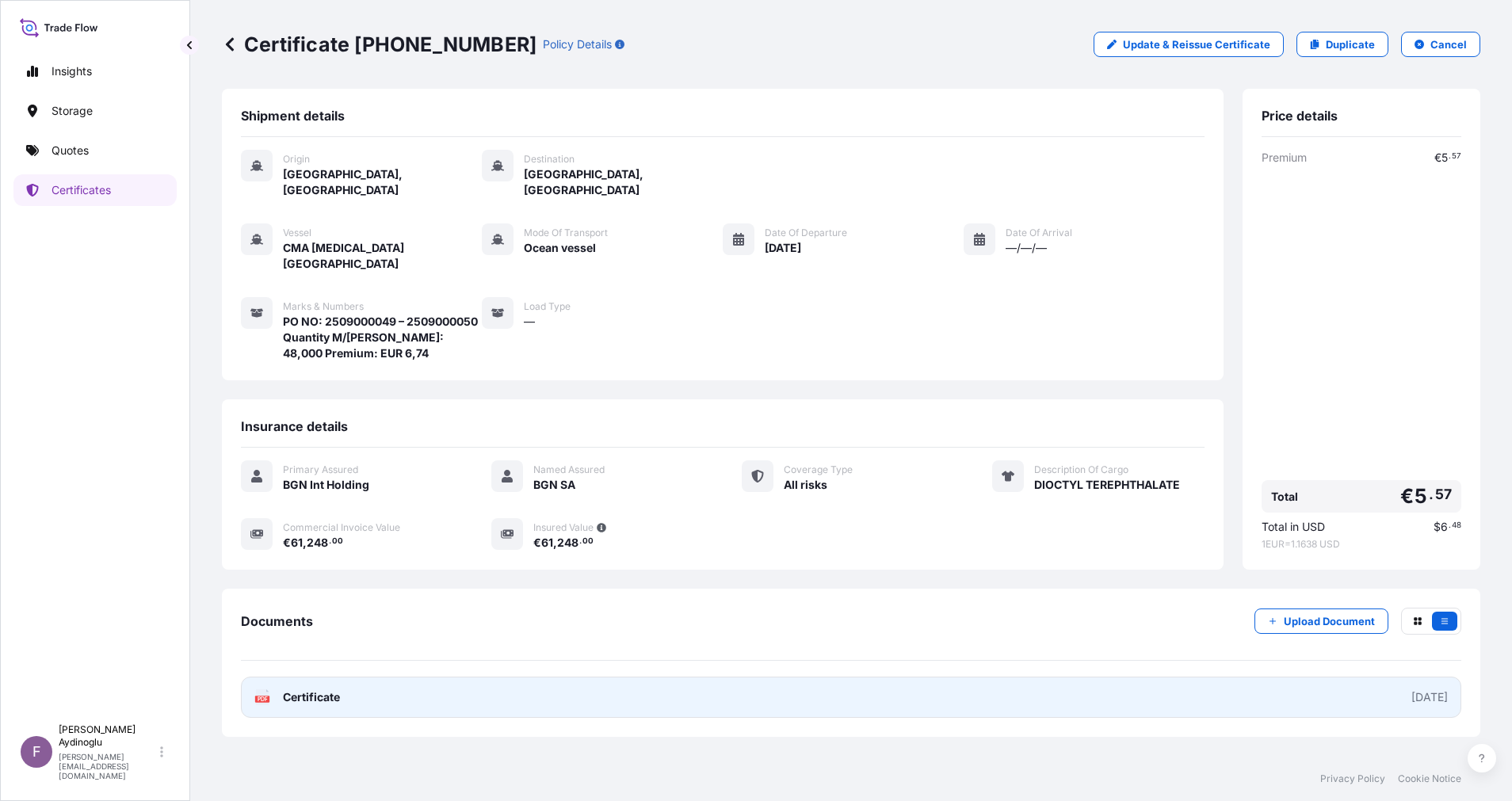
click at [785, 676] on link "PDF Certificate [DATE]" at bounding box center [850, 697] width 1220 height 42
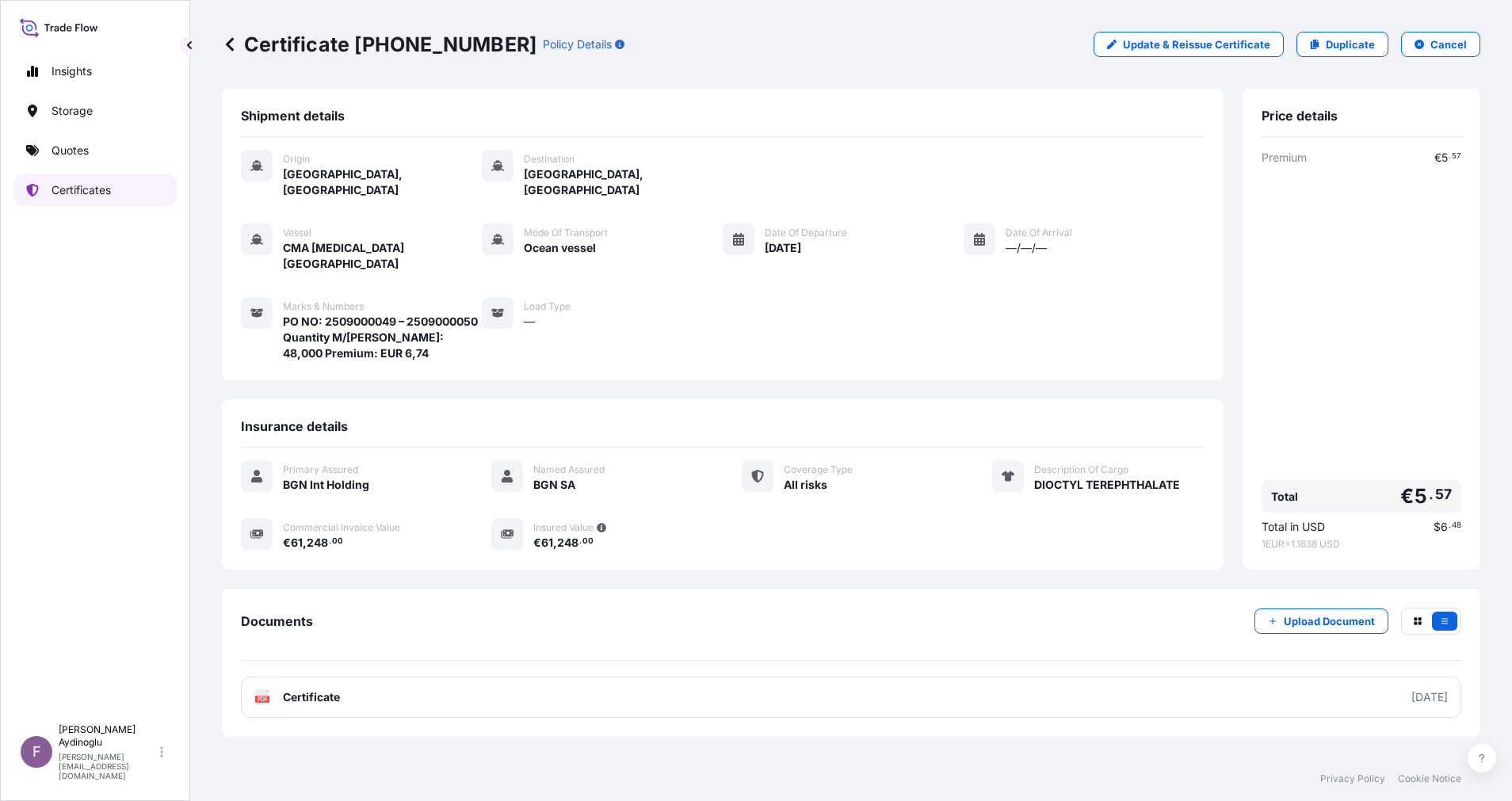
click at [108, 149] on link "Quotes" at bounding box center [95, 151] width 163 height 32
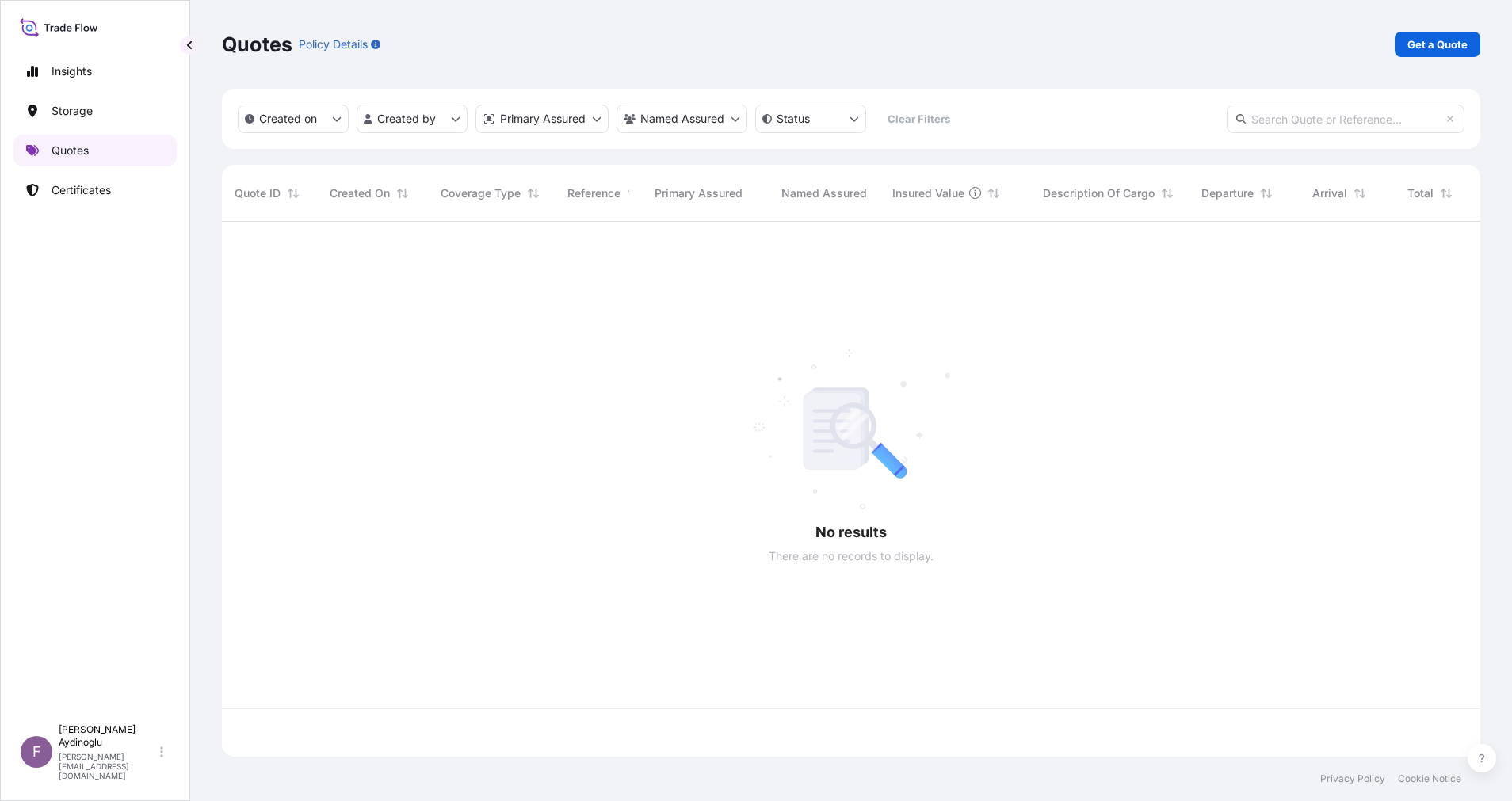
scroll to position [526, 1240]
click at [1411, 51] on p "Get a Quote" at bounding box center [1438, 44] width 61 height 16
select select "Ocean Vessel"
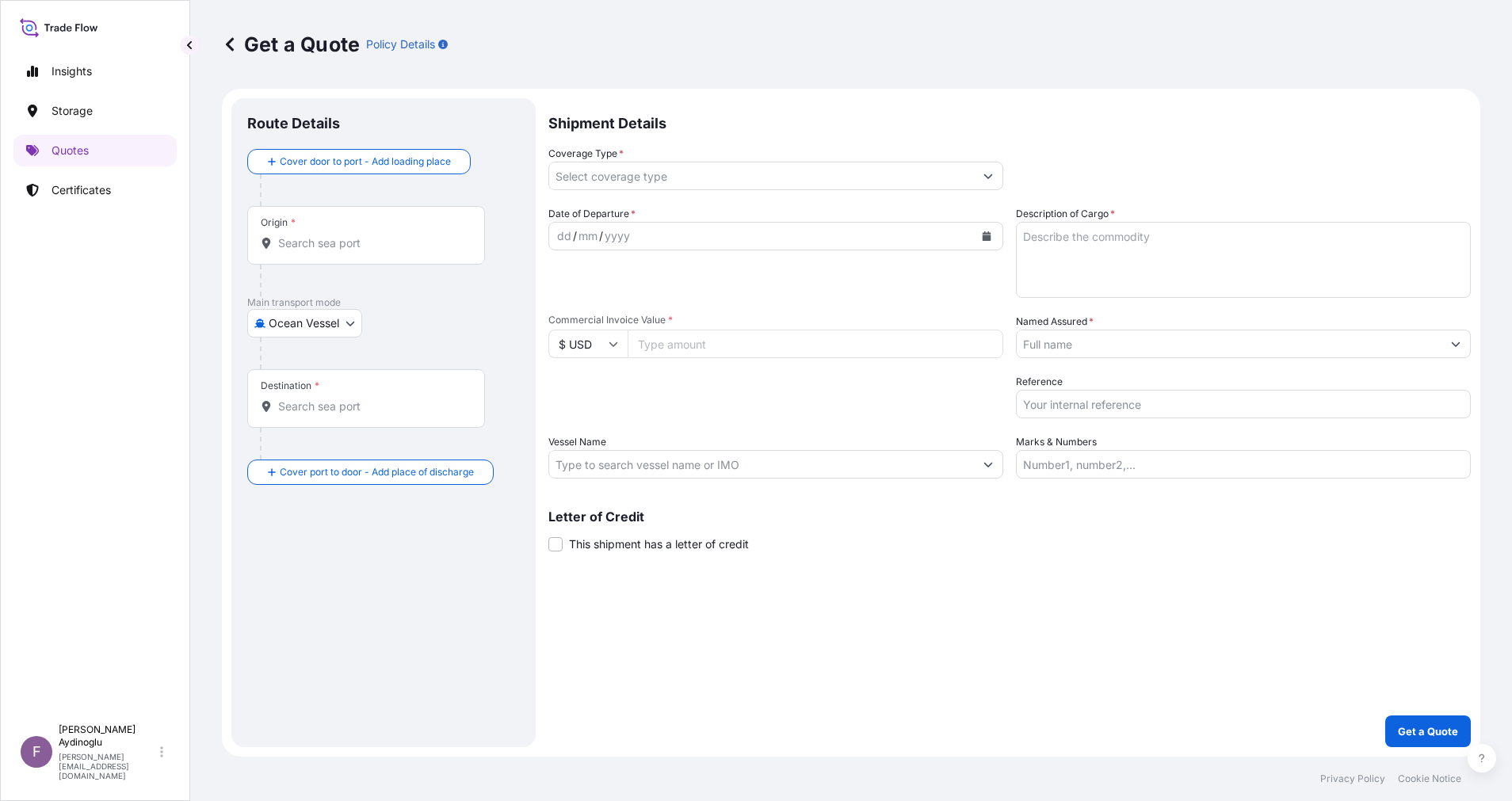
click at [346, 324] on body "Insights Storage Quotes Certificates F [PERSON_NAME] [EMAIL_ADDRESS][DOMAIN_NAM…" at bounding box center [756, 400] width 1512 height 801
click at [1123, 471] on input "Marks & Numbers" at bounding box center [1243, 464] width 455 height 29
paste input "PO NO: 25Y0247700 Quantity M/[PERSON_NAME]: 23.955,57 Premium: USD 2.115,16"
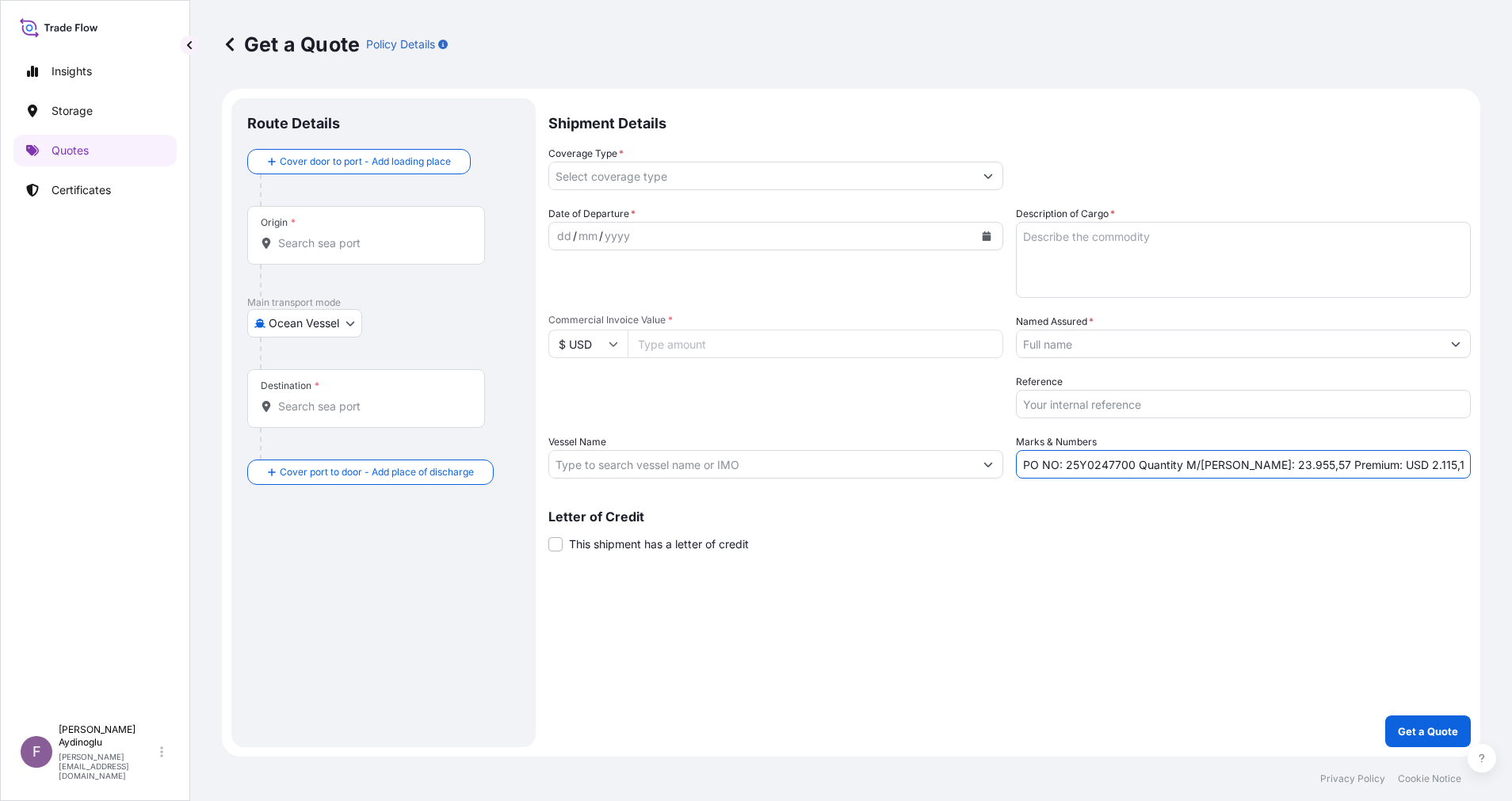
drag, startPoint x: 1103, startPoint y: 553, endPoint x: 1094, endPoint y: 554, distance: 9.1
click at [1102, 553] on div "Shipment Details Coverage Type * Date of Departure * dd / mm / yyyy Cargo Categ…" at bounding box center [1009, 422] width 922 height 649
drag, startPoint x: 1067, startPoint y: 468, endPoint x: 1132, endPoint y: 465, distance: 65.1
click at [1132, 465] on input "PO NO: 25Y0247700 Quantity M/[PERSON_NAME]: 23.955,57 Premium: USD 2.115,16" at bounding box center [1243, 464] width 455 height 29
paste input "09000101"
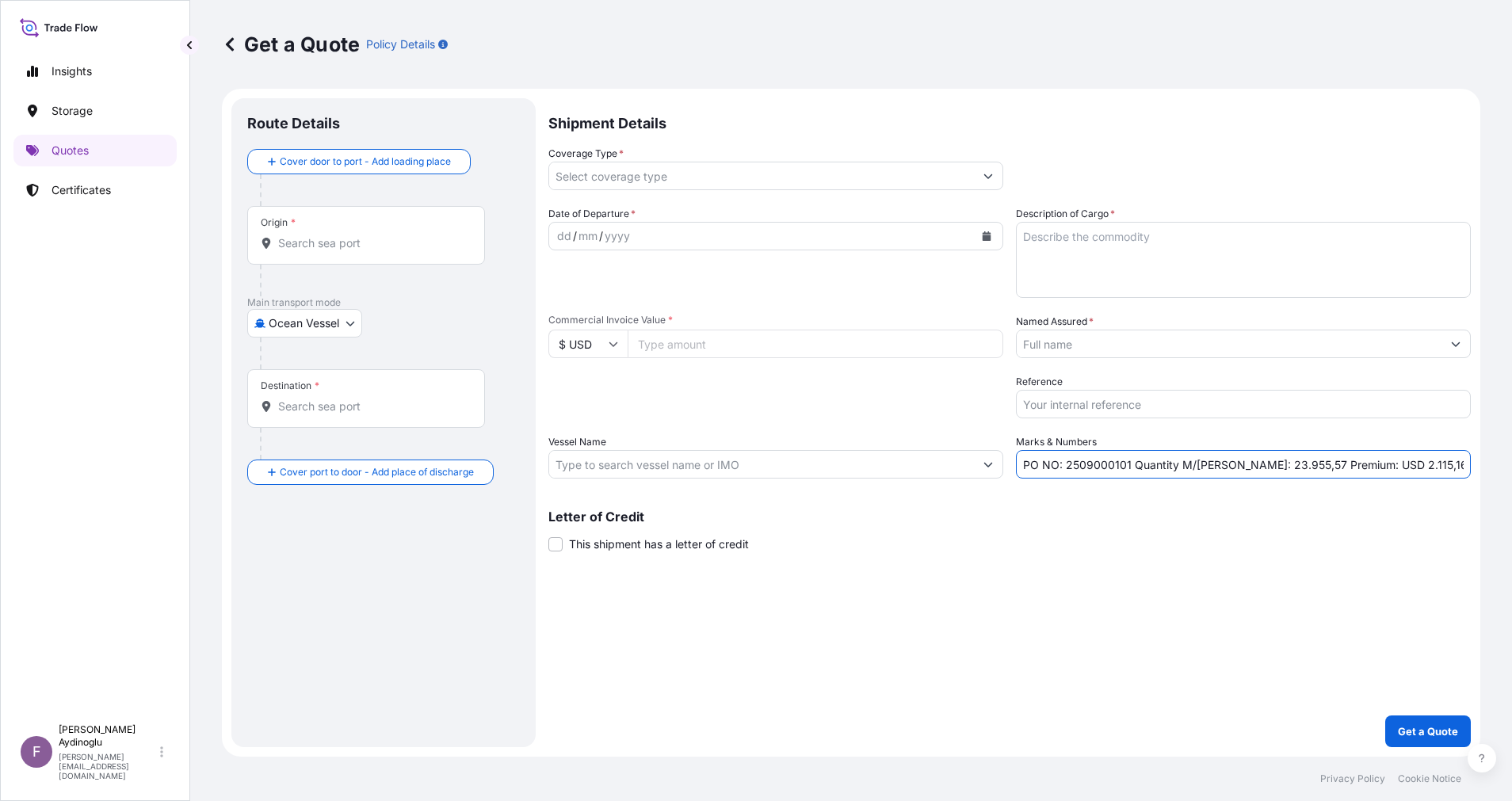
drag, startPoint x: 1337, startPoint y: 467, endPoint x: 1356, endPoint y: 467, distance: 19.0
click at [1356, 467] on input "PO NO: 2509000101 Quantity M/[PERSON_NAME]: 23.955,57 Premium: USD 2.115,16" at bounding box center [1243, 464] width 455 height 29
type input "PO NO: 2509000101 Quantity M/[PERSON_NAME]: 23.955,57 Premium: EUR 2.115,16"
click at [358, 320] on body "Insights Storage Quotes Certificates F [PERSON_NAME] [EMAIL_ADDRESS][DOMAIN_NAM…" at bounding box center [756, 400] width 1512 height 801
click at [599, 337] on input "$ USD" at bounding box center [588, 344] width 80 height 29
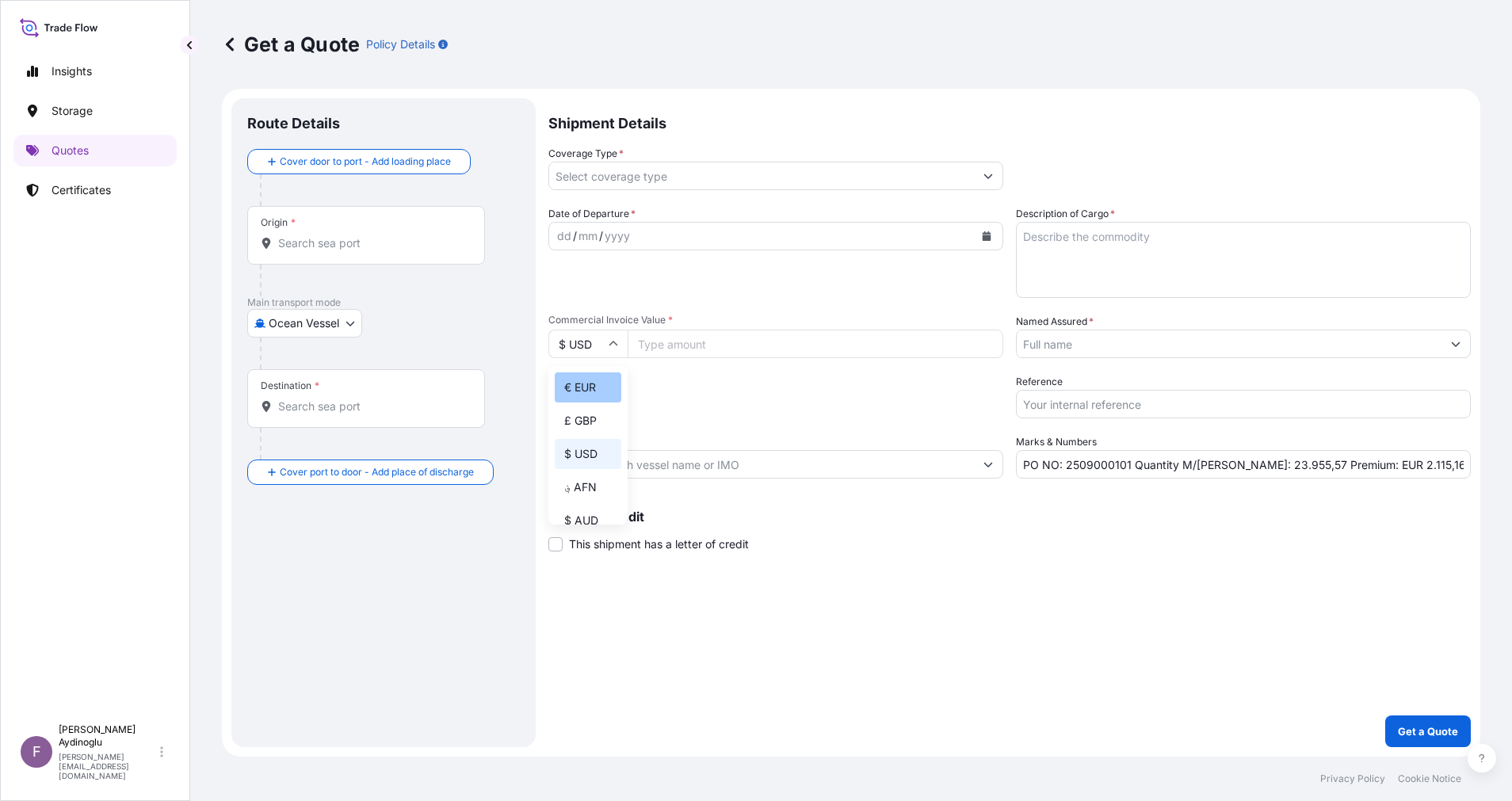
click at [591, 397] on div "€ EUR" at bounding box center [588, 387] width 67 height 30
type input "€ EUR"
click at [1077, 687] on div "Shipment Details Coverage Type * Date of Departure * dd / mm / yyyy Cargo Categ…" at bounding box center [1009, 422] width 922 height 649
click at [1239, 464] on input "PO NO: 2509000101 Quantity M/[PERSON_NAME]: 23.955,57 Premium: EUR 2.115,16" at bounding box center [1243, 464] width 455 height 29
type input "PO NO: 2509000101 Quantity M/[PERSON_NAME]: 29.474,50 Premium: EUR 2.115,16"
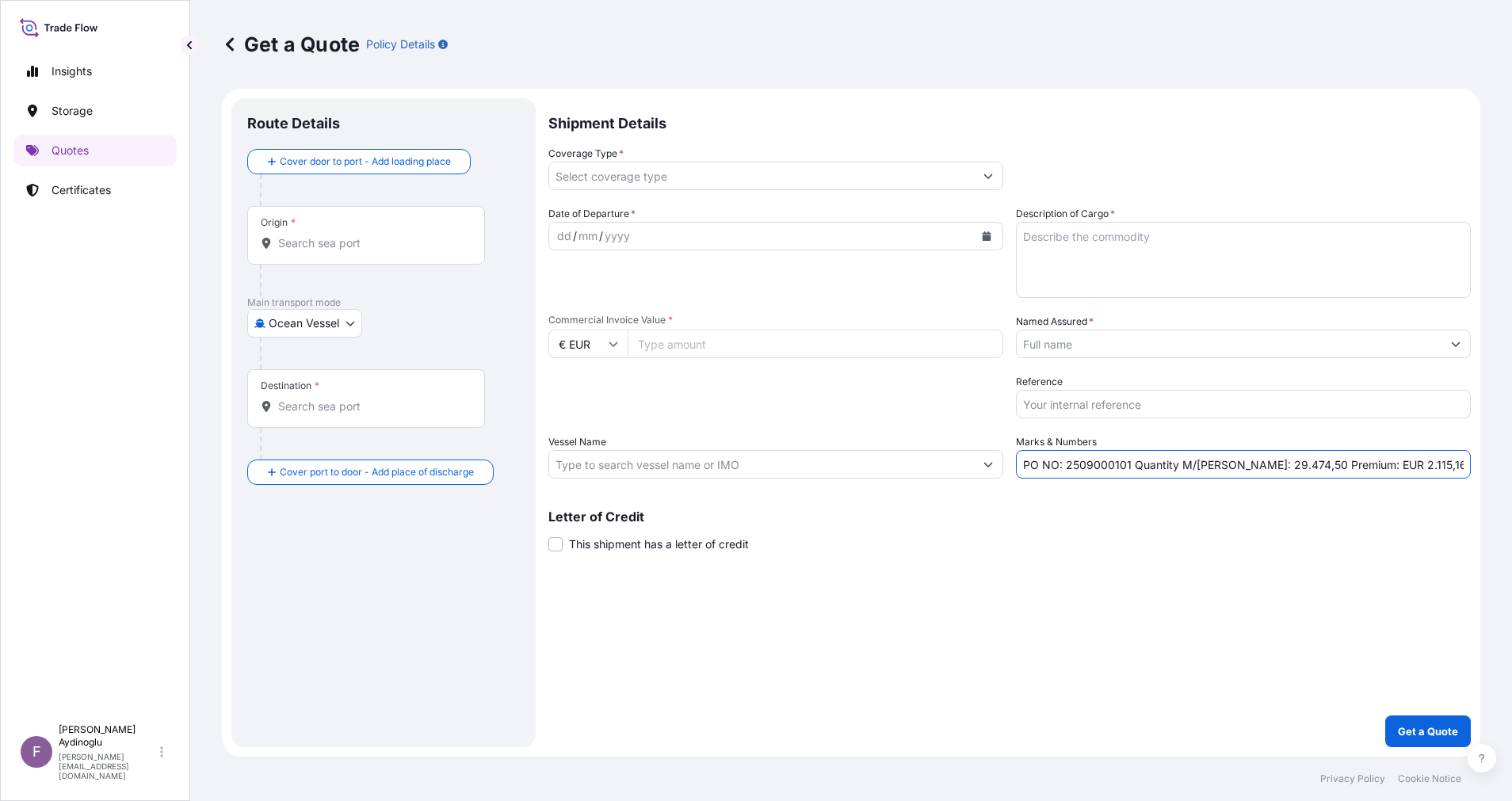
click at [1085, 262] on textarea "Description of Cargo *" at bounding box center [1243, 260] width 455 height 76
paste textarea "DIOCTYL TEREPHTHALATE"
type textarea "DIOCTYL TEREPHTHALATE"
click at [1136, 570] on div "Shipment Details Coverage Type * Date of Departure * dd / mm / yyyy Cargo Categ…" at bounding box center [1009, 422] width 922 height 649
click at [1231, 468] on input "PO NO: 2509000101 Quantity M/[PERSON_NAME]: 29.474,50 Premium: EUR 2.115,16" at bounding box center [1243, 464] width 455 height 29
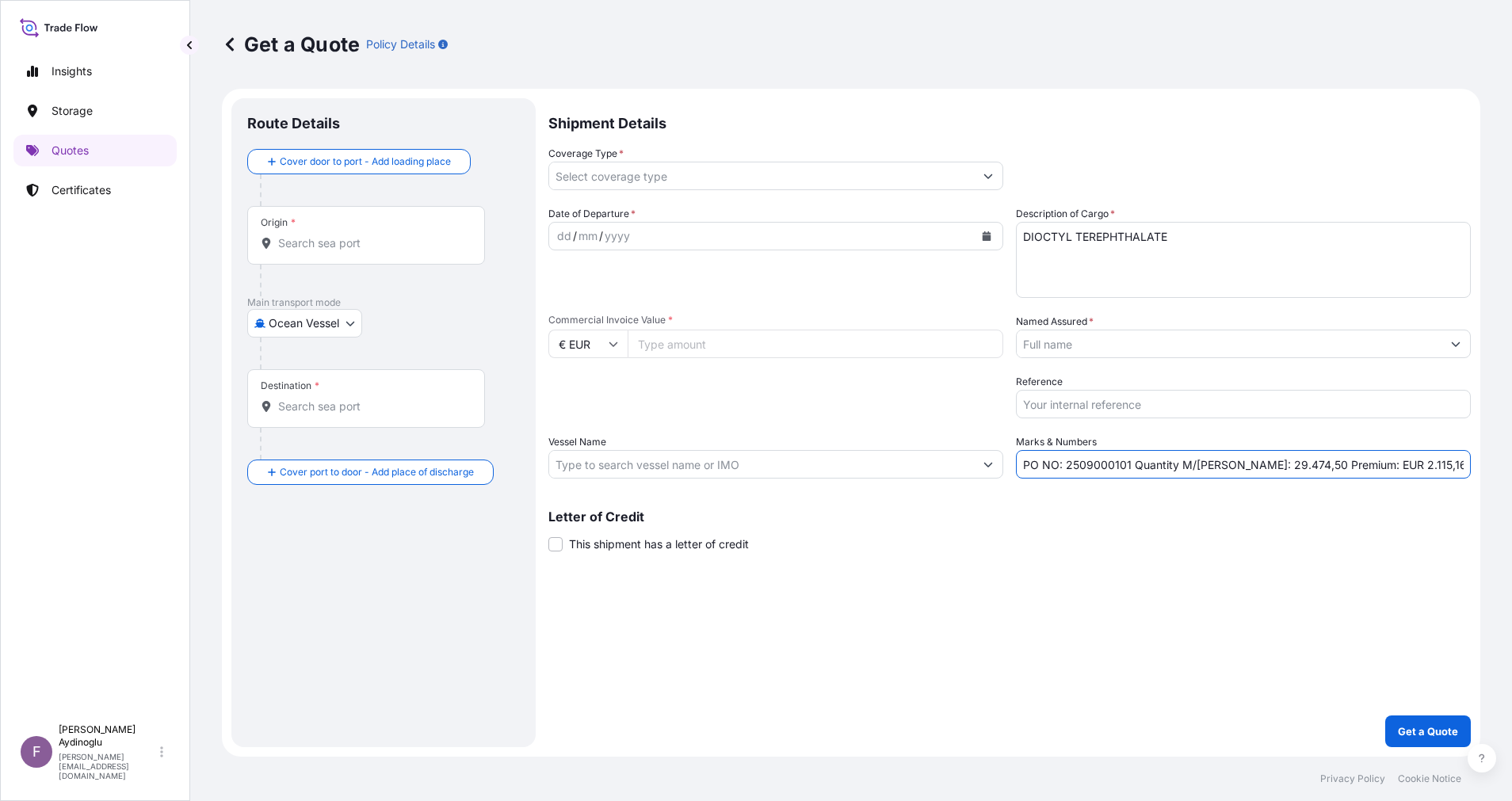
drag, startPoint x: 1224, startPoint y: 462, endPoint x: 1276, endPoint y: 467, distance: 52.2
click at [1276, 467] on input "PO NO: 2509000101 Quantity M/[PERSON_NAME]: 29.474,50 Premium: EUR 2.115,16" at bounding box center [1243, 464] width 455 height 29
click at [745, 339] on input "Commercial Invoice Value *" at bounding box center [816, 344] width 376 height 29
paste input "29.47"
drag, startPoint x: 695, startPoint y: 350, endPoint x: 544, endPoint y: 342, distance: 151.2
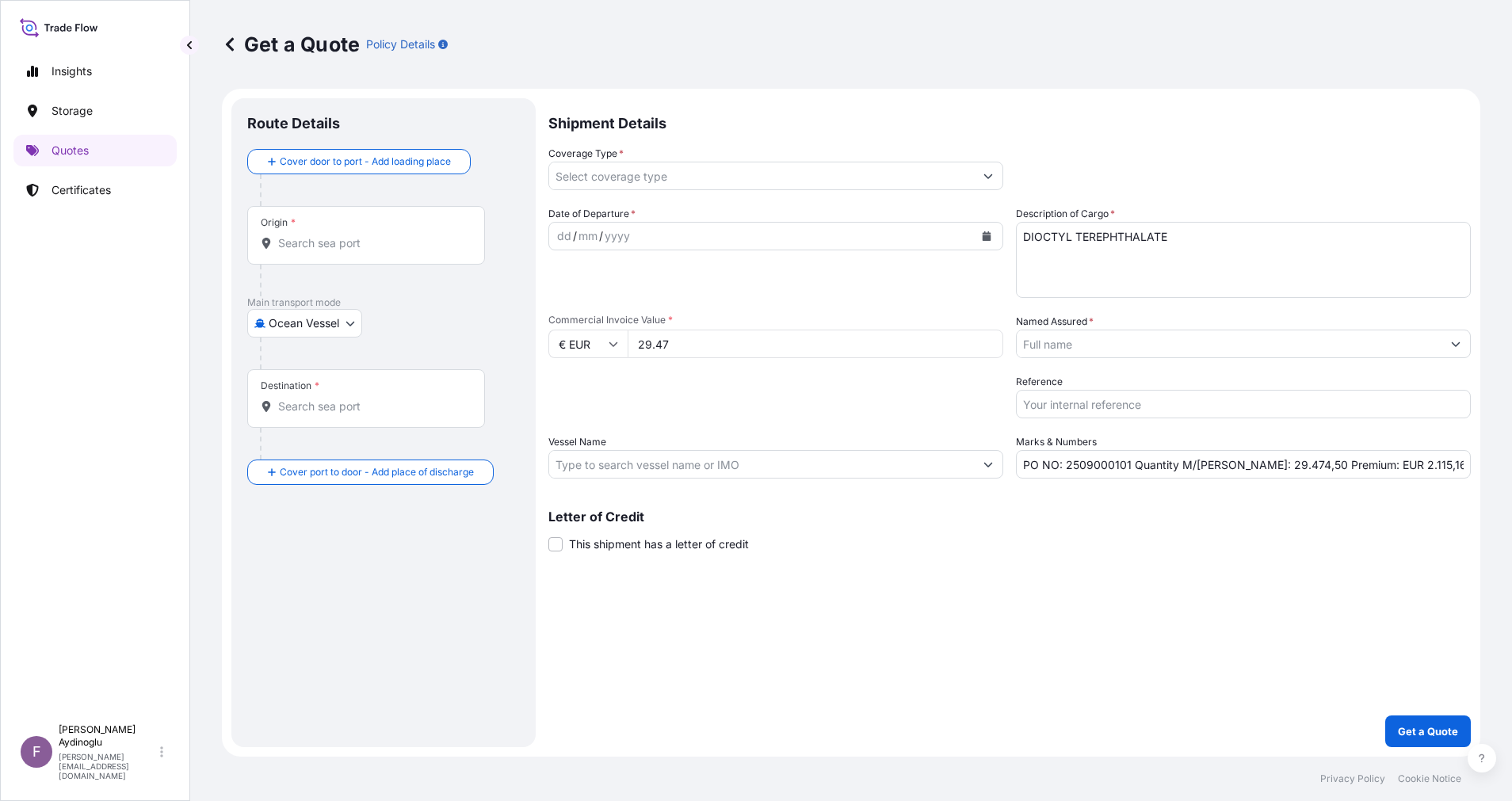
click at [545, 341] on form "Route Details Cover door to port - Add loading place Place of loading Road / In…" at bounding box center [850, 422] width 1258 height 668
type input "29474.50"
drag, startPoint x: 1236, startPoint y: 467, endPoint x: 1260, endPoint y: 465, distance: 24.1
click at [1260, 465] on input "PO NO: 2509000101 Quantity M/[PERSON_NAME]: 29.474,50 Premium: EUR 2.115,16" at bounding box center [1243, 464] width 455 height 29
type input "PO NO: 2509000101 Quantity M/[PERSON_NAME]: 23,000 Premium: EUR 2.115,16"
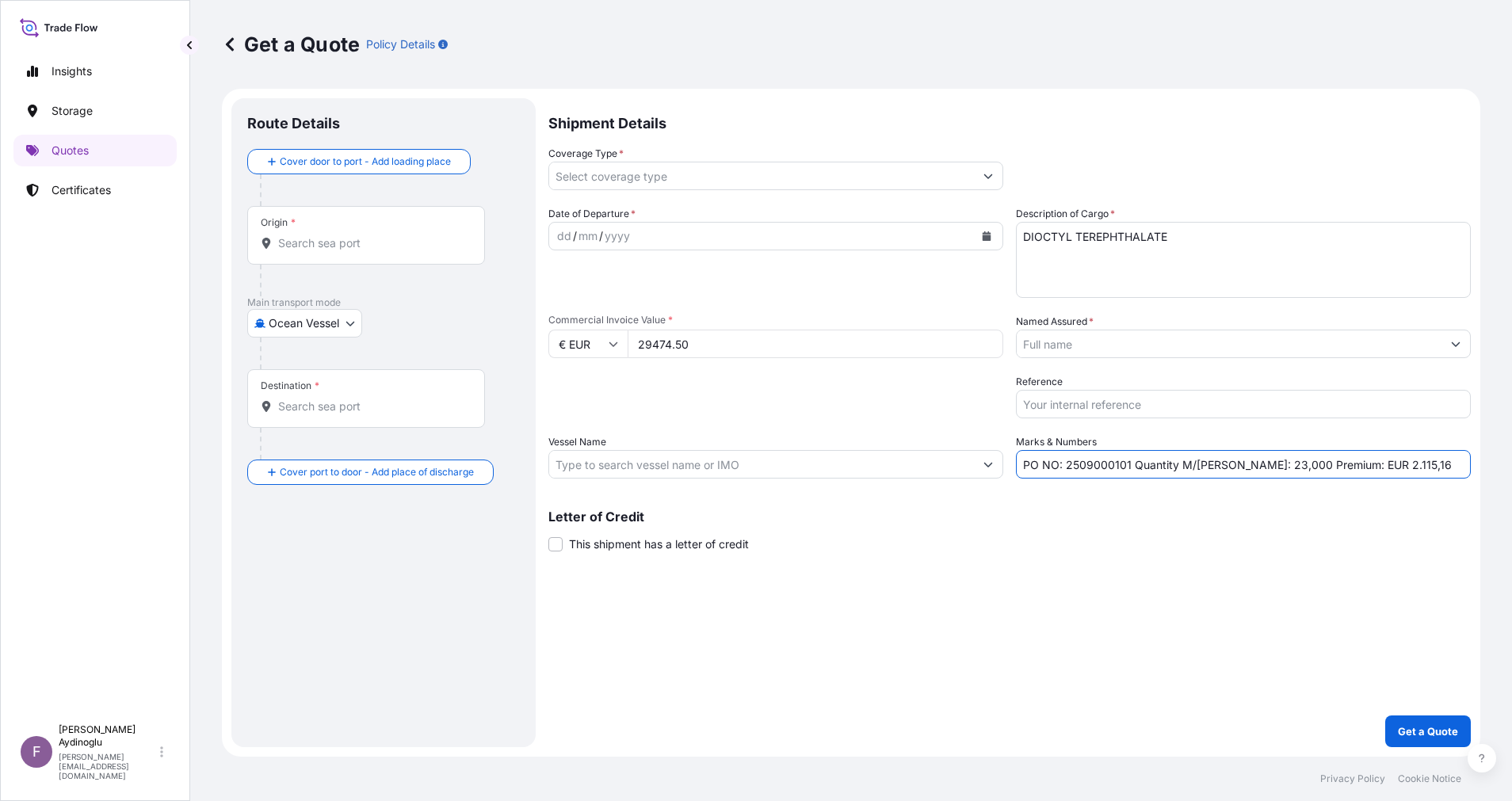
click at [1442, 351] on button "Show suggestions" at bounding box center [1455, 344] width 29 height 29
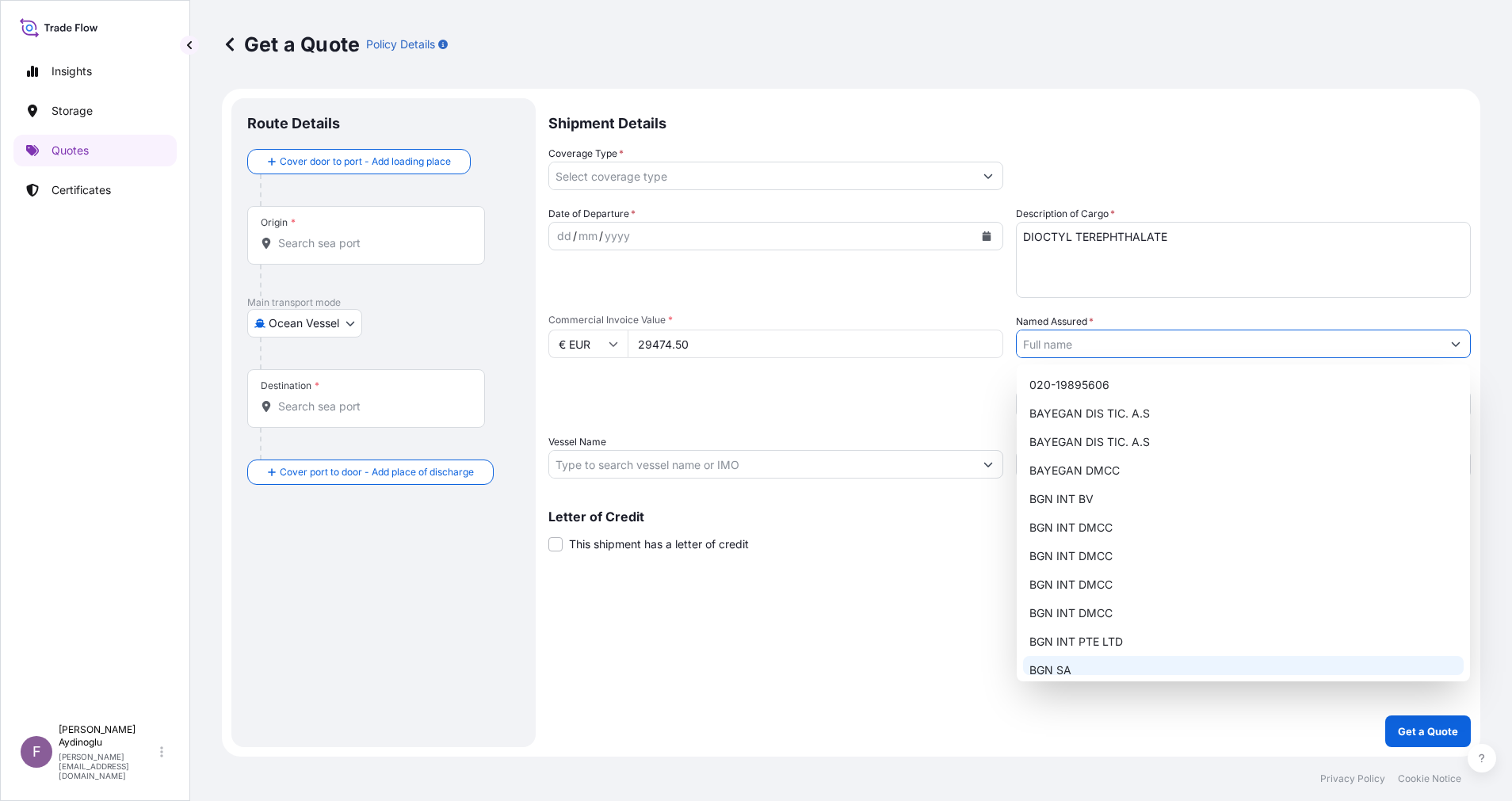
click at [1139, 667] on div "BGN SA" at bounding box center [1243, 670] width 441 height 29
type input "BGN SA"
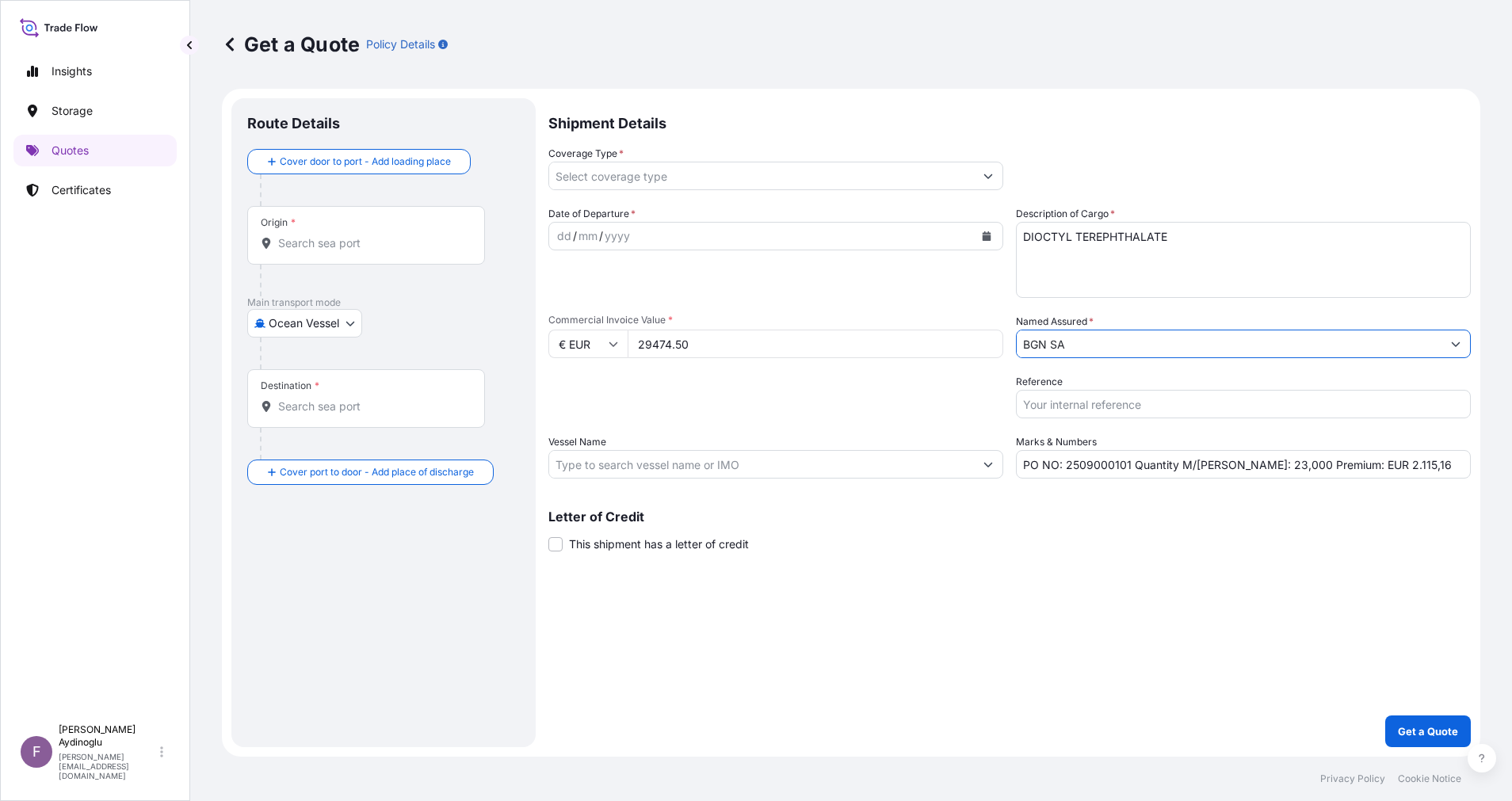
click at [1130, 623] on div "Shipment Details Coverage Type * Date of Departure * dd / mm / yyyy Cargo Categ…" at bounding box center [1009, 422] width 922 height 649
